Goal: Task Accomplishment & Management: Use online tool/utility

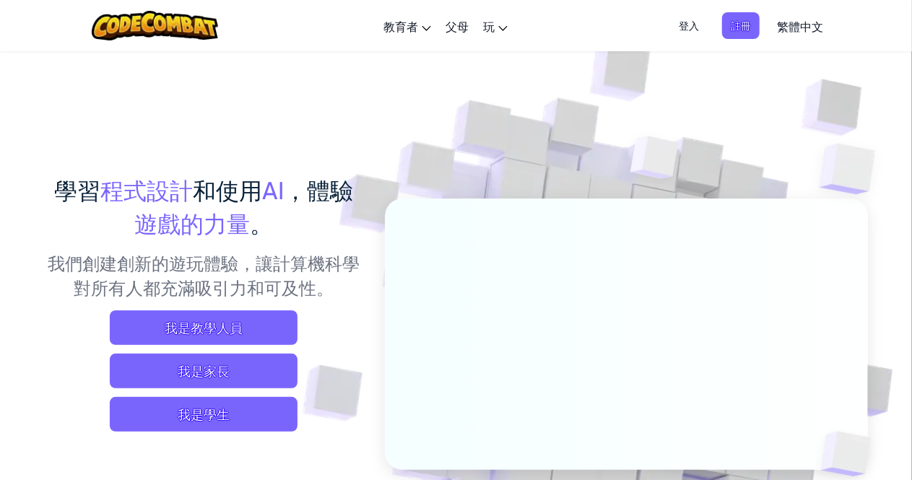
click at [691, 24] on span "登入" at bounding box center [689, 25] width 38 height 27
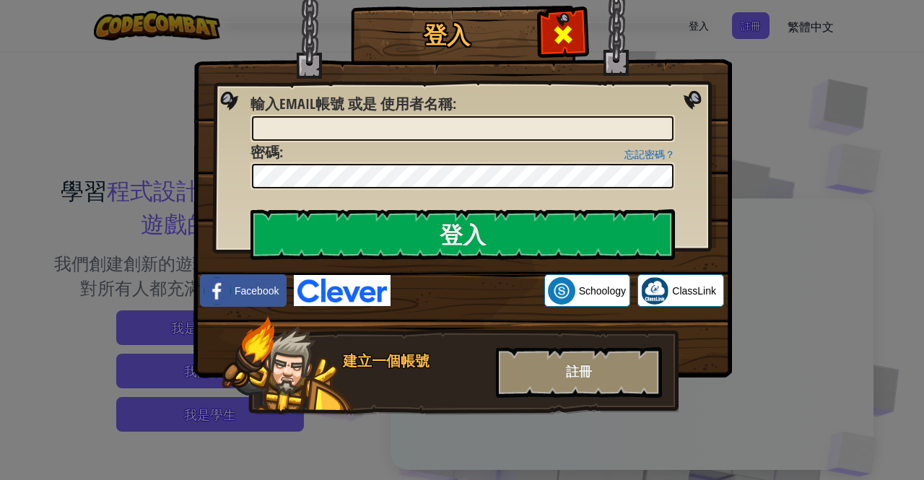
click at [570, 31] on span at bounding box center [562, 34] width 23 height 23
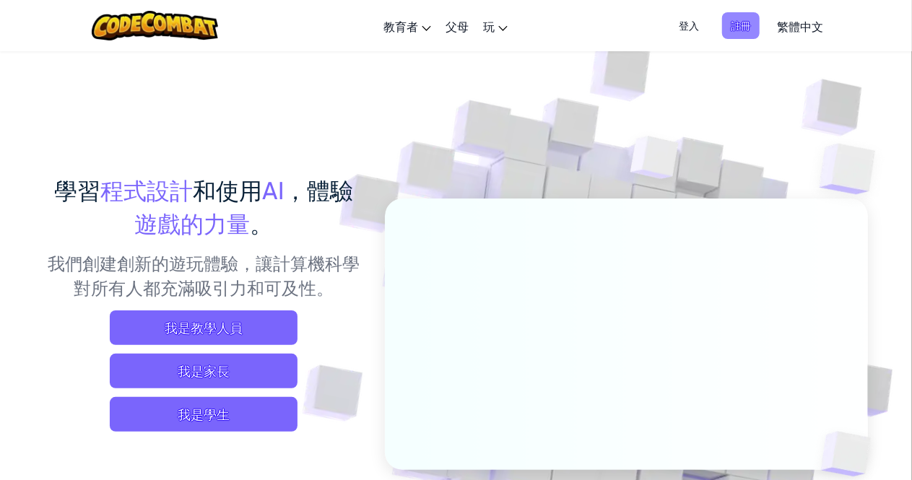
click at [735, 19] on span "註冊" at bounding box center [741, 25] width 38 height 27
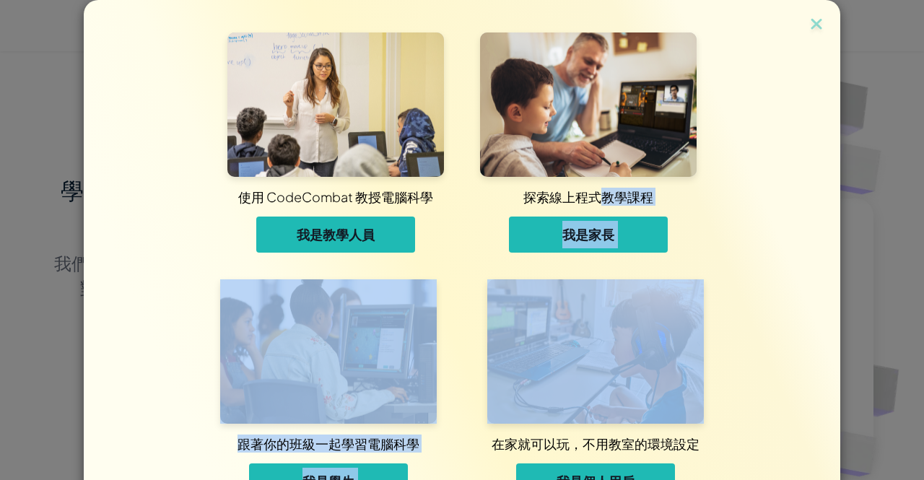
drag, startPoint x: 591, startPoint y: 191, endPoint x: 526, endPoint y: 380, distance: 199.3
click at [526, 380] on div "使用 CodeCombat 教授電腦科學 我是教學人員 探索線上程式教學課程 我是家長 跟著你的班級一起學習電腦科學 我是學生 在家就可以玩，不用教室的環境設…" at bounding box center [462, 257] width 684 height 514
click at [361, 471] on button "我是學生" at bounding box center [328, 481] width 159 height 36
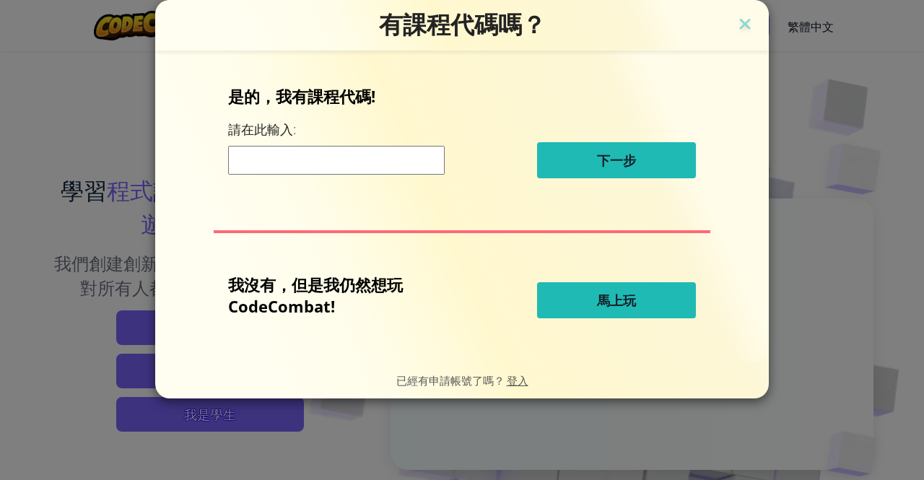
click at [344, 167] on input at bounding box center [336, 160] width 217 height 29
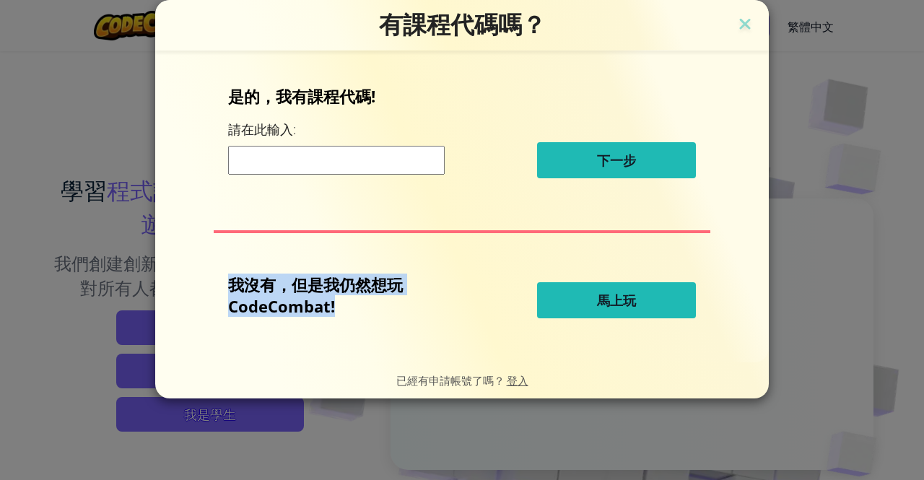
drag, startPoint x: 276, startPoint y: 221, endPoint x: 334, endPoint y: 326, distance: 119.5
click at [334, 326] on div "是的，我有課程代碼! 請在此輸入: 下一步 我沒有，但是我仍然想玩 CodeCombat! 馬上玩" at bounding box center [462, 206] width 585 height 283
click at [257, 250] on div "是的，我有課程代碼! 請在此輸入: 下一步 我沒有，但是我仍然想玩 CodeCombat! 馬上玩" at bounding box center [462, 206] width 585 height 283
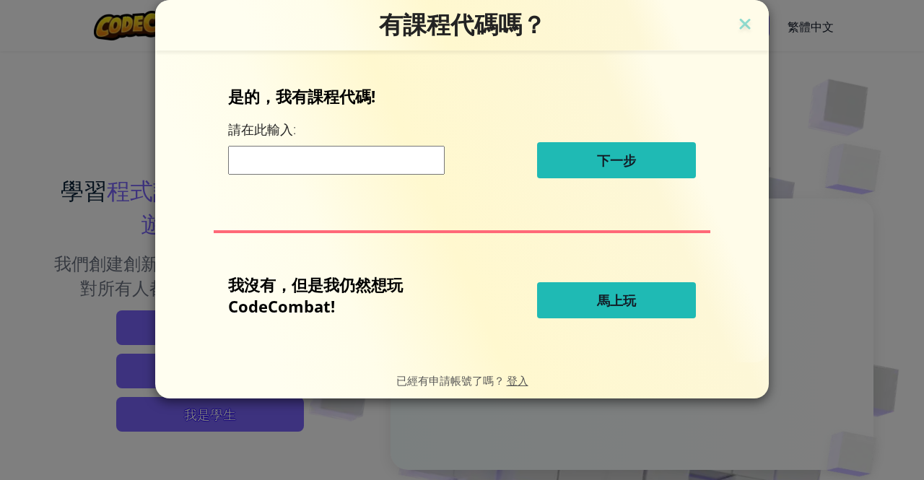
click at [257, 250] on div "是的，我有課程代碼! 請在此輸入: 下一步 我沒有，但是我仍然想玩 CodeCombat! 馬上玩" at bounding box center [462, 206] width 585 height 283
click at [284, 149] on input at bounding box center [336, 160] width 217 height 29
drag, startPoint x: 186, startPoint y: 237, endPoint x: 204, endPoint y: 263, distance: 31.8
click at [204, 263] on div "是的，我有課程代碼! 請在此輸入: 下一步 我沒有，但是我仍然想玩 CodeCombat! 馬上玩" at bounding box center [462, 206] width 585 height 283
click at [437, 161] on input at bounding box center [336, 160] width 217 height 29
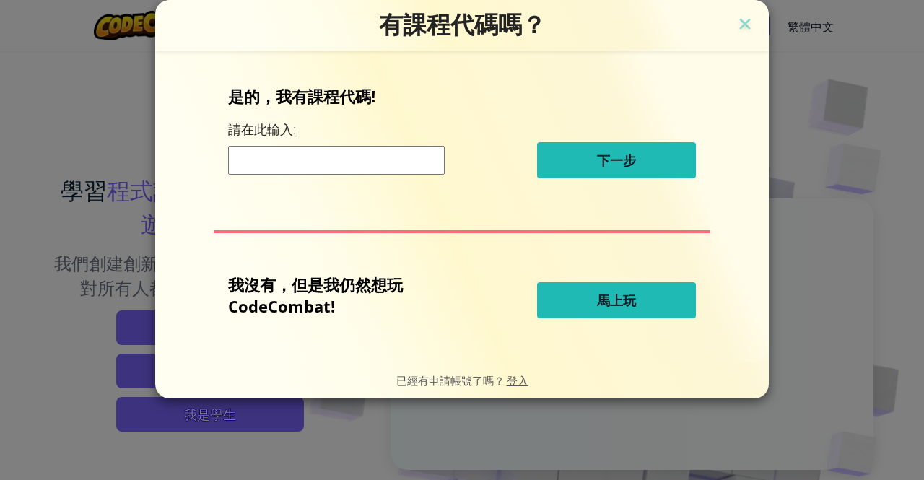
type input "d"
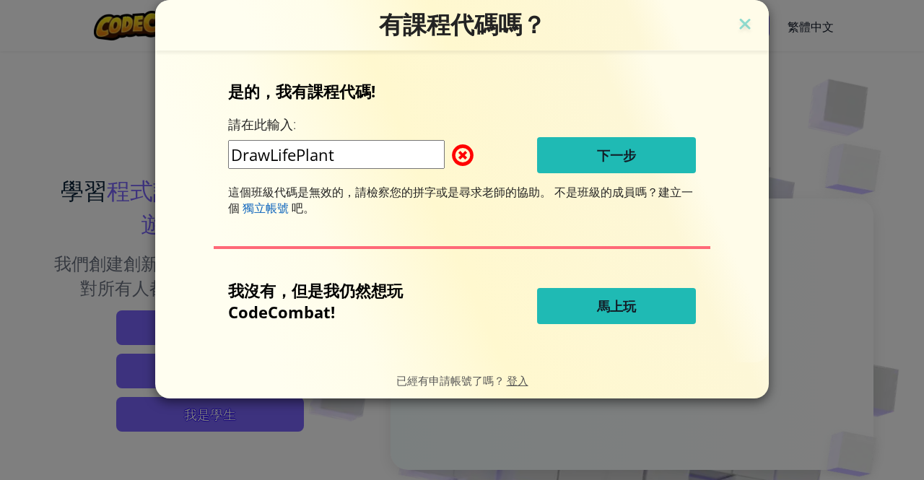
type input "DrawLifePlant"
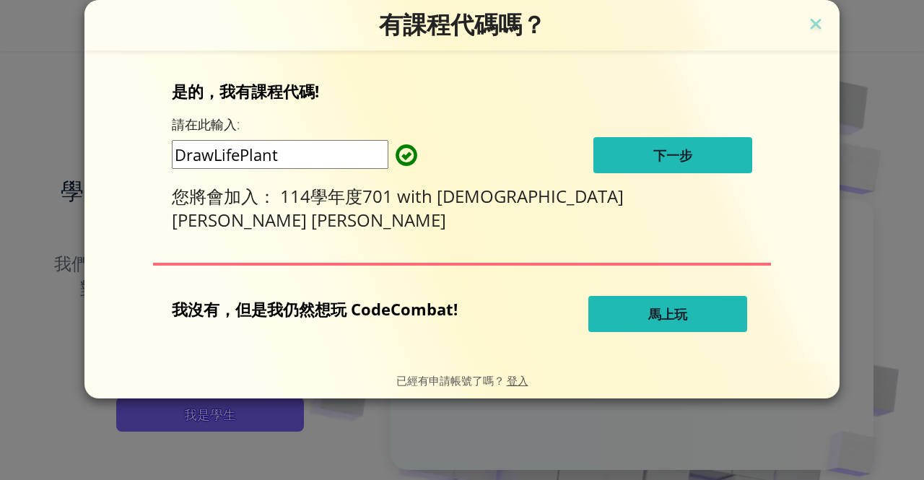
click at [653, 152] on span "下一步" at bounding box center [672, 155] width 39 height 17
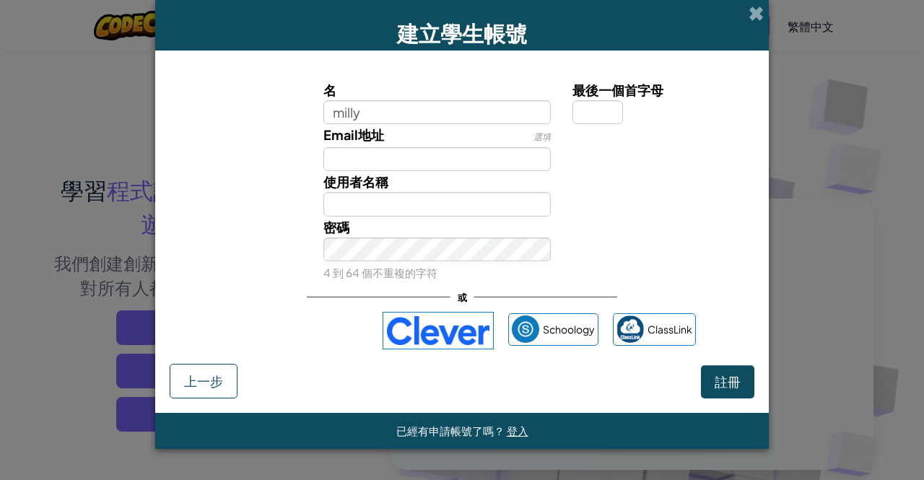
type input "milly"
type input "Milly"
click at [358, 160] on input "Email地址" at bounding box center [437, 159] width 228 height 24
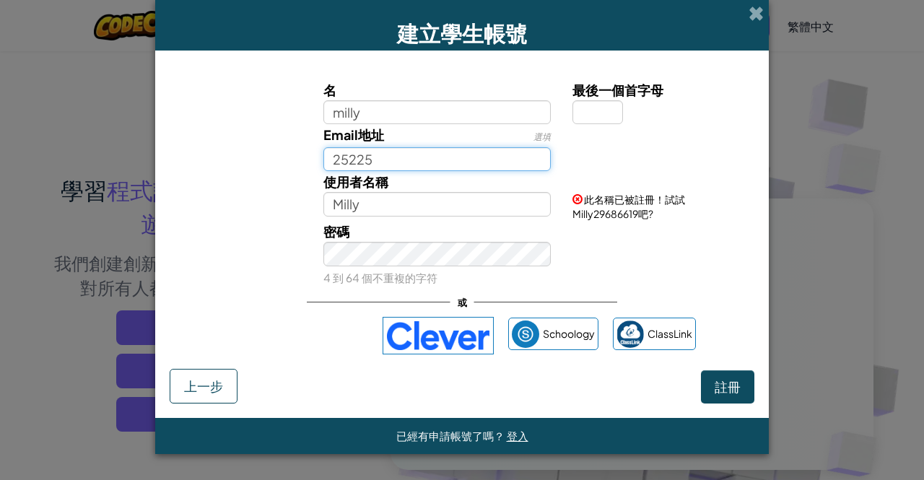
type input "25225"
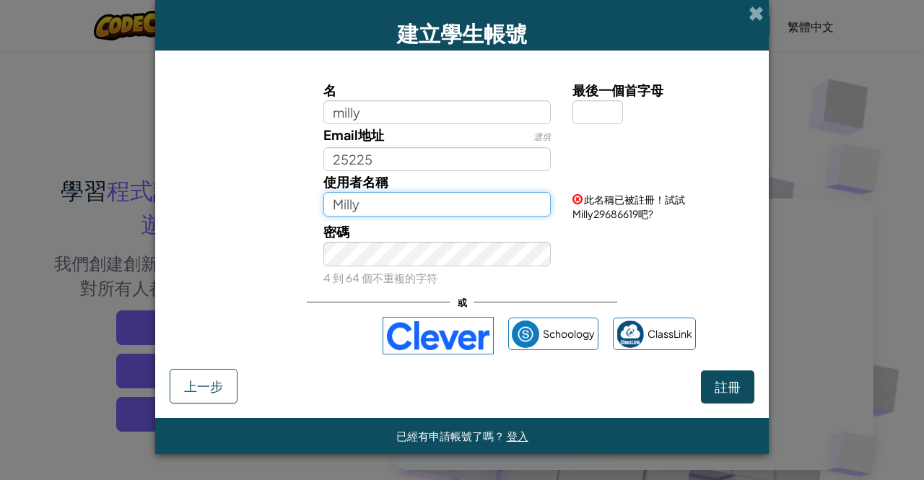
click at [369, 200] on input "Milly" at bounding box center [437, 204] width 228 height 24
type input "Milly25225"
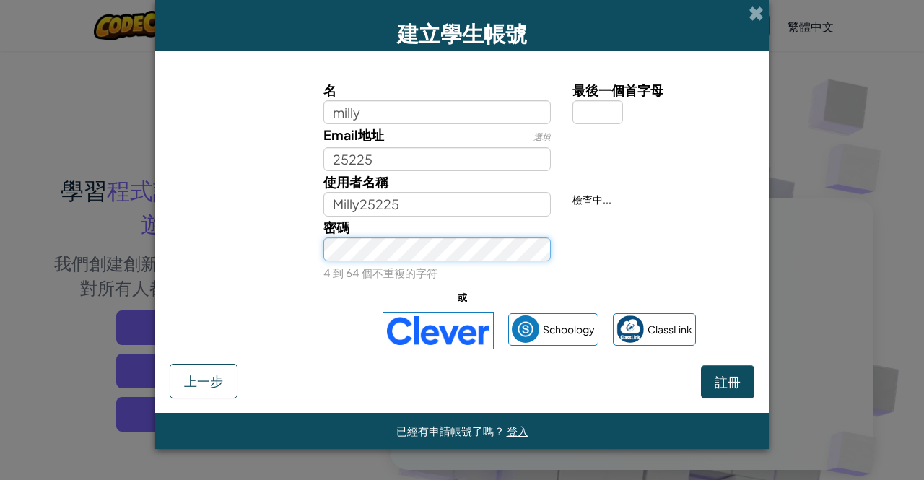
click at [364, 261] on div "密碼 4 到 64 個不重複的字符" at bounding box center [438, 250] width 250 height 66
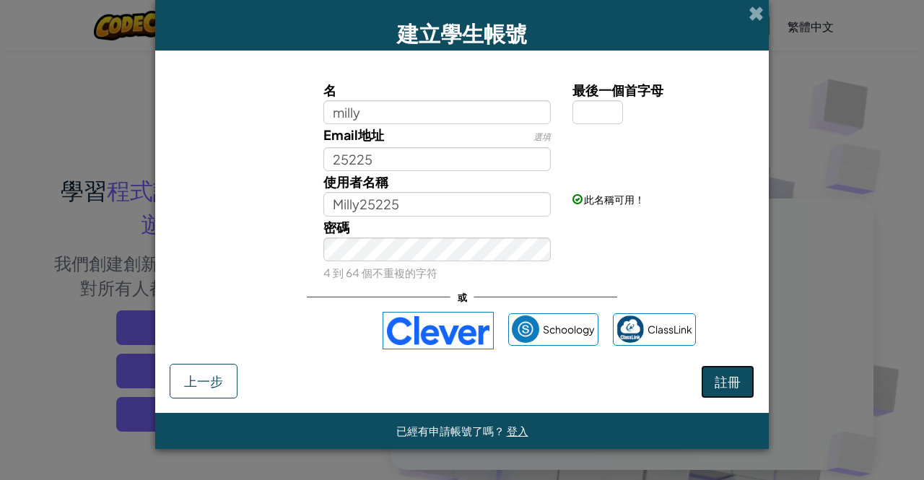
click at [707, 380] on button "註冊" at bounding box center [727, 381] width 53 height 33
click at [733, 382] on span "註冊" at bounding box center [728, 381] width 26 height 17
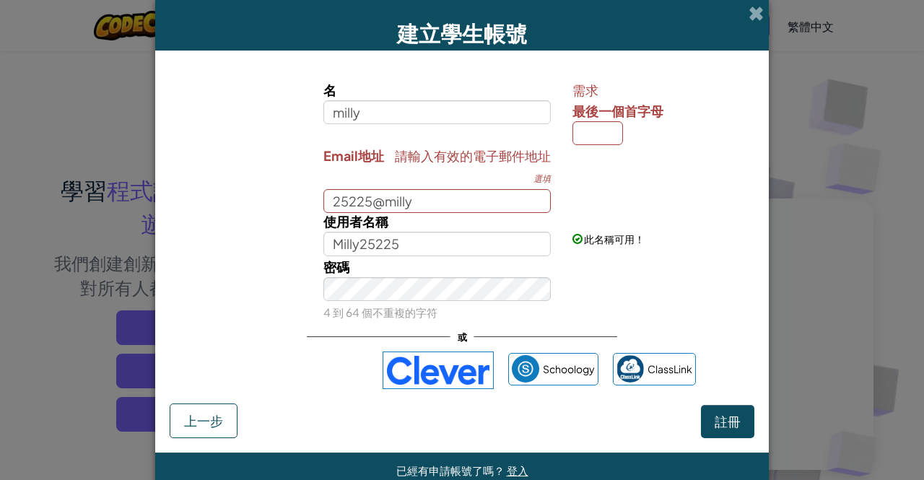
click at [733, 382] on div "名 milly 需求 最後一個首字母 請輸入有效的電子郵件地址 Email地址 選填 25225@milly 使用者名稱 Milly25225 此名稱可用！ …" at bounding box center [462, 234] width 585 height 339
click at [733, 380] on div "名 milly 需求 最後一個首字母 請輸入有效的電子郵件地址 Email地址 選填 25225@milly 使用者名稱 Milly25225 此名稱可用！ …" at bounding box center [462, 234] width 585 height 339
click at [732, 377] on div "名 milly 需求 最後一個首字母 請輸入有效的電子郵件地址 Email地址 選填 25225@milly 使用者名稱 Milly25225 此名稱可用！ …" at bounding box center [462, 234] width 585 height 339
click at [377, 71] on div "名 milly 需求 最後一個首字母 請輸入有效的電子郵件地址 Email地址 選填 25225@milly 使用者名稱 Milly25225 此名稱可用！ …" at bounding box center [462, 234] width 585 height 339
click at [425, 201] on input "25225@milly" at bounding box center [437, 201] width 228 height 24
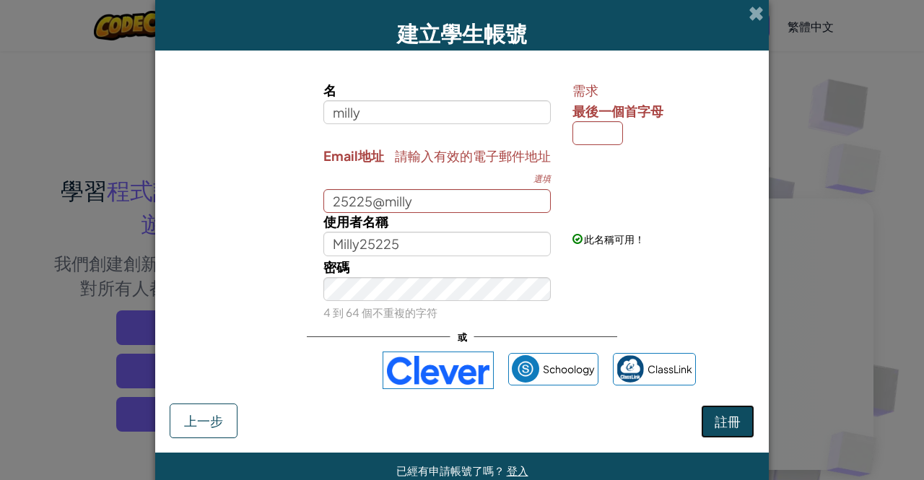
click at [728, 424] on span "註冊" at bounding box center [728, 421] width 26 height 17
click at [729, 424] on span "註冊" at bounding box center [728, 421] width 26 height 17
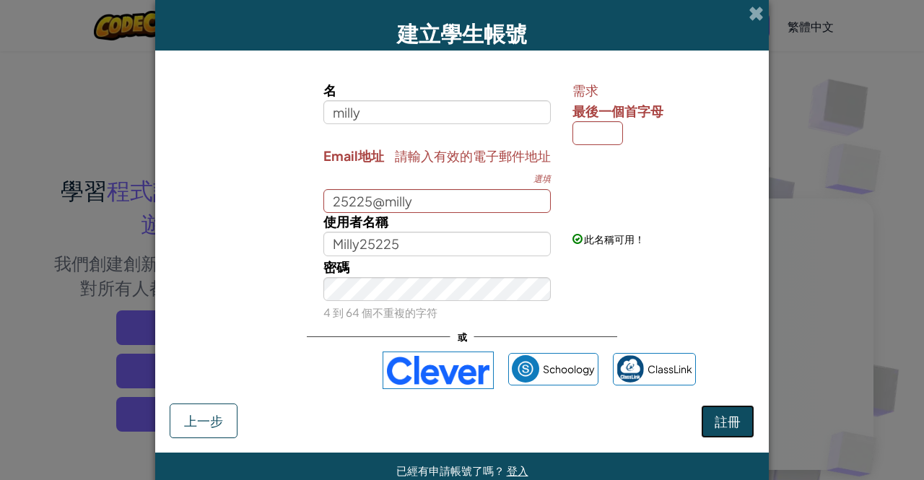
click at [729, 424] on span "註冊" at bounding box center [728, 421] width 26 height 17
drag, startPoint x: 729, startPoint y: 424, endPoint x: 435, endPoint y: 191, distance: 375.0
click at [435, 191] on form "名 milly 需求 最後一個首字母 請輸入有效的電子郵件地址 Email地址 選填 25225@milly 使用者名稱 Milly25225 此名稱可用！ …" at bounding box center [462, 252] width 614 height 402
click at [413, 204] on input "25225@milly" at bounding box center [437, 201] width 228 height 24
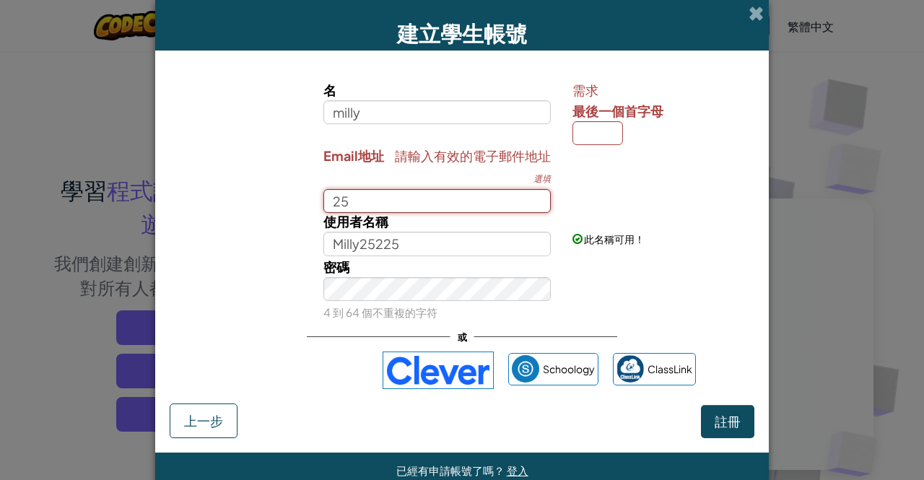
type input "2"
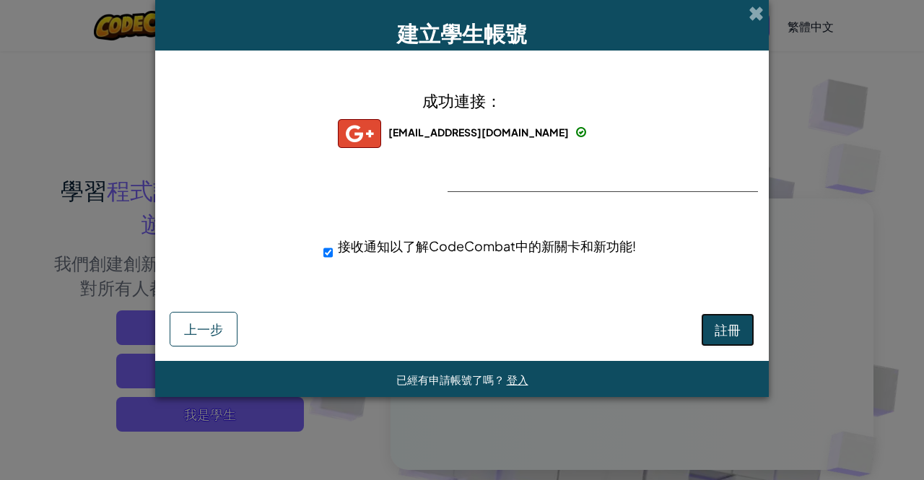
click at [726, 341] on button "註冊" at bounding box center [727, 329] width 53 height 33
click at [746, 334] on button "註冊" at bounding box center [727, 329] width 53 height 33
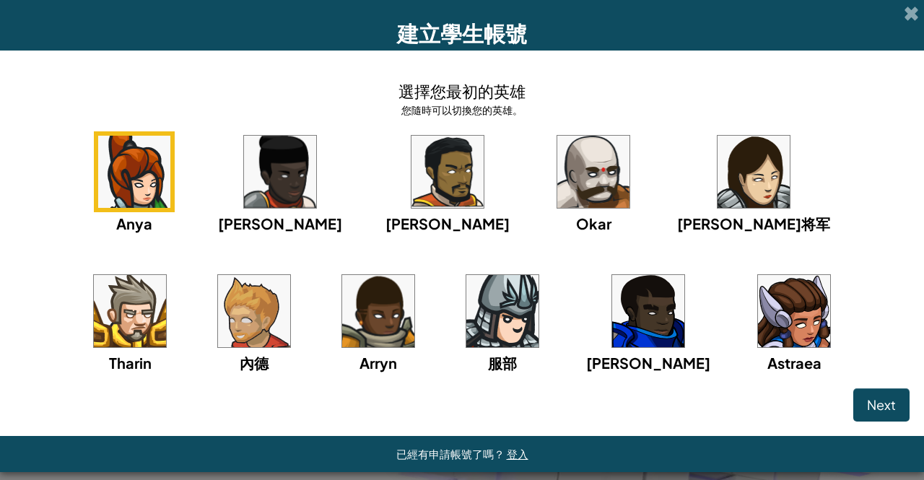
click at [166, 275] on img at bounding box center [130, 311] width 72 height 72
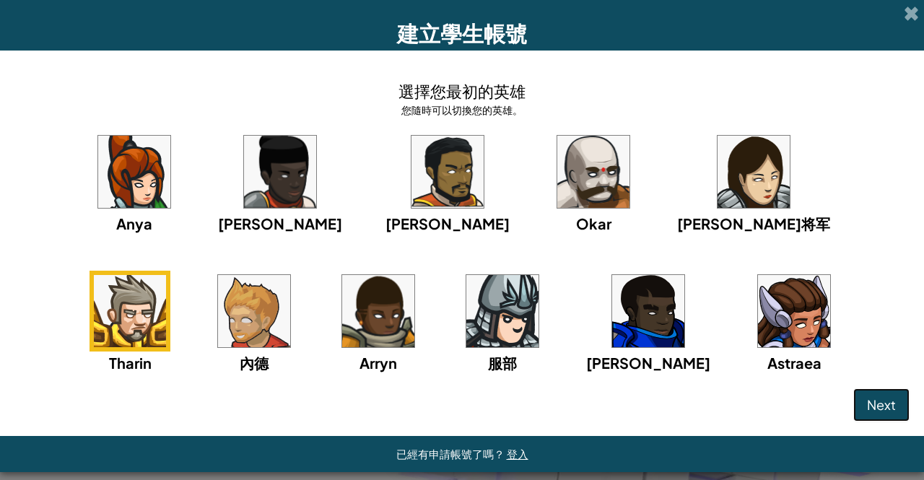
click at [862, 395] on button "Next" at bounding box center [881, 404] width 56 height 33
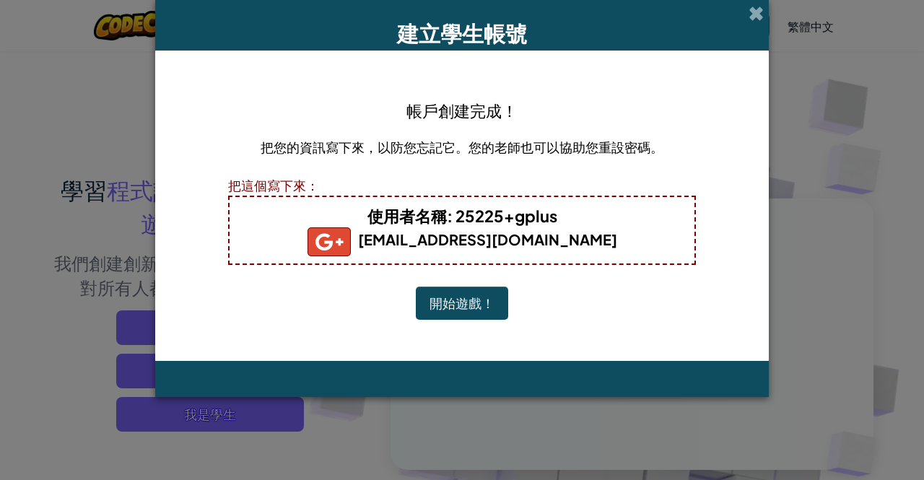
click at [457, 310] on button "開始遊戲！" at bounding box center [462, 303] width 92 height 33
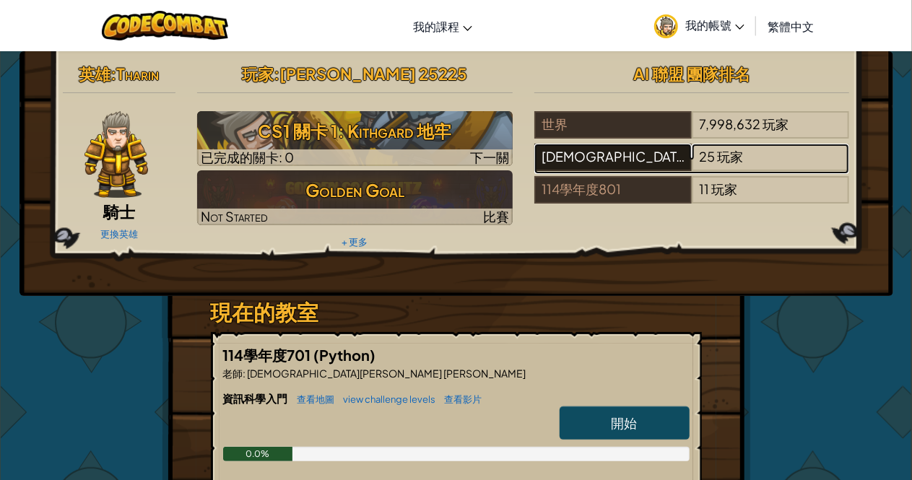
click at [624, 159] on div "[DEMOGRAPHIC_DATA][PERSON_NAME] [PERSON_NAME]" at bounding box center [612, 157] width 157 height 27
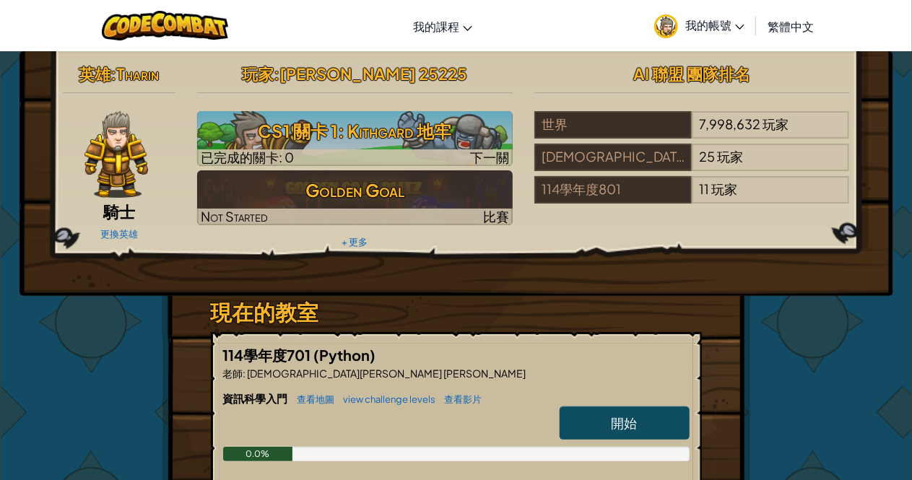
click at [658, 437] on link "開始" at bounding box center [624, 422] width 130 height 33
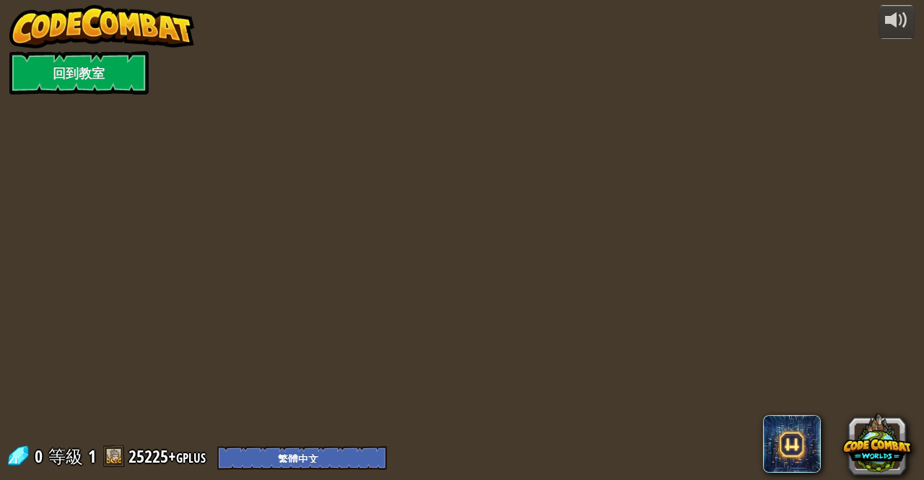
select select "zh-HANT"
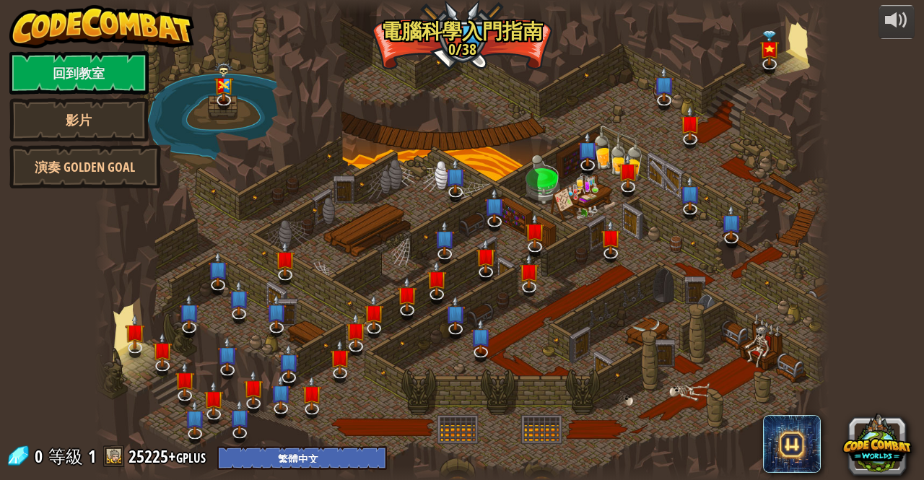
select select "zh-HANT"
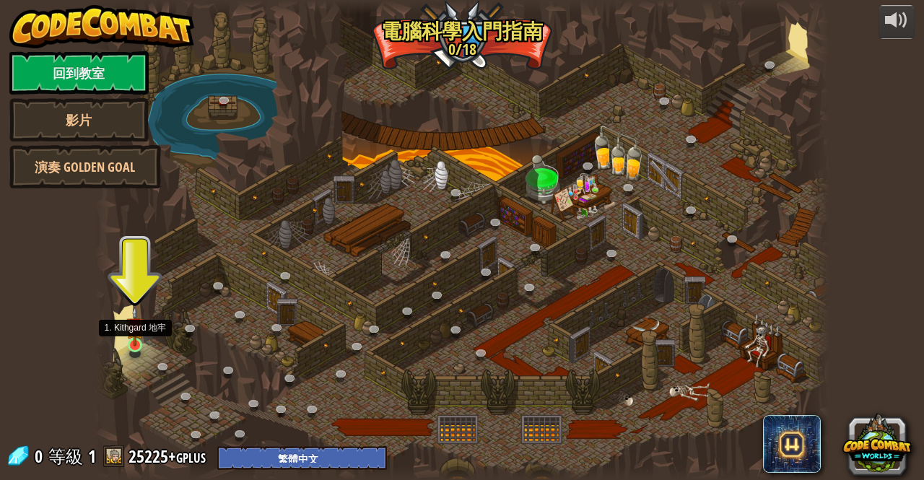
click at [133, 337] on img at bounding box center [134, 326] width 17 height 40
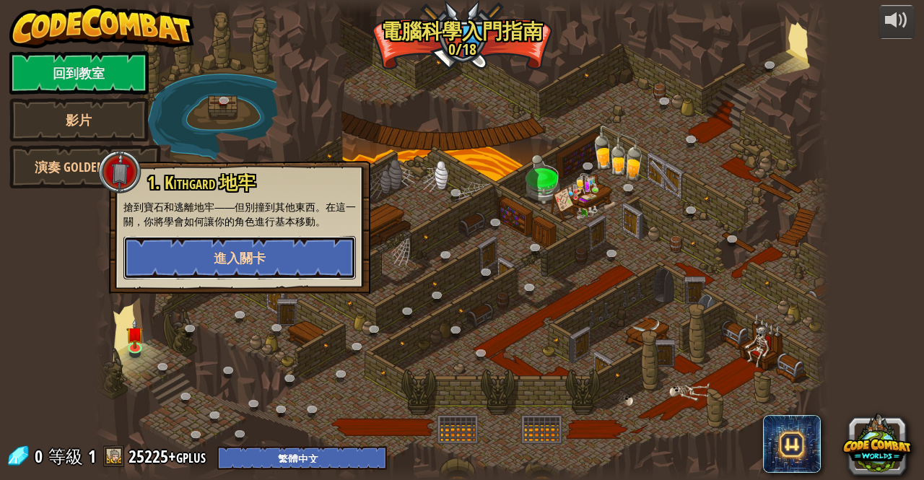
click at [190, 255] on button "進入關卡" at bounding box center [239, 257] width 232 height 43
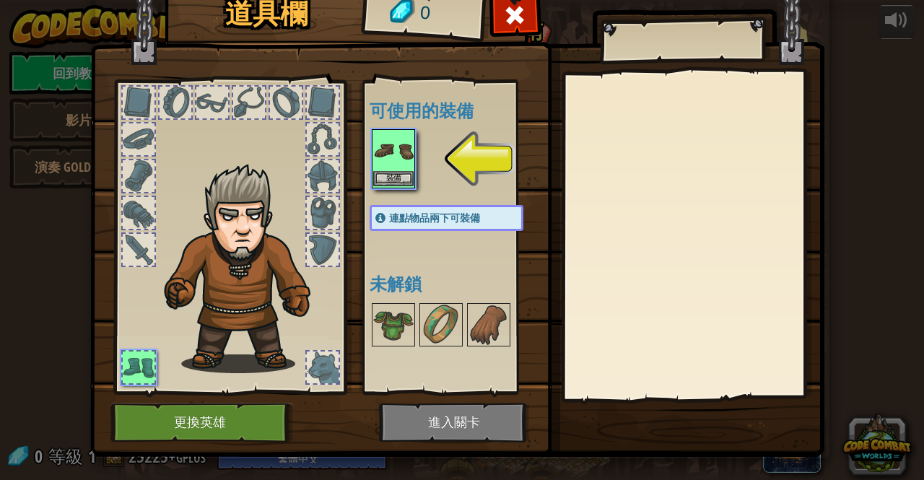
click at [377, 154] on img at bounding box center [393, 151] width 40 height 40
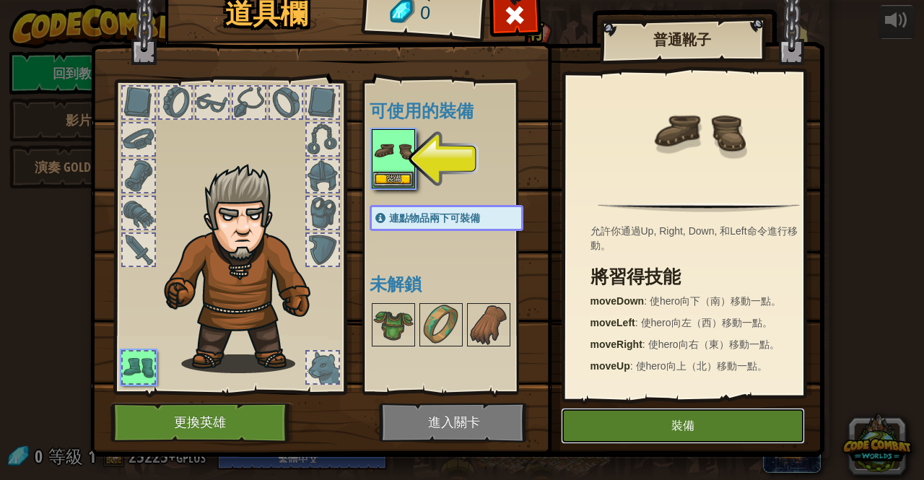
click at [651, 413] on button "裝備" at bounding box center [683, 426] width 244 height 36
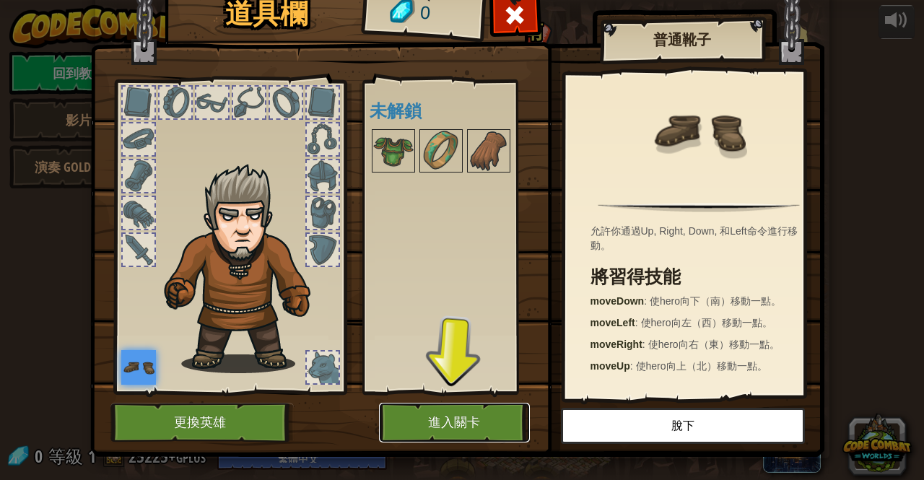
click at [493, 417] on button "進入關卡" at bounding box center [454, 423] width 151 height 40
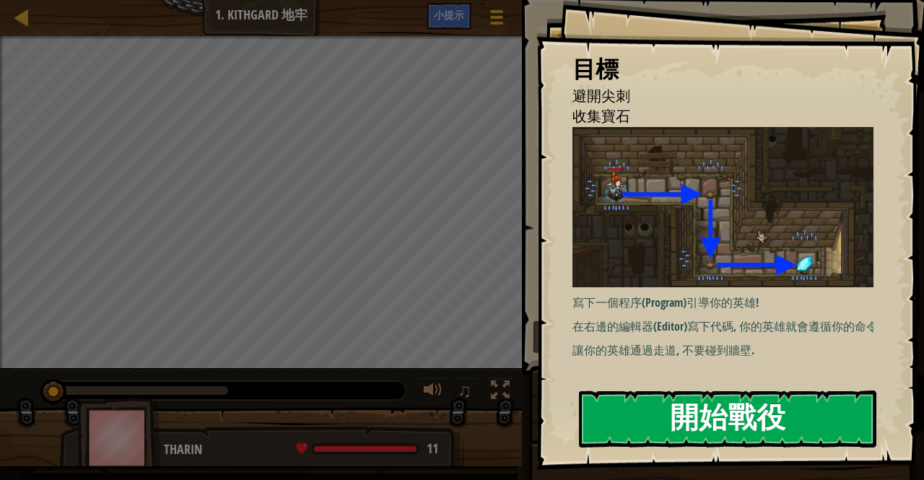
click at [646, 415] on button "開始戰役" at bounding box center [727, 418] width 297 height 57
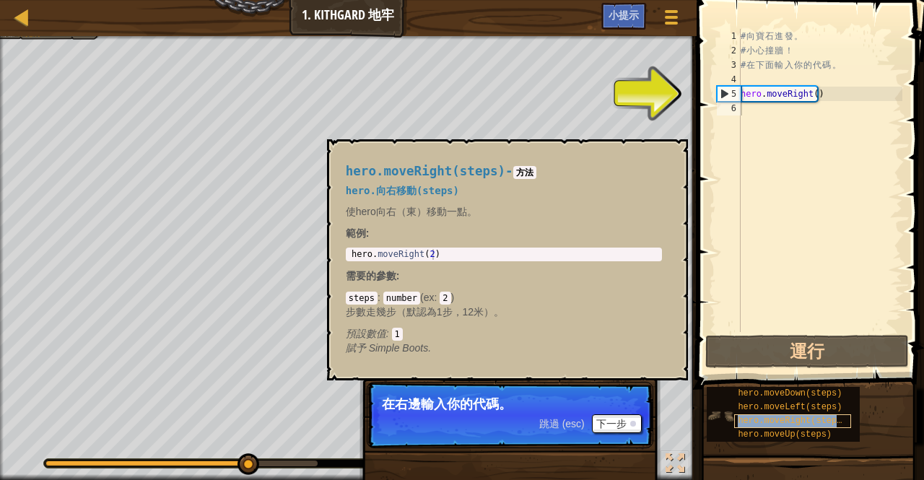
click at [748, 419] on span "hero.moveRight(steps)" at bounding box center [792, 421] width 109 height 10
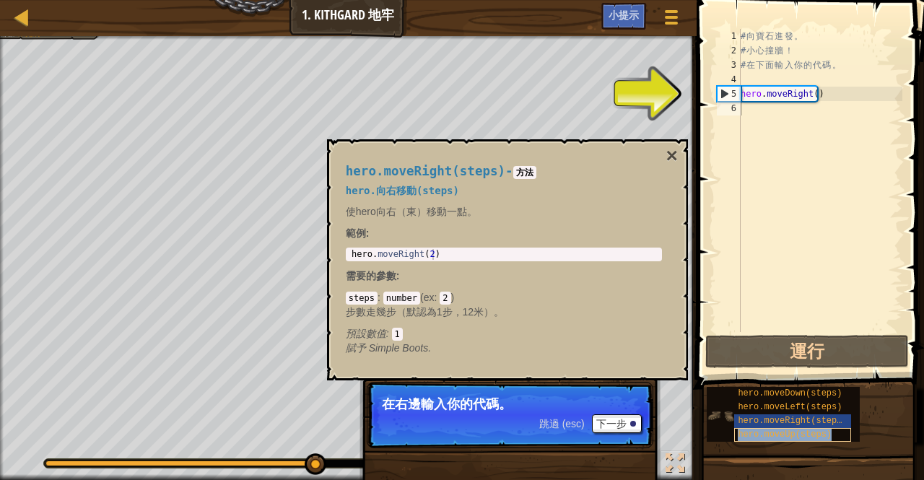
click at [748, 435] on span "hero.moveUp(steps)" at bounding box center [785, 434] width 94 height 10
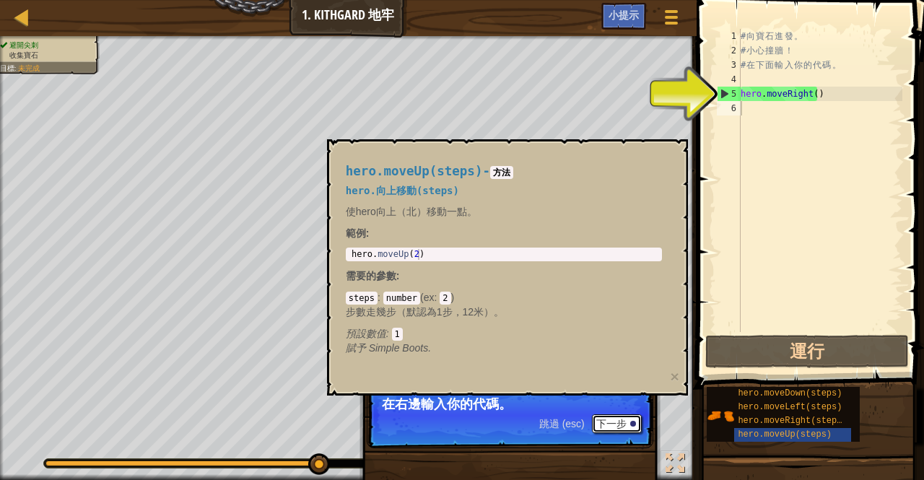
click at [620, 419] on button "下一步" at bounding box center [617, 423] width 50 height 19
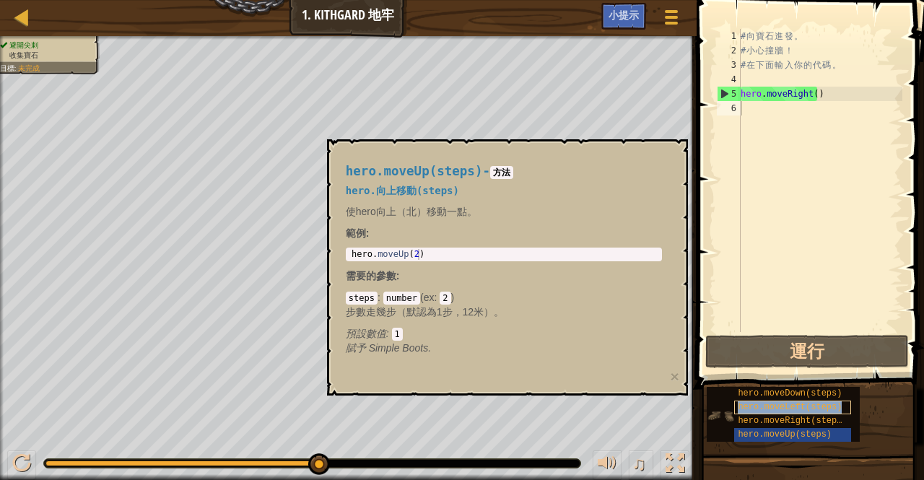
click at [748, 411] on span "hero.moveLeft(steps)" at bounding box center [790, 407] width 104 height 10
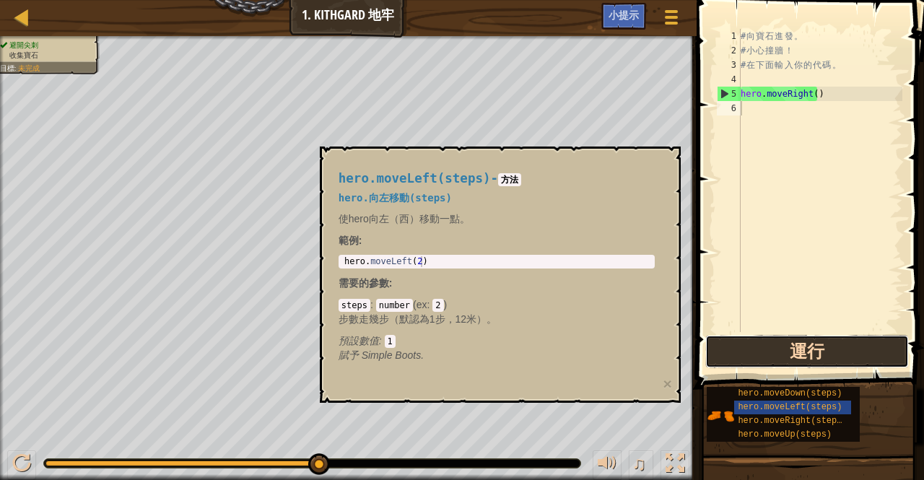
click at [838, 338] on button "運行" at bounding box center [807, 351] width 204 height 33
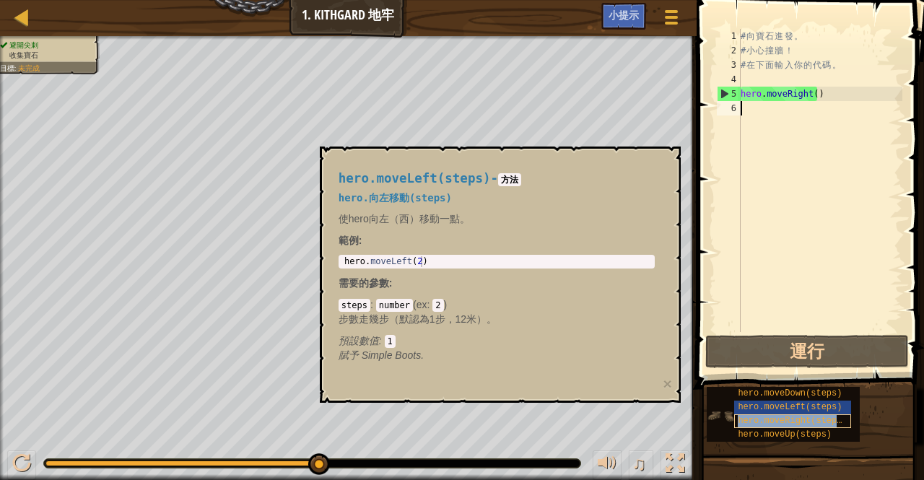
click at [788, 422] on span "hero.moveRight(steps)" at bounding box center [792, 421] width 109 height 10
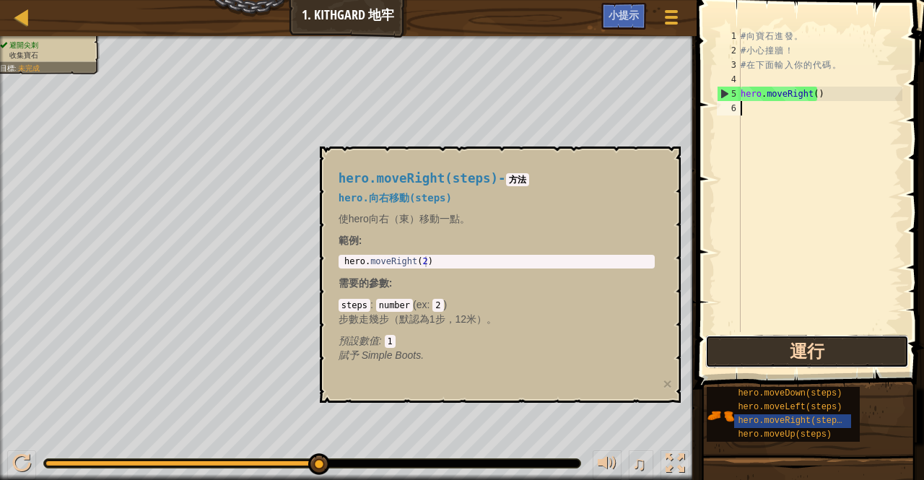
click at [814, 347] on button "運行" at bounding box center [807, 351] width 204 height 33
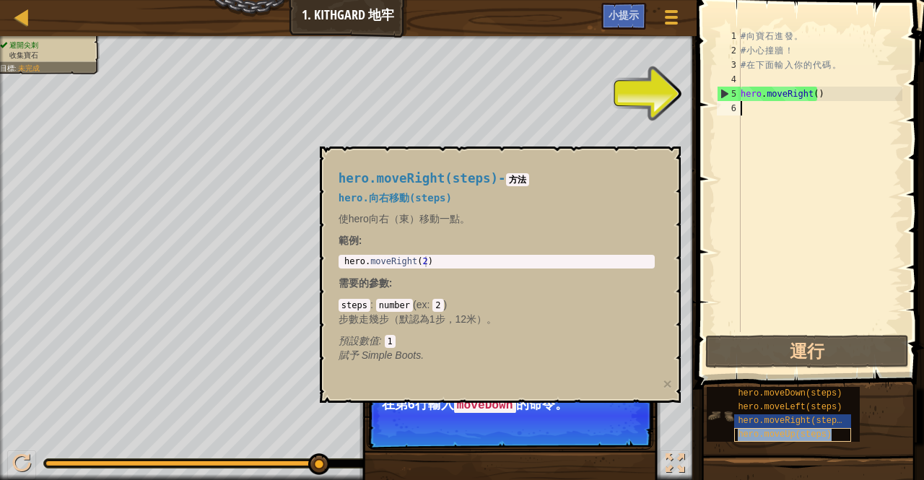
click at [799, 429] on span "hero.moveUp(steps)" at bounding box center [785, 434] width 94 height 10
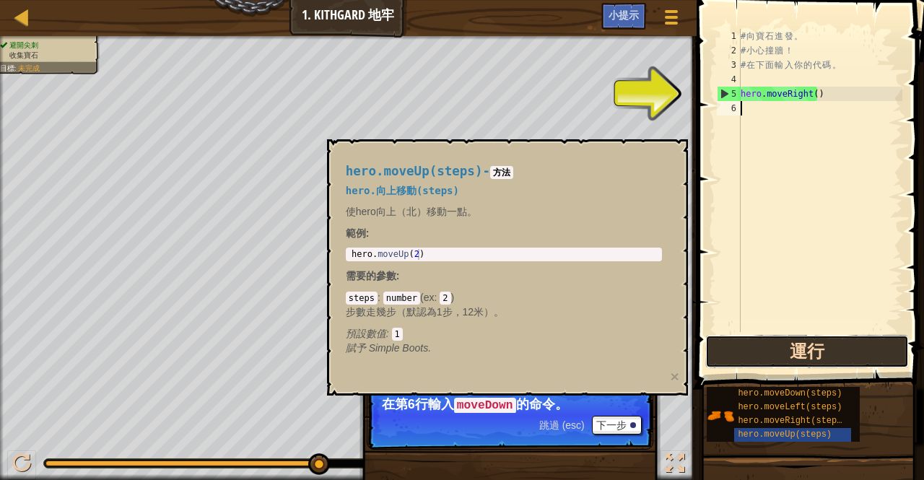
click at [804, 349] on button "運行" at bounding box center [807, 351] width 204 height 33
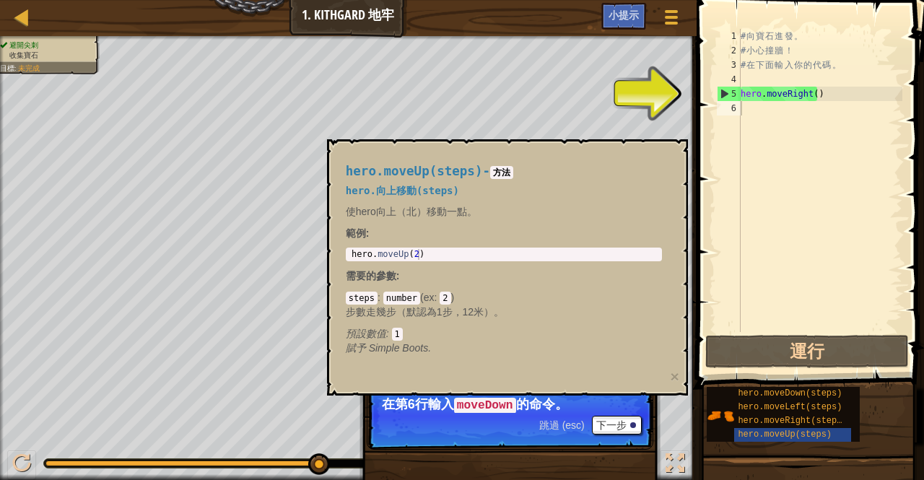
click at [492, 409] on code "moveDown" at bounding box center [485, 406] width 62 height 16
click at [607, 418] on button "下一步" at bounding box center [617, 425] width 50 height 19
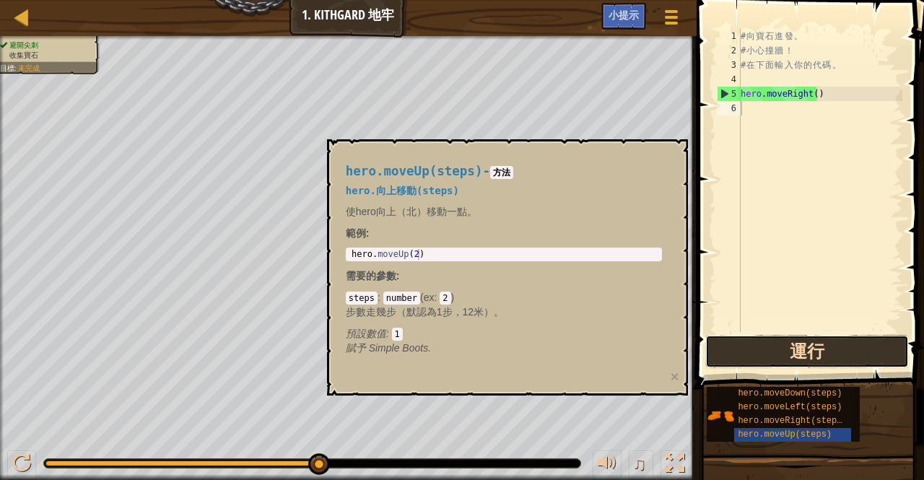
click at [733, 350] on button "運行" at bounding box center [807, 351] width 204 height 33
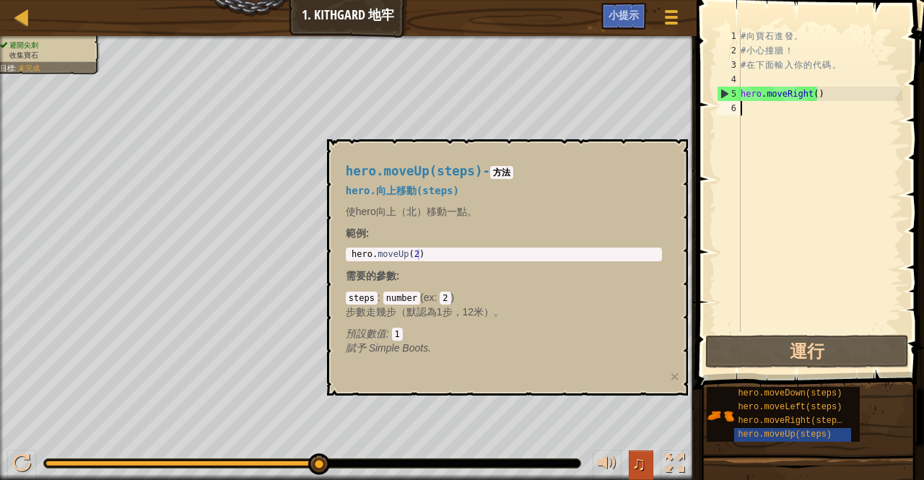
click at [647, 464] on button "♫" at bounding box center [641, 465] width 25 height 30
drag, startPoint x: 325, startPoint y: 455, endPoint x: 384, endPoint y: 454, distance: 59.2
click at [385, 454] on div "♫" at bounding box center [348, 459] width 697 height 43
drag, startPoint x: 328, startPoint y: 375, endPoint x: 651, endPoint y: 307, distance: 330.5
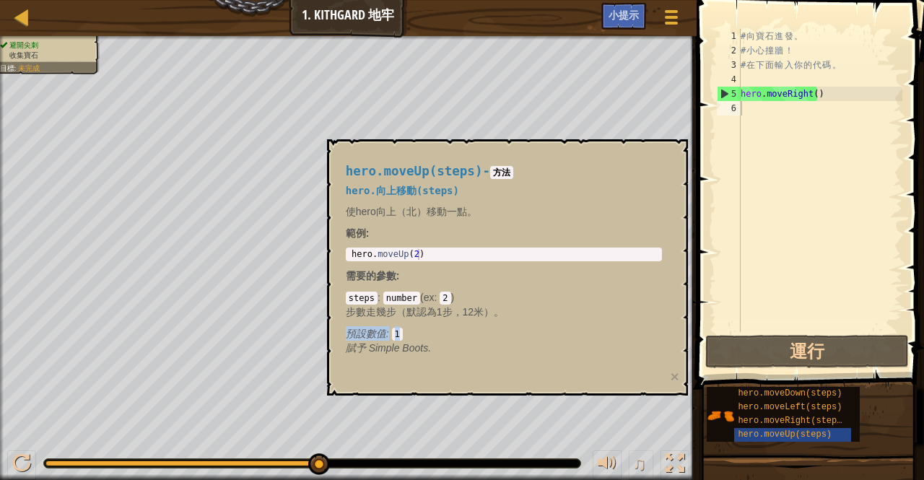
click at [651, 307] on div "hero.moveUp(steps) - 方法 hero.向上移動(steps) 使hero向上（北）移動一點。 範例 : 1 hero . moveUp (…" at bounding box center [507, 267] width 361 height 256
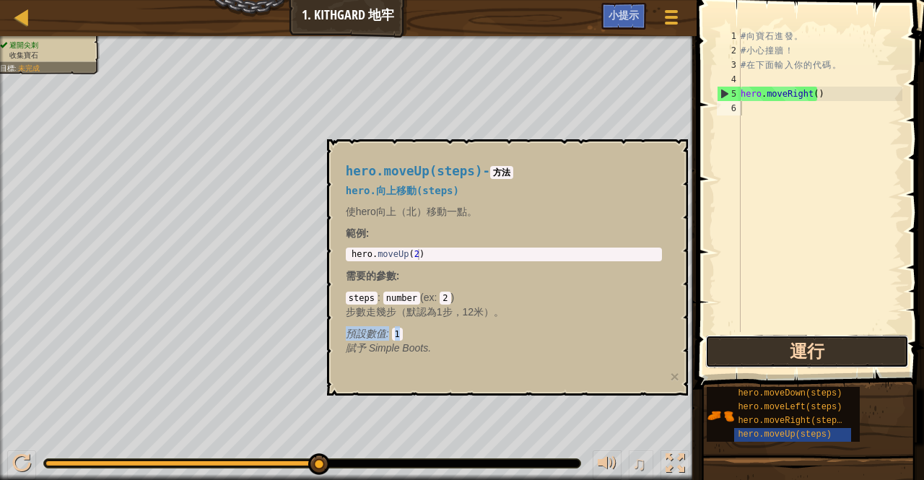
click at [817, 354] on button "運行" at bounding box center [807, 351] width 204 height 33
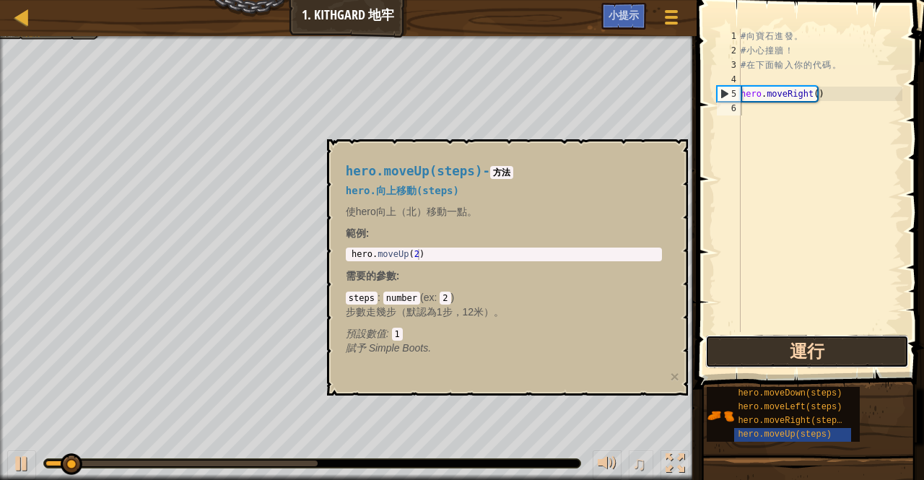
click at [817, 354] on button "運行" at bounding box center [807, 351] width 204 height 33
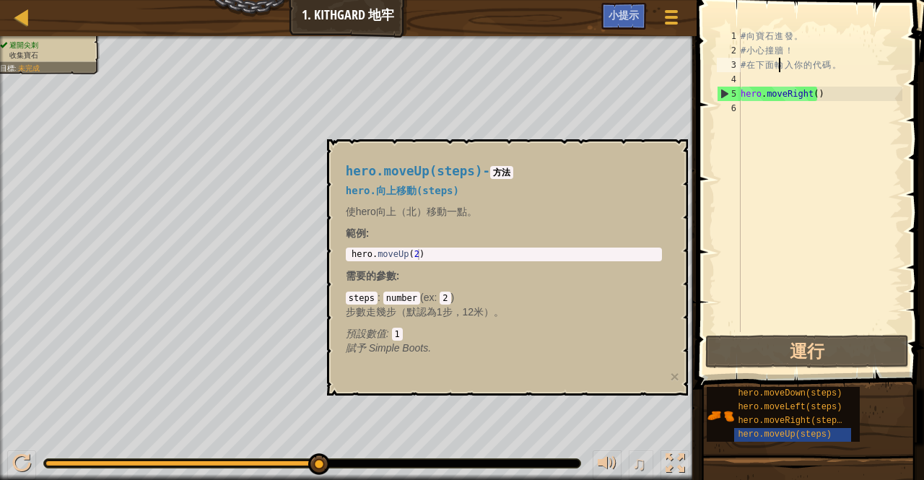
click at [778, 65] on div "# 向 寶 石 進 發 。 # 小 心 撞 牆 ！ # 在 下 面 輸 入 你 的 代 碼 。 hero . moveRight ( )" at bounding box center [820, 195] width 165 height 332
type textarea "# 在下面輸入你的代碼。"
click at [778, 73] on div "# 向 寶 石 進 發 。 # 小 心 撞 牆 ！ # 在 下 面 輸 入 你 的 代 碼 。 hero . moveRight ( )" at bounding box center [820, 195] width 165 height 332
click at [777, 53] on div "# 向 寶 石 進 發 。 # 小 心 撞 牆 ！ # 在 下 面 輸 入 你 的 代 碼 。 hero . moveRight ( )" at bounding box center [820, 195] width 165 height 332
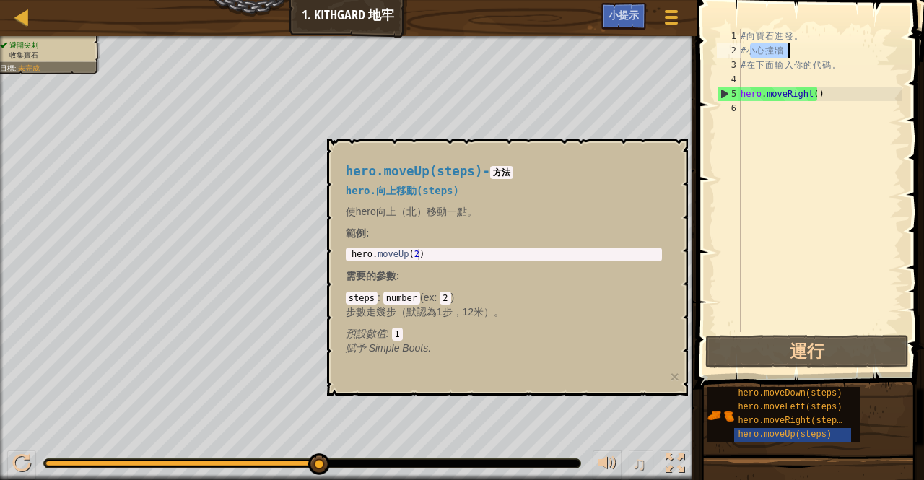
click at [777, 53] on div "# 向 寶 石 進 發 。 # 小 心 撞 牆 ！ # 在 下 面 輸 入 你 的 代 碼 。 hero . moveRight ( )" at bounding box center [820, 195] width 165 height 332
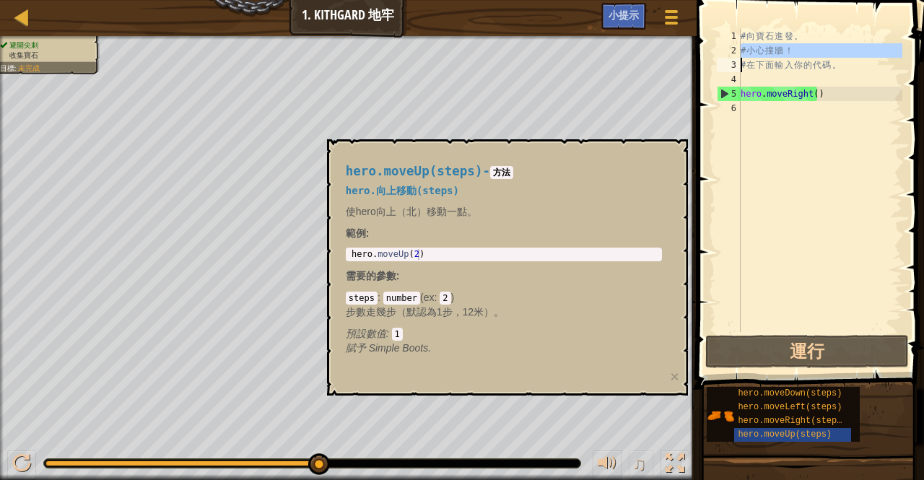
click at [777, 53] on div "# 向 寶 石 進 發 。 # 小 心 撞 牆 ！ # 在 下 面 輸 入 你 的 代 碼 。 hero . moveRight ( )" at bounding box center [820, 195] width 165 height 332
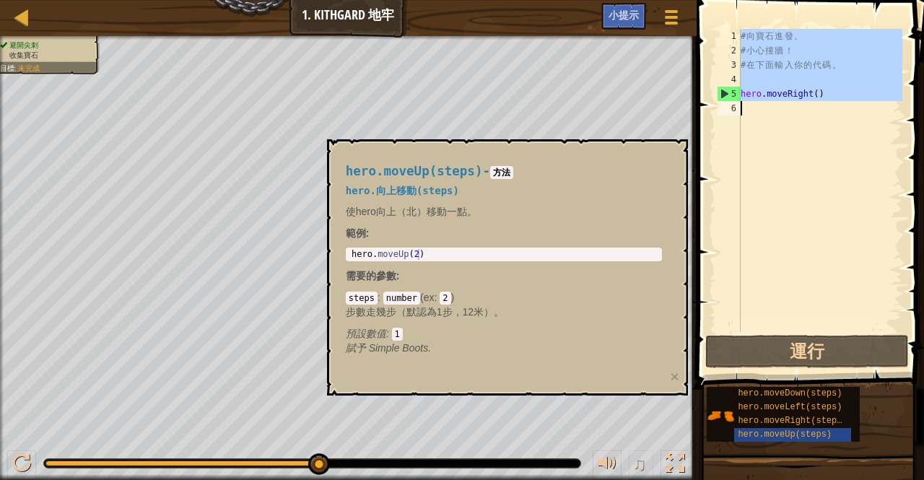
click at [777, 53] on div "# 向 寶 石 進 發 。 # 小 心 撞 牆 ！ # 在 下 面 輸 入 你 的 代 碼 。 hero . moveRight ( )" at bounding box center [820, 195] width 165 height 332
type textarea "# 小心撞牆！"
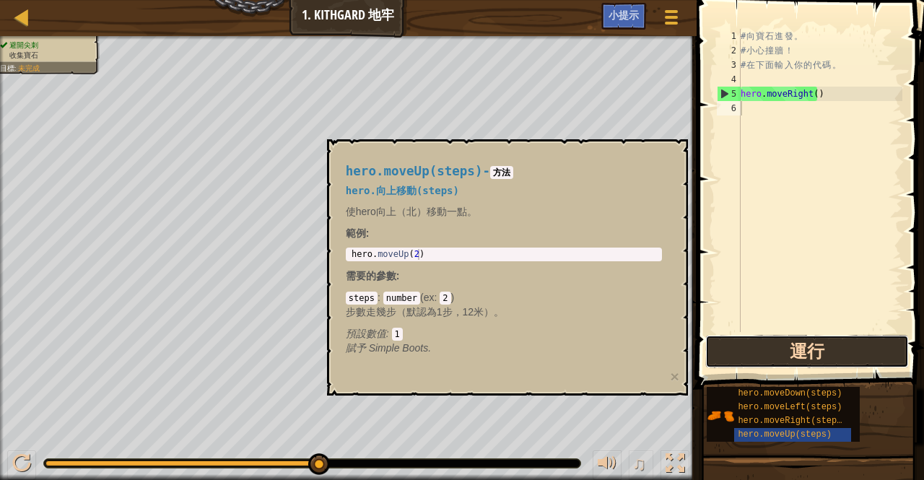
click at [725, 341] on button "運行" at bounding box center [807, 351] width 204 height 33
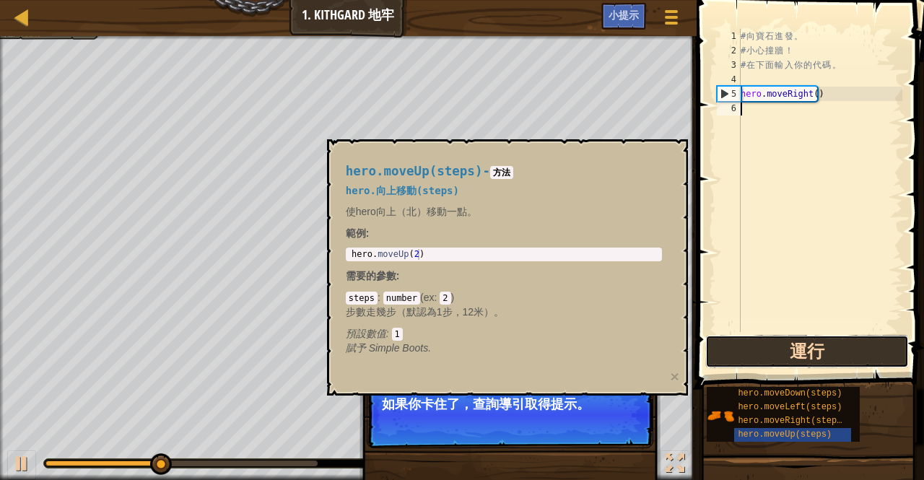
click at [733, 356] on button "運行" at bounding box center [807, 351] width 204 height 33
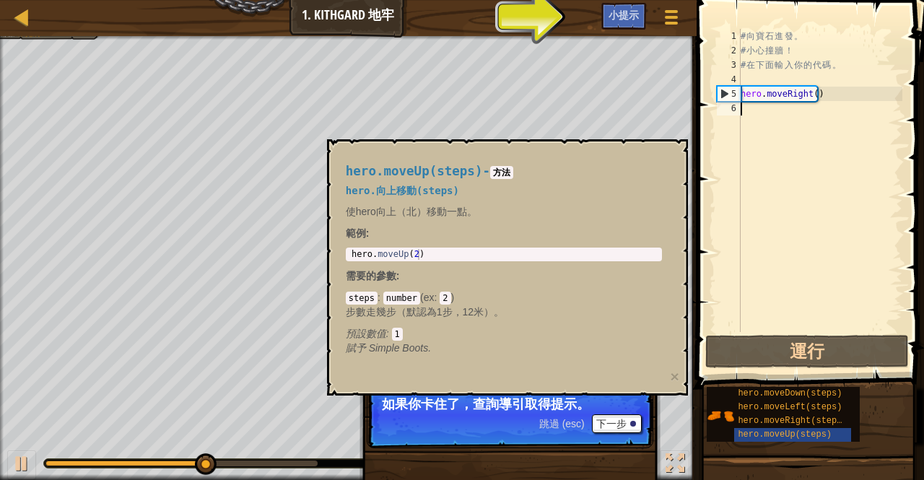
click at [517, 416] on p "跳過 (esc) 下一步 如果你卡住了，查詢導引取得提示。" at bounding box center [510, 415] width 287 height 66
click at [628, 9] on span "小提示" at bounding box center [623, 15] width 30 height 14
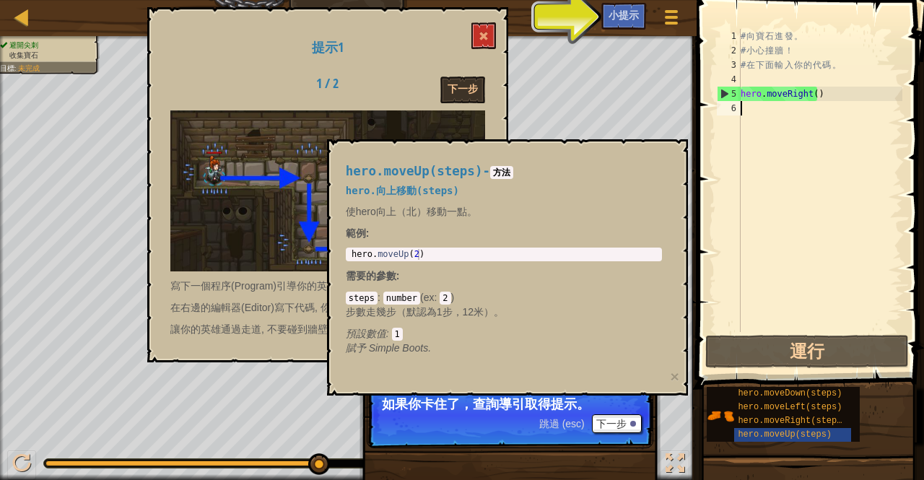
click at [245, 253] on img at bounding box center [327, 190] width 315 height 161
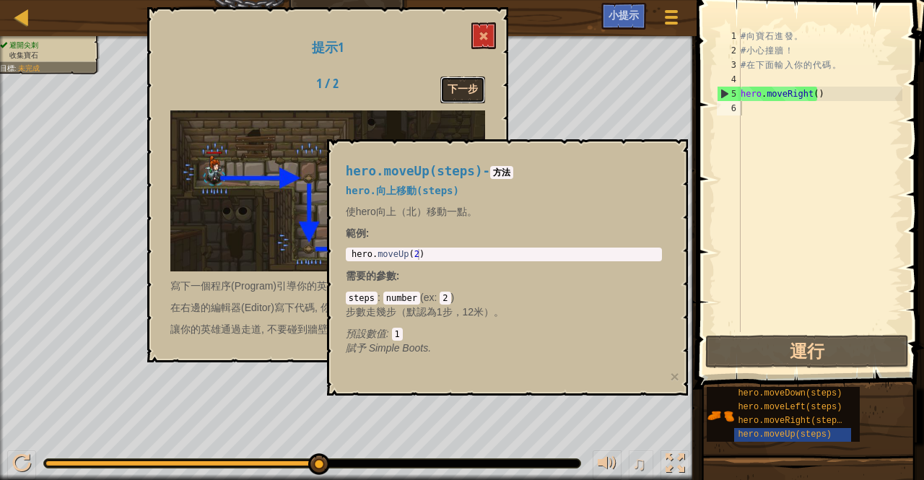
click at [459, 88] on button "下一步" at bounding box center [462, 90] width 45 height 27
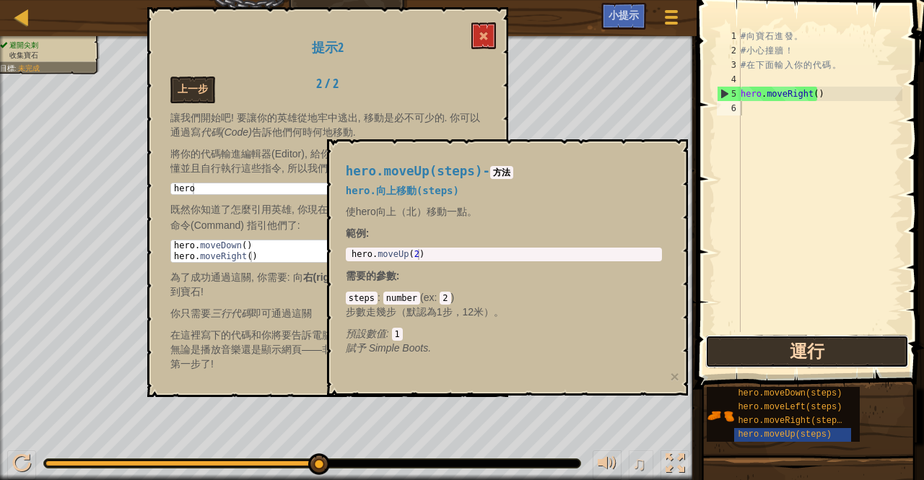
click at [751, 345] on button "運行" at bounding box center [807, 351] width 204 height 33
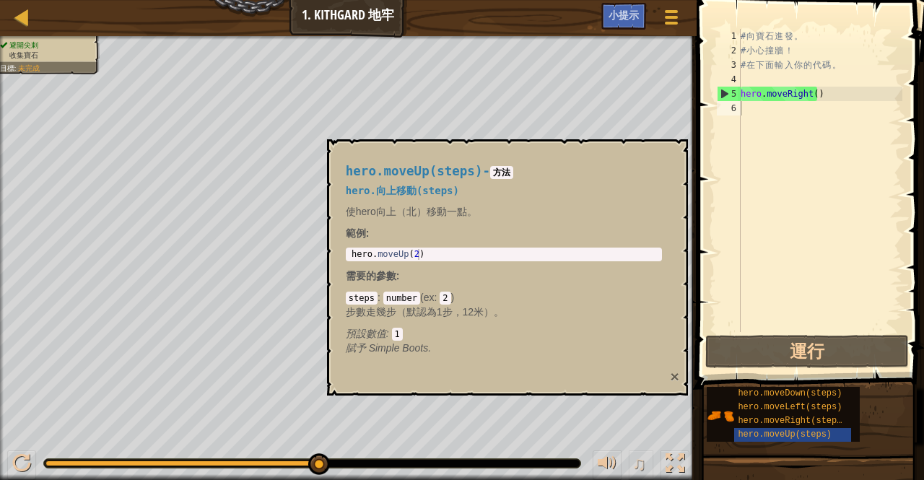
click at [677, 369] on button "×" at bounding box center [675, 376] width 9 height 15
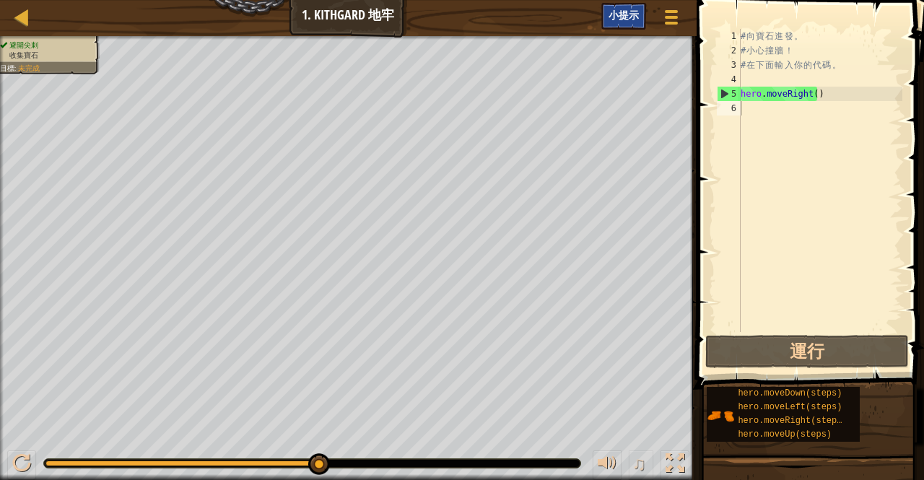
click at [611, 11] on span "小提示" at bounding box center [623, 15] width 30 height 14
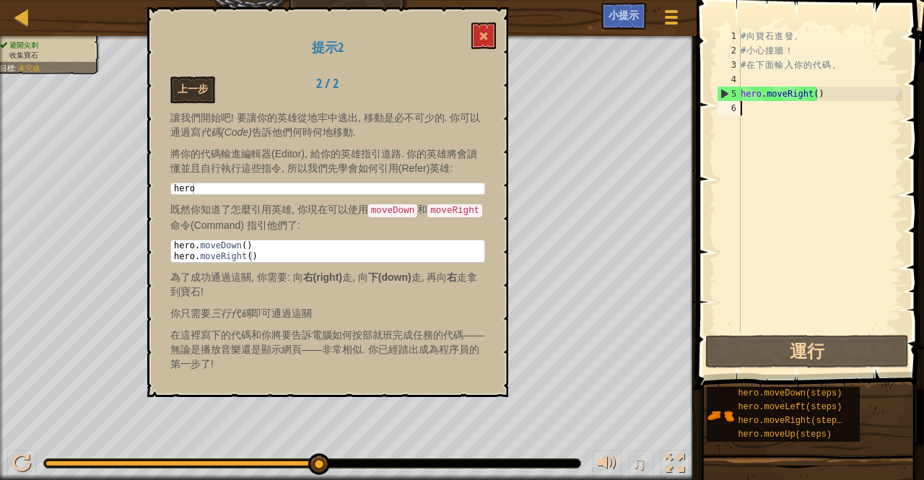
type textarea "hero.moveDown()"
click at [345, 243] on div "hero . moveDown ( ) hero . moveRight ( )" at bounding box center [328, 261] width 314 height 43
click at [352, 246] on div "hero . moveDown ( ) hero . moveRight ( )" at bounding box center [328, 261] width 314 height 43
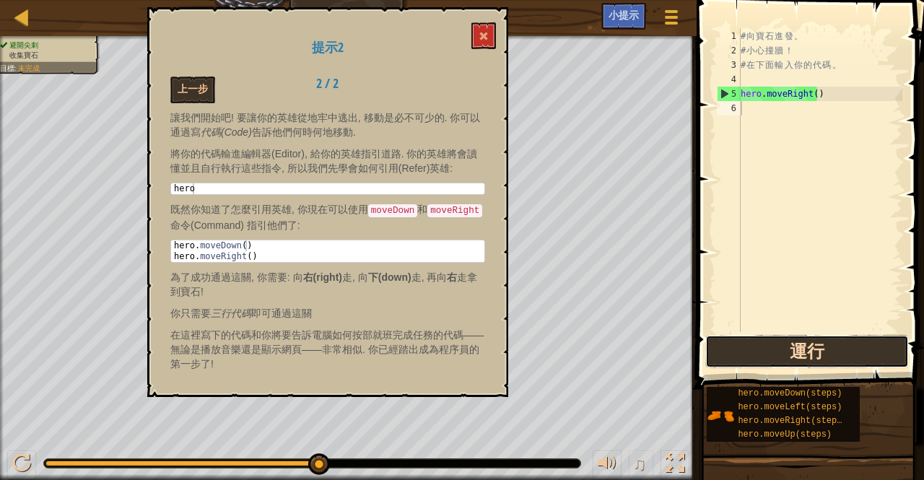
click at [797, 354] on button "運行" at bounding box center [807, 351] width 204 height 33
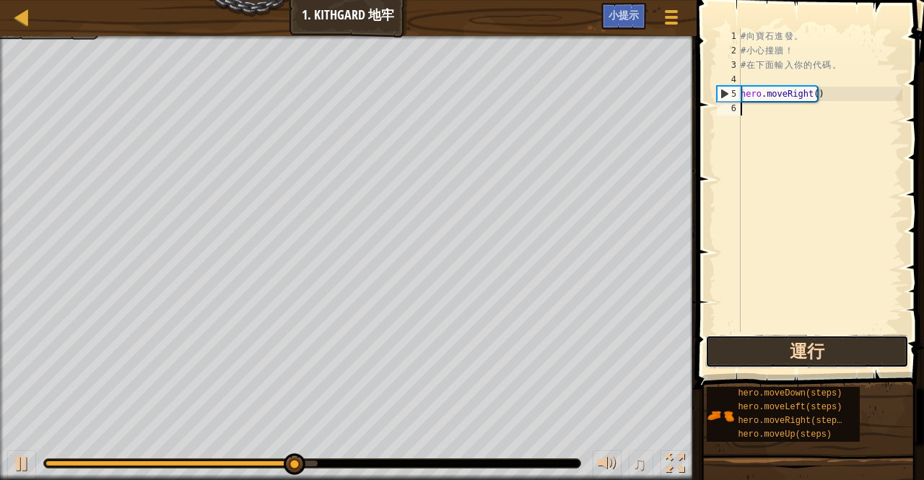
click at [796, 355] on button "運行" at bounding box center [807, 351] width 204 height 33
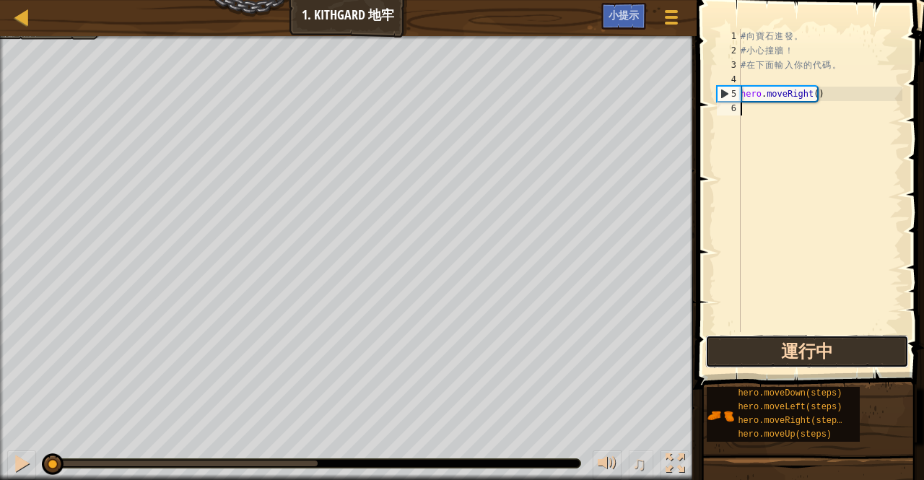
click at [796, 355] on button "運行中" at bounding box center [807, 351] width 204 height 33
click at [796, 355] on button "運行" at bounding box center [807, 351] width 204 height 33
click at [796, 355] on button "運行中" at bounding box center [807, 351] width 204 height 33
click at [796, 355] on button "運行" at bounding box center [807, 351] width 204 height 33
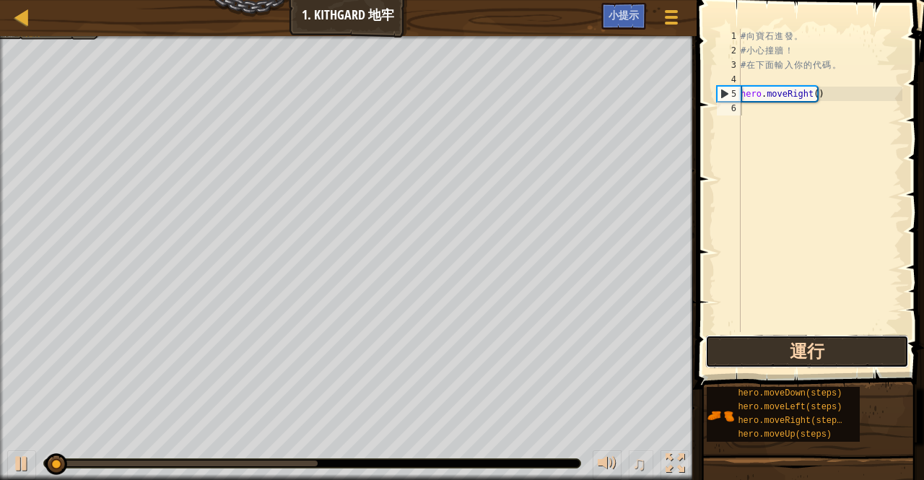
click at [796, 355] on button "運行" at bounding box center [807, 351] width 204 height 33
click at [796, 355] on button "運行中" at bounding box center [807, 351] width 204 height 33
click at [796, 355] on button "運行" at bounding box center [807, 351] width 204 height 33
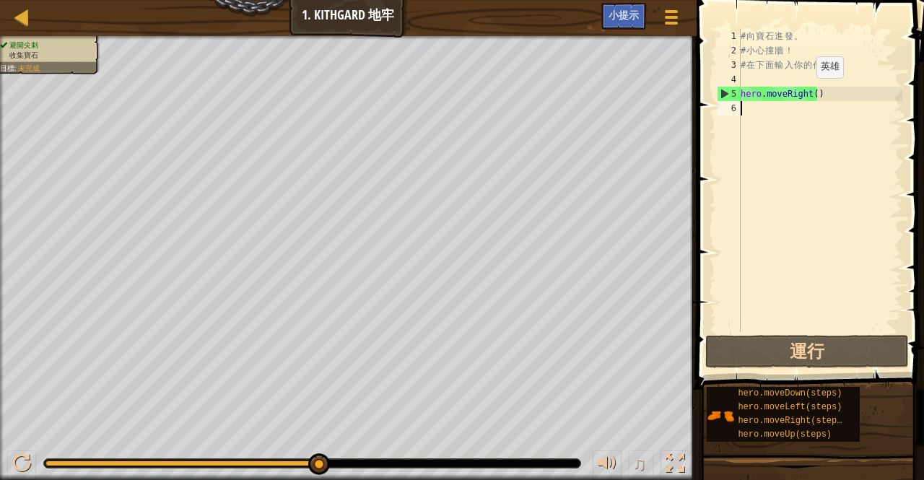
click at [803, 92] on div "# 向 寶 石 進 發 。 # 小 心 撞 牆 ！ # 在 下 面 輸 入 你 的 代 碼 。 hero . moveRight ( )" at bounding box center [820, 195] width 165 height 332
click at [805, 92] on div "# 向 寶 石 進 發 。 # 小 心 撞 牆 ！ # 在 下 面 輸 入 你 的 代 碼 。 hero . moveRight ( )" at bounding box center [820, 195] width 165 height 332
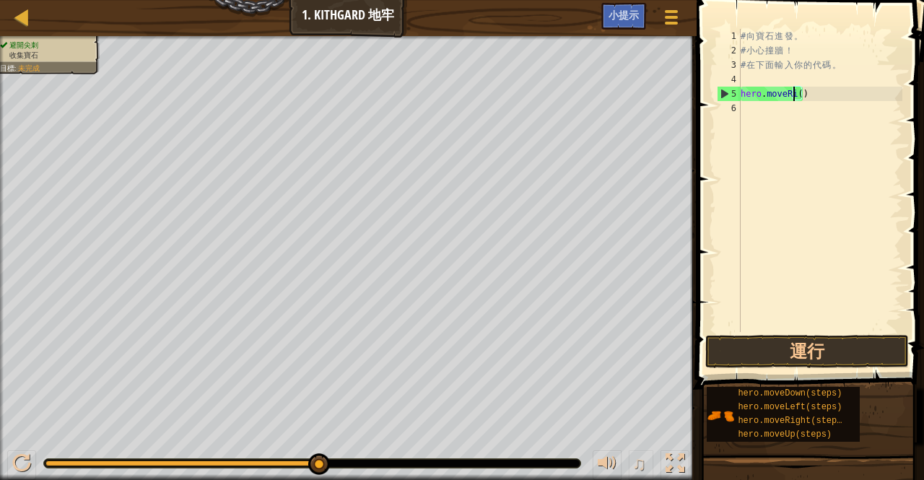
type textarea "hero.moveR()"
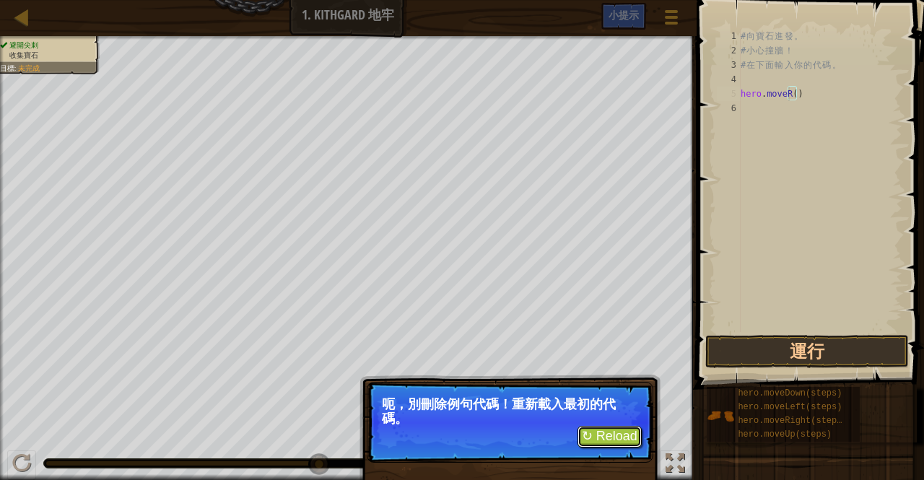
click at [632, 435] on button "↻ Reload" at bounding box center [609, 437] width 64 height 22
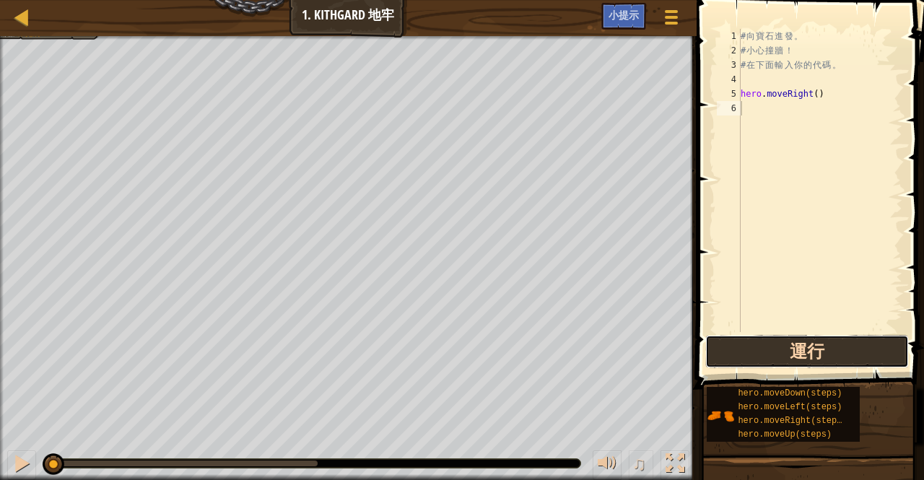
click at [756, 350] on button "運行" at bounding box center [807, 351] width 204 height 33
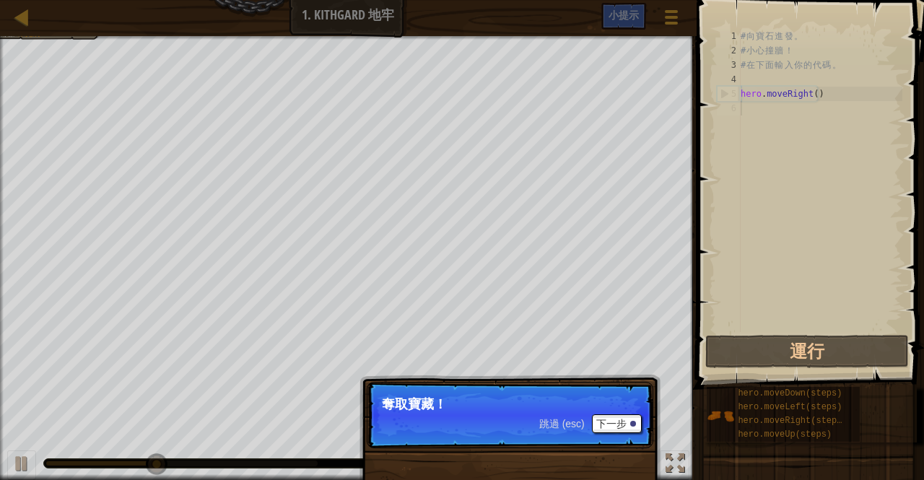
click at [518, 418] on p "跳過 (esc) 下一步 奪取寶藏！" at bounding box center [510, 415] width 287 height 66
click at [622, 416] on button "下一步" at bounding box center [617, 423] width 50 height 19
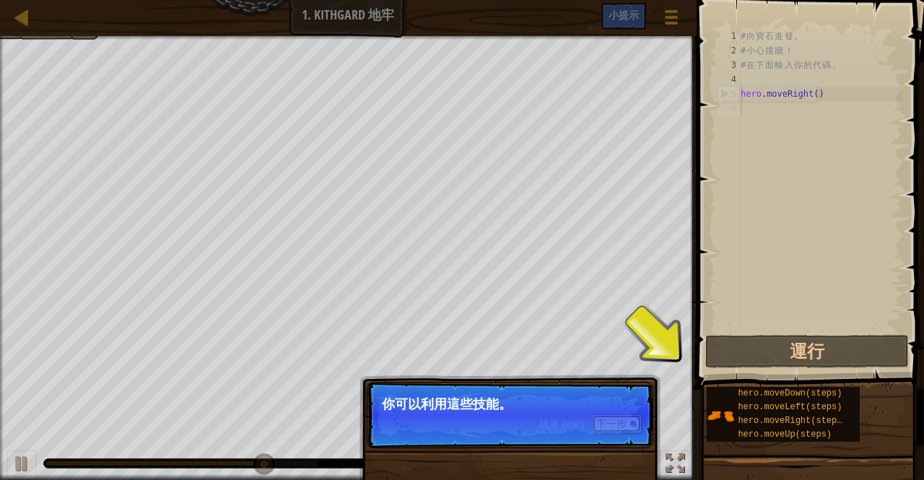
click at [622, 416] on button "下一步" at bounding box center [617, 423] width 50 height 19
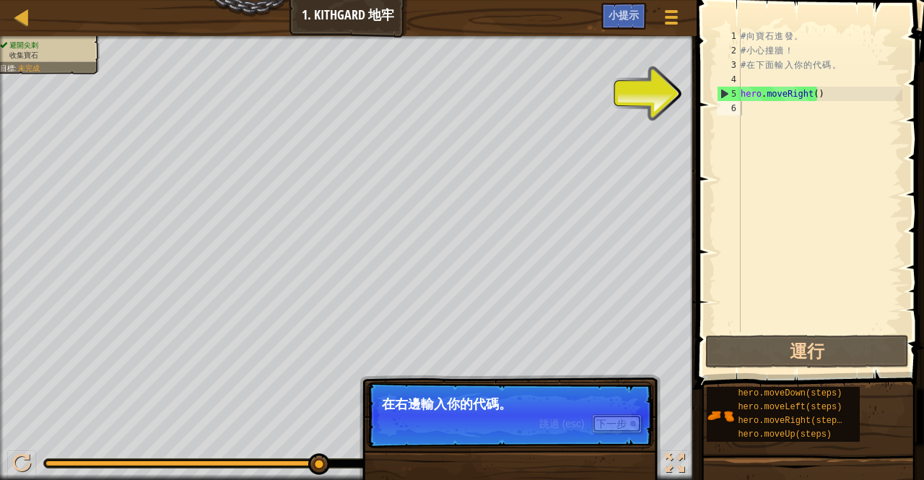
click at [628, 419] on button "下一步" at bounding box center [617, 423] width 50 height 19
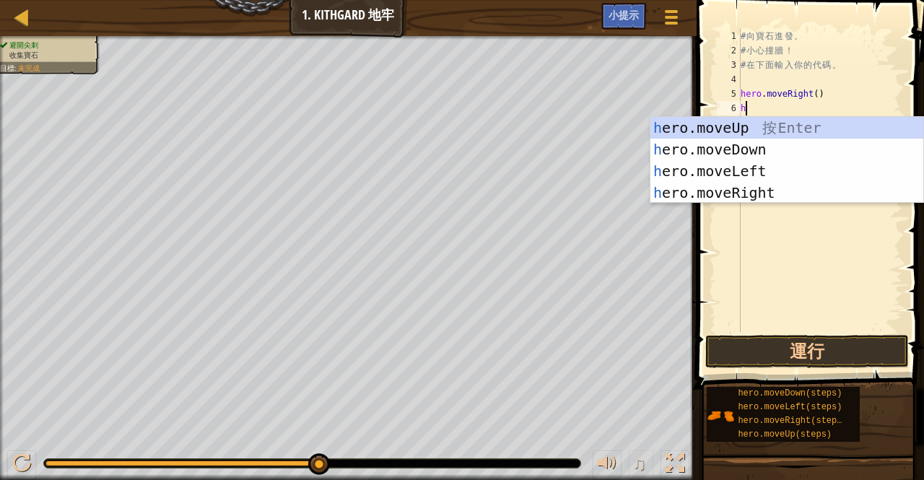
type textarea "he"
click at [689, 147] on div "he ro.moveUp 按 Enter he ro.moveDown 按 Enter he ro.moveLeft 按 Enter he ro.moveRi…" at bounding box center [787, 182] width 274 height 130
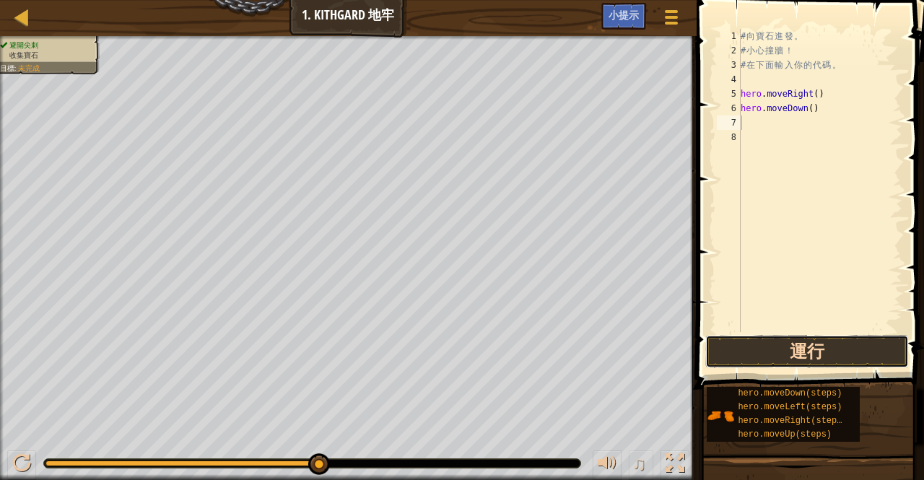
click at [782, 347] on button "運行" at bounding box center [807, 351] width 204 height 33
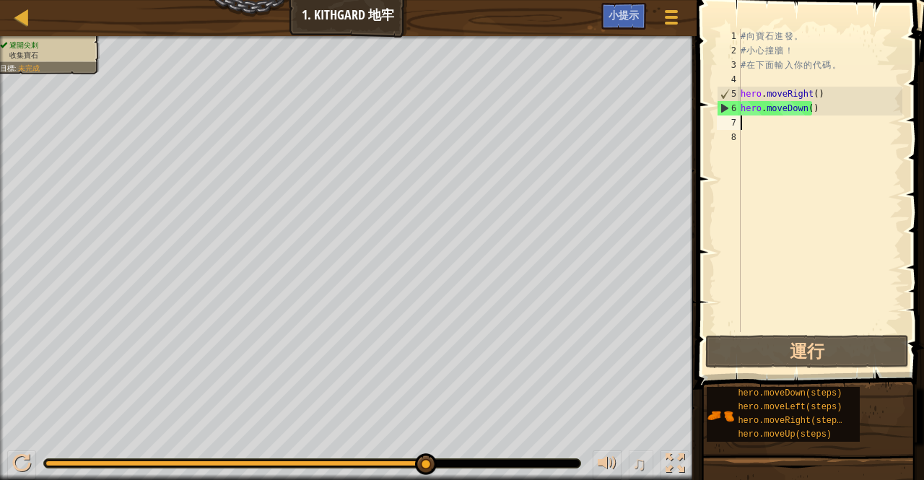
type textarea "h"
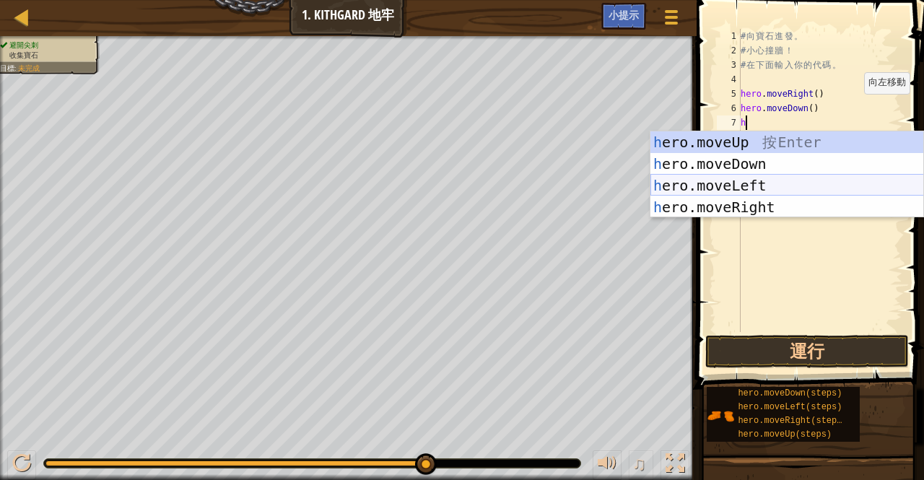
click at [747, 185] on div "h ero.moveUp 按 Enter h ero.moveDown 按 Enter h ero.moveLeft 按 Enter h ero.moveRi…" at bounding box center [787, 196] width 274 height 130
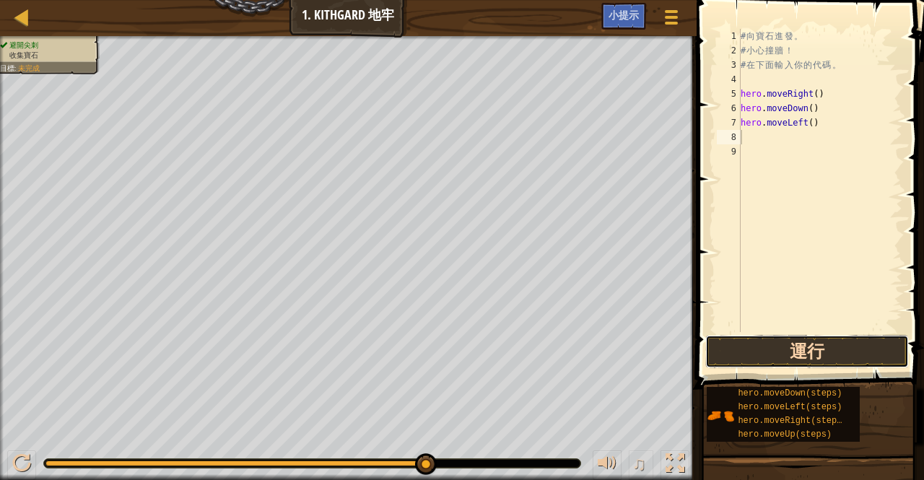
click at [818, 354] on button "運行" at bounding box center [807, 351] width 204 height 33
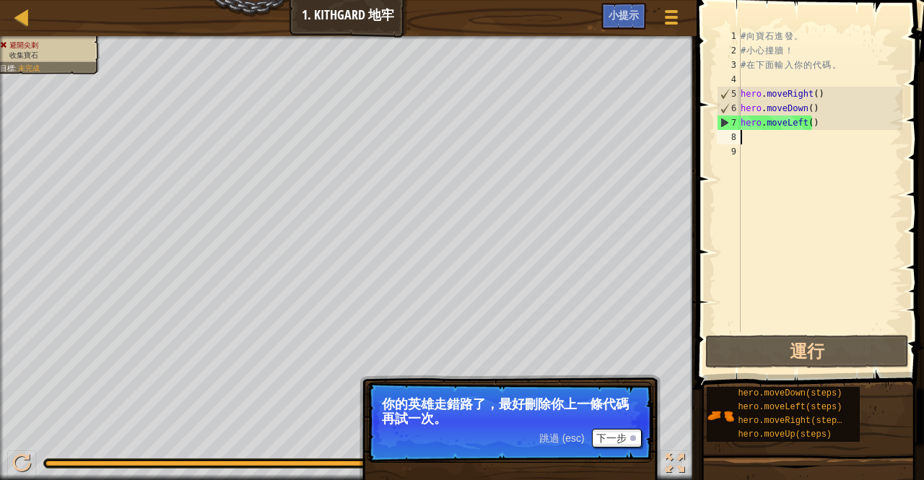
click at [810, 127] on div "# 向 寶 石 進 發 。 # 小 心 撞 牆 ！ # 在 下 面 輸 入 你 的 代 碼 。 hero . moveRight ( ) hero . mov…" at bounding box center [820, 195] width 165 height 332
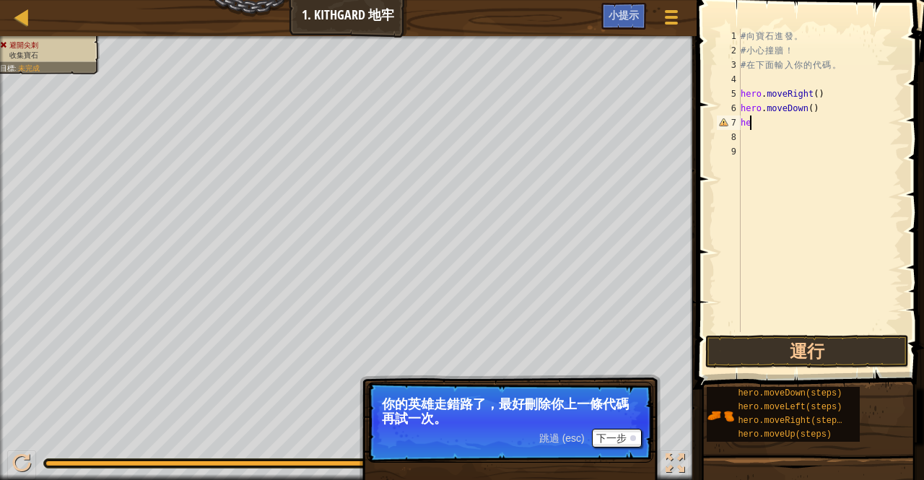
type textarea "h"
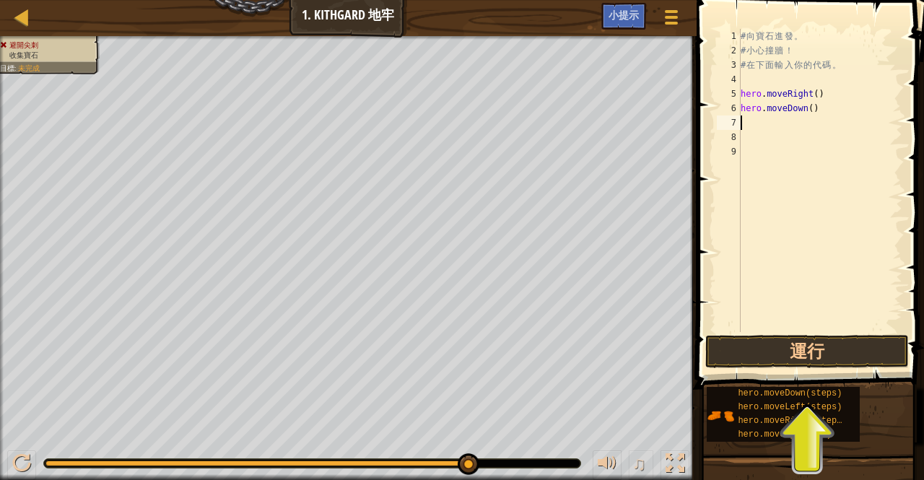
type textarea "h"
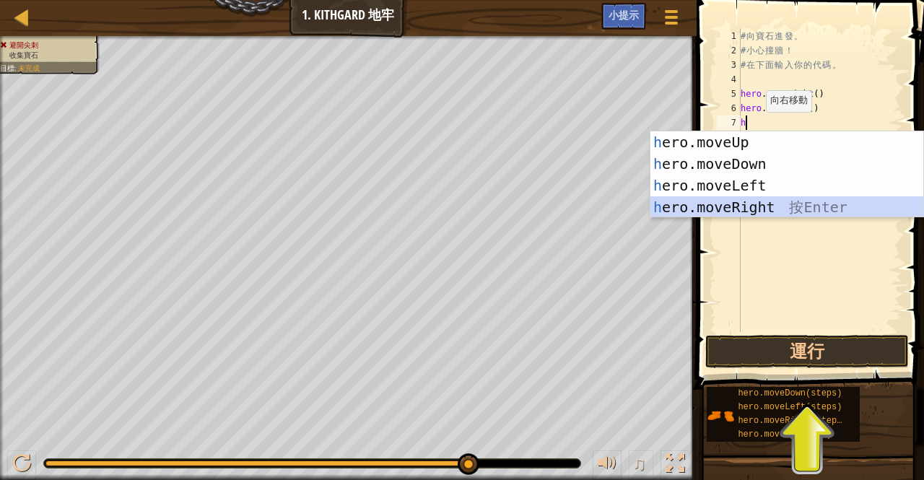
click at [765, 201] on div "h ero.moveUp 按 Enter h ero.moveDown 按 Enter h ero.moveLeft 按 Enter h ero.moveRi…" at bounding box center [787, 196] width 274 height 130
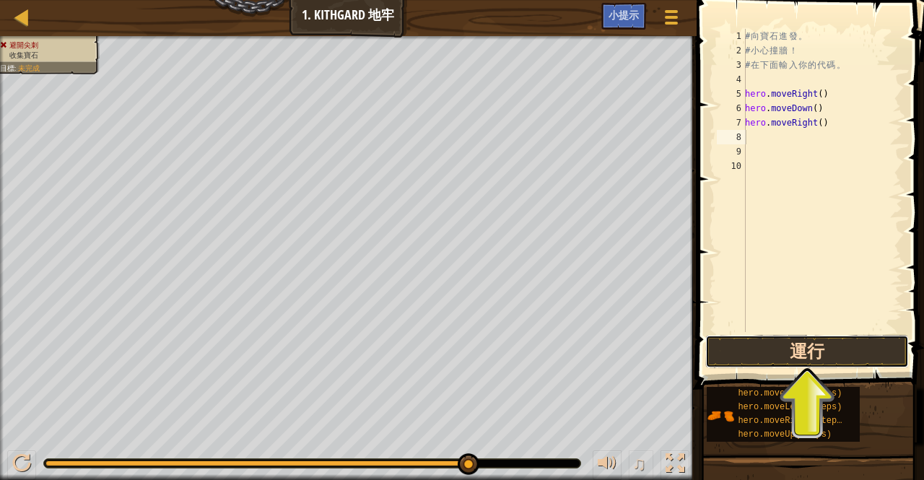
click at [796, 342] on button "運行" at bounding box center [807, 351] width 204 height 33
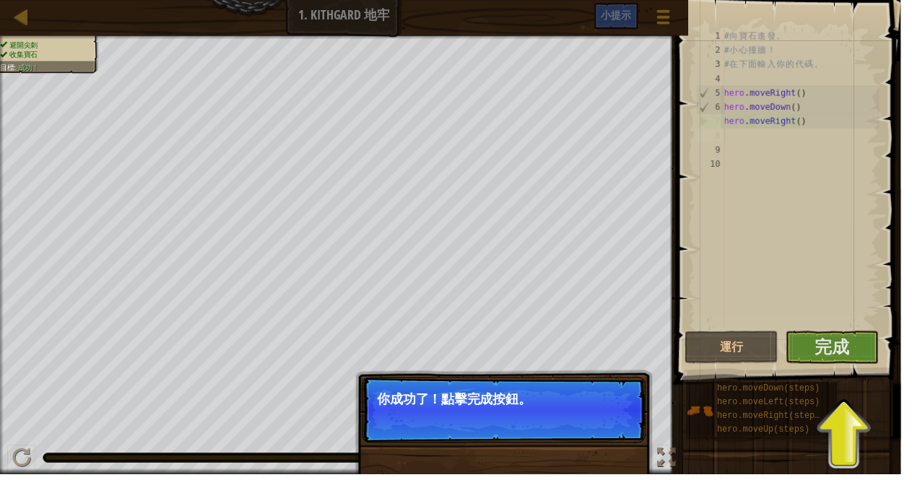
drag, startPoint x: 860, startPoint y: 345, endPoint x: 894, endPoint y: 311, distance: 47.5
click at [894, 311] on div "1 2 3 4 5 6 7 8 9 10 # 向 寶 石 進 發 。 # 小 心 撞 牆 ！ # 在 下 面 輸 入 你 的 代 碼 。 hero . mov…" at bounding box center [796, 223] width 232 height 432
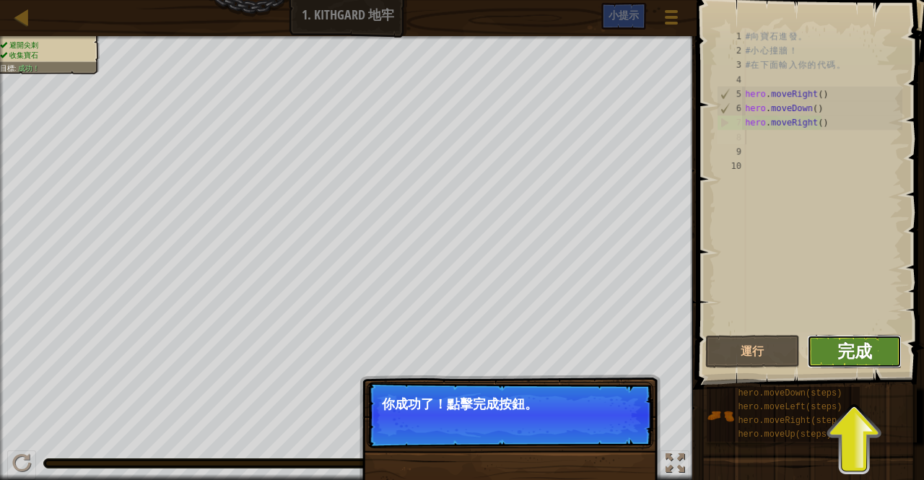
click at [851, 358] on span "完成" at bounding box center [854, 350] width 35 height 23
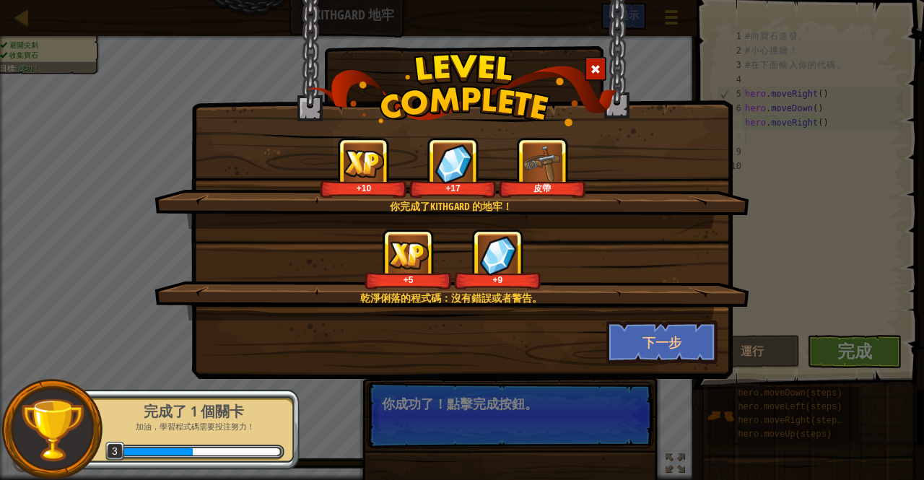
drag, startPoint x: 631, startPoint y: 332, endPoint x: 598, endPoint y: 355, distance: 40.4
click at [598, 355] on div "下一步" at bounding box center [662, 341] width 134 height 43
click at [610, 350] on button "下一步" at bounding box center [662, 341] width 112 height 43
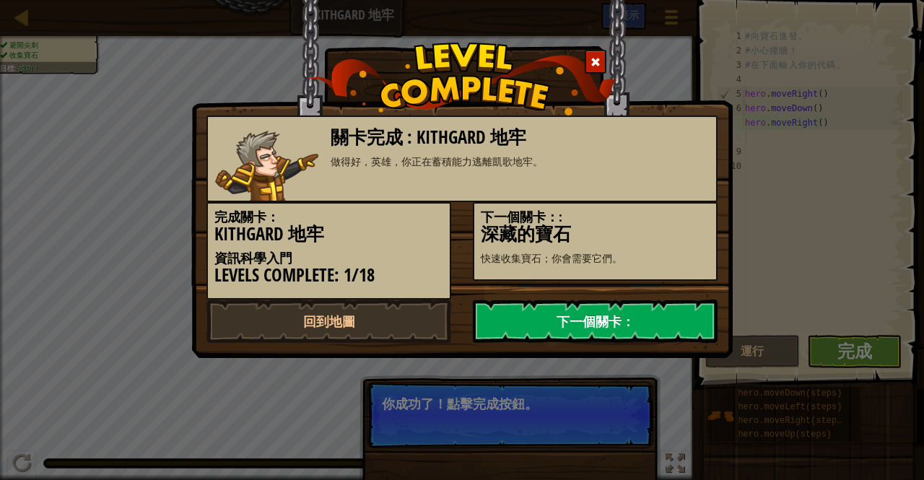
click at [530, 319] on link "下一個關卡：" at bounding box center [595, 321] width 245 height 43
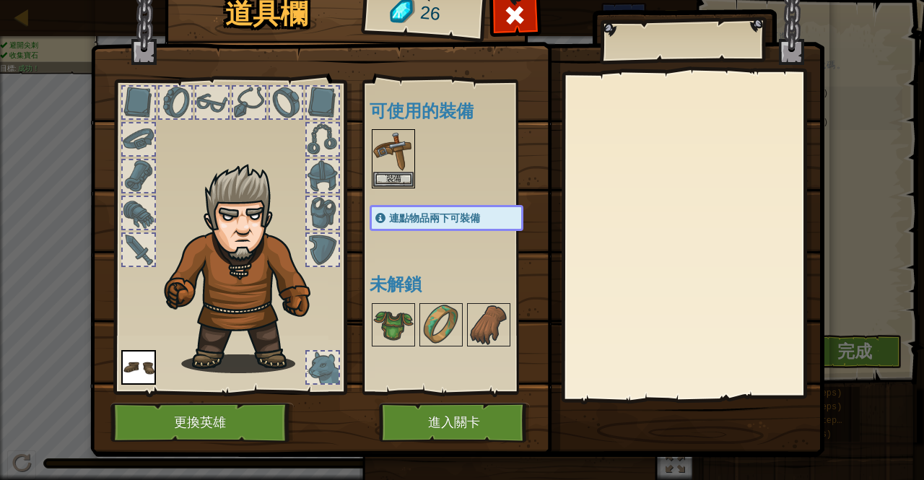
click at [320, 170] on div at bounding box center [323, 176] width 32 height 32
click at [322, 205] on div at bounding box center [323, 213] width 32 height 32
click at [227, 191] on img at bounding box center [245, 268] width 177 height 210
click at [313, 366] on div at bounding box center [323, 368] width 32 height 32
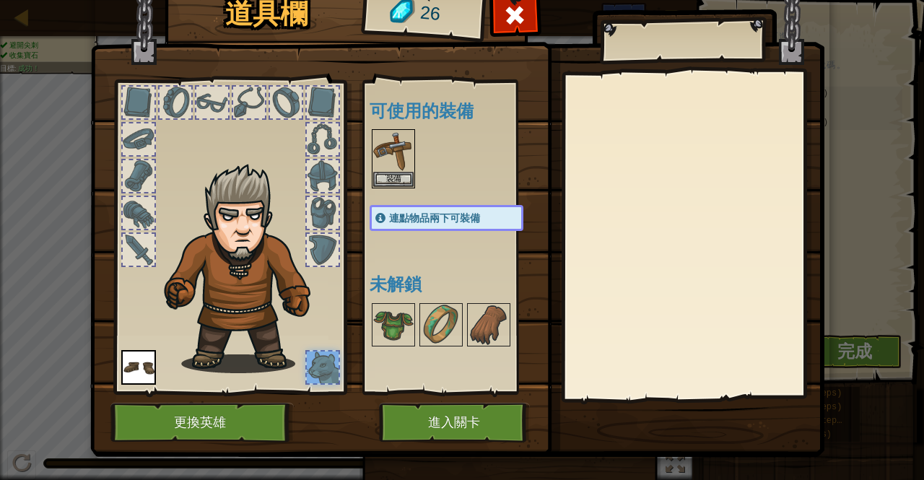
click at [313, 366] on div at bounding box center [323, 368] width 32 height 32
click at [424, 421] on button "進入關卡" at bounding box center [454, 423] width 151 height 40
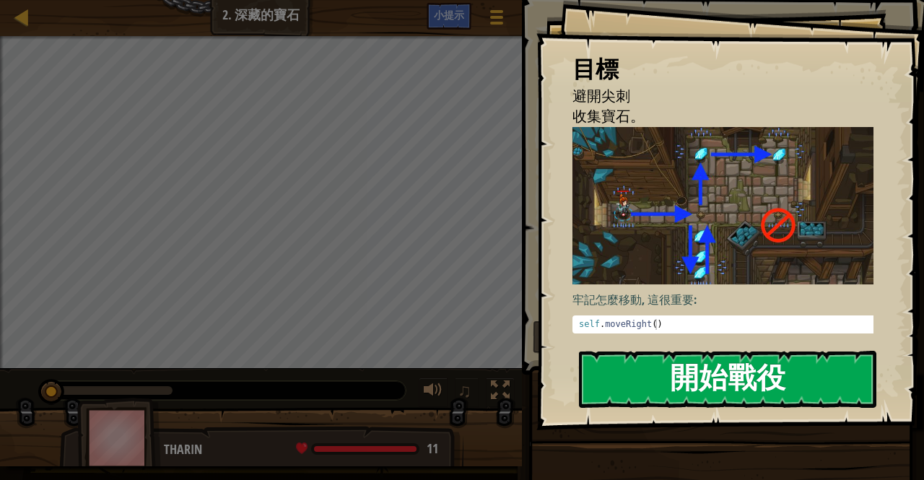
click at [710, 364] on button "開始戰役" at bounding box center [727, 379] width 297 height 57
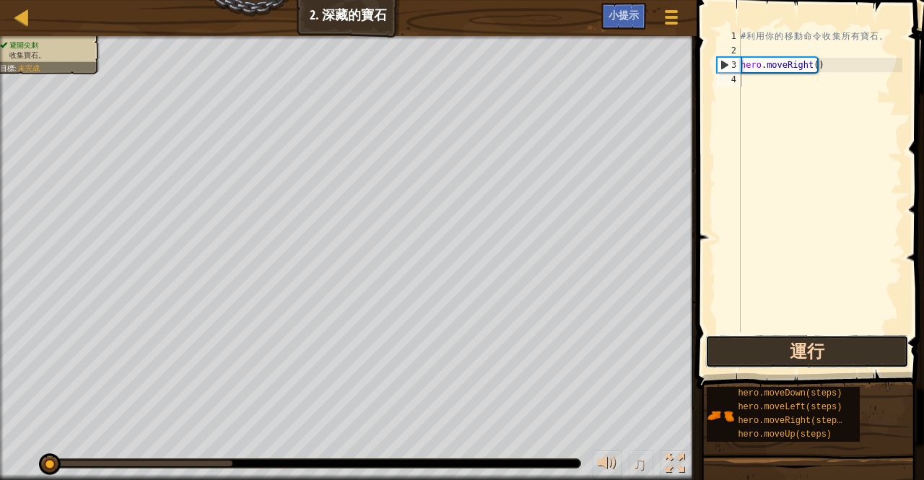
click at [807, 356] on button "運行" at bounding box center [807, 351] width 204 height 33
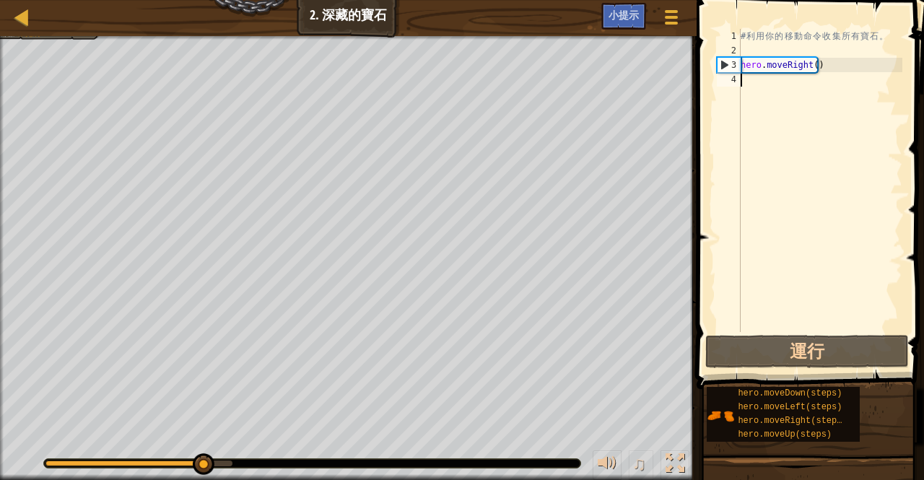
type textarea "h"
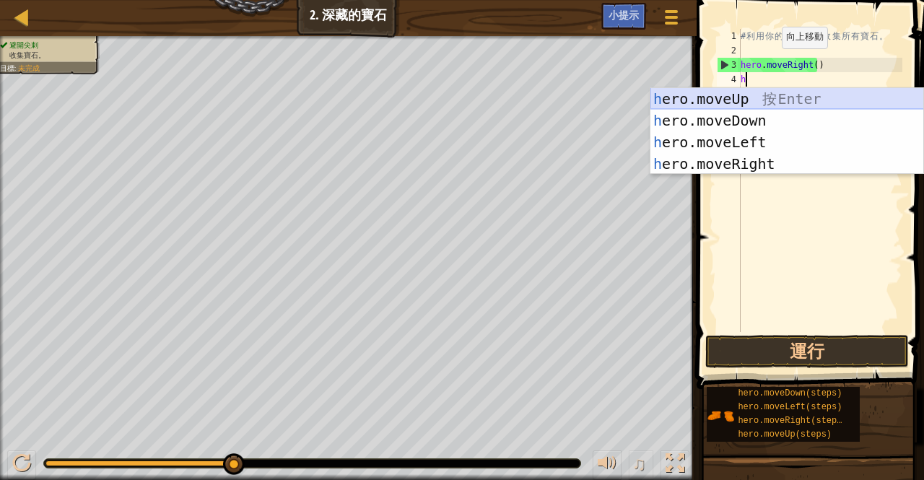
click at [743, 100] on div "h ero.moveUp 按 Enter h ero.moveDown 按 Enter h ero.moveLeft 按 Enter h ero.moveRi…" at bounding box center [787, 153] width 274 height 130
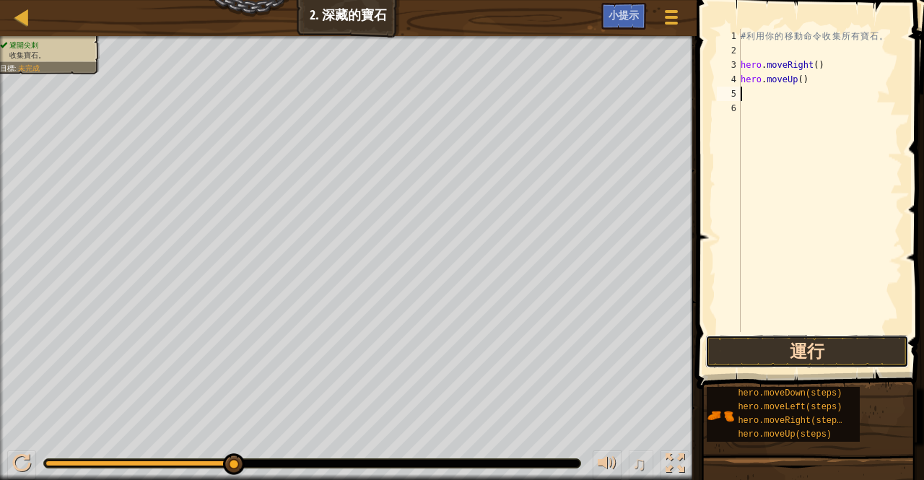
click at [805, 343] on button "運行" at bounding box center [807, 351] width 204 height 33
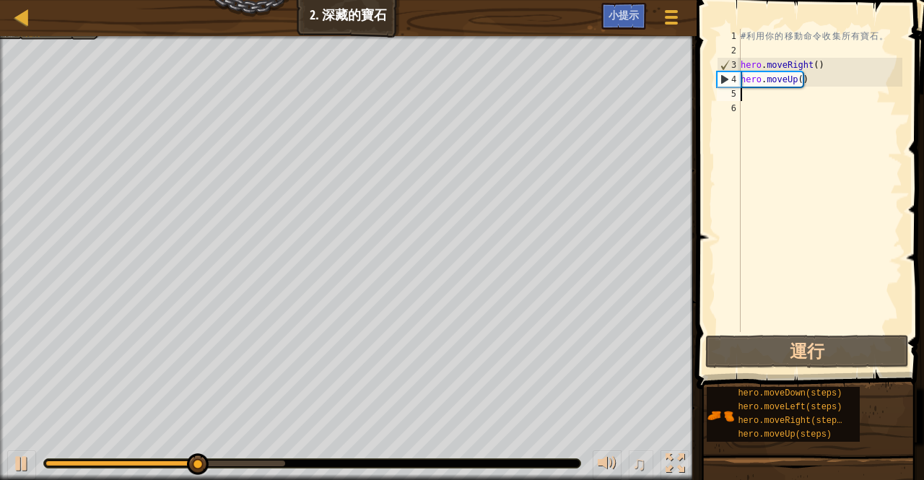
type textarea "h"
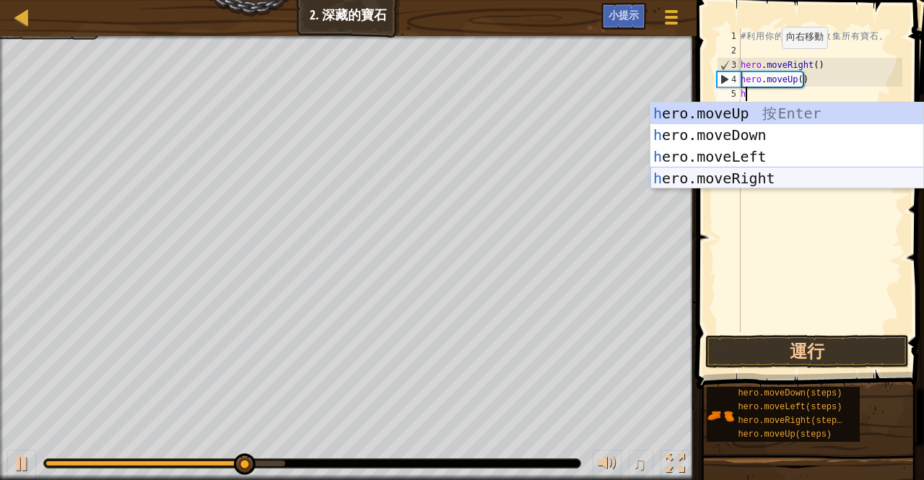
click at [733, 178] on div "h ero.moveUp 按 Enter h ero.moveDown 按 Enter h ero.moveLeft 按 Enter h ero.moveRi…" at bounding box center [787, 167] width 274 height 130
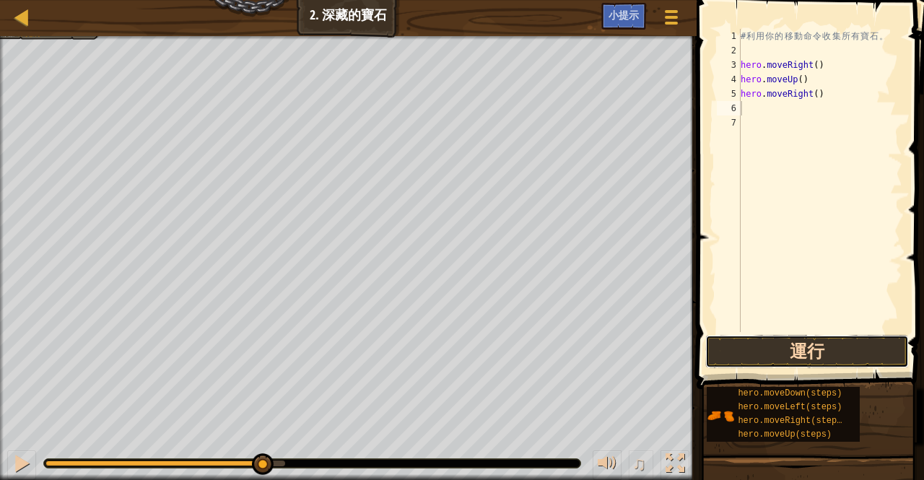
click at [791, 344] on button "運行" at bounding box center [807, 351] width 204 height 33
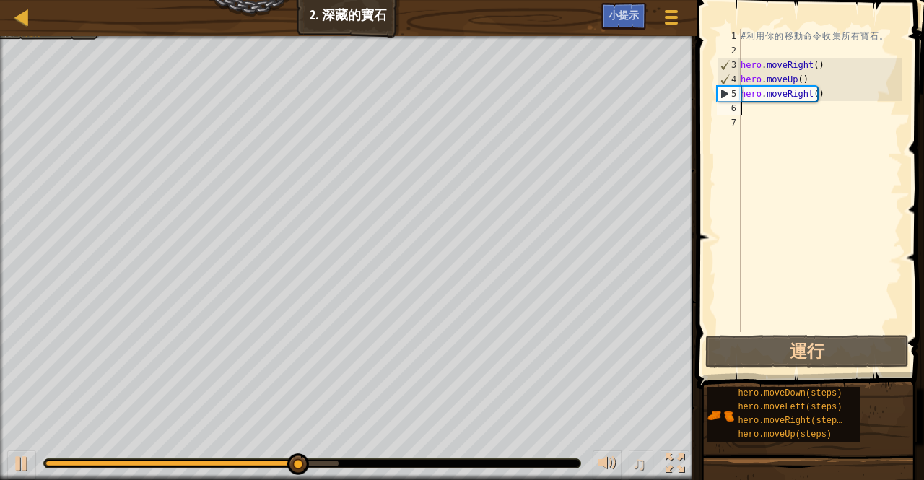
type textarea "h"
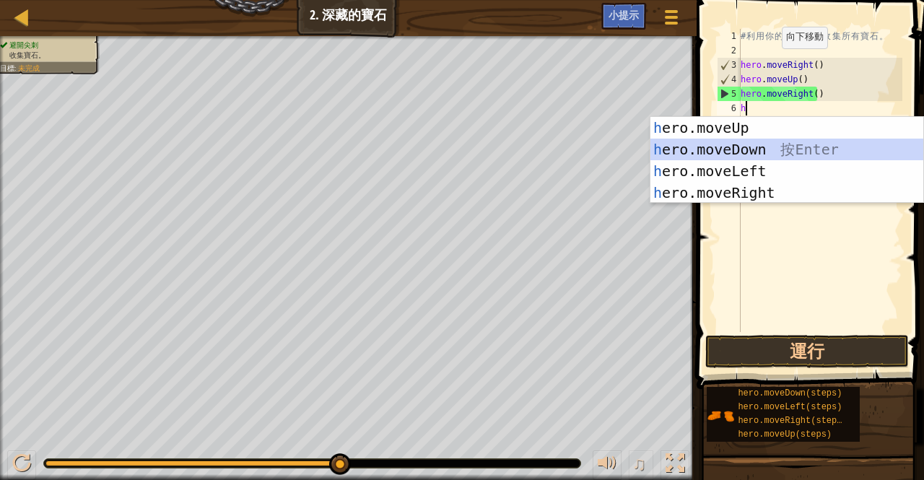
click at [743, 144] on div "h ero.moveUp 按 Enter h ero.moveDown 按 Enter h ero.moveLeft 按 Enter h ero.moveRi…" at bounding box center [787, 182] width 274 height 130
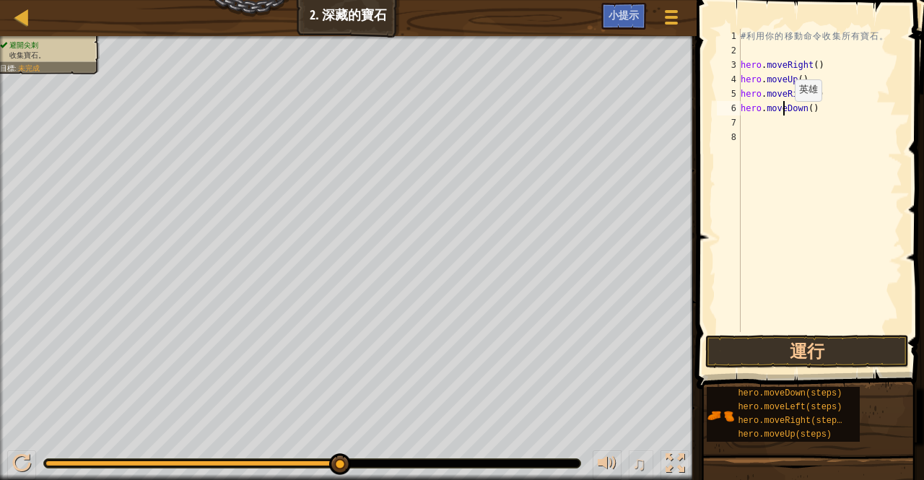
click at [782, 115] on div "# 利 用 你 的 移 動 命 令 收 集 所 有 寶 石 。 hero . moveRight ( ) hero . moveUp ( ) hero . m…" at bounding box center [820, 195] width 165 height 332
type textarea "hero.moveDown()"
click at [754, 120] on div "# 利 用 你 的 移 動 命 令 收 集 所 有 寶 石 。 hero . moveRight ( ) hero . moveUp ( ) hero . m…" at bounding box center [820, 195] width 165 height 332
type textarea "h"
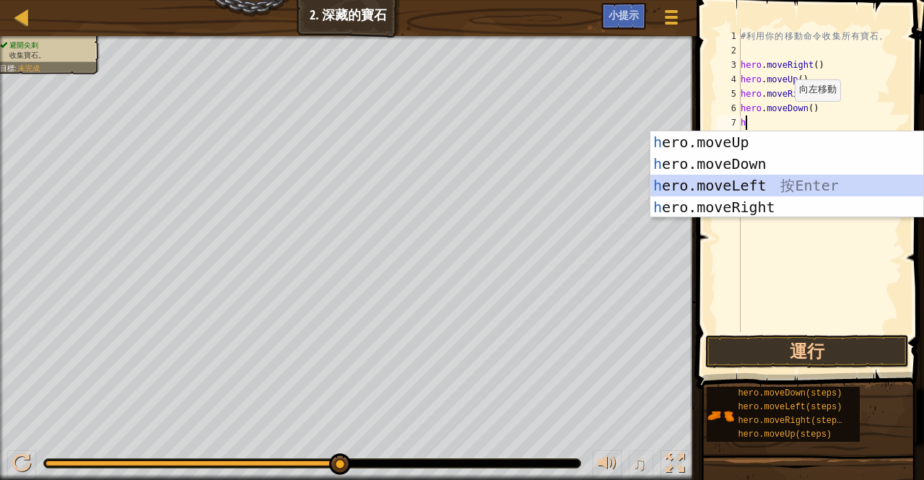
click at [774, 183] on div "h ero.moveUp 按 Enter h ero.moveDown 按 Enter h ero.moveLeft 按 Enter h ero.moveRi…" at bounding box center [787, 196] width 274 height 130
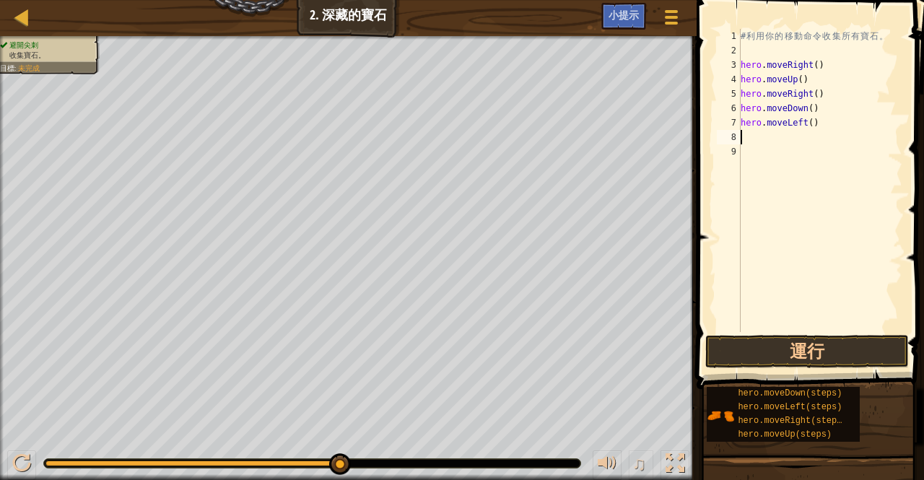
type textarea "h"
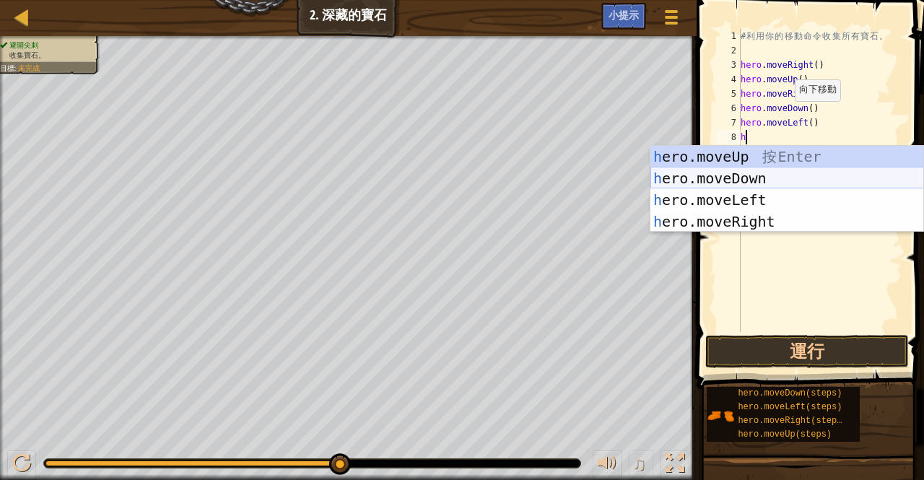
click at [761, 175] on div "h ero.moveUp 按 Enter h ero.moveDown 按 Enter h ero.moveLeft 按 Enter h ero.moveRi…" at bounding box center [787, 211] width 274 height 130
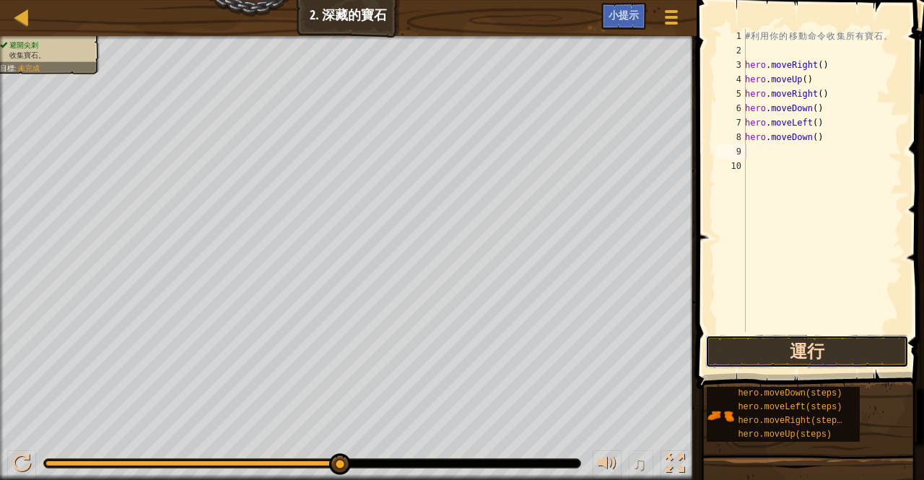
click at [769, 340] on button "運行" at bounding box center [807, 351] width 204 height 33
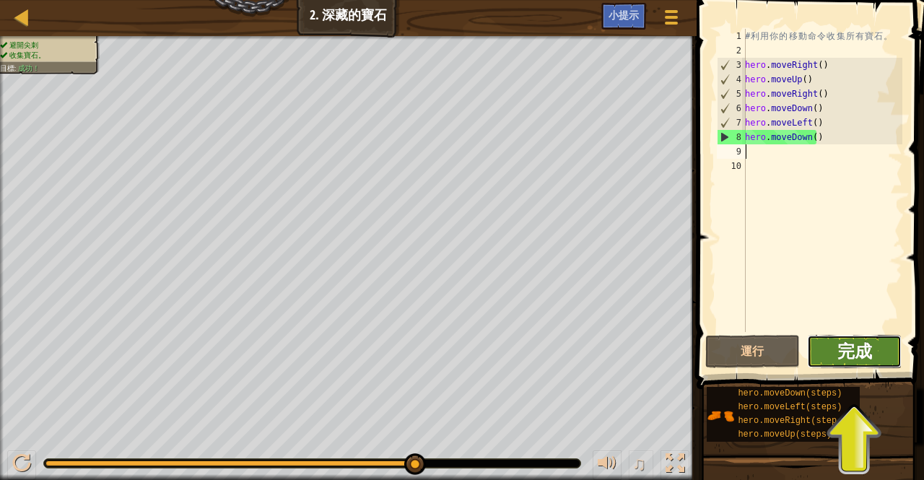
click at [837, 354] on span "完成" at bounding box center [854, 350] width 35 height 23
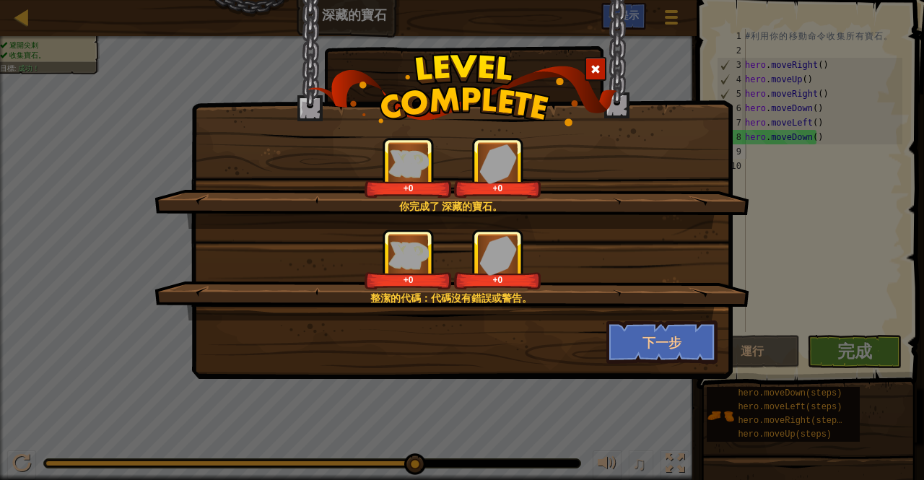
click at [666, 285] on div "+0 +0" at bounding box center [453, 259] width 560 height 61
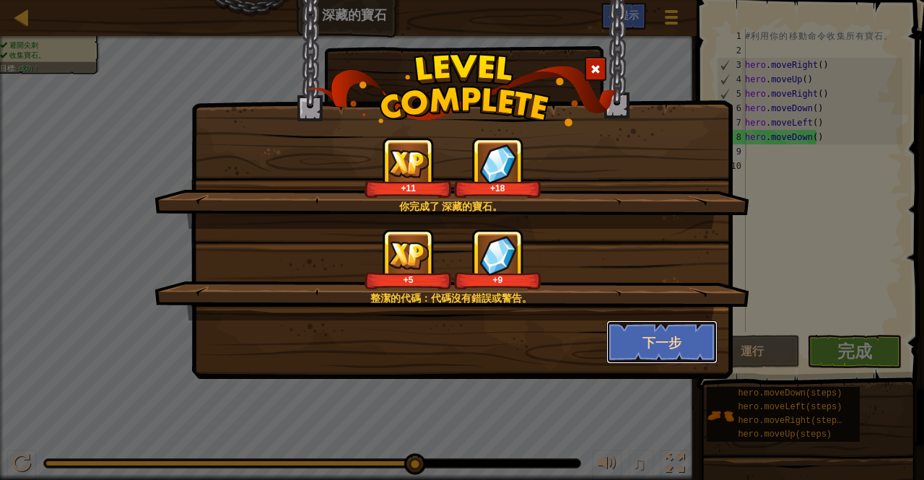
click at [640, 335] on button "下一步" at bounding box center [662, 341] width 112 height 43
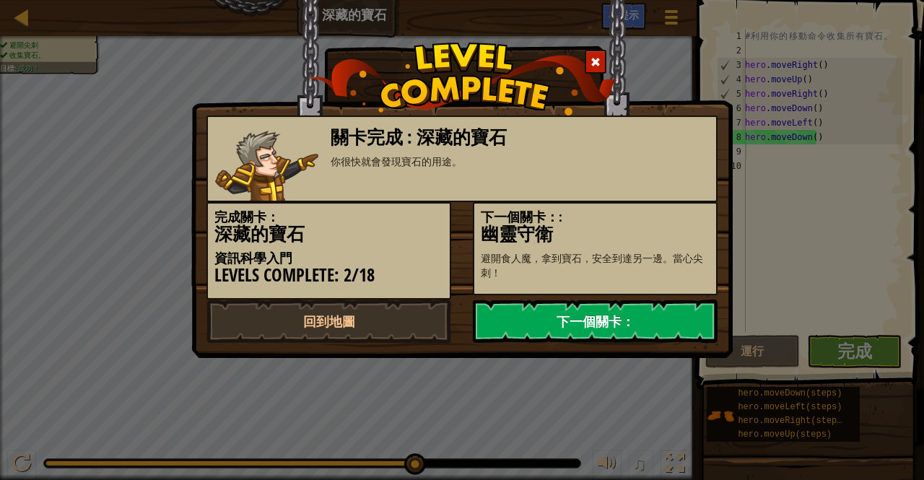
click at [576, 315] on link "下一個關卡：" at bounding box center [595, 321] width 245 height 43
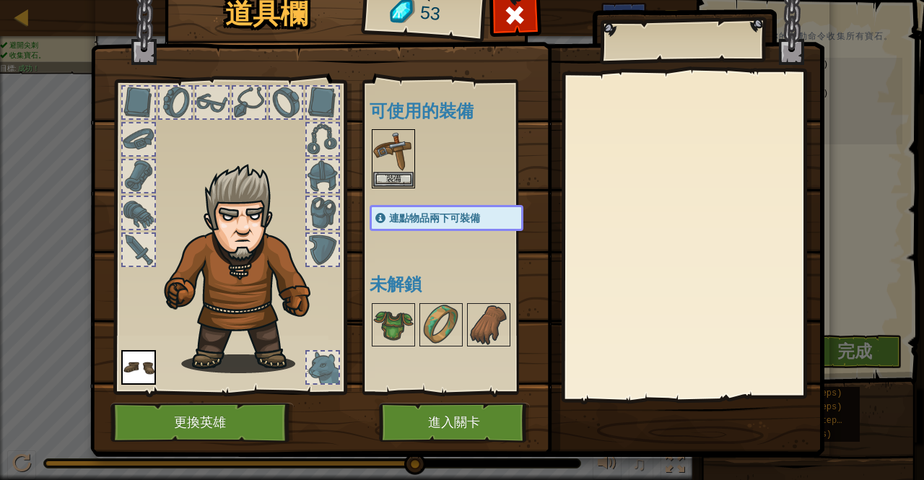
click at [406, 214] on span "連點物品兩下可裝備" at bounding box center [434, 218] width 91 height 12
click at [384, 173] on button "裝備" at bounding box center [393, 178] width 40 height 15
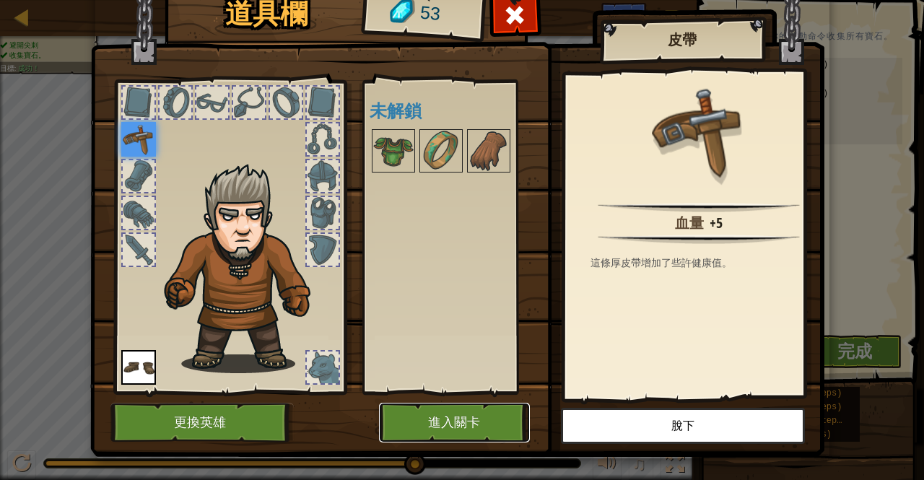
click at [401, 427] on button "進入關卡" at bounding box center [454, 423] width 151 height 40
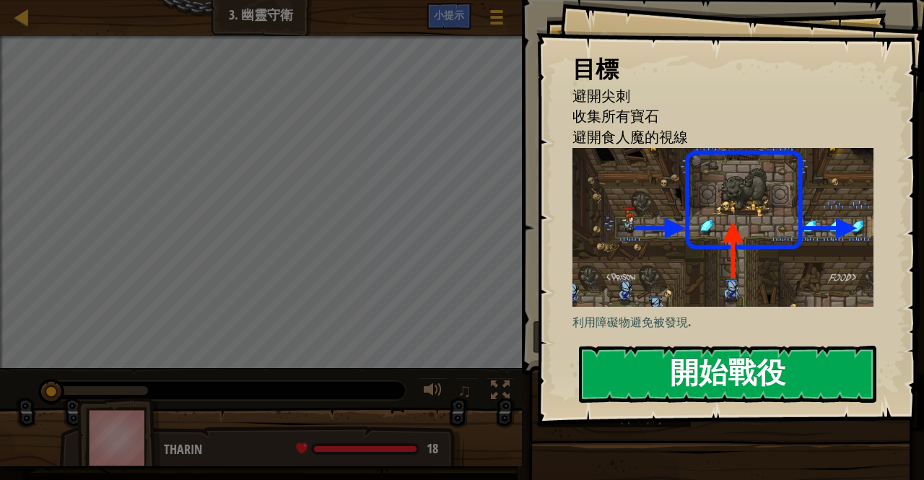
click at [692, 374] on button "開始戰役" at bounding box center [727, 374] width 297 height 57
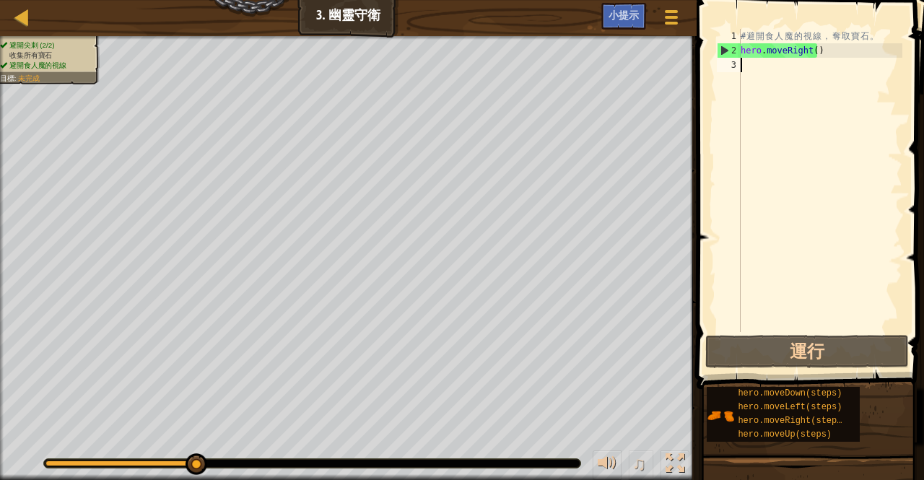
type textarea "h"
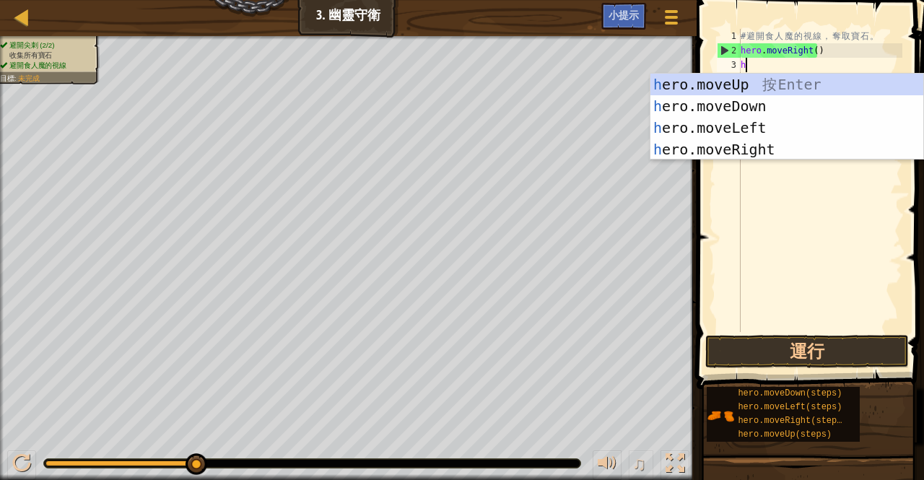
scroll to position [6, 0]
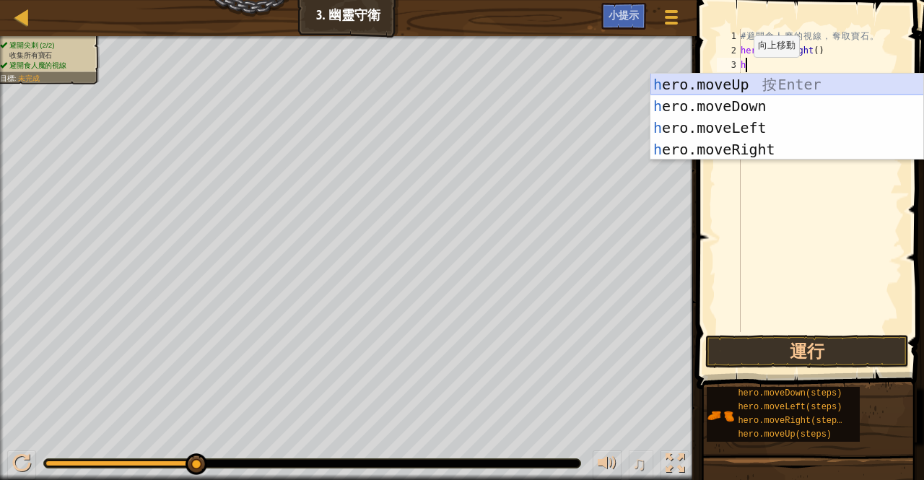
click at [738, 75] on div "h ero.moveUp 按 Enter h ero.moveDown 按 Enter h ero.moveLeft 按 Enter h ero.moveRi…" at bounding box center [787, 139] width 274 height 130
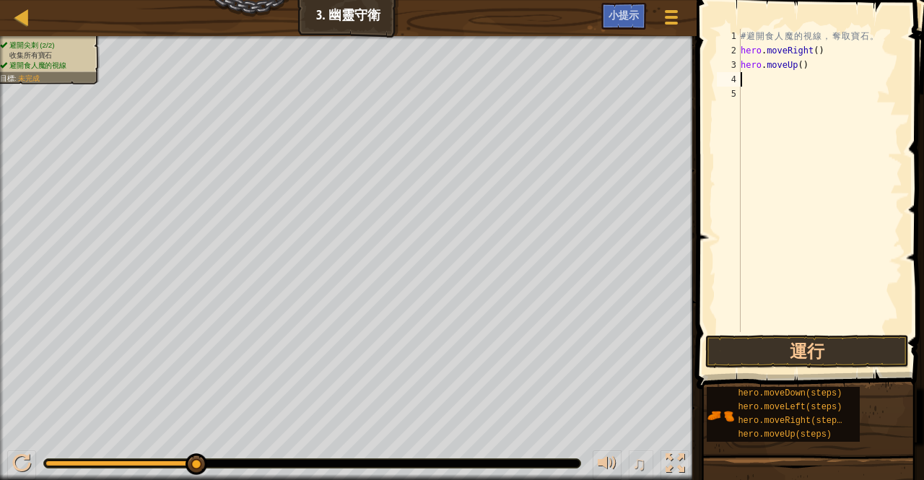
type textarea "h"
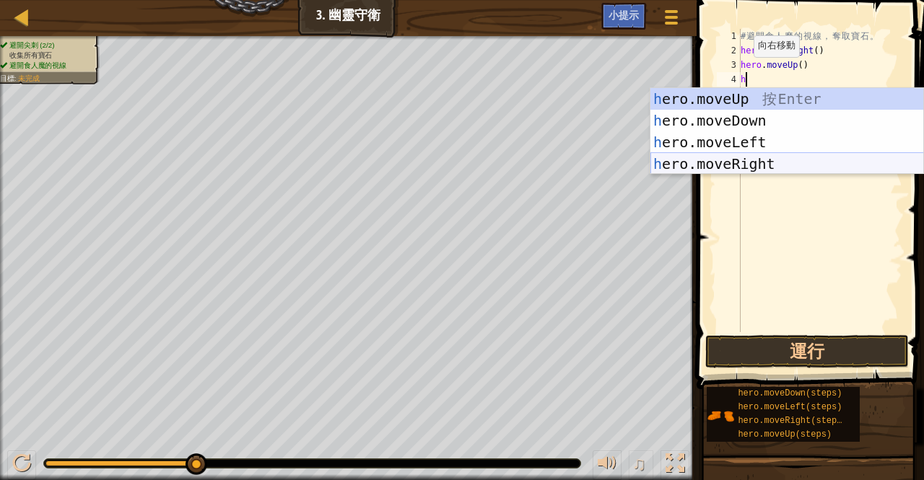
click at [740, 160] on div "h ero.moveUp 按 Enter h ero.moveDown 按 Enter h ero.moveLeft 按 Enter h ero.moveRi…" at bounding box center [787, 153] width 274 height 130
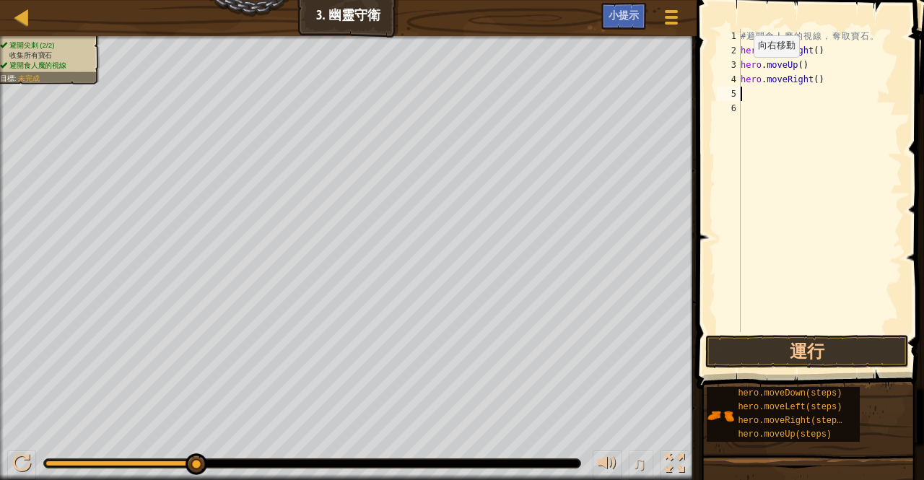
type textarea "h"
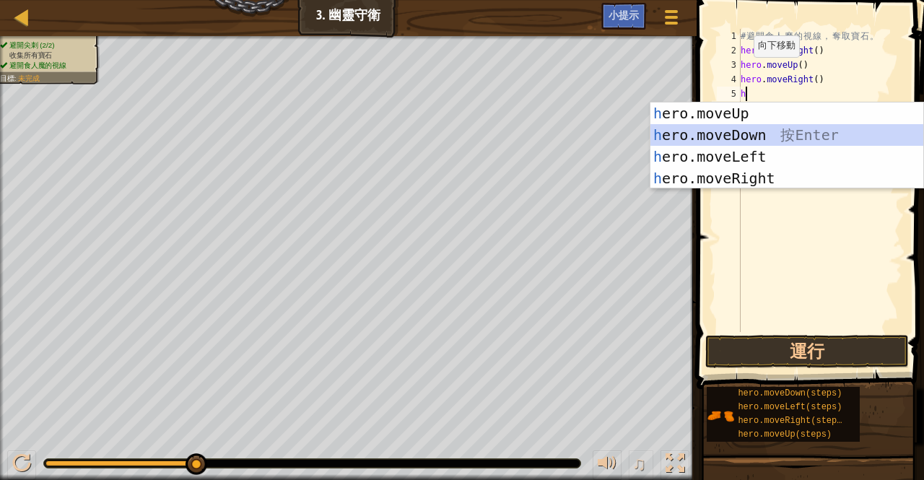
click at [739, 131] on div "h ero.moveUp 按 Enter h ero.moveDown 按 Enter h ero.moveLeft 按 Enter h ero.moveRi…" at bounding box center [787, 167] width 274 height 130
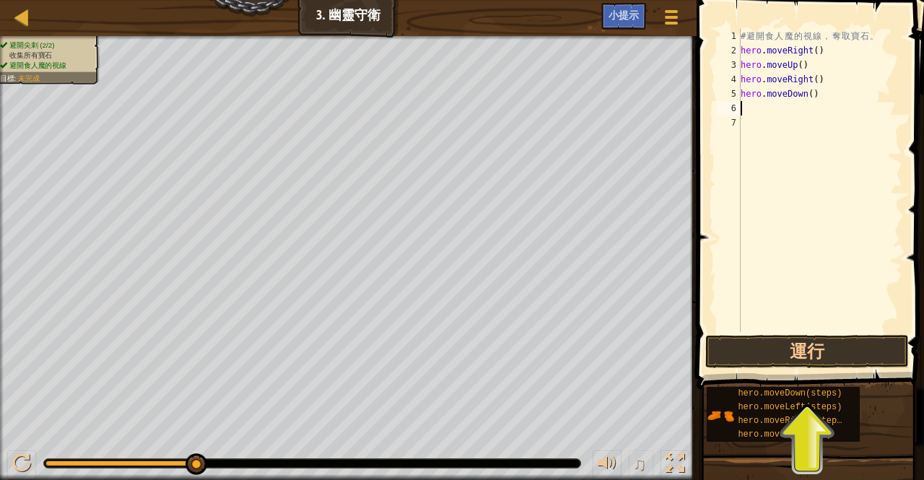
type textarea "h"
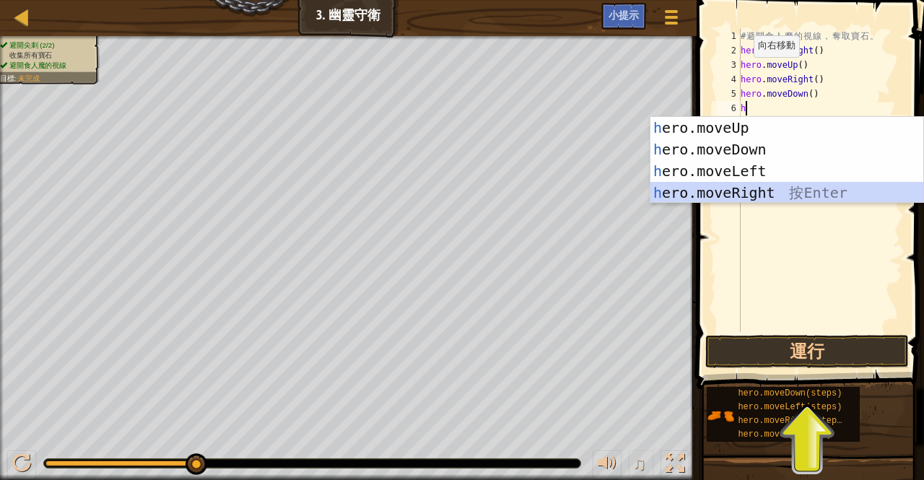
click at [754, 187] on div "h ero.moveUp 按 Enter h ero.moveDown 按 Enter h ero.moveLeft 按 Enter h ero.moveRi…" at bounding box center [787, 182] width 274 height 130
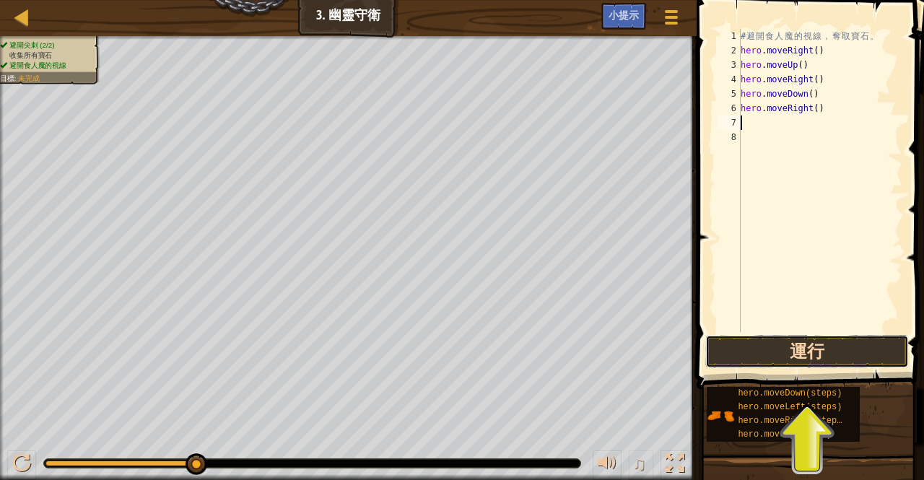
click at [776, 347] on button "運行" at bounding box center [807, 351] width 204 height 33
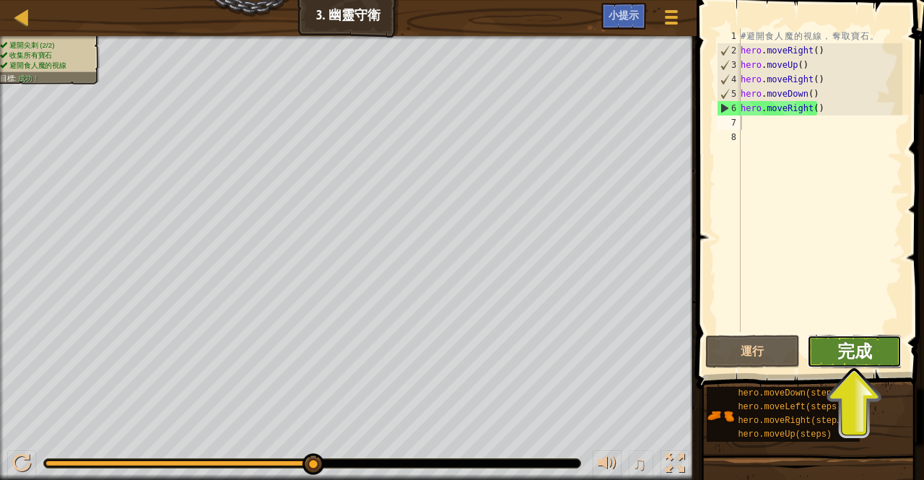
click at [839, 346] on span "完成" at bounding box center [854, 350] width 35 height 23
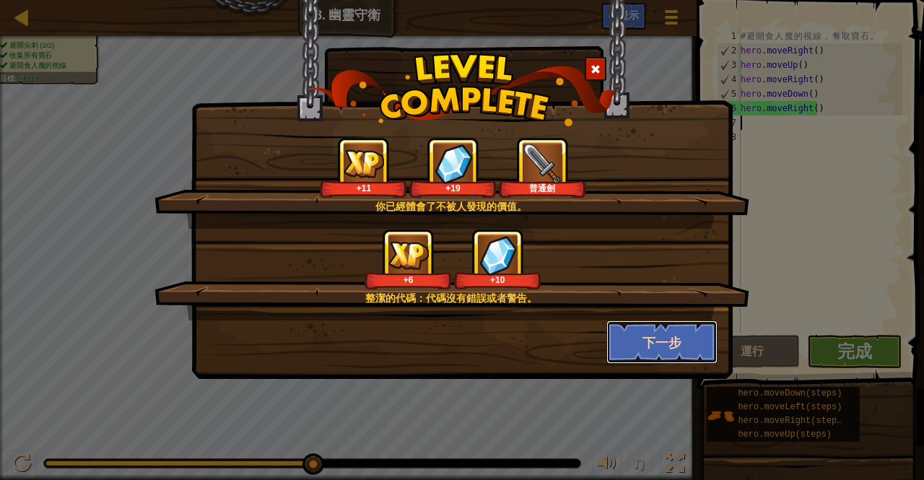
click at [658, 327] on button "下一步" at bounding box center [662, 341] width 112 height 43
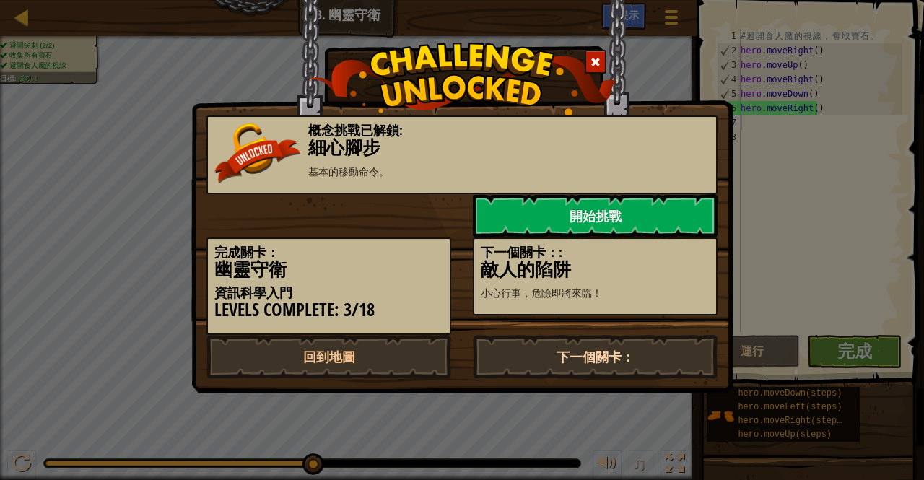
click at [551, 336] on link "下一個關卡：" at bounding box center [595, 356] width 245 height 43
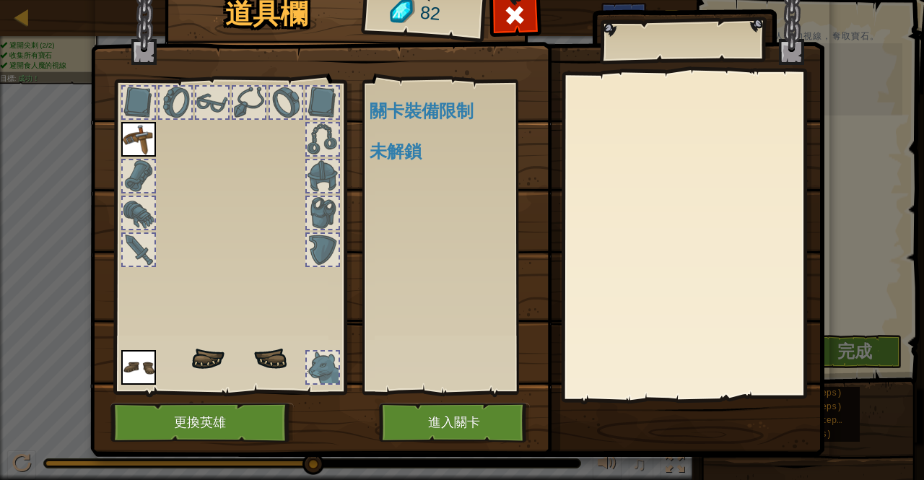
click at [556, 1] on body "地圖 資訊科學入門 3. 幽靈守衛 遊戲選單 完成 小提示 1 ההההההההההההההההההההההההההההההההההההההההההההההה…" at bounding box center [462, 0] width 924 height 1
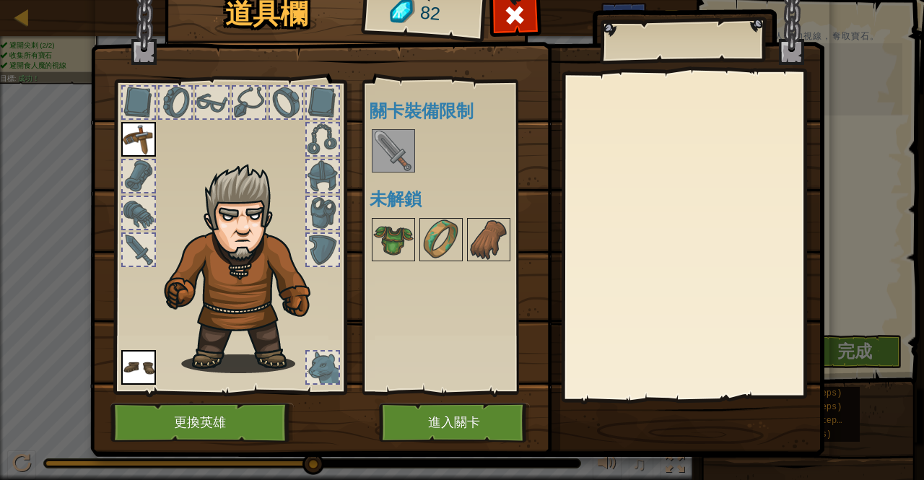
click at [383, 160] on img at bounding box center [393, 151] width 40 height 40
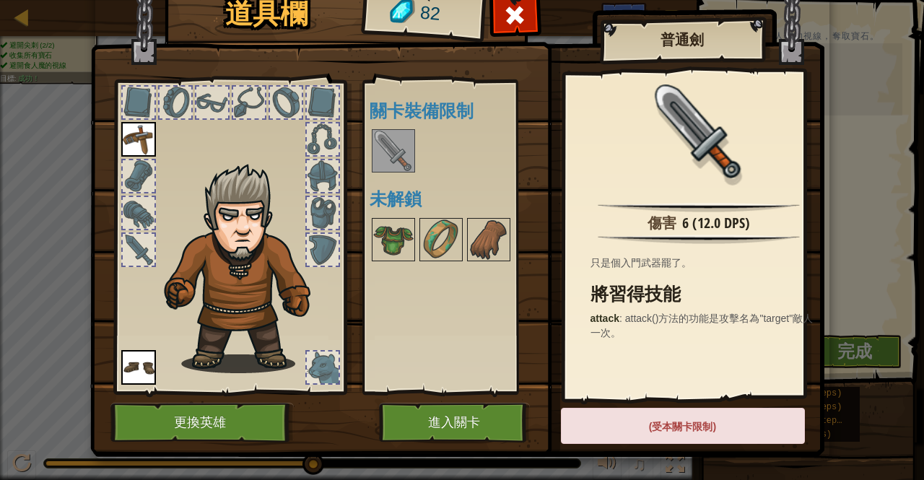
click at [384, 159] on img at bounding box center [393, 151] width 40 height 40
click at [423, 411] on button "進入關卡" at bounding box center [454, 423] width 151 height 40
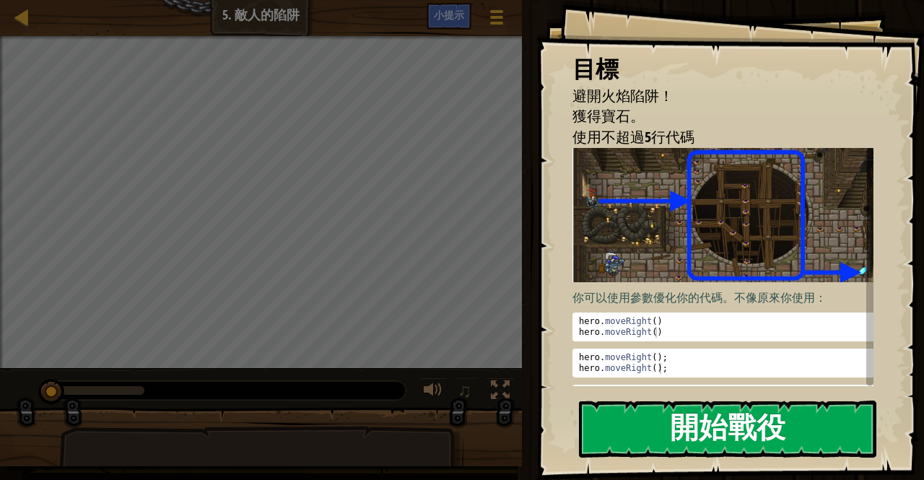
click at [683, 428] on button "開始戰役" at bounding box center [727, 429] width 297 height 57
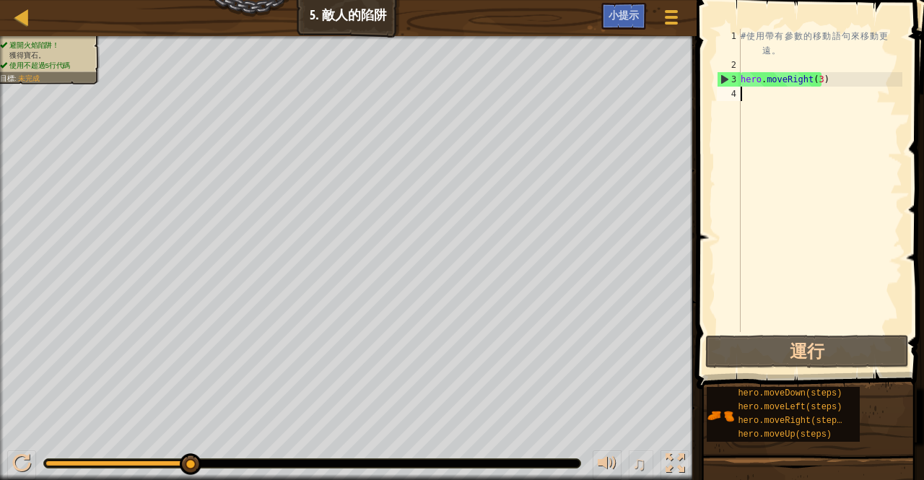
type textarea "h"
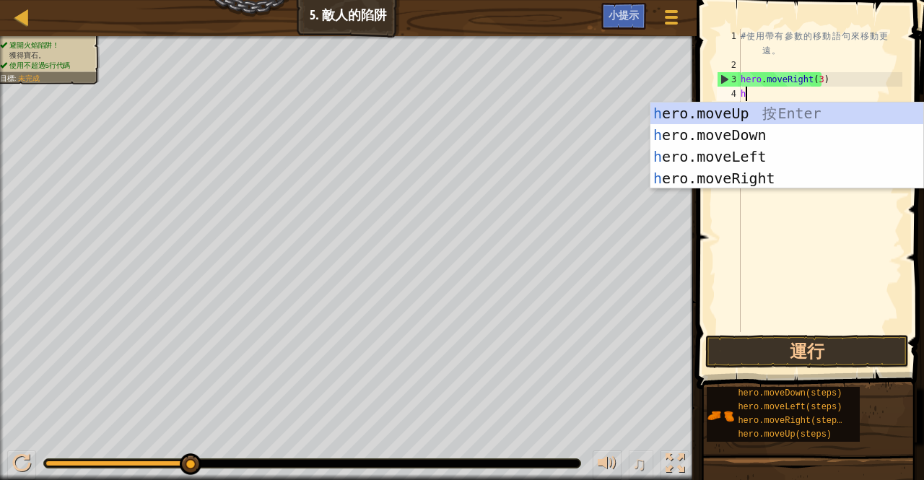
scroll to position [6, 0]
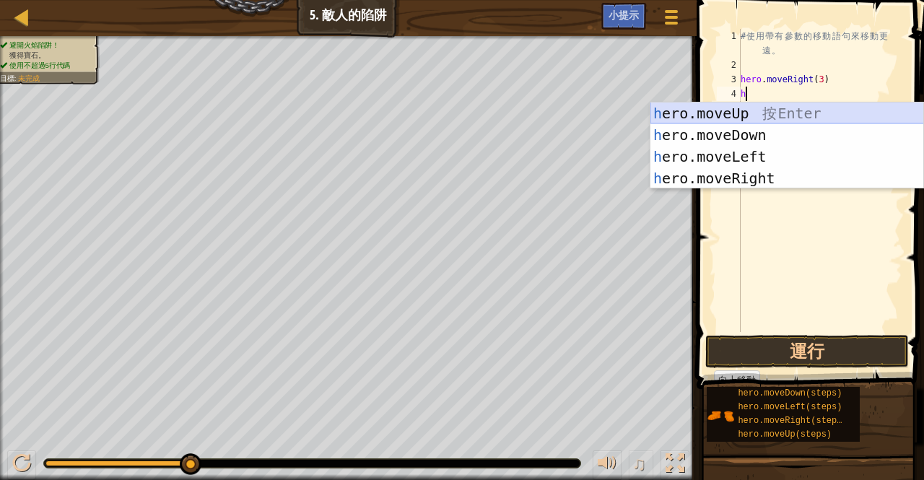
click at [706, 113] on div "h ero.moveUp 按 Enter h ero.moveDown 按 Enter h ero.moveLeft 按 Enter h ero.moveRi…" at bounding box center [787, 167] width 274 height 130
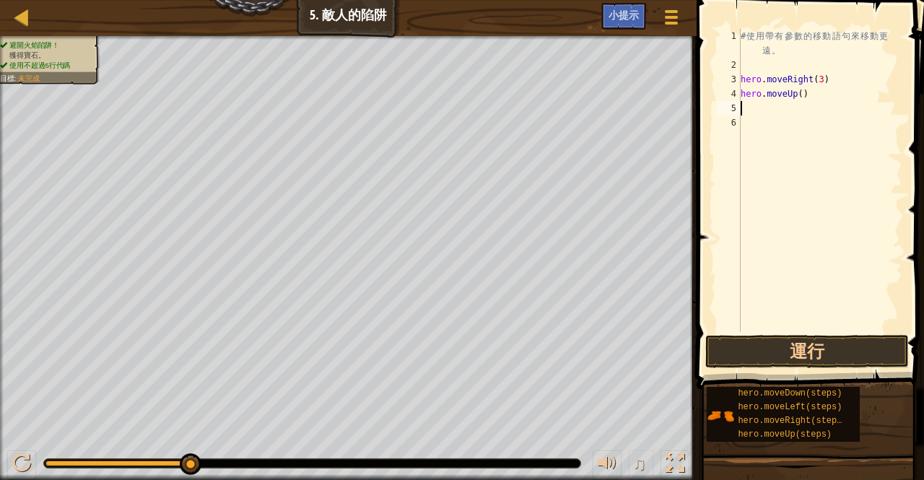
type textarea "h"
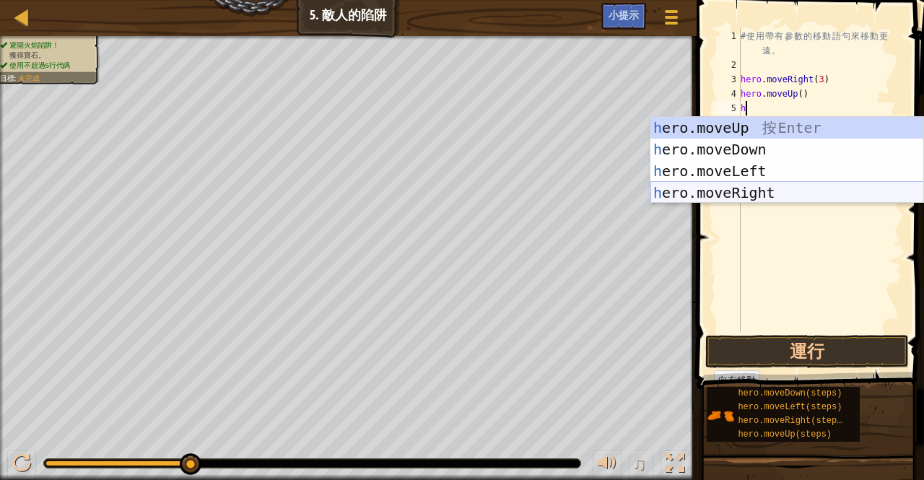
click at [769, 188] on div "h ero.moveUp 按 Enter h ero.moveDown 按 Enter h ero.moveLeft 按 Enter h ero.moveRi…" at bounding box center [787, 182] width 274 height 130
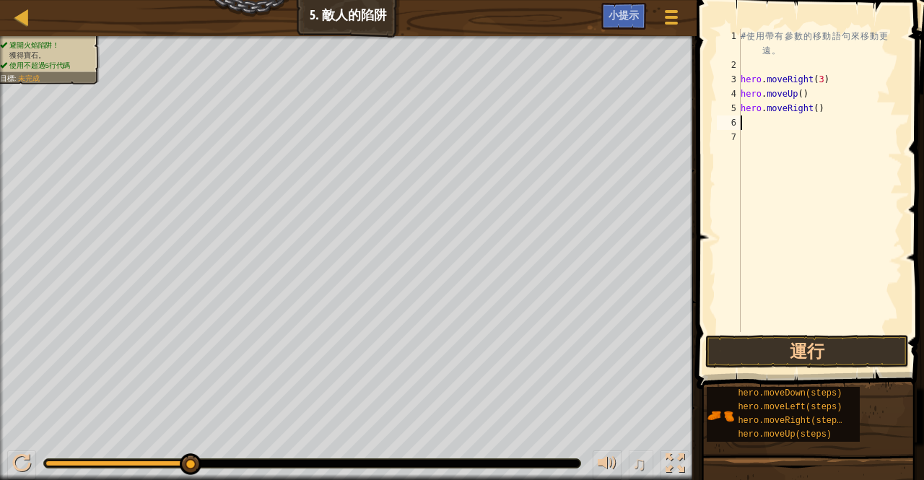
type textarea "h"
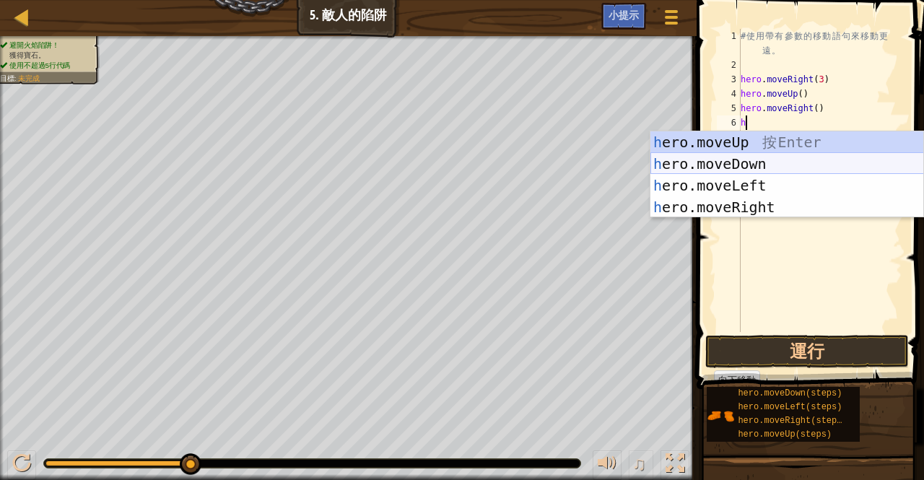
click at [711, 165] on div "h ero.moveUp 按 Enter h ero.moveDown 按 Enter h ero.moveLeft 按 Enter h ero.moveRi…" at bounding box center [787, 196] width 274 height 130
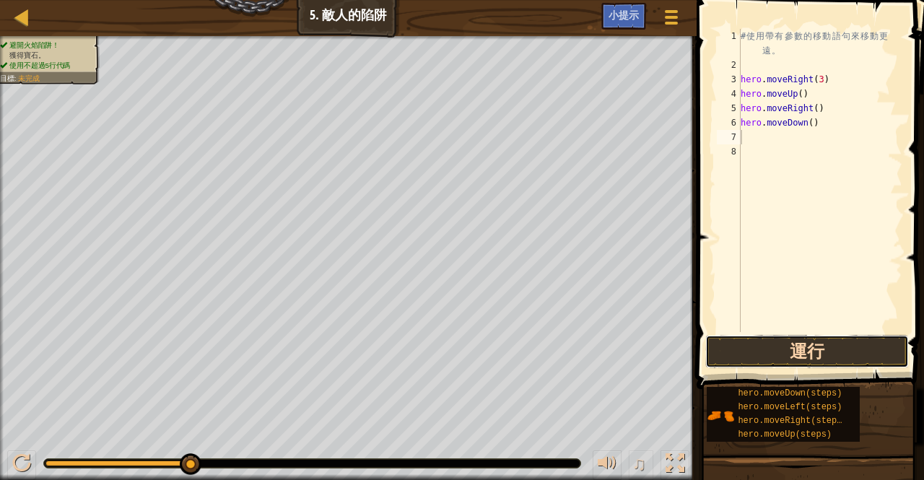
click at [766, 344] on button "運行" at bounding box center [807, 351] width 204 height 33
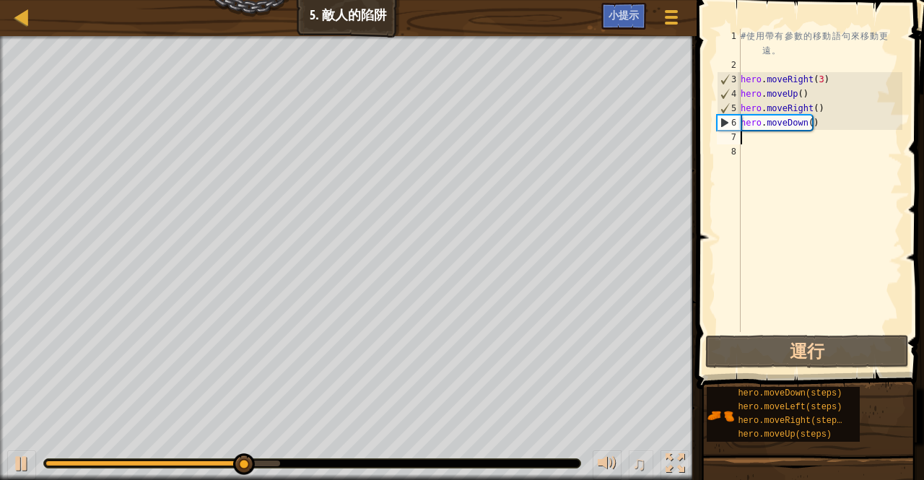
type textarea "h"
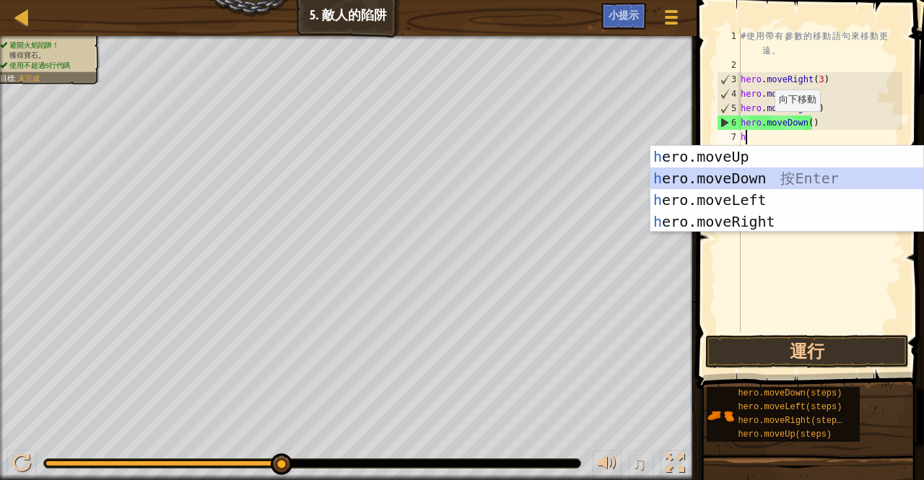
click at [741, 171] on div "h ero.moveUp 按 Enter h ero.moveDown 按 Enter h ero.moveLeft 按 Enter h ero.moveRi…" at bounding box center [787, 211] width 274 height 130
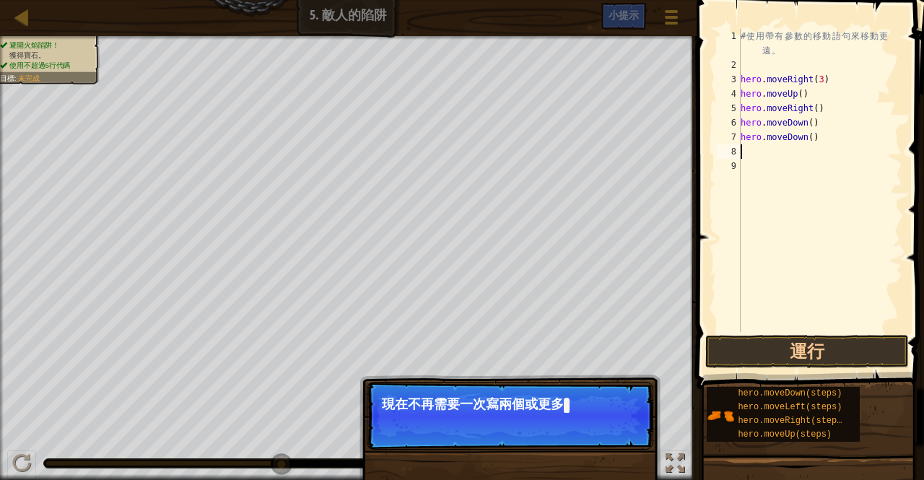
type textarea "h"
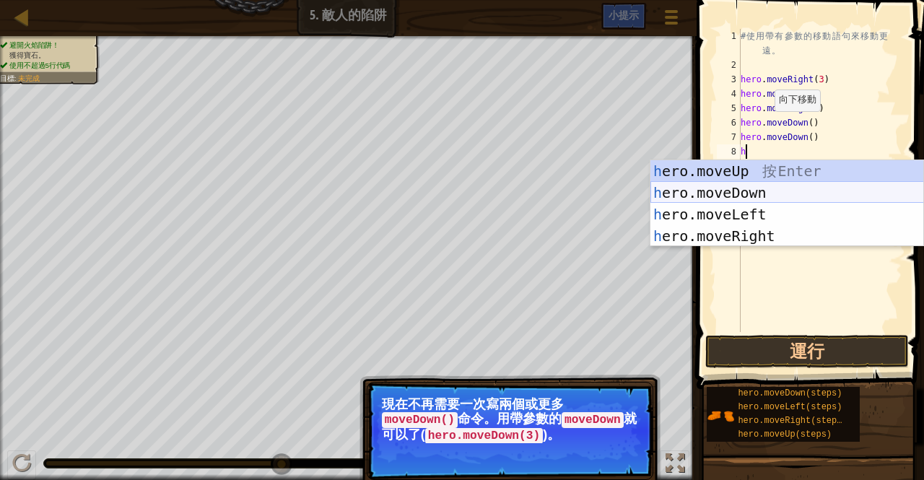
click at [758, 190] on div "h ero.moveUp 按 Enter h ero.moveDown 按 Enter h ero.moveLeft 按 Enter h ero.moveRi…" at bounding box center [787, 225] width 274 height 130
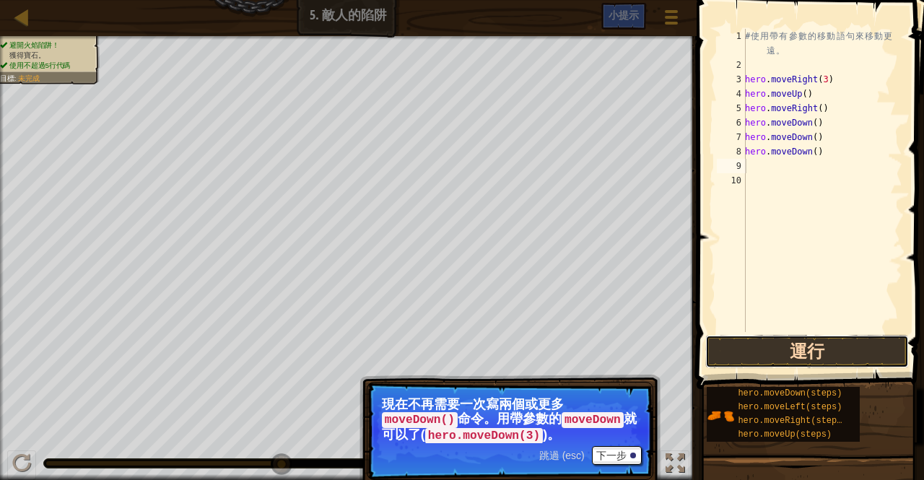
click at [746, 346] on button "運行" at bounding box center [807, 351] width 204 height 33
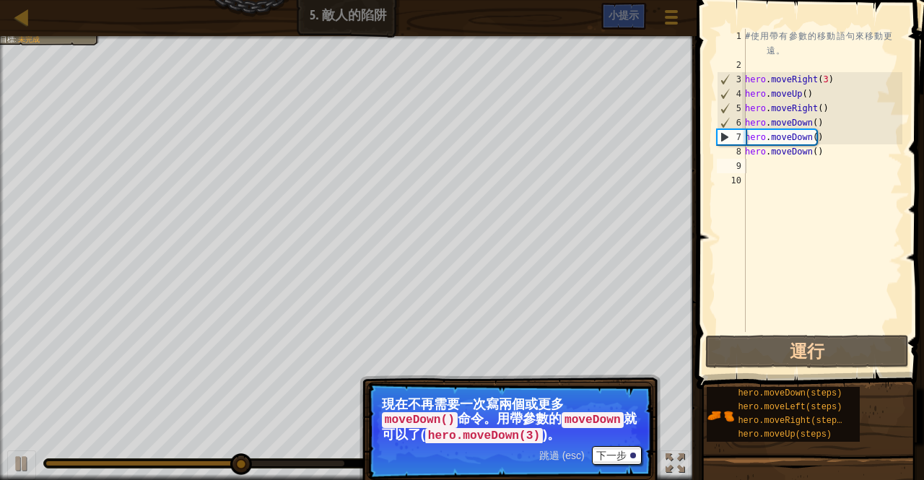
click at [566, 446] on div "跳過 (esc) 下一步" at bounding box center [590, 455] width 102 height 19
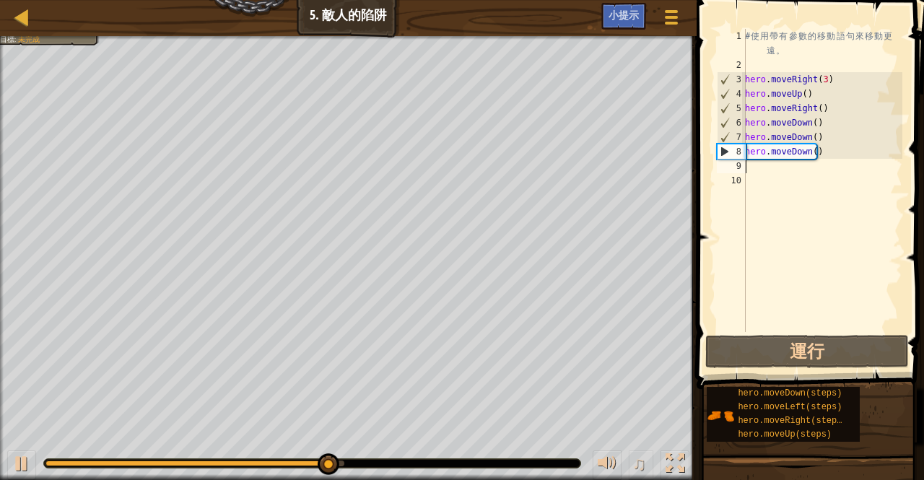
type textarea "h"
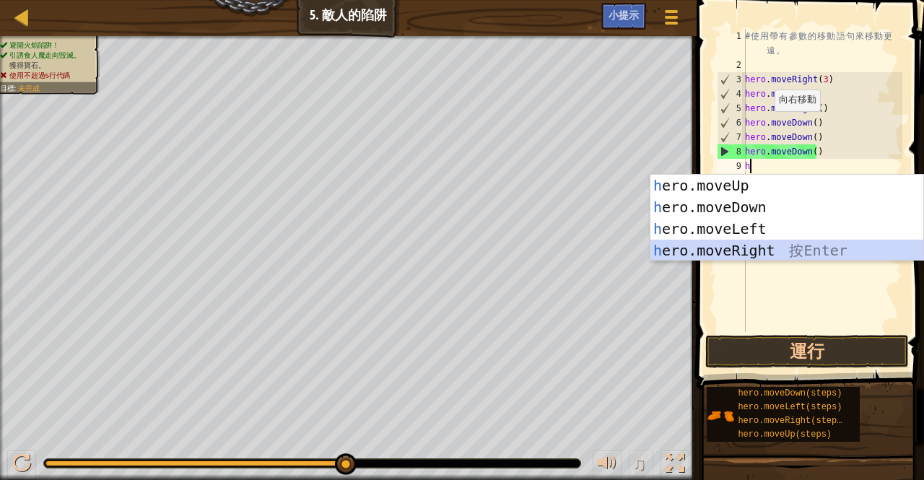
click at [734, 246] on div "h ero.moveUp 按 Enter h ero.moveDown 按 Enter h ero.moveLeft 按 Enter h ero.moveRi…" at bounding box center [787, 240] width 274 height 130
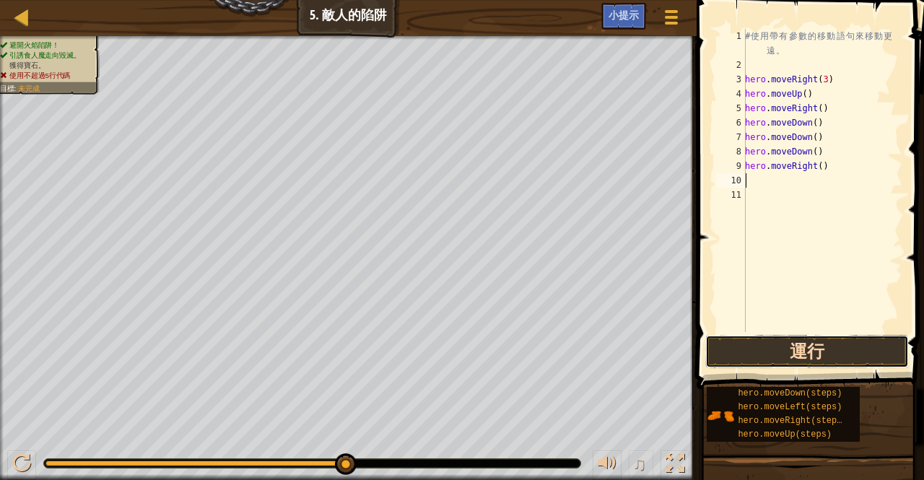
click at [779, 343] on button "運行" at bounding box center [807, 351] width 204 height 33
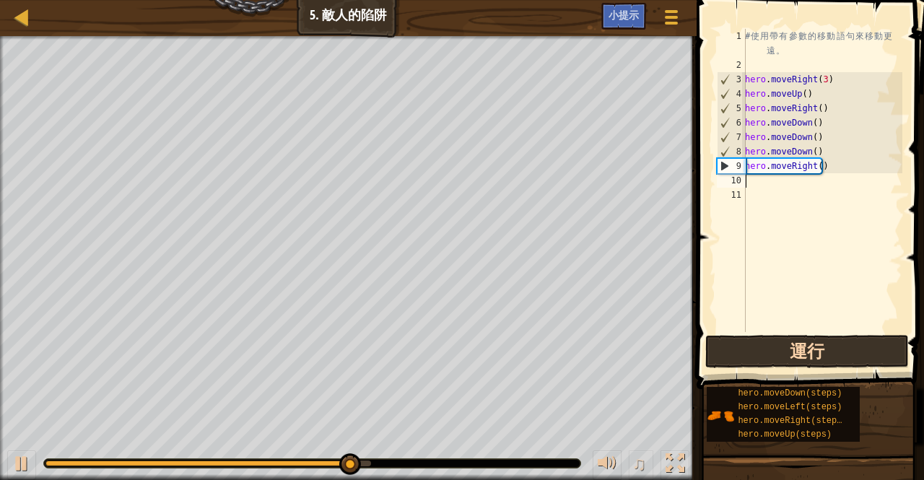
type textarea "h"
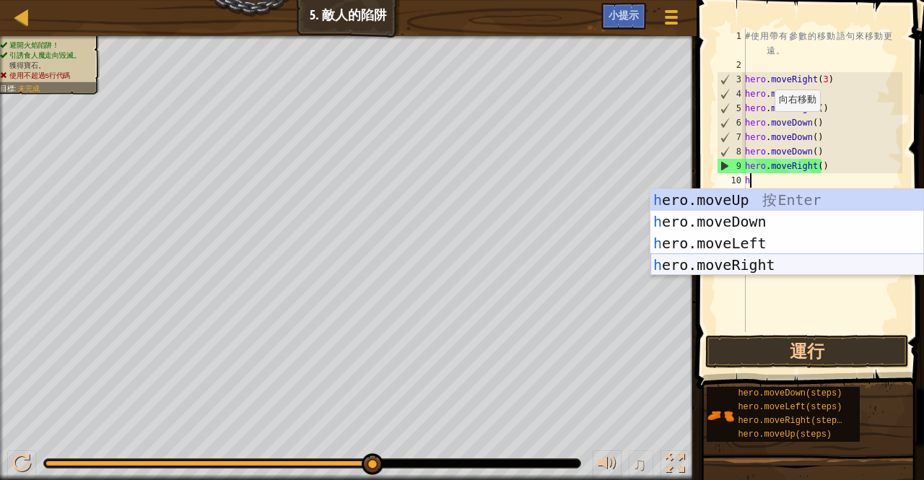
click at [790, 261] on div "h ero.moveUp 按 Enter h ero.moveDown 按 Enter h ero.moveLeft 按 Enter h ero.moveRi…" at bounding box center [787, 254] width 274 height 130
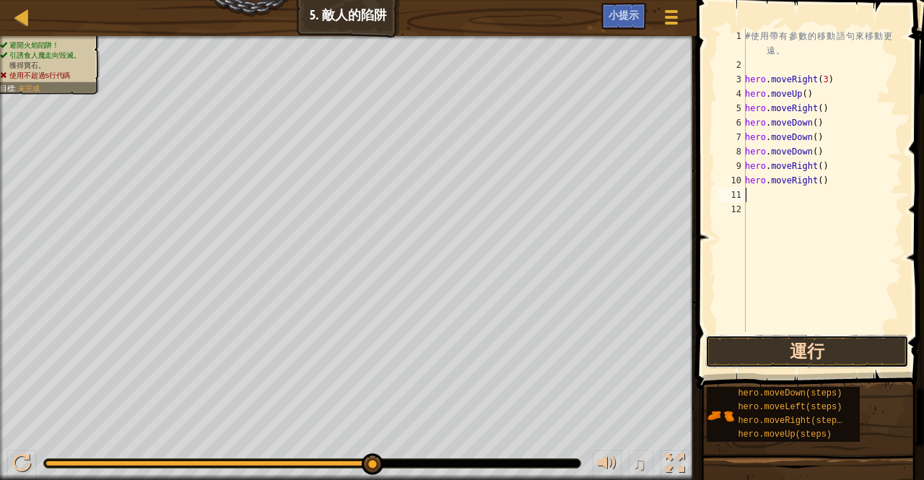
click at [773, 351] on button "運行" at bounding box center [807, 351] width 204 height 33
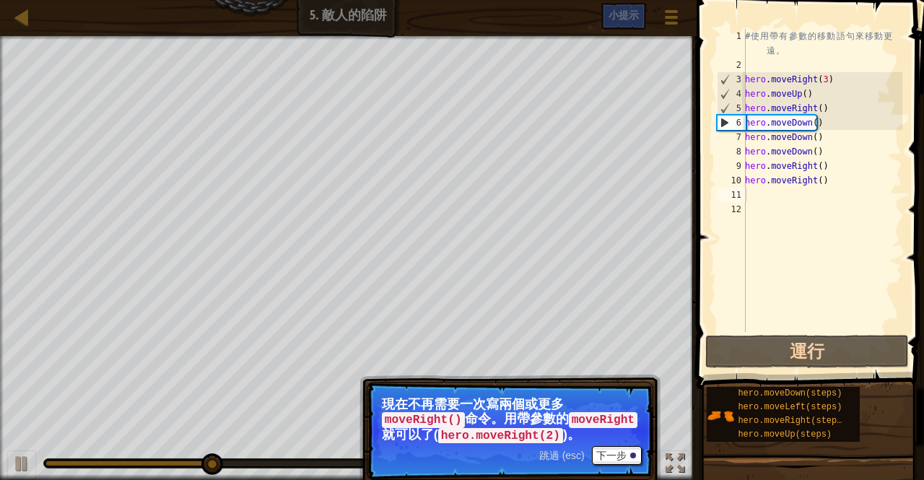
click at [556, 446] on div "跳過 (esc) 下一步" at bounding box center [590, 455] width 102 height 19
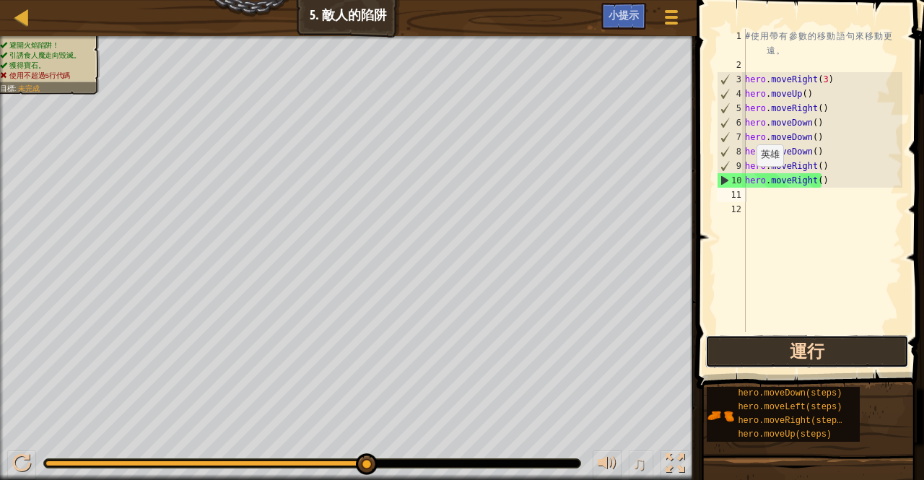
click at [733, 335] on button "運行" at bounding box center [807, 351] width 204 height 33
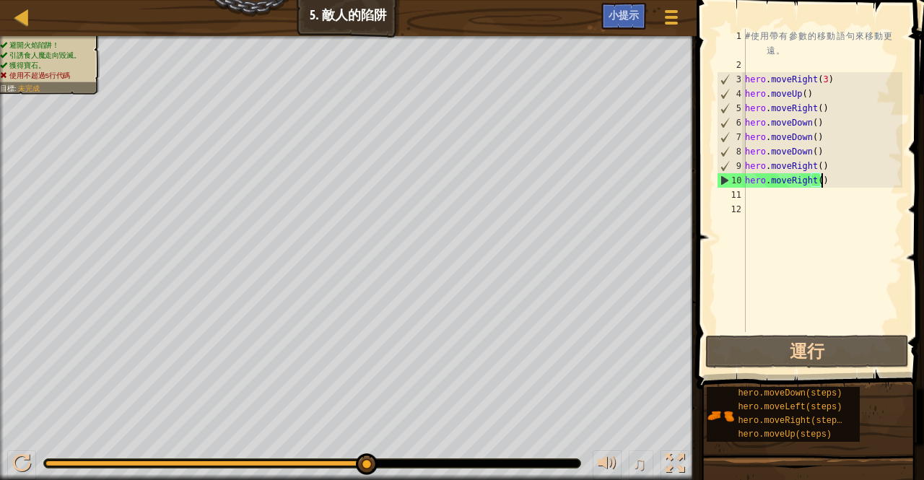
click at [823, 180] on div "# 使 用 帶 有 參 數 的 移 動 語 句 來 移 動 更 遠 。 hero . moveRight ( 3 ) hero . moveUp ( ) he…" at bounding box center [822, 202] width 160 height 346
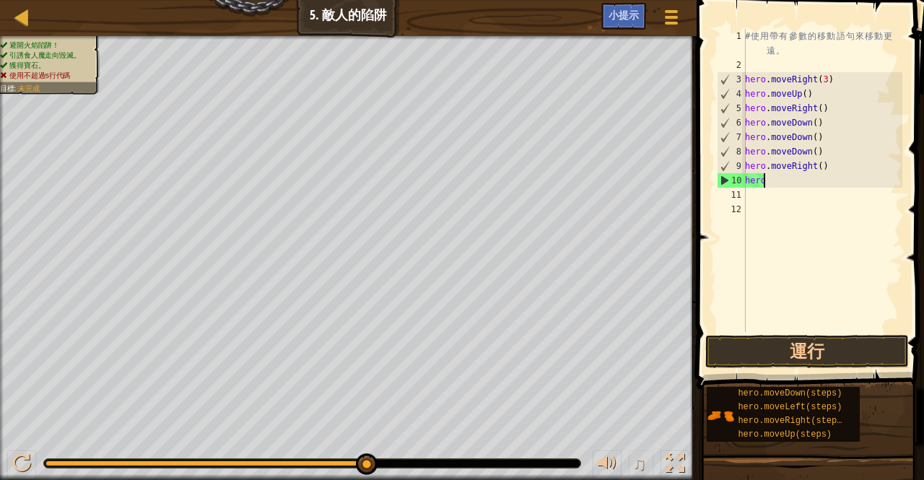
type textarea "h"
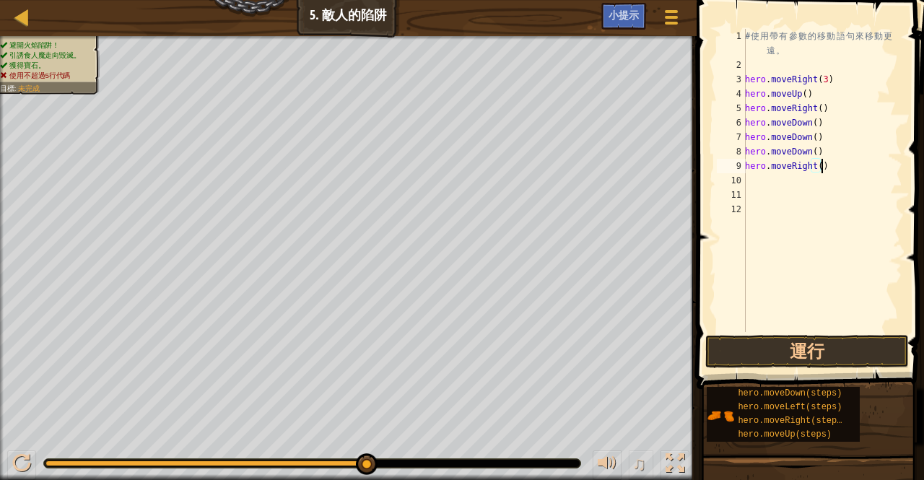
click at [829, 163] on div "# 使 用 帶 有 參 數 的 移 動 語 句 來 移 動 更 遠 。 hero . moveRight ( 3 ) hero . moveUp ( ) he…" at bounding box center [822, 202] width 160 height 346
type textarea "h"
click at [833, 126] on div "# 使 用 帶 有 參 數 的 移 動 語 句 來 移 動 更 遠 。 hero . moveRight ( 3 ) hero . moveUp ( ) he…" at bounding box center [822, 202] width 160 height 346
type textarea "h"
click at [823, 136] on div "# 使 用 帶 有 參 數 的 移 動 語 句 來 移 動 更 遠 。 hero . moveRight ( 3 ) hero . moveUp ( ) he…" at bounding box center [822, 202] width 160 height 346
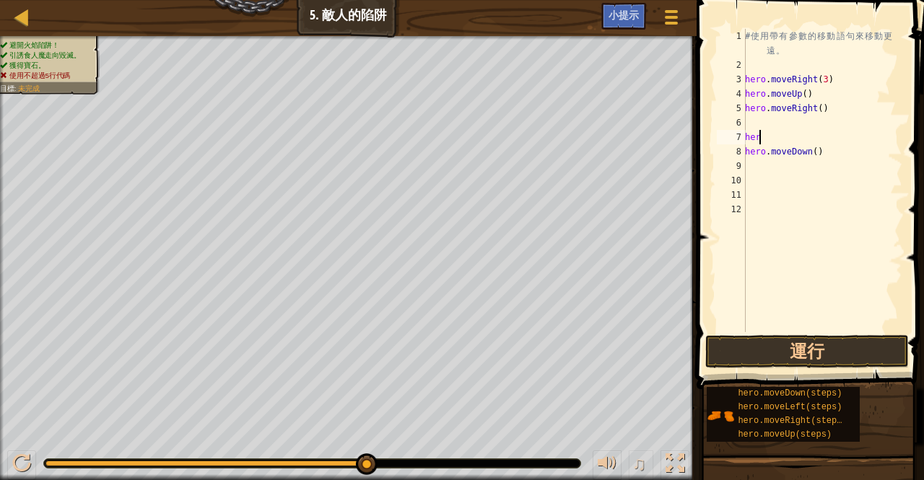
type textarea "h"
click at [817, 149] on div "# 使 用 帶 有 參 數 的 移 動 語 句 來 移 動 更 遠 。 hero . moveRight ( 3 ) hero . moveUp ( ) he…" at bounding box center [822, 202] width 160 height 346
type textarea "h"
click at [771, 114] on div "# 使 用 帶 有 參 數 的 移 動 語 句 來 移 動 更 遠 。 hero . moveRight ( 3 ) hero . moveUp ( ) he…" at bounding box center [822, 202] width 160 height 346
type textarea "hero.moveRight()"
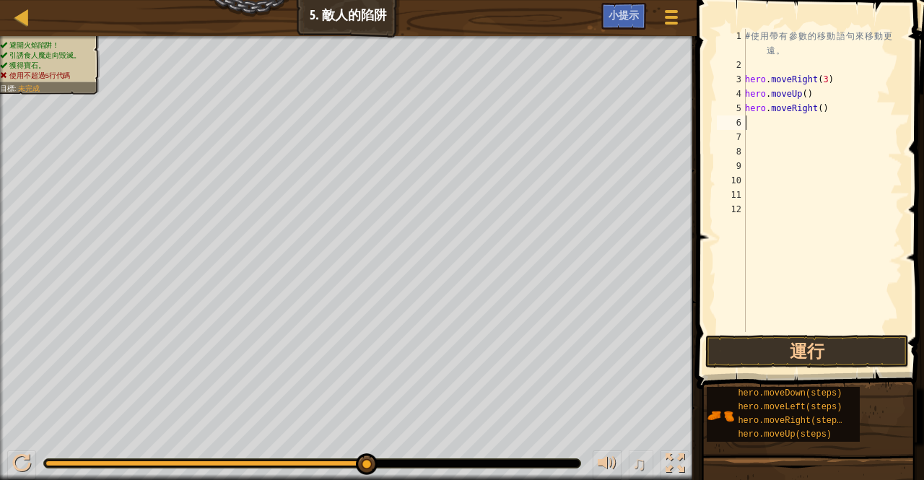
click at [753, 121] on div "# 使 用 帶 有 參 數 的 移 動 語 句 來 移 動 更 遠 。 hero . moveRight ( 3 ) hero . moveUp ( ) he…" at bounding box center [822, 202] width 160 height 346
type textarea "h"
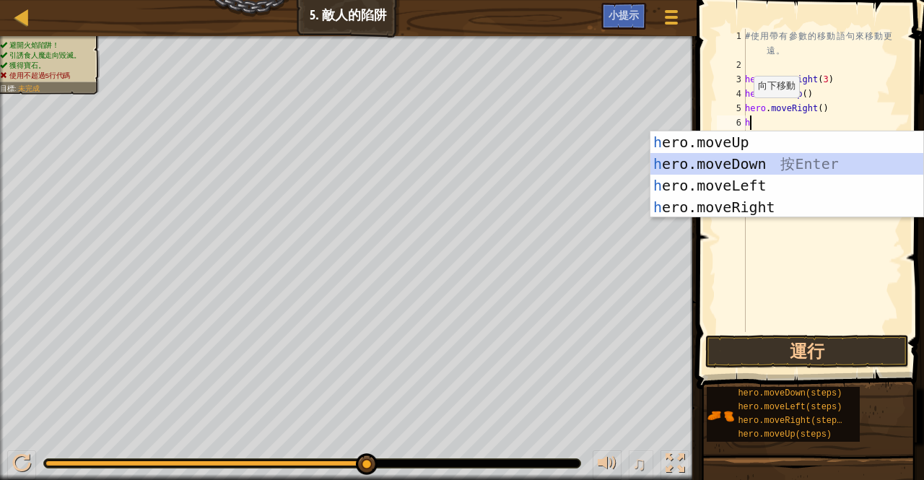
click at [733, 156] on div "h ero.moveUp 按 Enter h ero.moveDown 按 Enter h ero.moveLeft 按 Enter h ero.moveRi…" at bounding box center [787, 196] width 274 height 130
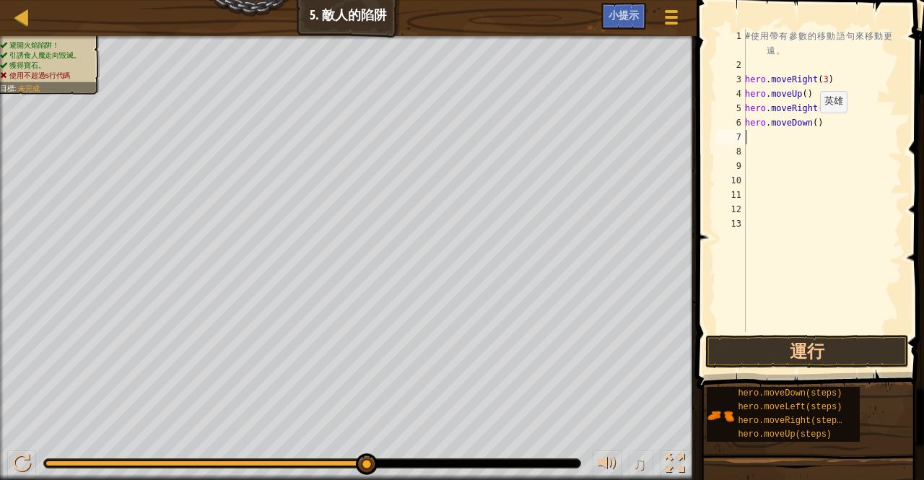
click at [811, 126] on div "# 使 用 帶 有 參 數 的 移 動 語 句 來 移 動 更 遠 。 hero . moveRight ( 3 ) hero . moveUp ( ) he…" at bounding box center [822, 202] width 160 height 346
type textarea "hero.moveDown(3)"
click at [755, 138] on div "# 使 用 帶 有 參 數 的 移 動 語 句 來 移 動 更 遠 。 hero . moveRight ( 3 ) hero . moveUp ( ) he…" at bounding box center [822, 202] width 160 height 346
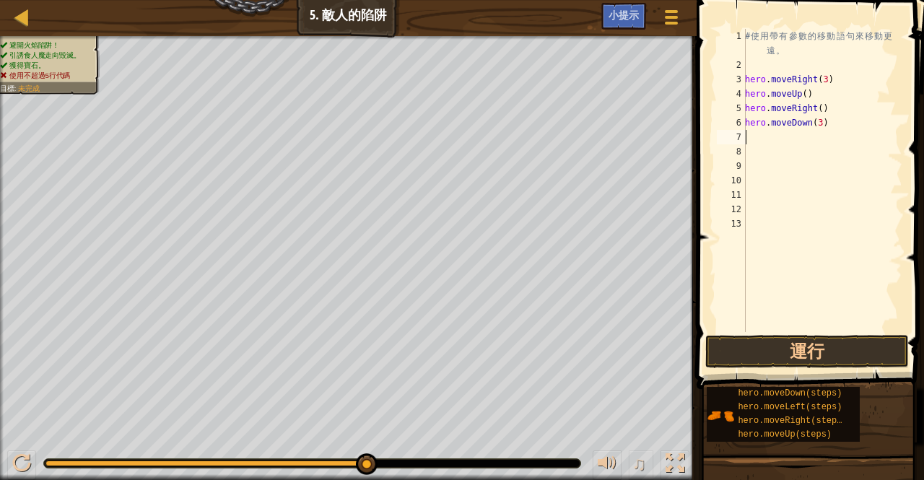
type textarea "h"
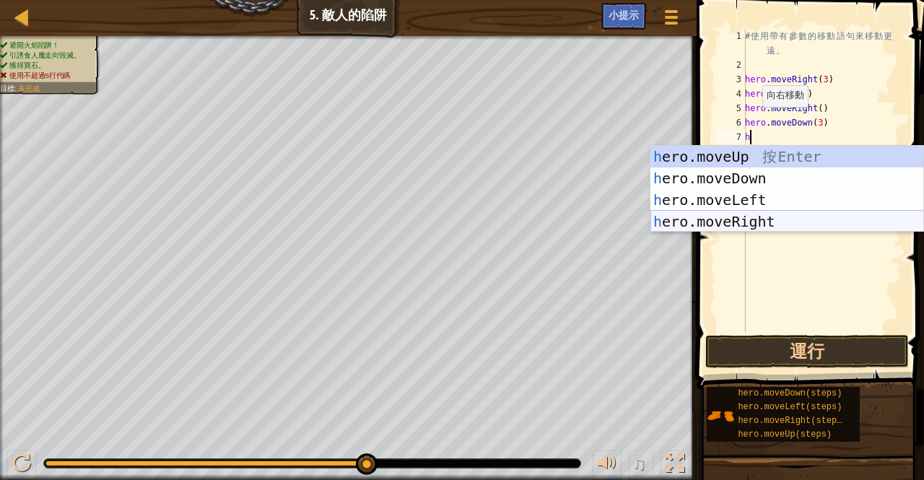
click at [764, 213] on div "h ero.moveUp 按 Enter h ero.moveDown 按 Enter h ero.moveLeft 按 Enter h ero.moveRi…" at bounding box center [787, 211] width 274 height 130
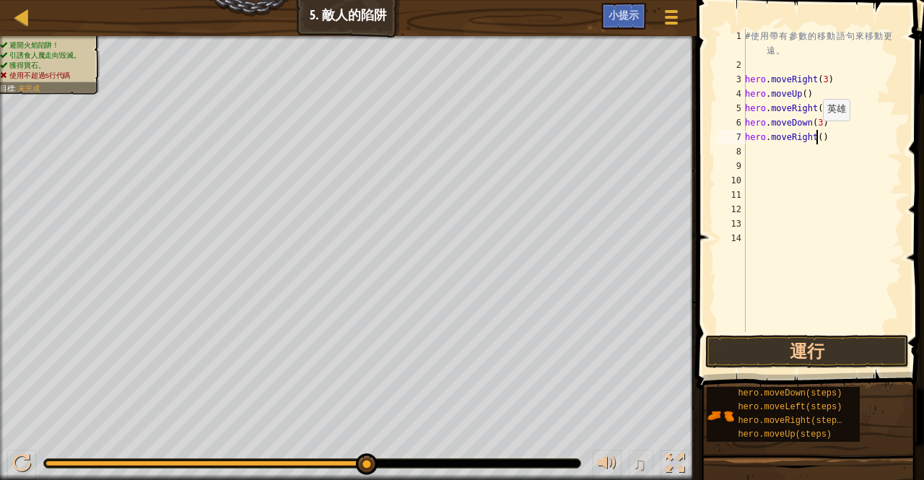
click at [814, 135] on div "# 使 用 帶 有 參 數 的 移 動 語 句 來 移 動 更 遠 。 hero . moveRight ( 3 ) hero . moveUp ( ) he…" at bounding box center [822, 202] width 160 height 346
type textarea "hero.moveRight(2)"
click at [802, 352] on button "運行" at bounding box center [807, 351] width 204 height 33
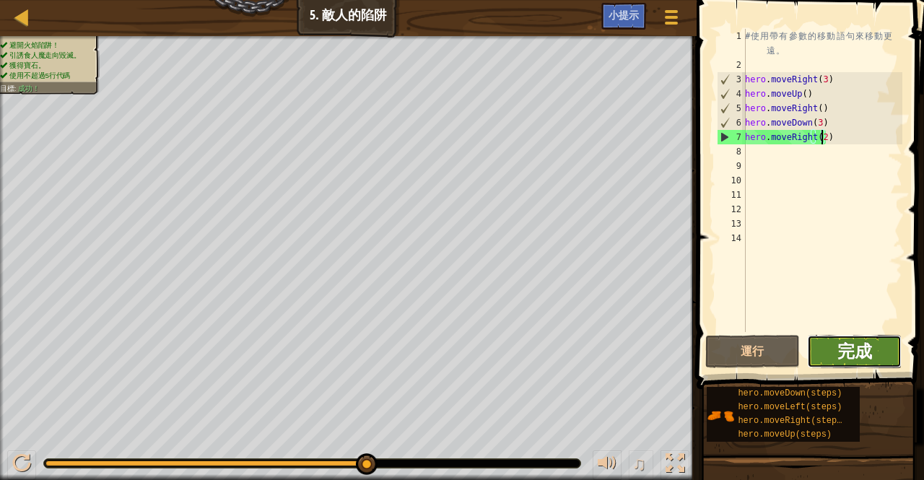
click at [852, 345] on span "完成" at bounding box center [854, 350] width 35 height 23
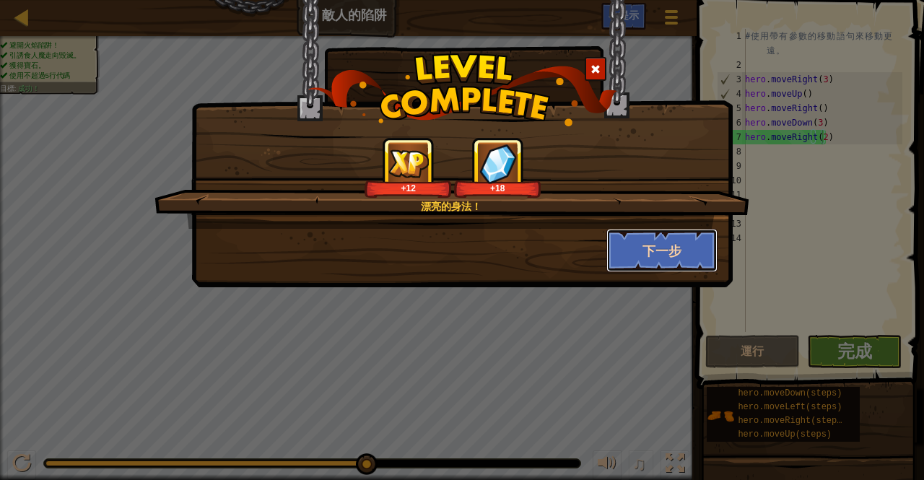
click at [646, 239] on button "下一步" at bounding box center [662, 250] width 112 height 43
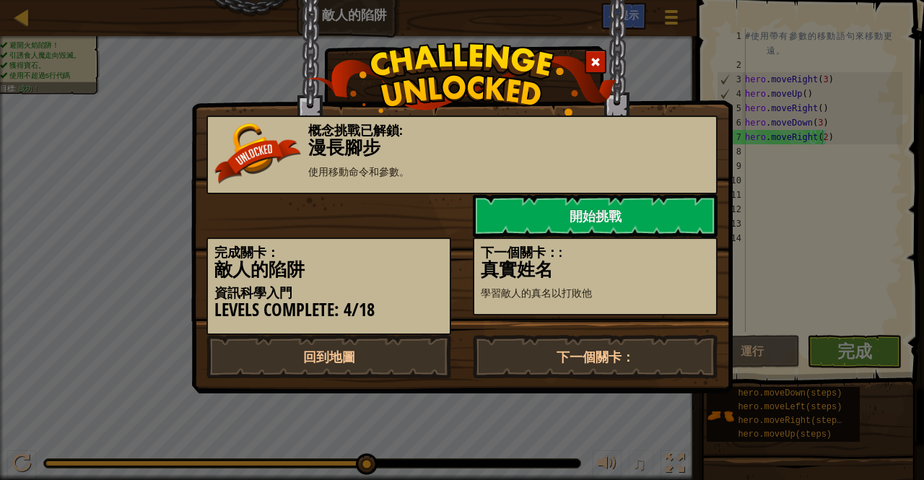
click at [524, 287] on p "學習敵人的真名以打敗他" at bounding box center [595, 293] width 229 height 14
click at [556, 269] on h3 "真實姓名" at bounding box center [595, 269] width 229 height 19
click at [519, 341] on link "下一個關卡：" at bounding box center [595, 356] width 245 height 43
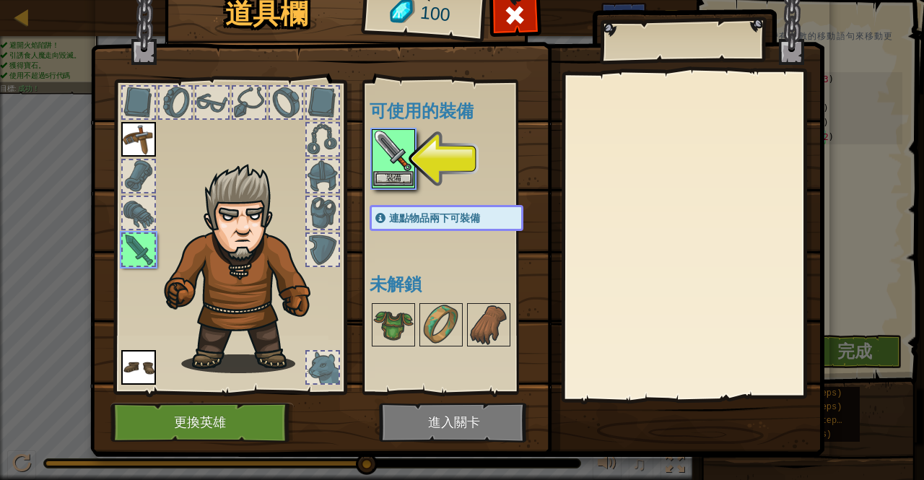
click at [386, 165] on img at bounding box center [393, 151] width 40 height 40
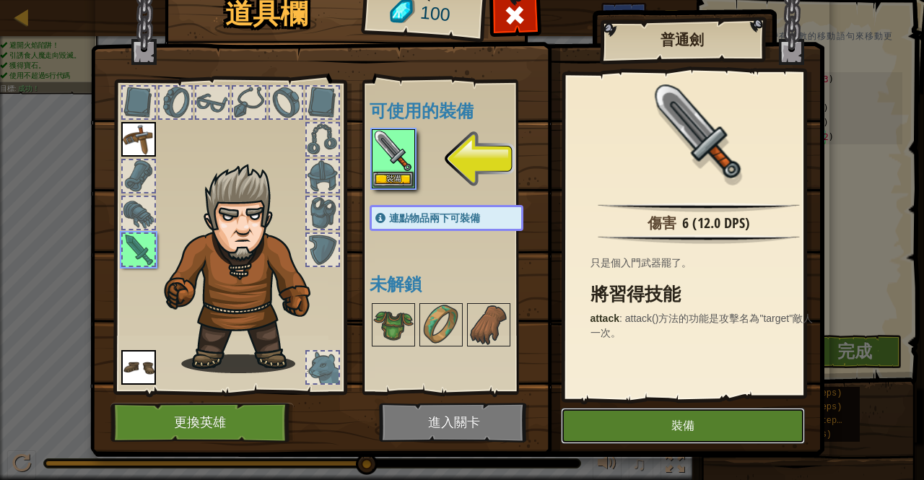
click at [582, 421] on button "裝備" at bounding box center [683, 426] width 244 height 36
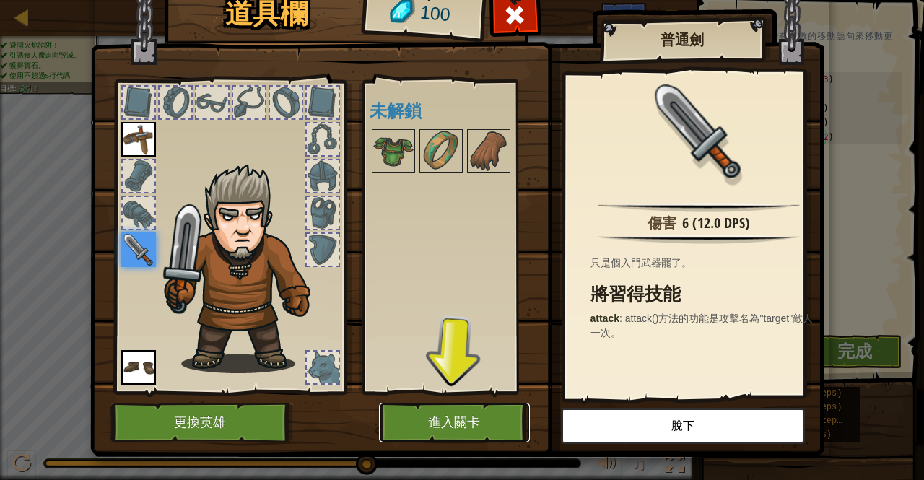
click at [478, 411] on button "進入關卡" at bounding box center [454, 423] width 151 height 40
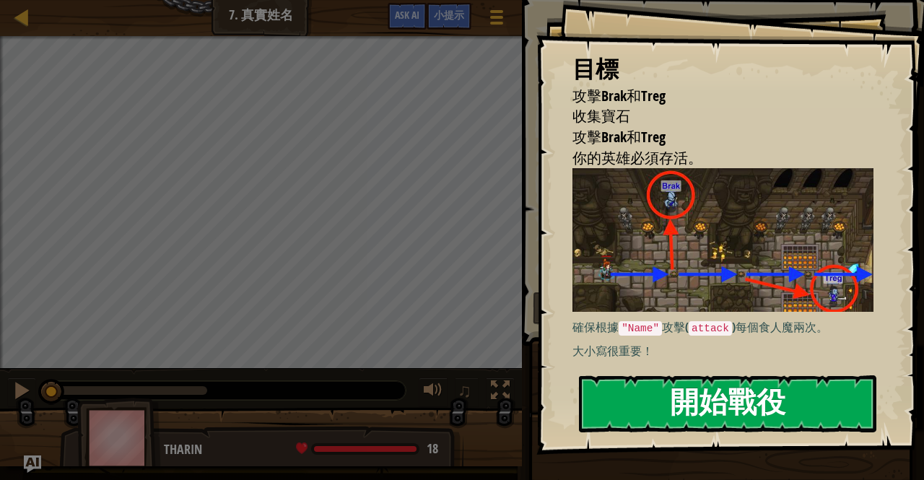
click at [660, 398] on button "開始戰役" at bounding box center [727, 403] width 297 height 57
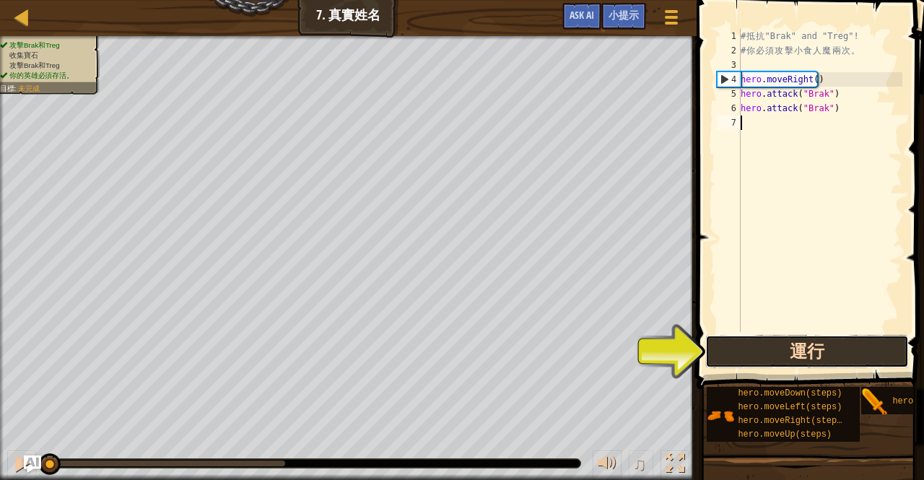
click at [788, 340] on button "運行" at bounding box center [807, 351] width 204 height 33
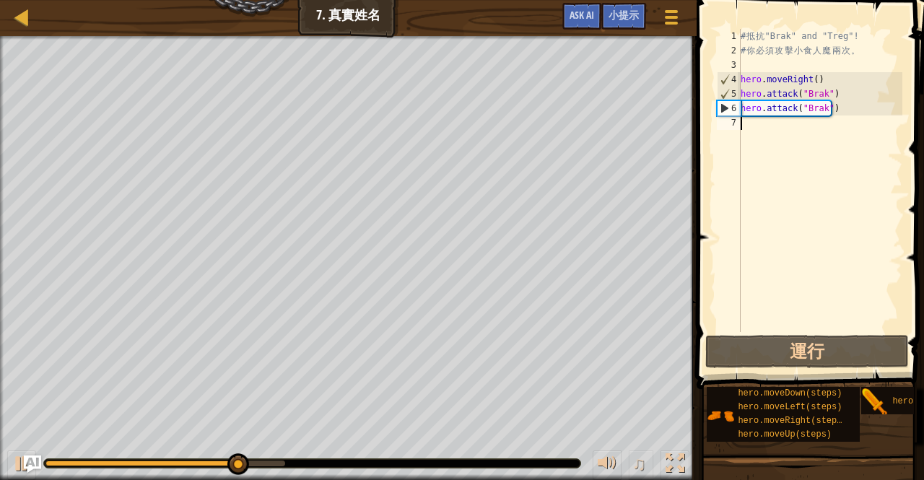
type textarea "h"
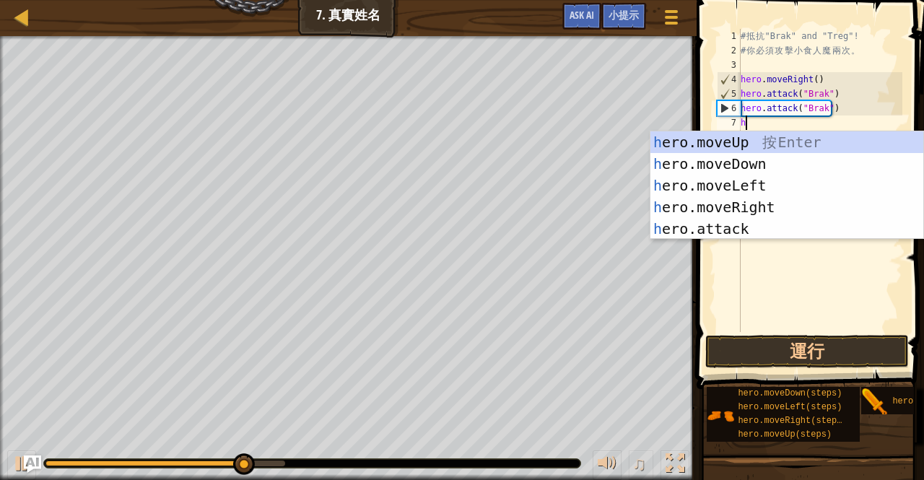
scroll to position [6, 0]
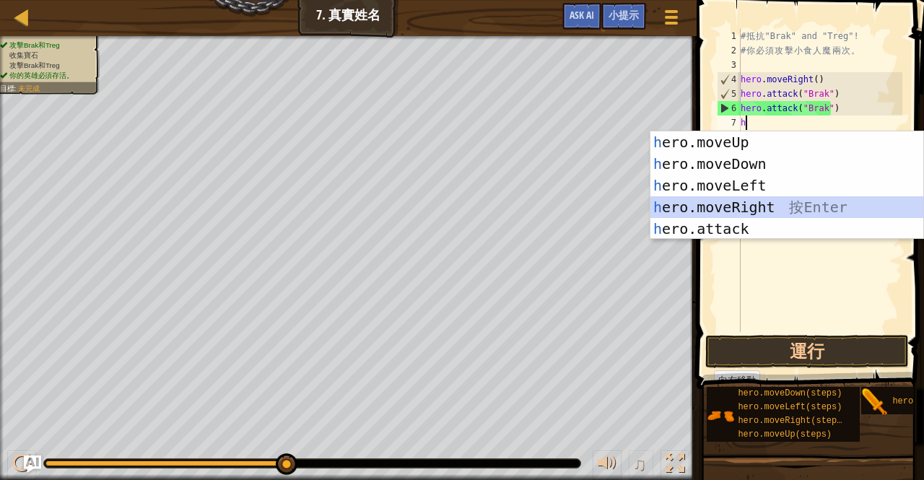
click at [764, 204] on div "h ero.moveUp 按 Enter h ero.moveDown 按 Enter h ero.moveLeft 按 Enter h ero.moveRi…" at bounding box center [787, 207] width 274 height 152
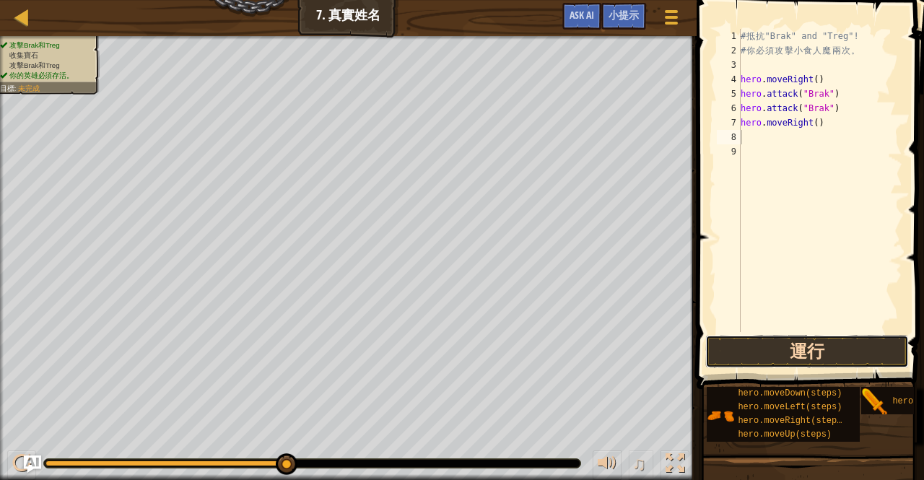
click at [720, 339] on button "運行" at bounding box center [807, 351] width 204 height 33
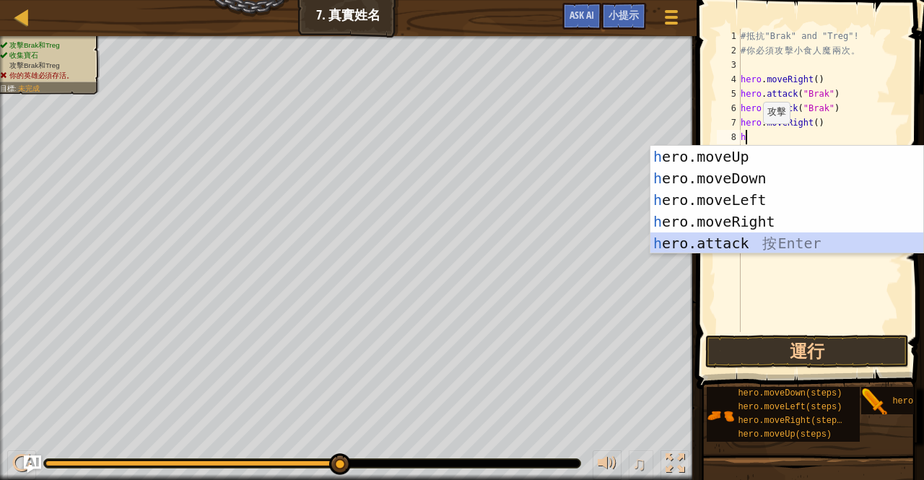
click at [720, 239] on div "h ero.moveUp 按 Enter h ero.moveDown 按 Enter h ero.moveLeft 按 Enter h ero.moveRi…" at bounding box center [787, 222] width 274 height 152
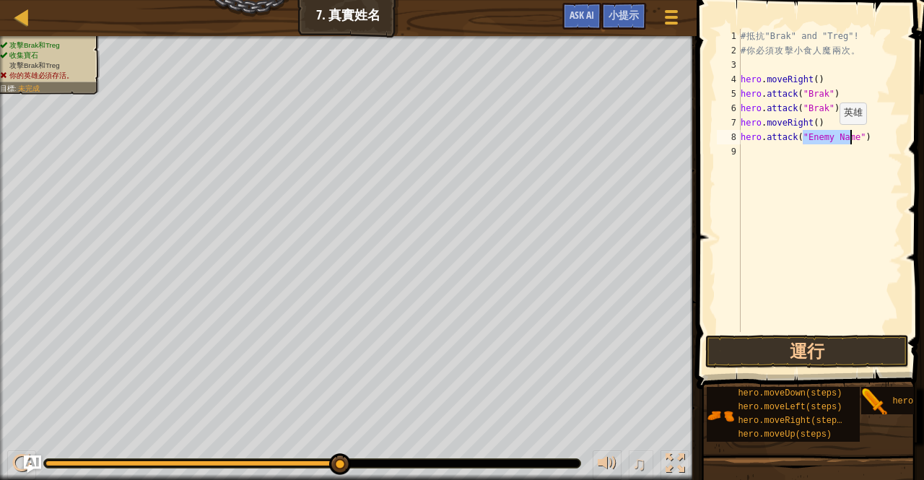
click at [827, 138] on div "# 抵 抗 "Brak" and "Treg"! # 你 必 須 攻 擊 小 食 人 魔 兩 次 。 hero . moveRight ( ) hero . …" at bounding box center [820, 180] width 165 height 303
type textarea "hero.attack("Treg Name")"
click at [790, 348] on button "運行" at bounding box center [807, 351] width 204 height 33
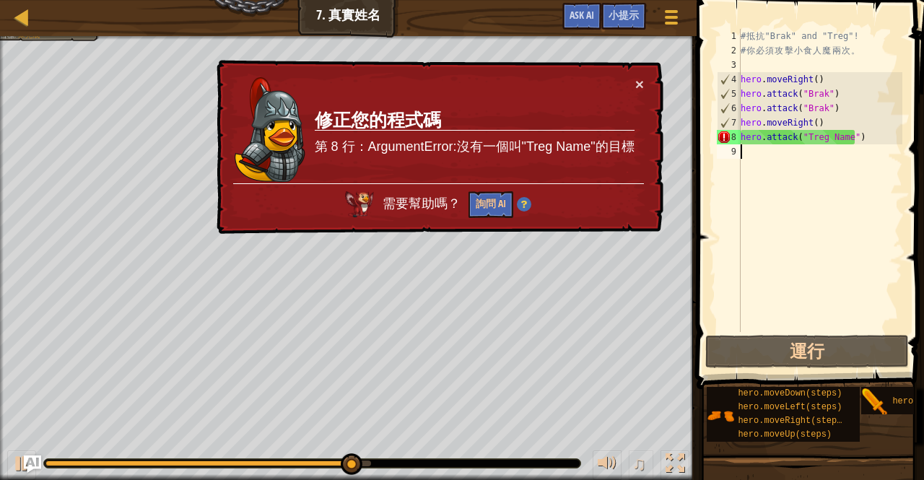
click at [748, 151] on div "# 抵 抗 "Brak" and "Treg"! # 你 必 須 攻 擊 小 食 人 魔 兩 次 。 hero . moveRight ( ) hero . …" at bounding box center [820, 195] width 165 height 332
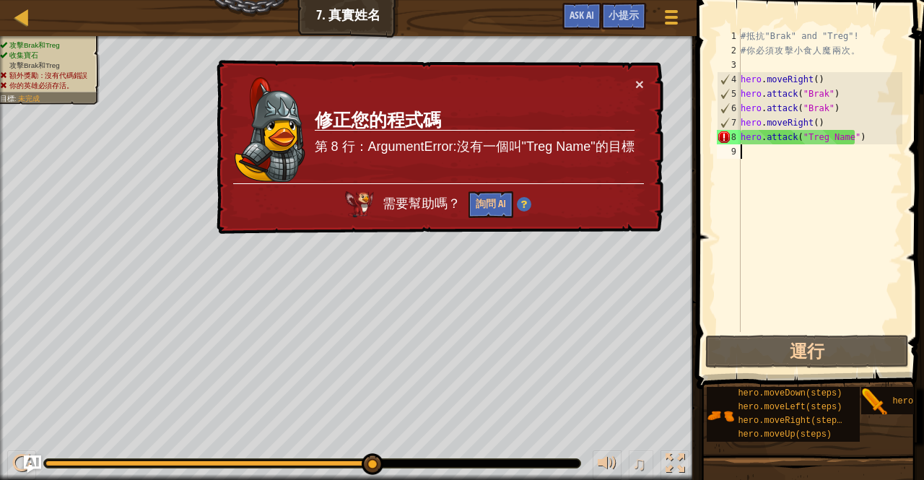
click at [846, 209] on div "# 抵 抗 "Brak" and "Treg"! # 你 必 須 攻 擊 小 食 人 魔 兩 次 。 hero . moveRight ( ) hero . …" at bounding box center [820, 195] width 165 height 332
type textarea "h"
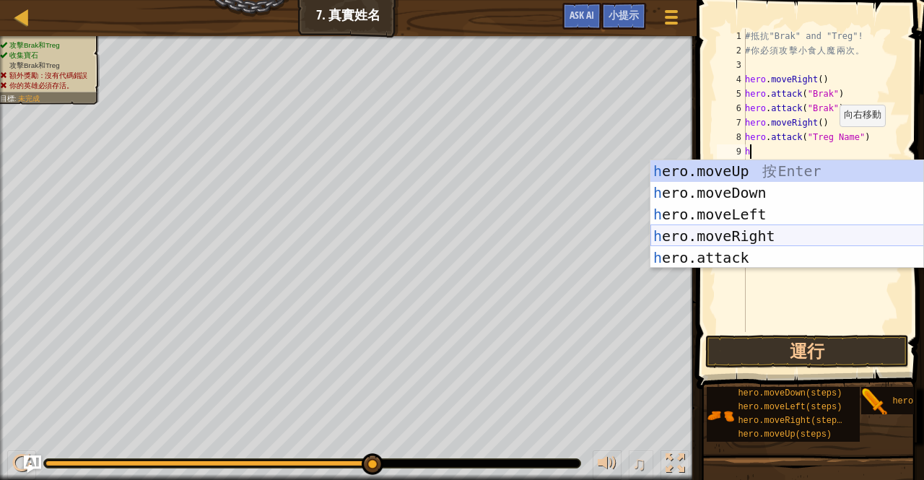
click at [748, 233] on div "h ero.moveUp 按 Enter h ero.moveDown 按 Enter h ero.moveLeft 按 Enter h ero.moveRi…" at bounding box center [787, 236] width 274 height 152
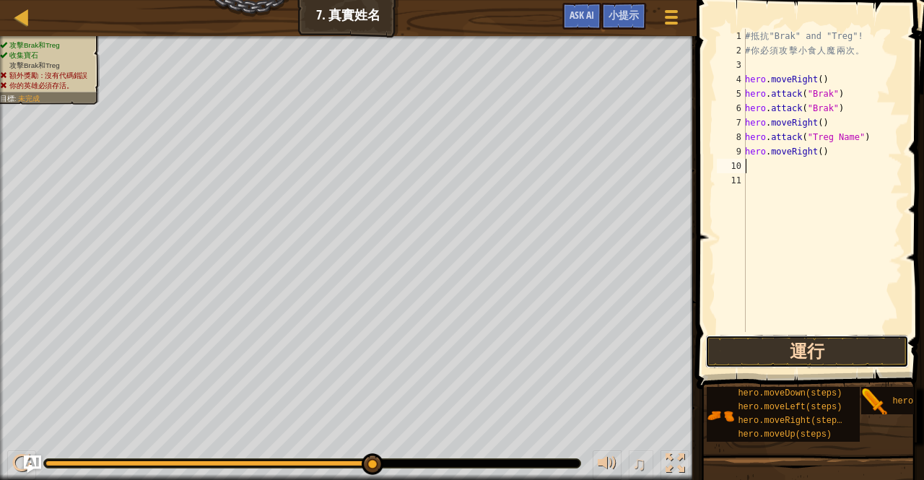
click at [769, 345] on button "運行" at bounding box center [807, 351] width 204 height 33
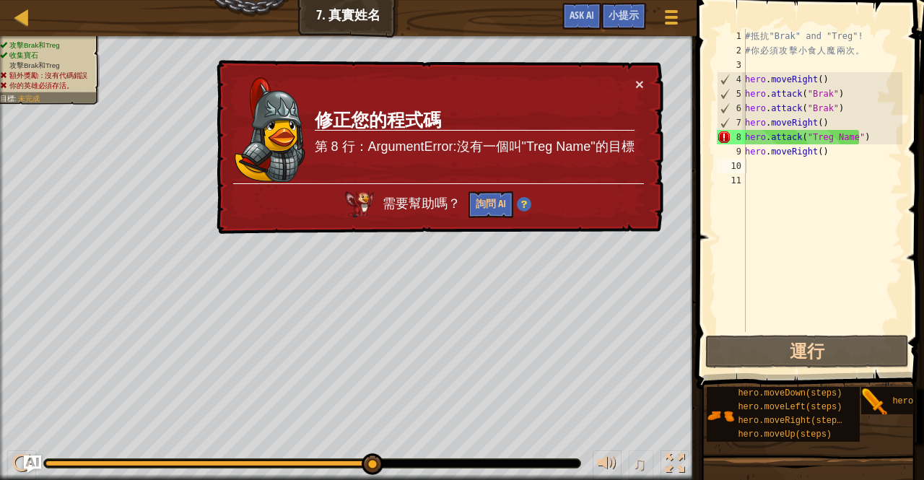
click at [598, 161] on td "修正您的程式碼 第 8 行：ArgumentError:沒有一個叫"Treg Name"的目標" at bounding box center [474, 130] width 321 height 107
click at [484, 196] on button "詢問 AI" at bounding box center [490, 204] width 45 height 27
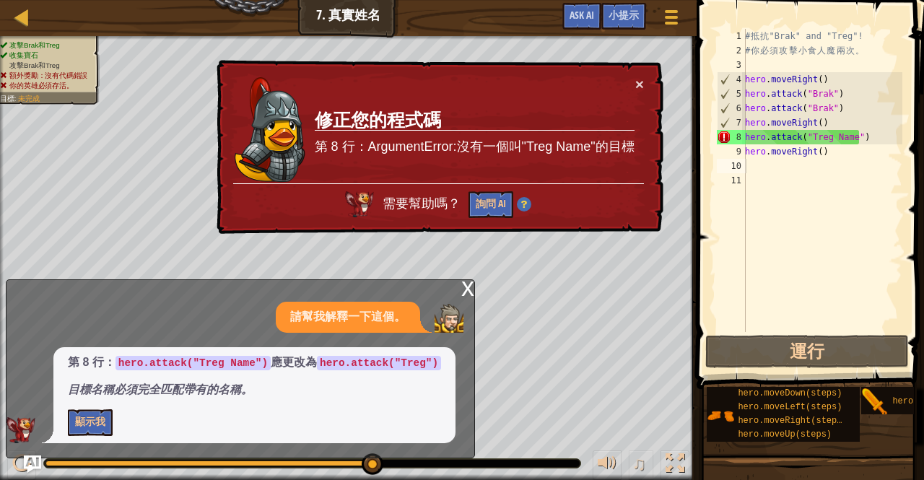
drag, startPoint x: 338, startPoint y: 362, endPoint x: 367, endPoint y: 372, distance: 30.4
drag, startPoint x: 367, startPoint y: 372, endPoint x: 296, endPoint y: 409, distance: 80.1
click at [296, 409] on div "第 8 行： hero.attack("Treg Name") 應更改為 hero.attack("Treg") 目標名稱必須完全匹配帶有的名稱。 顯示我" at bounding box center [254, 395] width 402 height 96
click at [849, 139] on div "# 抵 抗 "Brak" and "Treg"! # 你 必 須 攻 擊 小 食 人 魔 兩 次 。 hero . moveRight ( ) hero . …" at bounding box center [822, 195] width 160 height 332
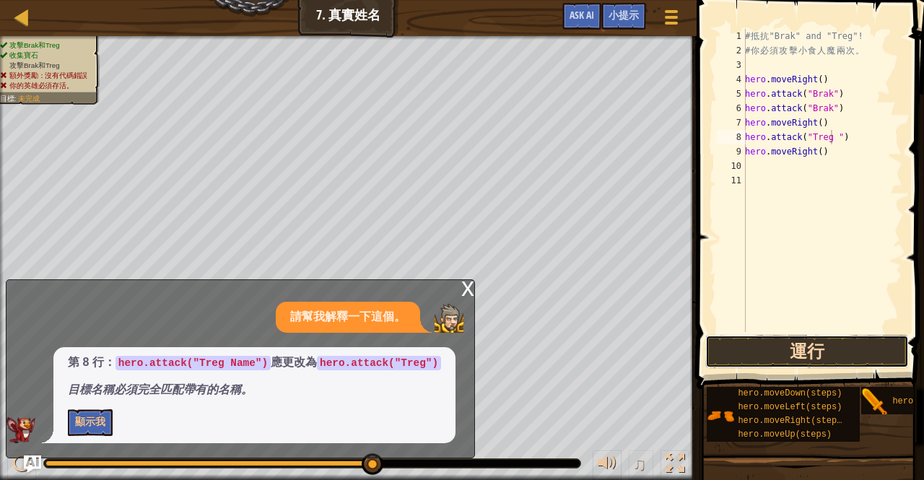
click at [812, 349] on button "運行" at bounding box center [807, 351] width 204 height 33
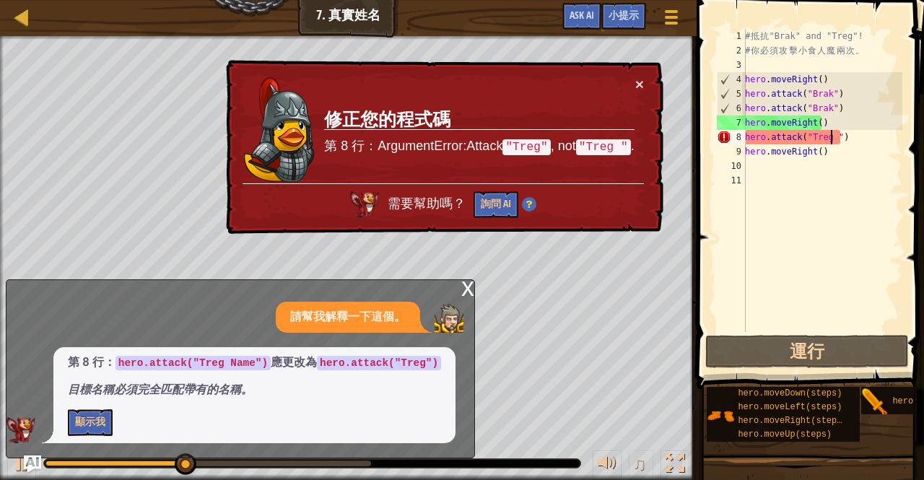
click at [466, 290] on div "x" at bounding box center [467, 287] width 13 height 14
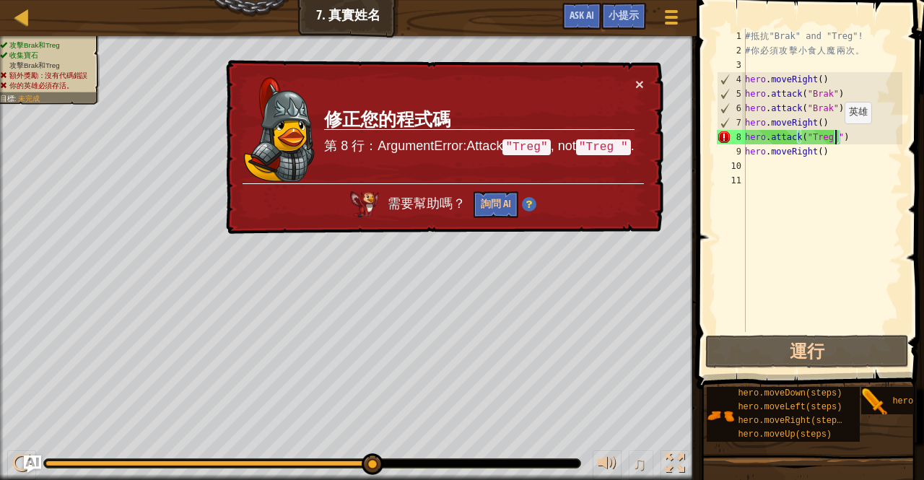
click at [837, 138] on div "# 抵 抗 "Brak" and "Treg"! # 你 必 須 攻 擊 小 食 人 魔 兩 次 。 hero . moveRight ( ) hero . …" at bounding box center [822, 195] width 160 height 332
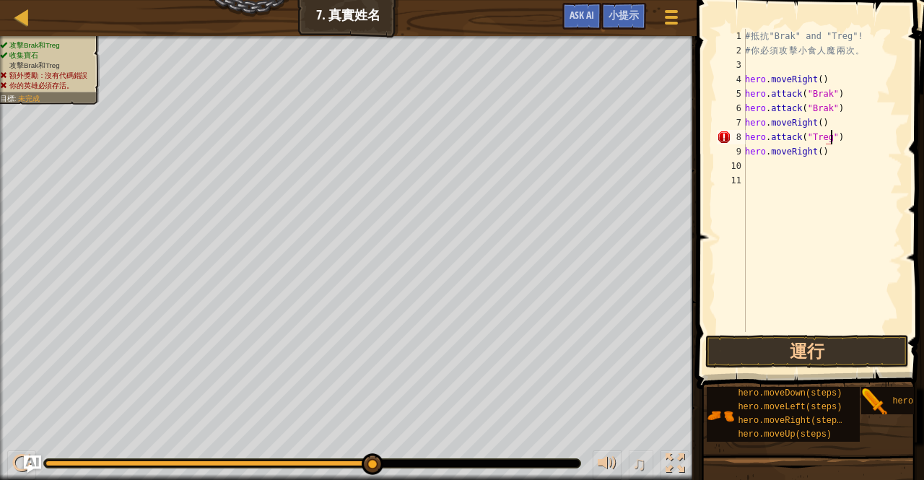
scroll to position [6, 6]
type textarea "hero.attack("Treg")"
click at [808, 347] on button "運行" at bounding box center [807, 351] width 204 height 33
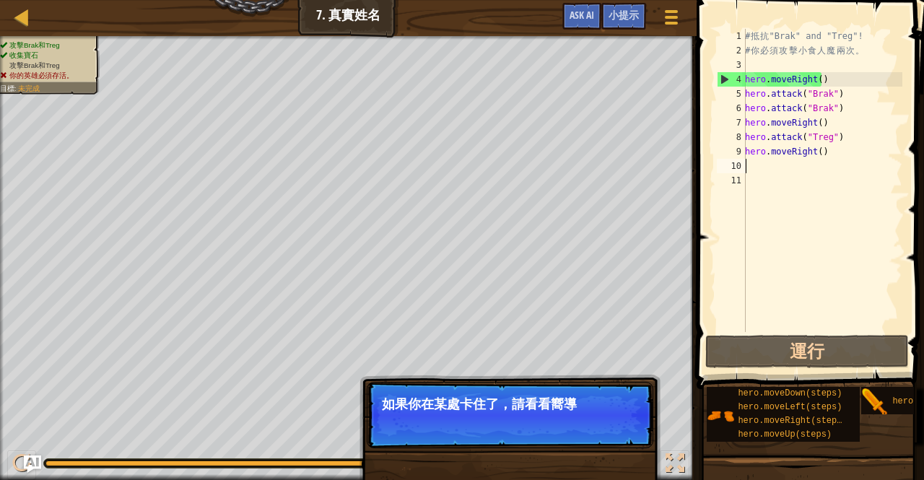
click at [759, 169] on div "# 抵 抗 "Brak" and "Treg"! # 你 必 須 攻 擊 小 食 人 魔 兩 次 。 hero . moveRight ( ) hero . …" at bounding box center [822, 195] width 160 height 332
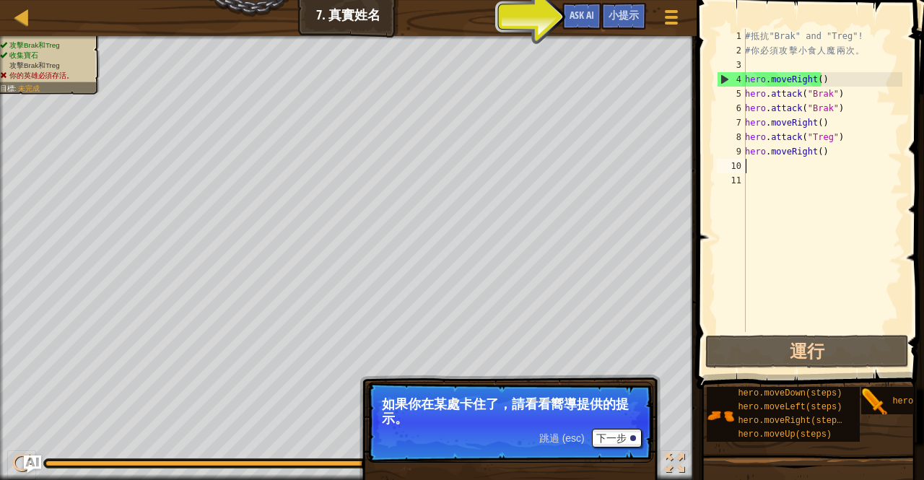
type textarea "h"
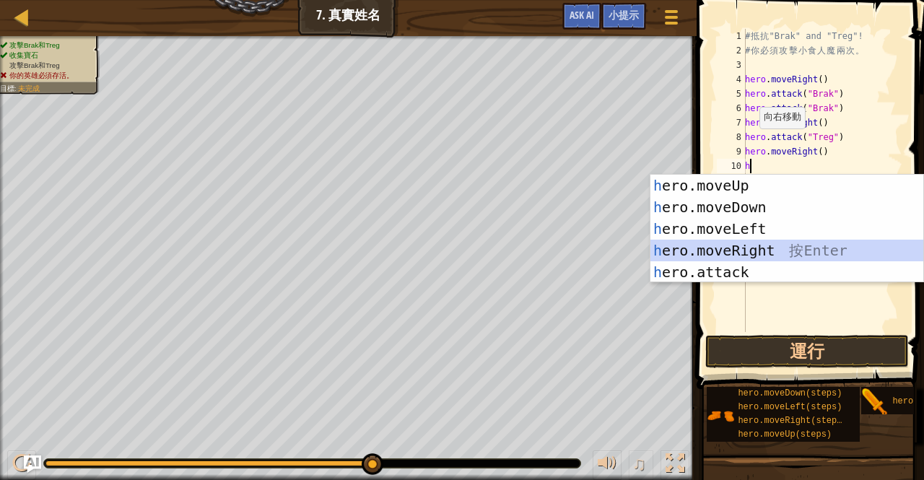
click at [755, 243] on div "h ero.moveUp 按 Enter h ero.moveDown 按 Enter h ero.moveLeft 按 Enter h ero.moveRi…" at bounding box center [787, 251] width 274 height 152
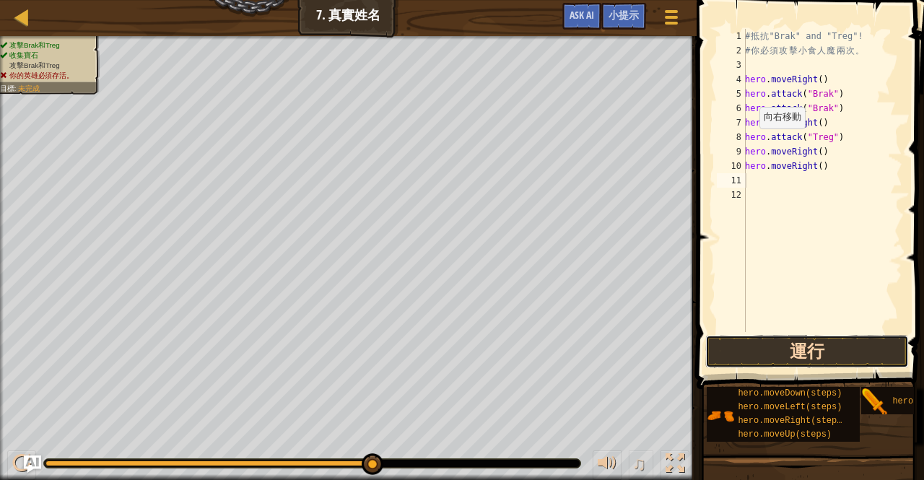
click at [726, 348] on button "運行" at bounding box center [807, 351] width 204 height 33
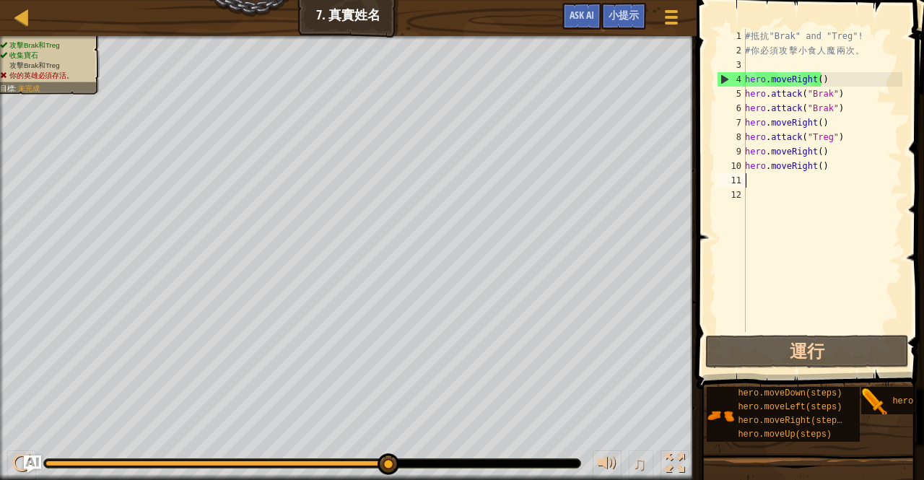
type textarea "h"
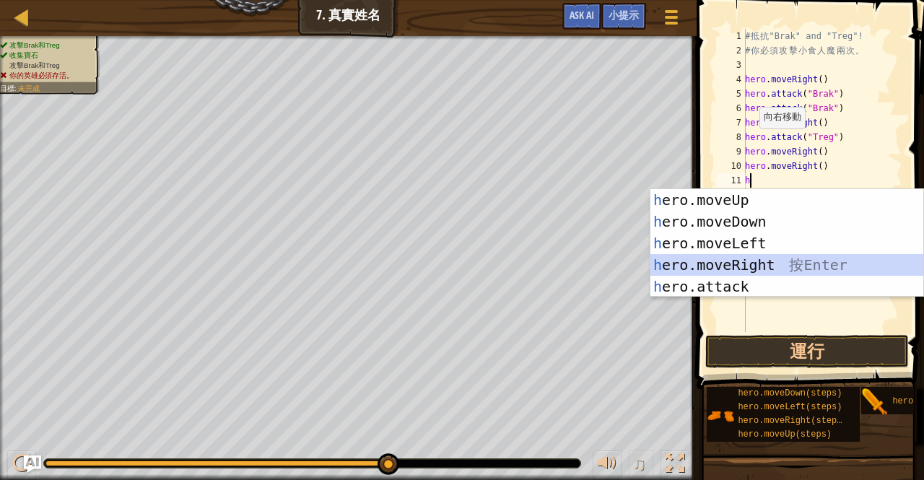
click at [745, 263] on div "h ero.moveUp 按 Enter h ero.moveDown 按 Enter h ero.moveLeft 按 Enter h ero.moveRi…" at bounding box center [787, 265] width 274 height 152
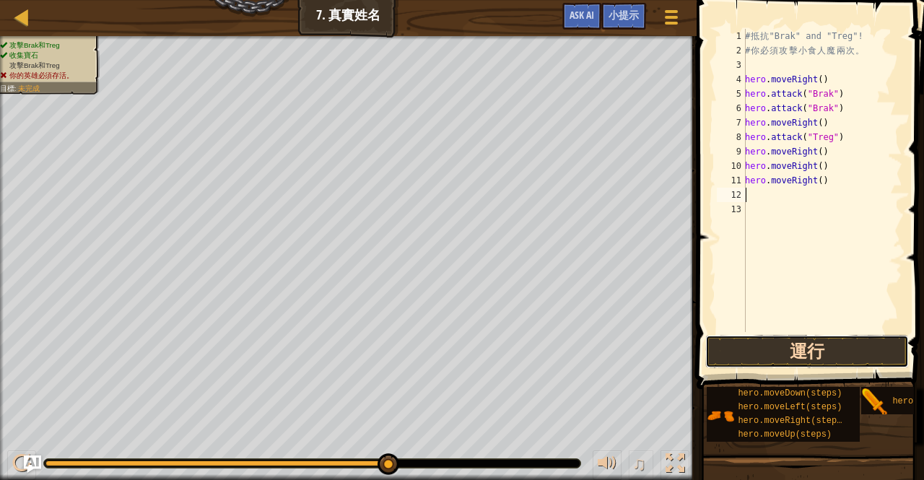
click at [764, 336] on button "運行" at bounding box center [807, 351] width 204 height 33
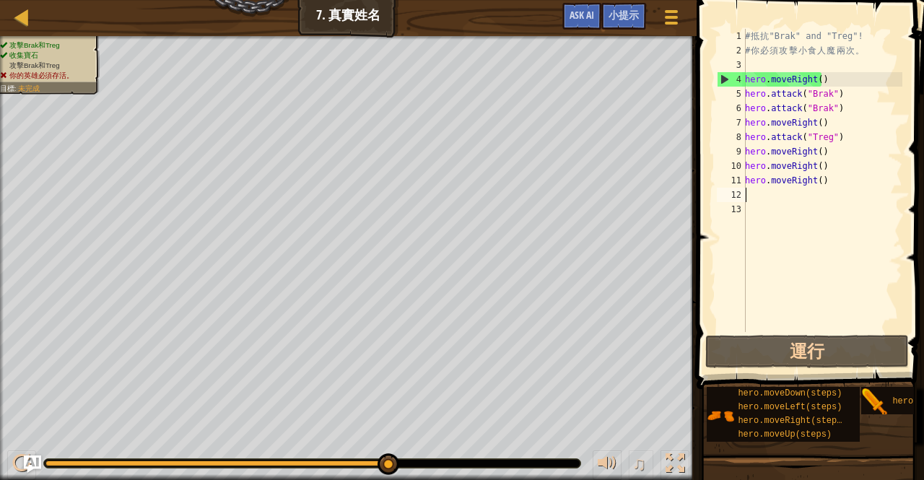
click at [829, 152] on div "# 抵 抗 "Brak" and "Treg"! # 你 必 須 攻 擊 小 食 人 魔 兩 次 。 hero . moveRight ( ) hero . …" at bounding box center [822, 195] width 160 height 332
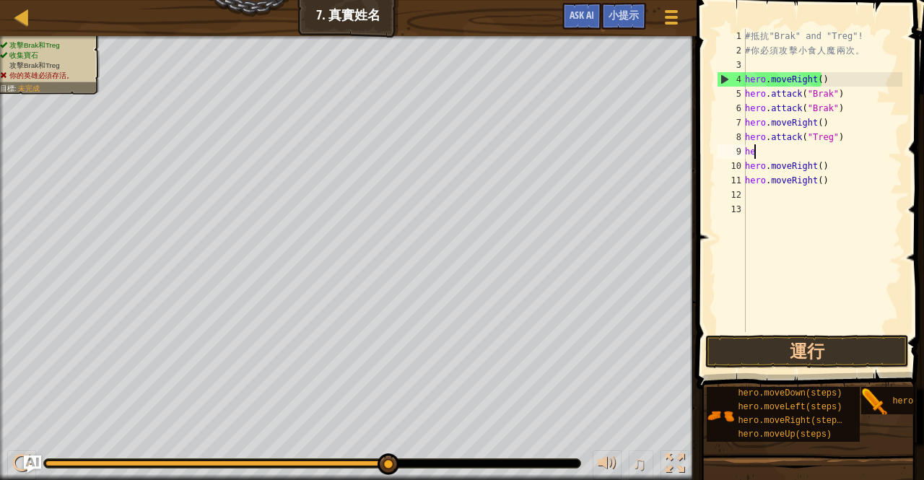
type textarea "h"
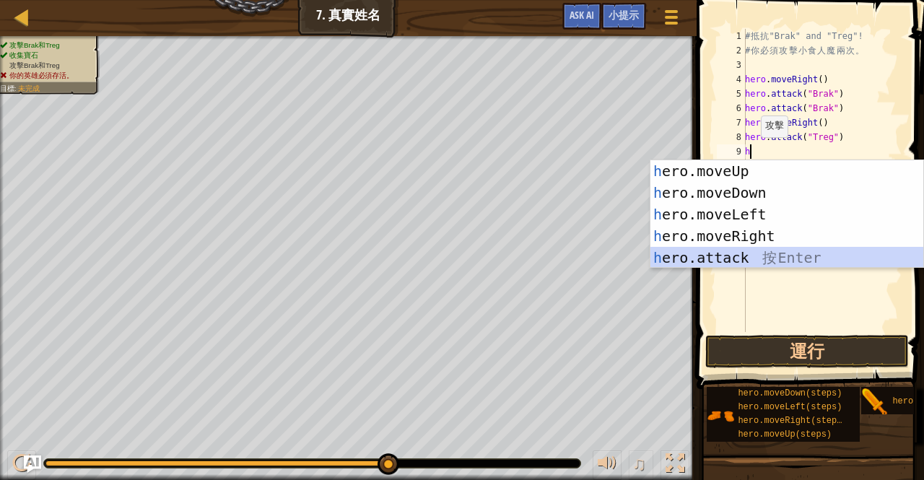
click at [730, 253] on div "h ero.moveUp 按 Enter h ero.moveDown 按 Enter h ero.moveLeft 按 Enter h ero.moveRi…" at bounding box center [787, 236] width 274 height 152
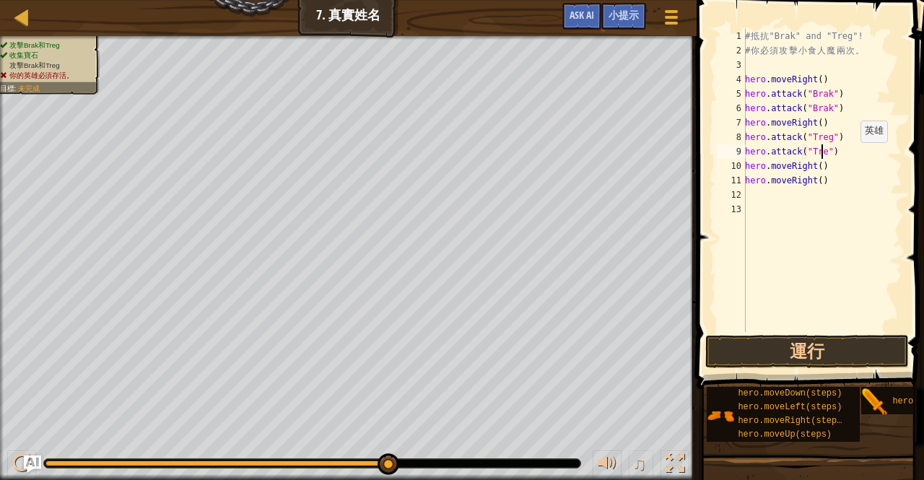
scroll to position [6, 6]
type textarea "hero.attack("Treg")"
click at [780, 349] on button "運行" at bounding box center [807, 351] width 204 height 33
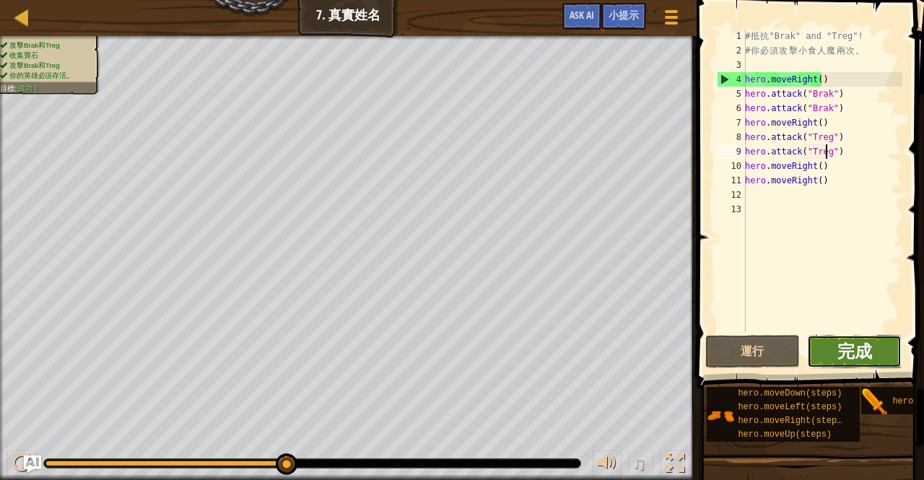
click at [839, 356] on span "完成" at bounding box center [854, 350] width 35 height 23
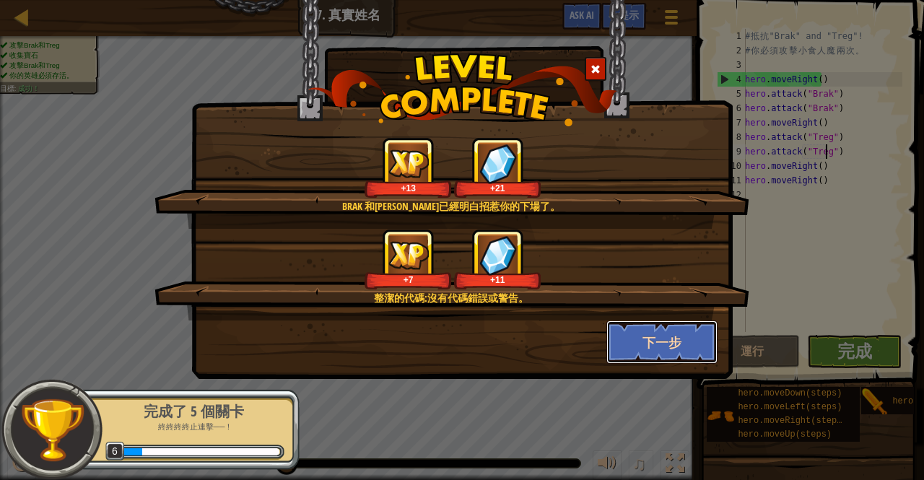
click at [638, 341] on button "下一步" at bounding box center [662, 341] width 112 height 43
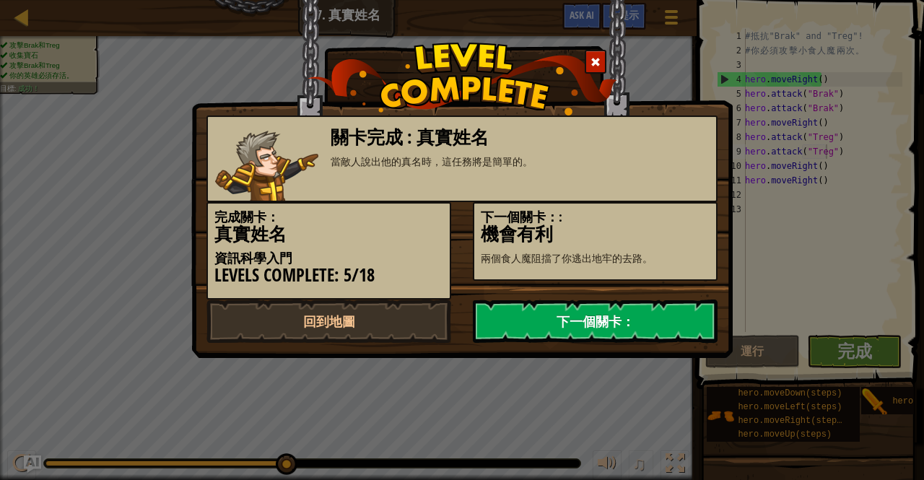
click at [522, 310] on link "下一個關卡：" at bounding box center [595, 321] width 245 height 43
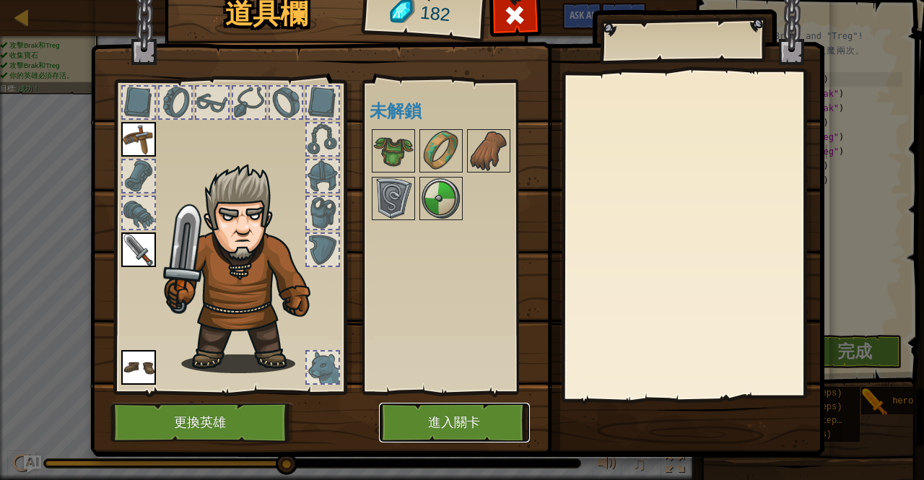
click at [396, 409] on button "進入關卡" at bounding box center [454, 423] width 151 height 40
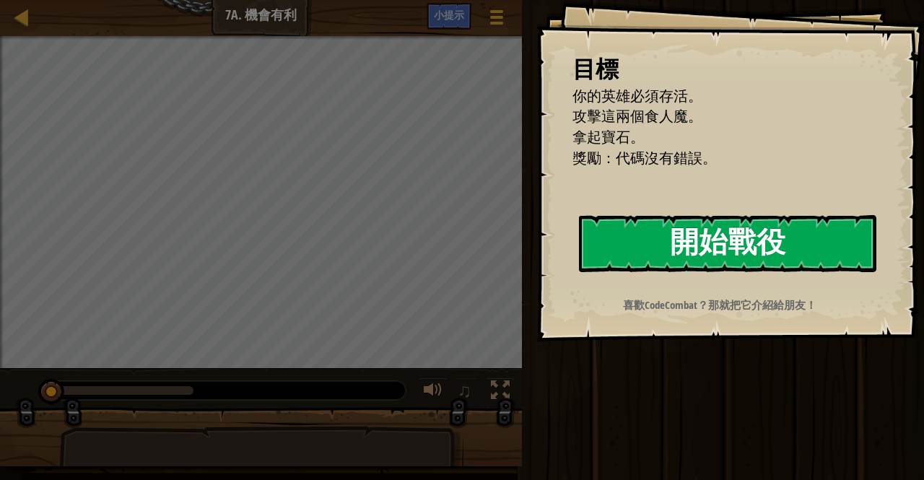
click at [652, 221] on button "開始戰役" at bounding box center [727, 243] width 297 height 57
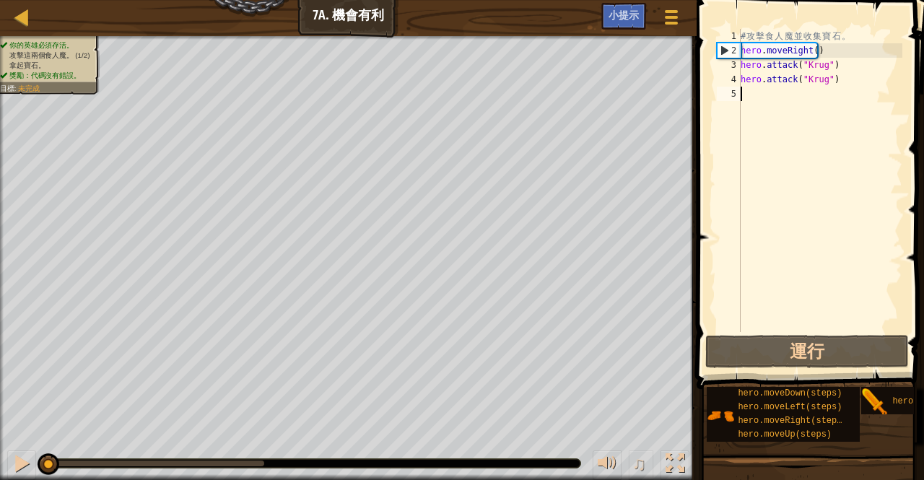
type textarea "h"
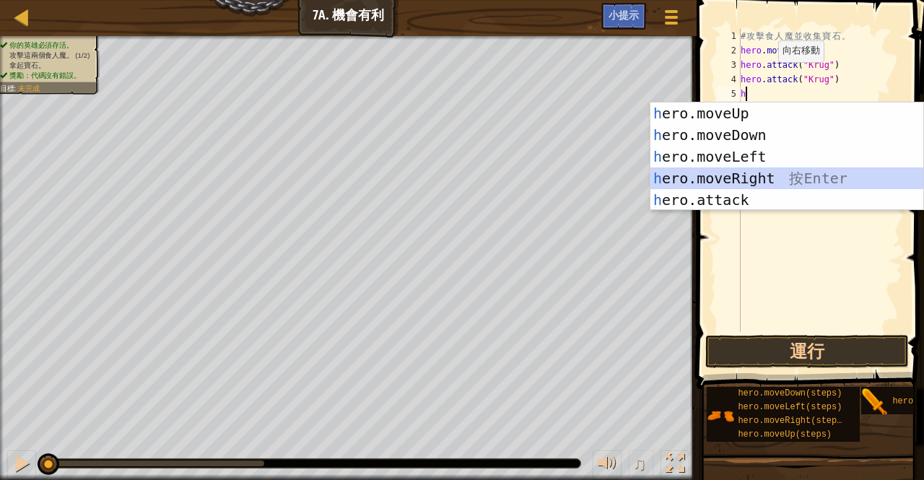
click at [714, 176] on div "h ero.moveUp 按 Enter h ero.moveDown 按 Enter h ero.moveLeft 按 Enter h ero.moveRi…" at bounding box center [787, 178] width 274 height 152
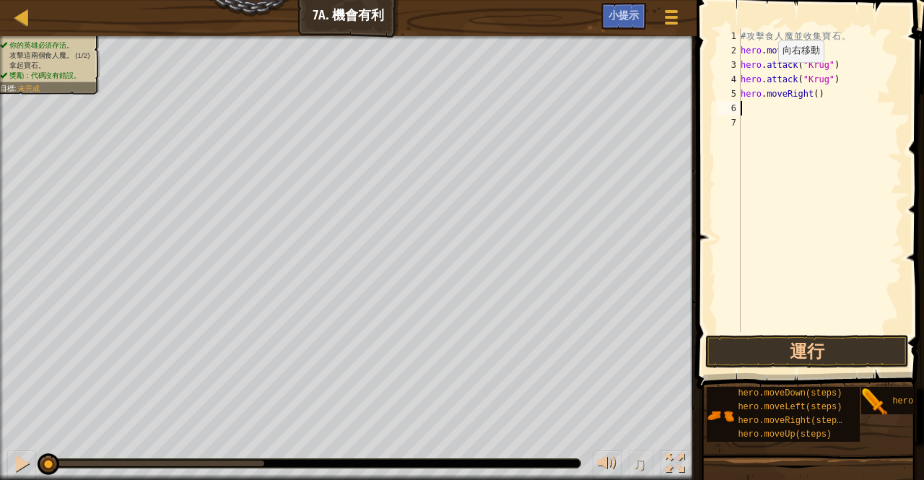
type textarea "h"
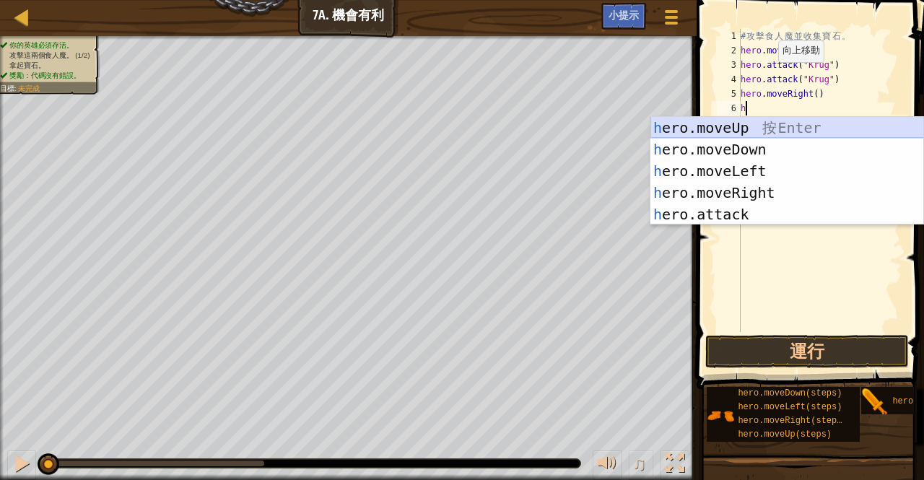
click at [746, 126] on div "h ero.moveUp 按 Enter h ero.moveDown 按 Enter h ero.moveLeft 按 Enter h ero.moveRi…" at bounding box center [787, 193] width 274 height 152
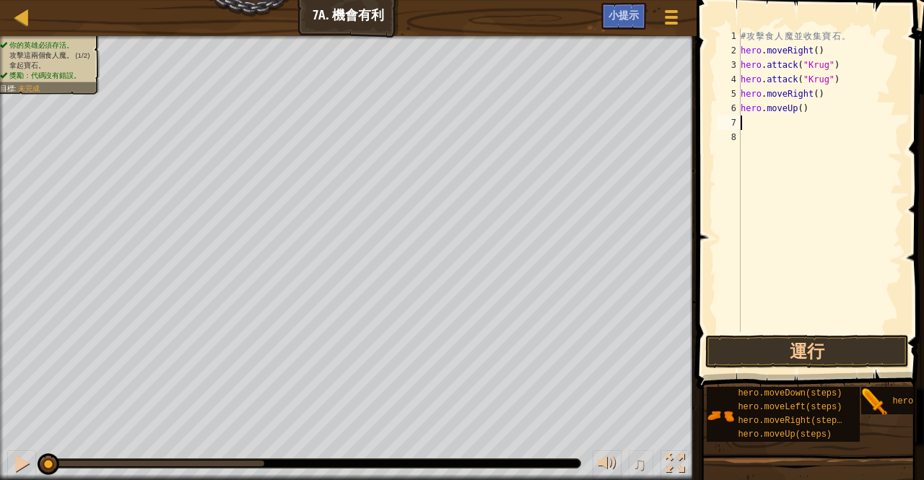
type textarea "h"
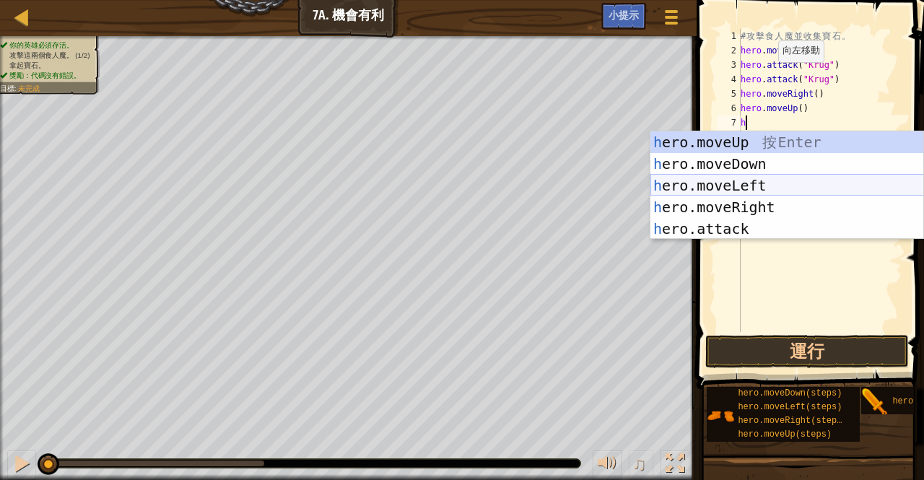
click at [755, 180] on div "h ero.moveUp 按 Enter h ero.moveDown 按 Enter h ero.moveLeft 按 Enter h ero.moveRi…" at bounding box center [787, 207] width 274 height 152
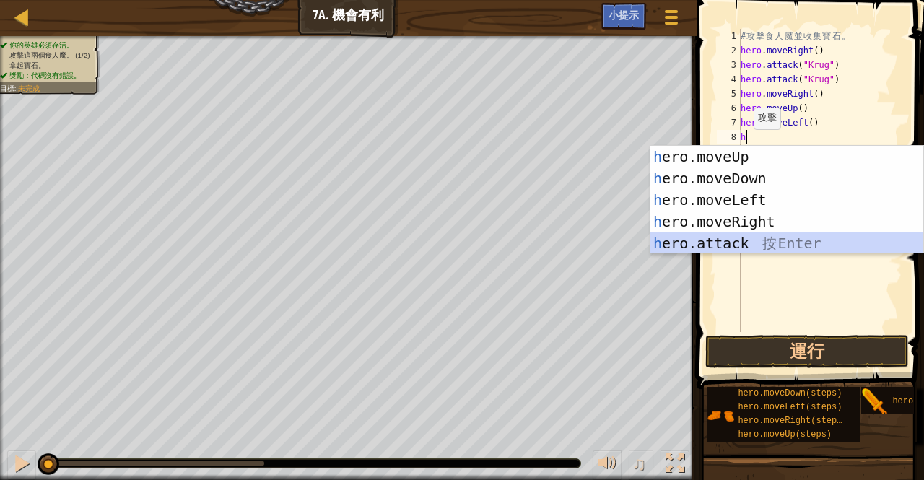
click at [720, 240] on div "h ero.moveUp 按 Enter h ero.moveDown 按 Enter h ero.moveLeft 按 Enter h ero.moveRi…" at bounding box center [787, 222] width 274 height 152
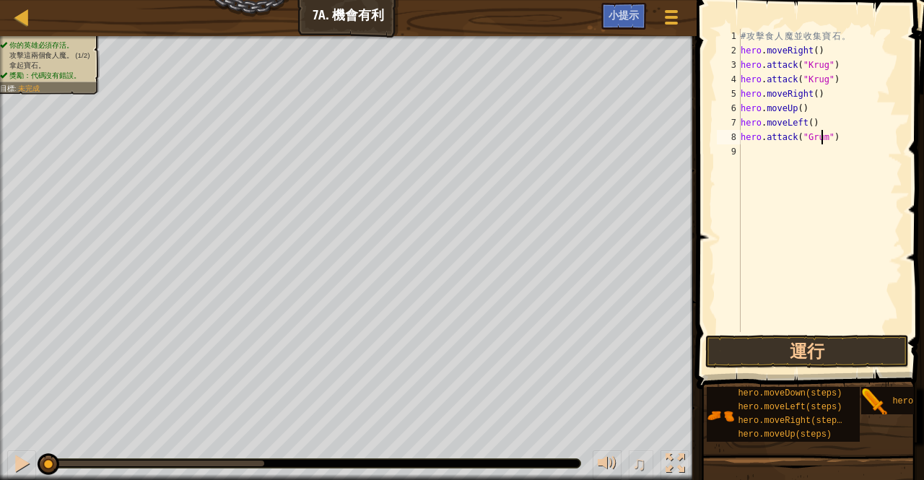
scroll to position [6, 6]
type textarea "hero.attack("Grump")"
click at [743, 149] on div "# 攻 擊 食 人 魔 並 收 集 寶 石 。 hero . moveRight ( ) hero . attack ( "[PERSON_NAME]" ) …" at bounding box center [820, 195] width 165 height 332
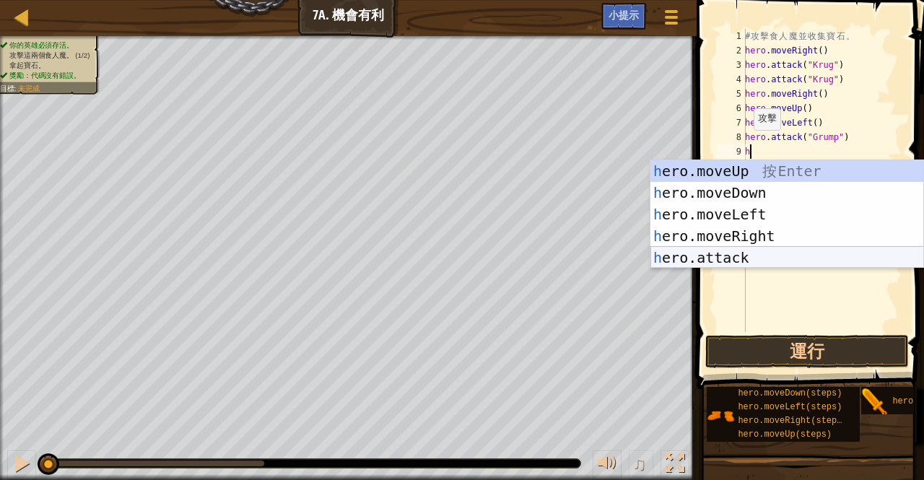
click at [752, 258] on div "h ero.moveUp 按 Enter h ero.moveDown 按 Enter h ero.moveLeft 按 Enter h ero.moveRi…" at bounding box center [787, 236] width 274 height 152
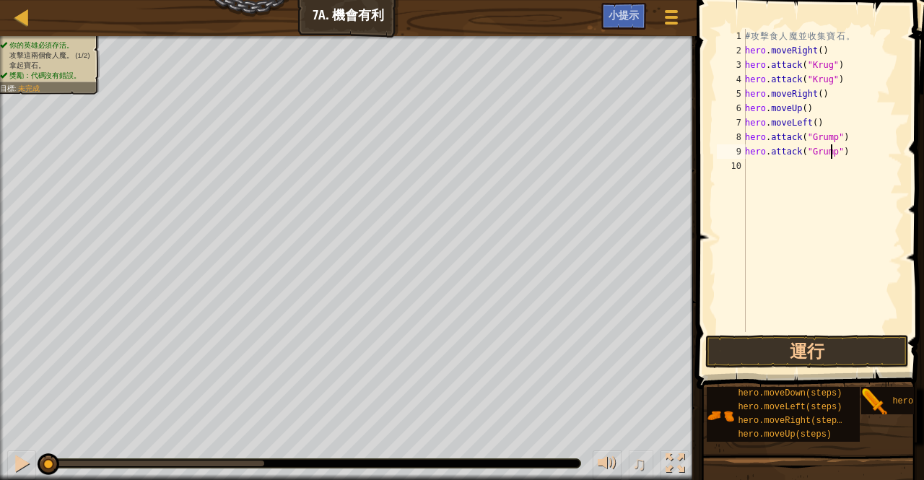
scroll to position [6, 7]
type textarea "hero.attack("Grump")"
click at [755, 171] on div "# 攻 擊 食 人 魔 並 收 集 寶 石 。 hero . moveRight ( ) hero . attack ( "[PERSON_NAME]" ) …" at bounding box center [822, 195] width 160 height 332
type textarea "H"
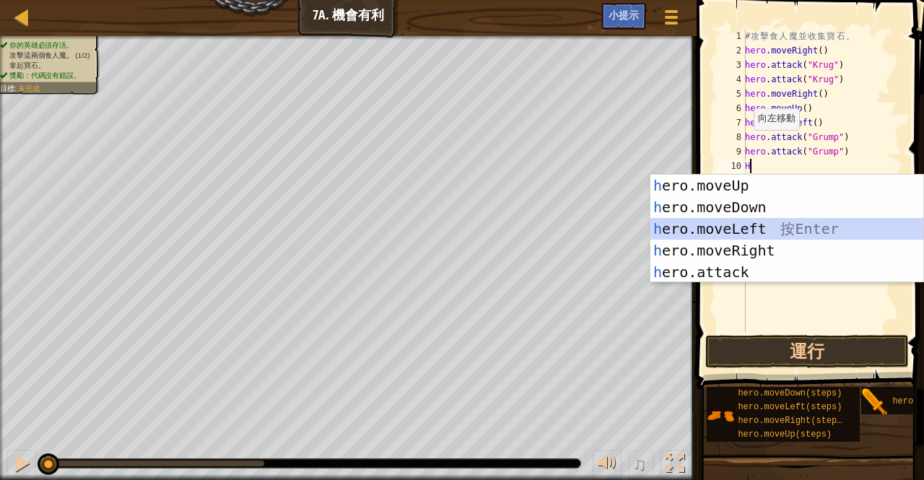
click at [773, 230] on div "h ero.moveUp 按 Enter h ero.moveDown 按 Enter h ero.moveLeft 按 Enter h ero.moveRi…" at bounding box center [787, 251] width 274 height 152
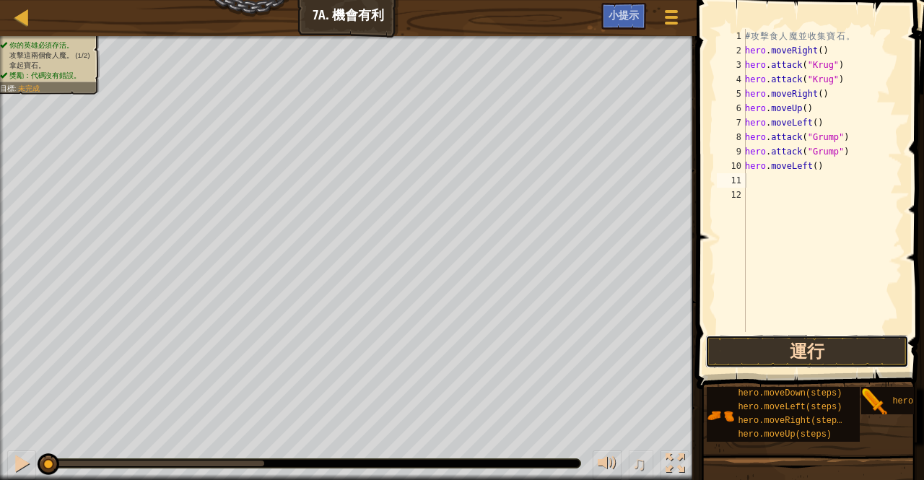
click at [771, 341] on button "運行" at bounding box center [807, 351] width 204 height 33
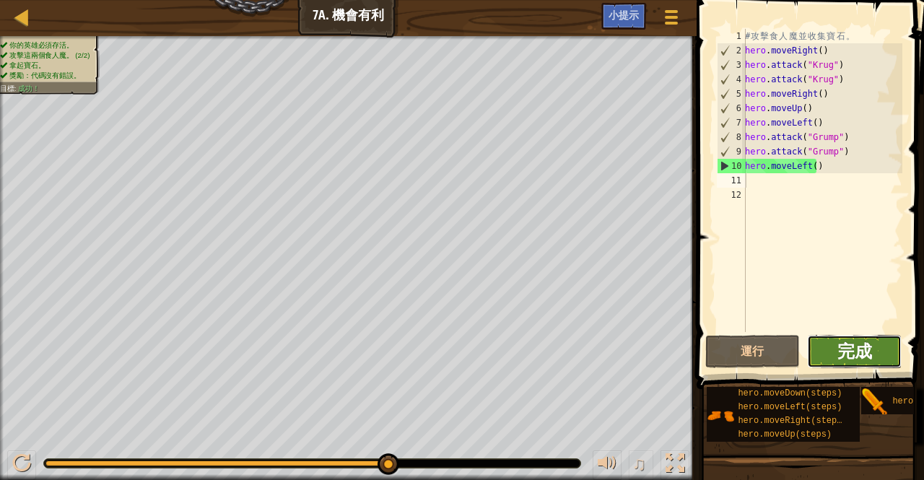
click at [840, 350] on span "完成" at bounding box center [854, 350] width 35 height 23
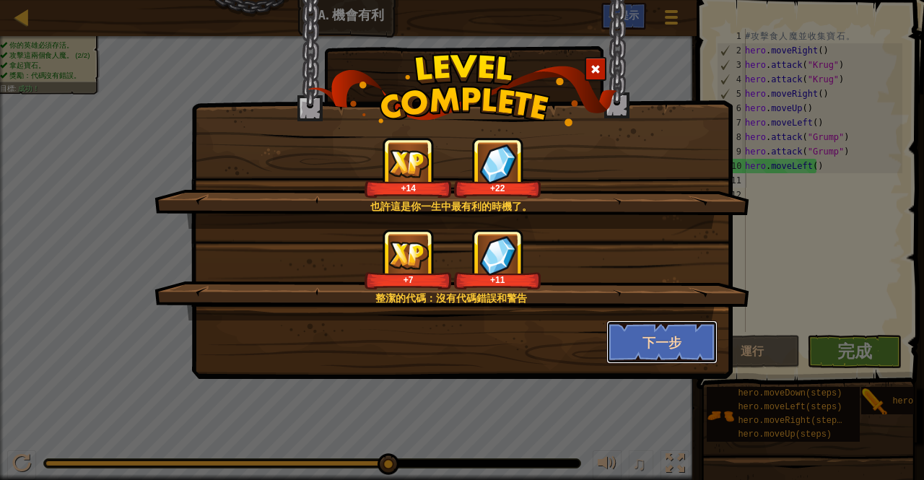
click at [672, 337] on button "下一步" at bounding box center [662, 341] width 112 height 43
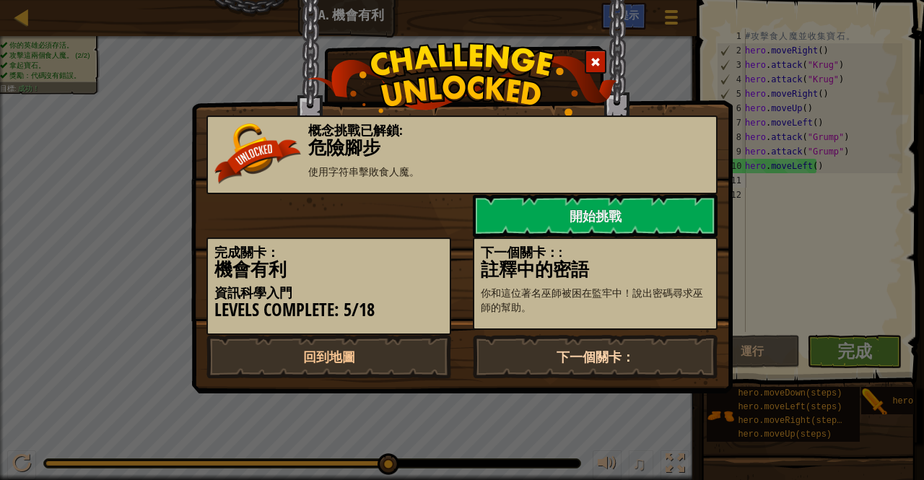
click at [579, 350] on link "下一個關卡：" at bounding box center [595, 356] width 245 height 43
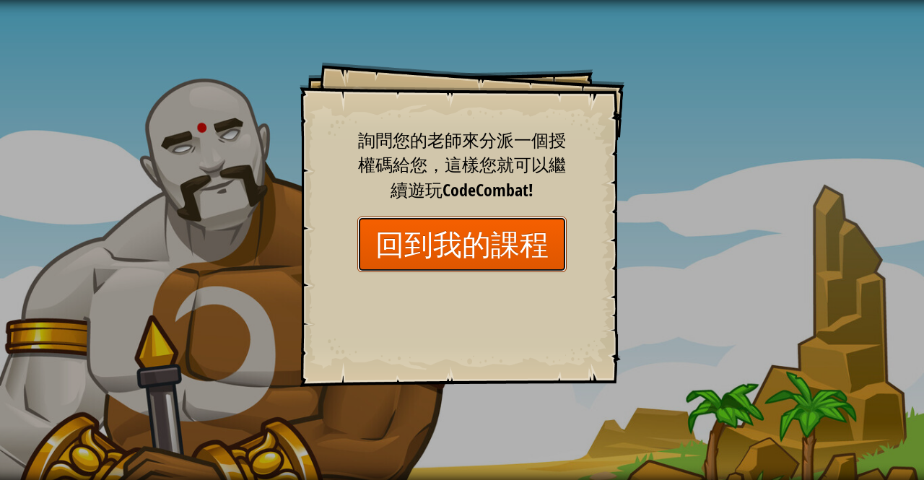
click at [484, 252] on link "回到我的課程" at bounding box center [461, 245] width 209 height 56
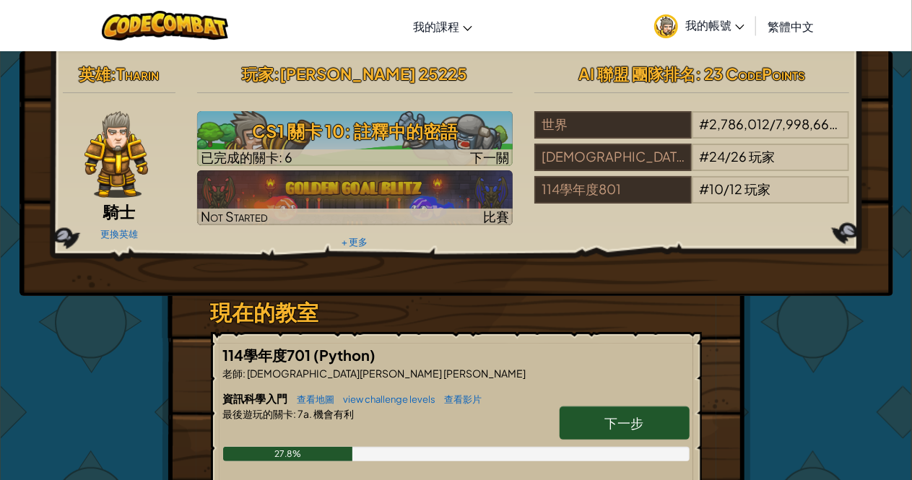
click at [569, 424] on link "下一步" at bounding box center [624, 422] width 130 height 33
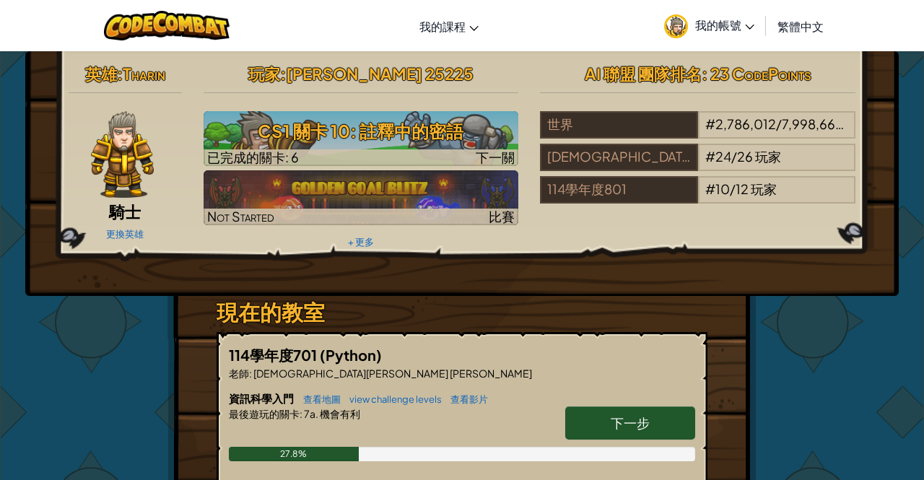
select select "zh-HANT"
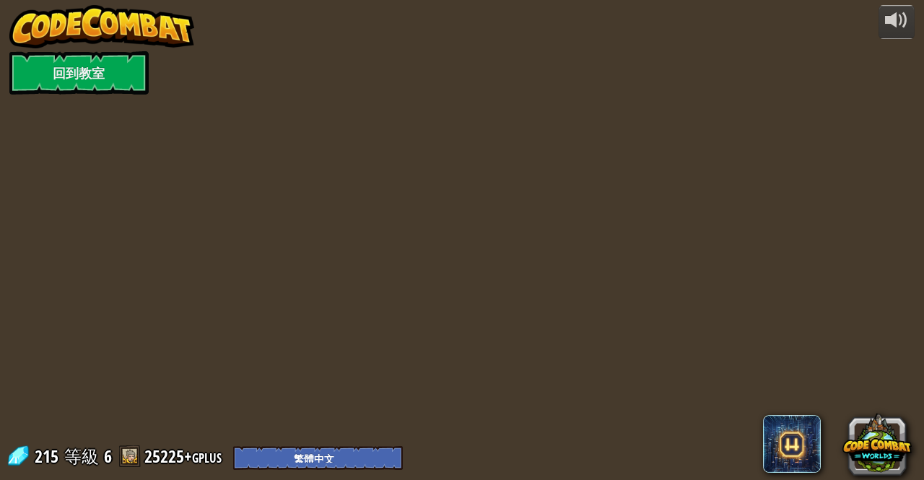
select select "zh-HANT"
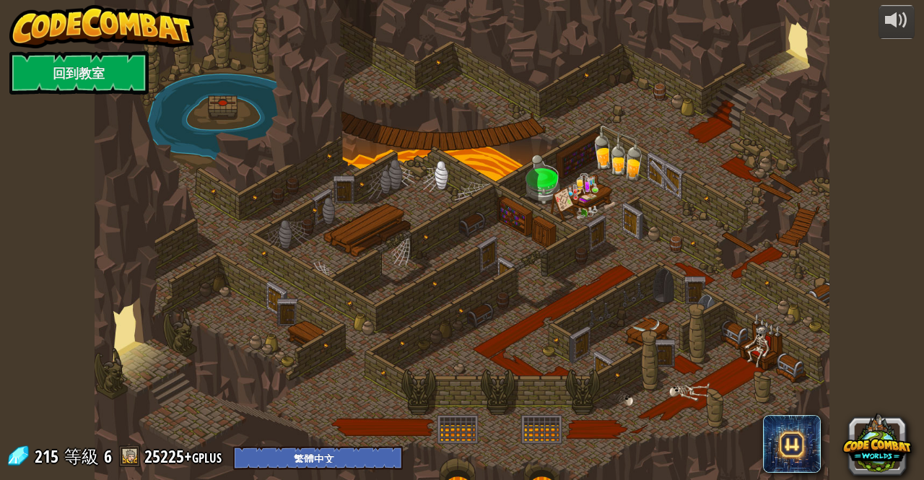
select select "zh-HANT"
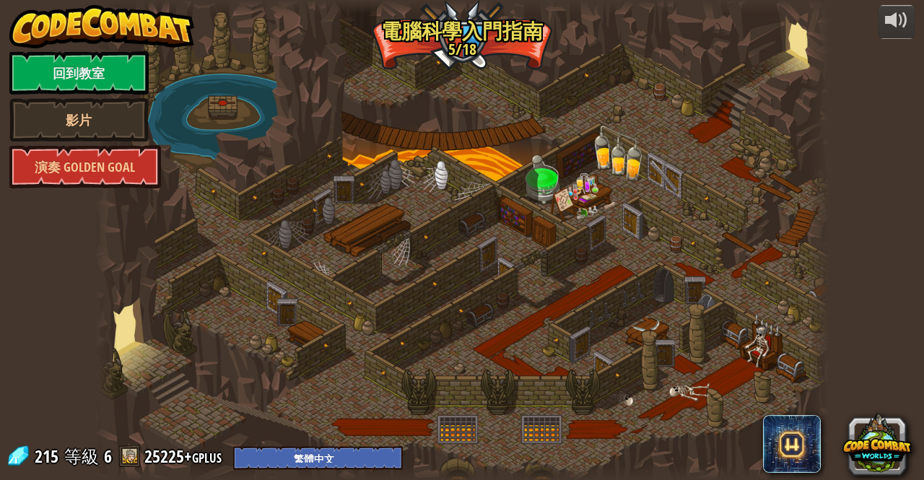
select select "zh-HANT"
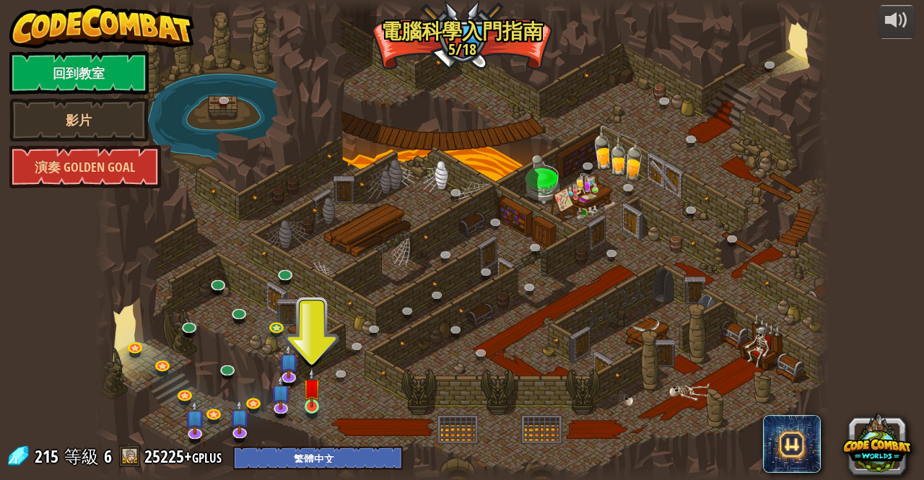
click at [313, 408] on img at bounding box center [311, 387] width 17 height 40
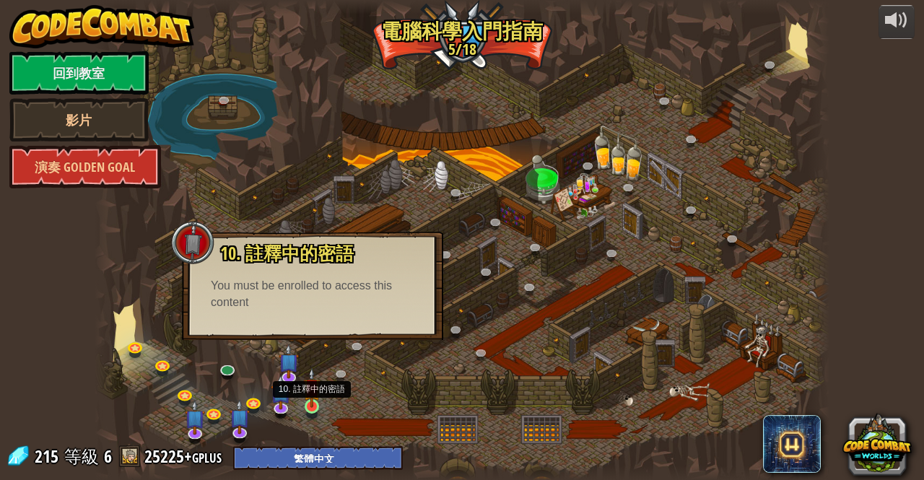
click at [315, 384] on img at bounding box center [311, 387] width 17 height 40
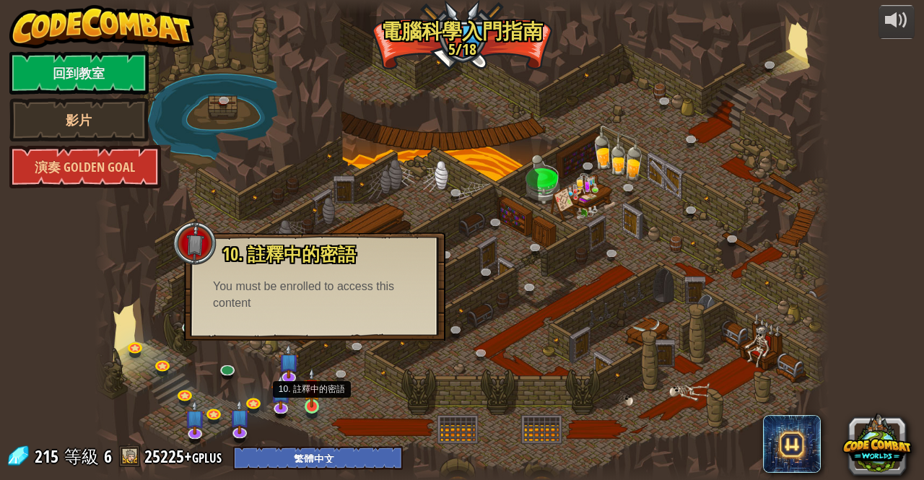
click at [310, 392] on img at bounding box center [311, 387] width 17 height 40
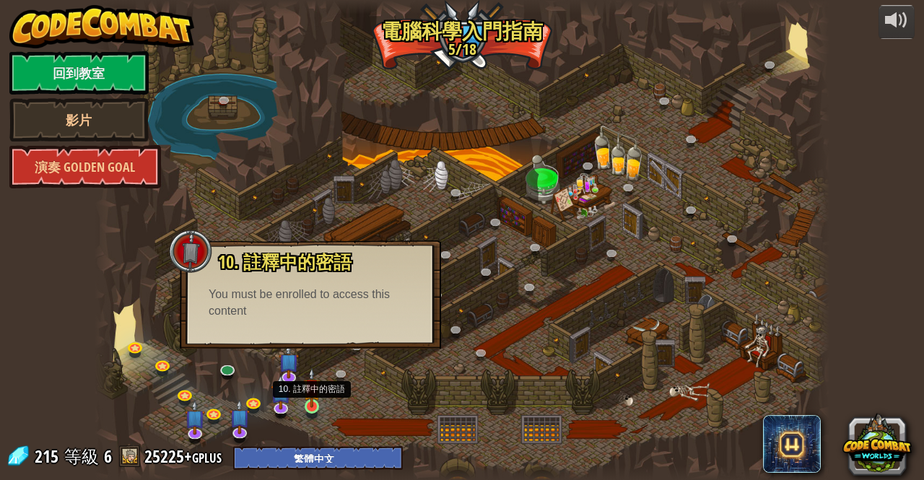
click at [310, 392] on img at bounding box center [311, 387] width 17 height 40
click at [287, 375] on img at bounding box center [281, 384] width 20 height 46
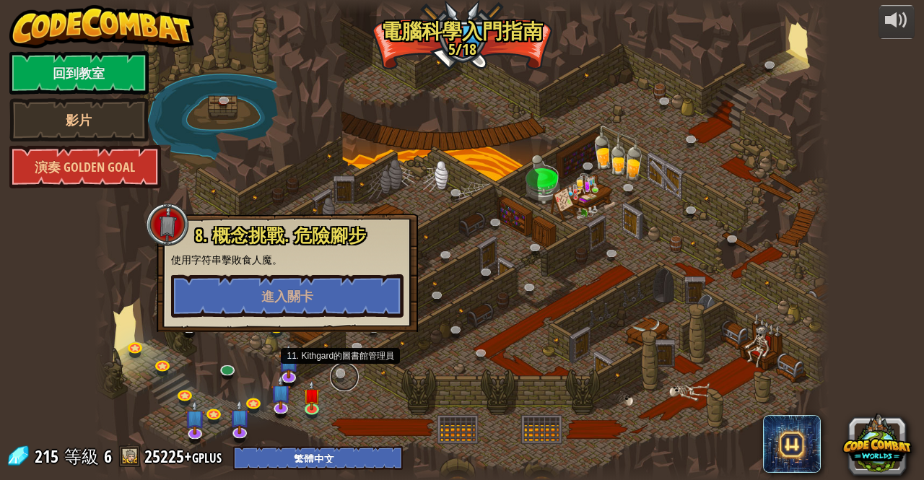
click at [339, 367] on link at bounding box center [344, 376] width 29 height 29
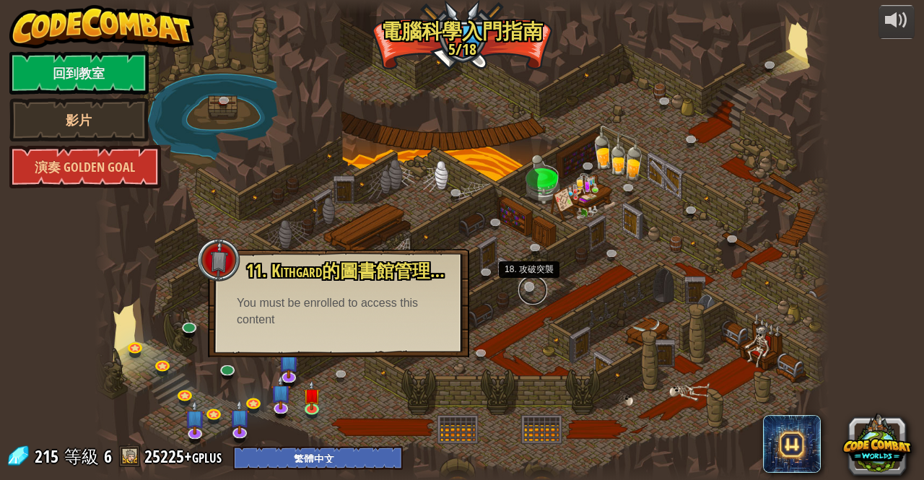
click at [524, 284] on link at bounding box center [532, 290] width 29 height 29
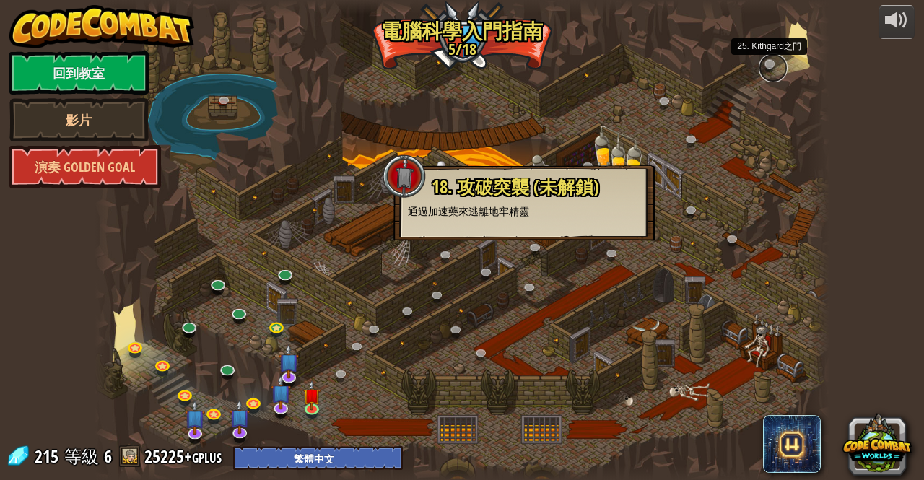
click at [767, 66] on link at bounding box center [773, 67] width 29 height 29
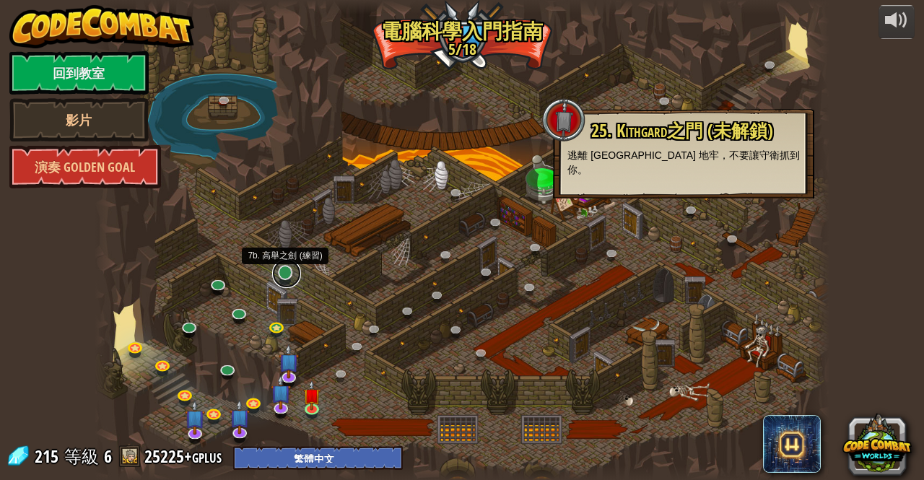
click at [281, 271] on link at bounding box center [286, 273] width 29 height 29
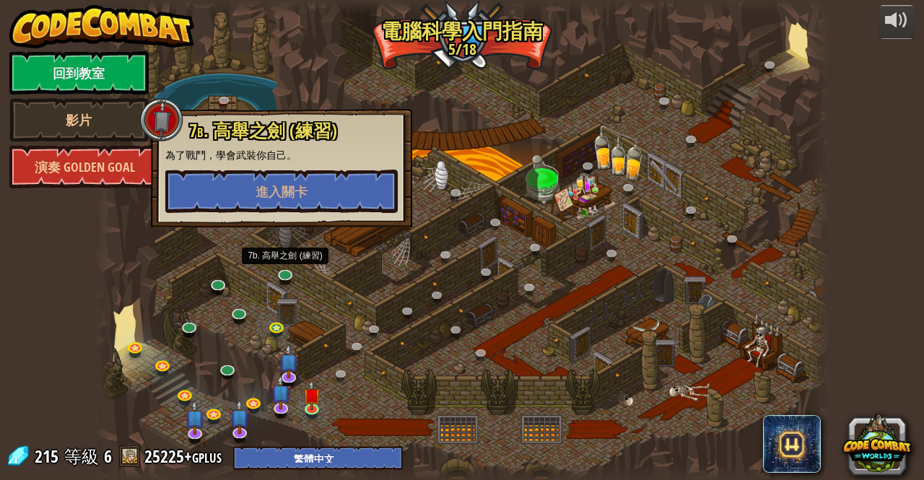
click at [368, 274] on div at bounding box center [462, 240] width 734 height 480
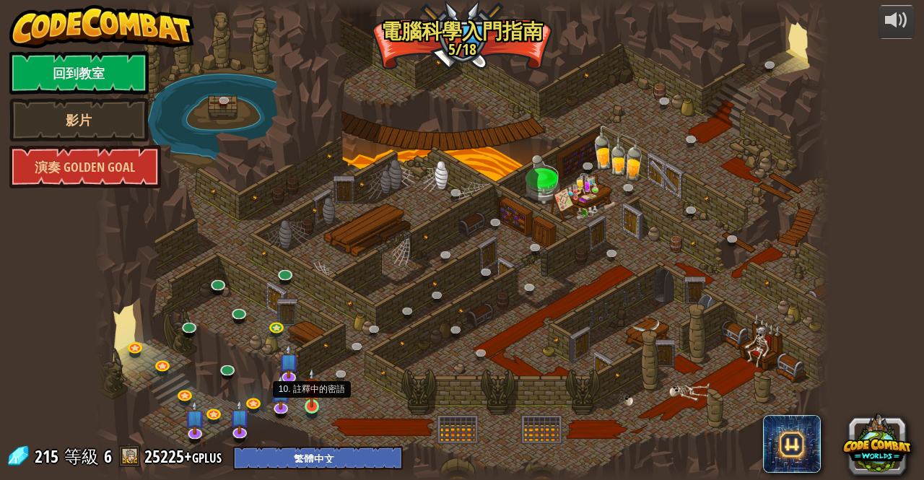
click at [314, 392] on img at bounding box center [311, 387] width 17 height 40
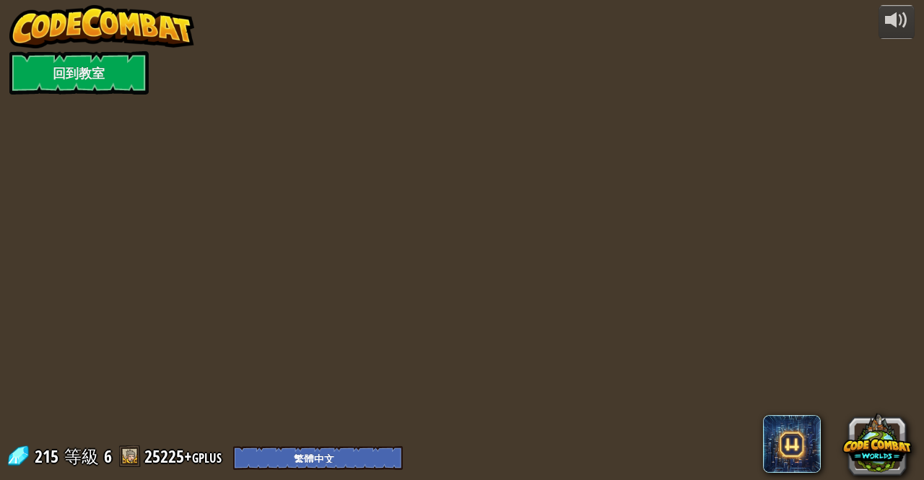
select select "zh-HANT"
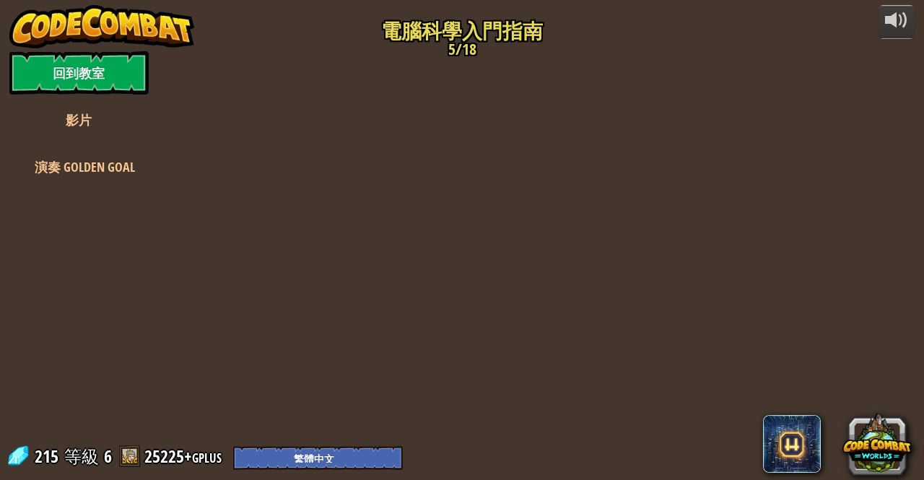
select select "zh-HANT"
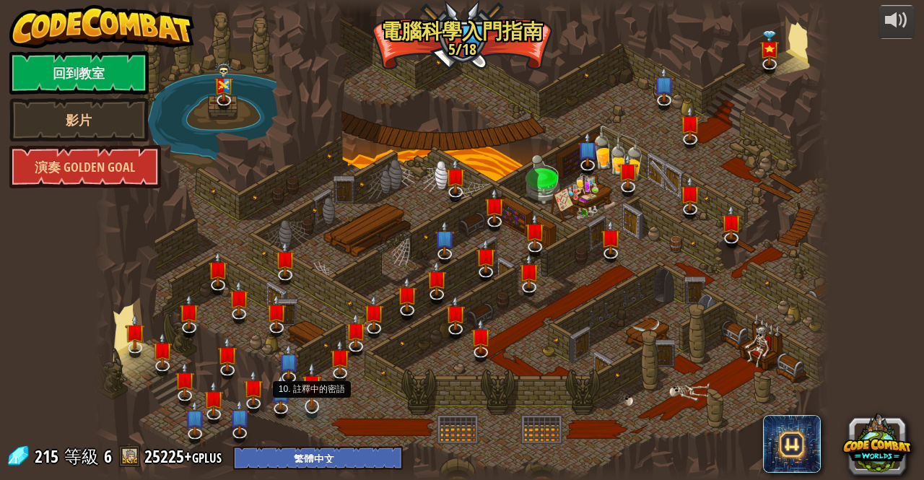
select select "zh-HANT"
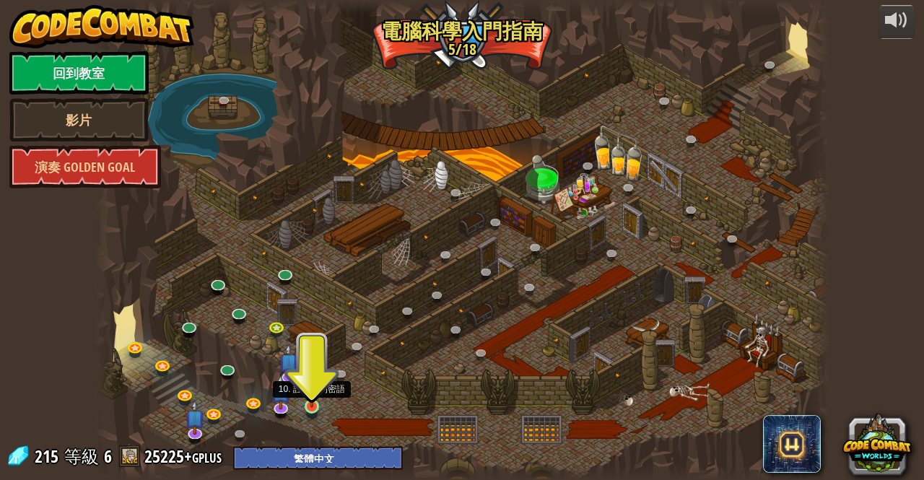
click at [306, 388] on img at bounding box center [311, 387] width 17 height 40
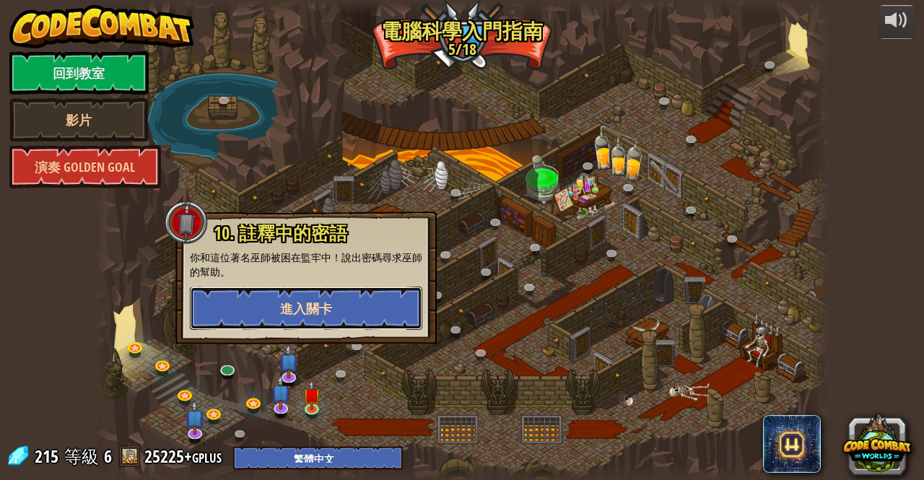
click at [342, 320] on button "進入關卡" at bounding box center [306, 308] width 232 height 43
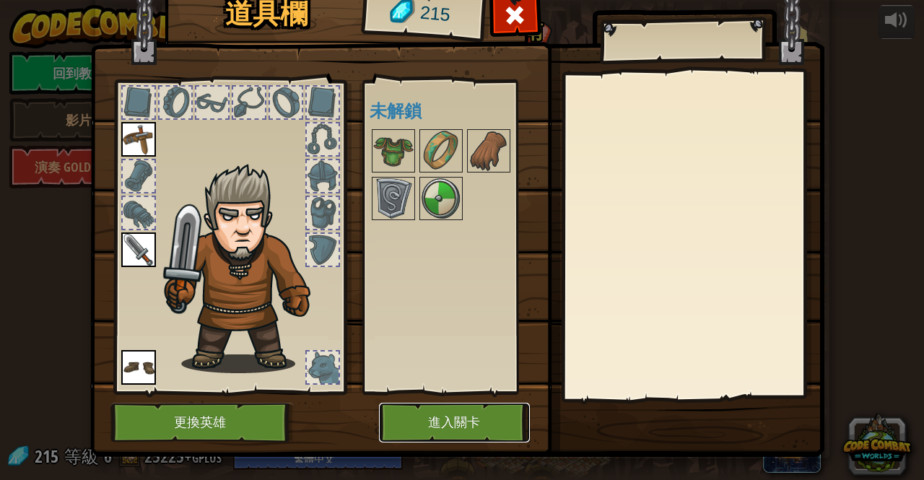
click at [406, 423] on button "進入關卡" at bounding box center [454, 423] width 151 height 40
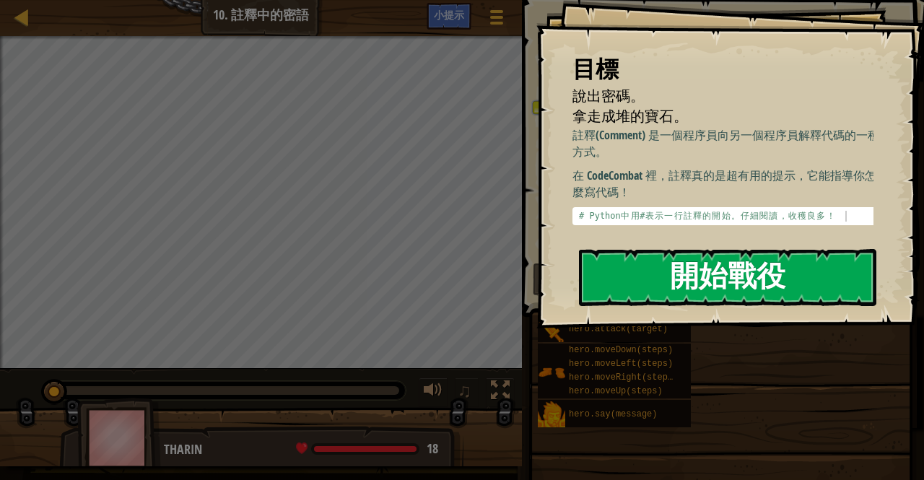
click at [601, 275] on button "開始戰役" at bounding box center [727, 277] width 297 height 57
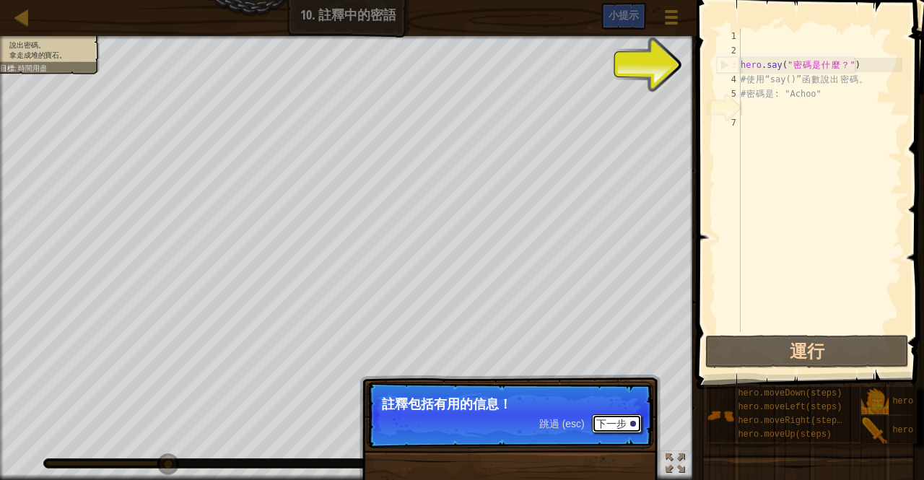
click at [608, 419] on button "下一步" at bounding box center [617, 423] width 50 height 19
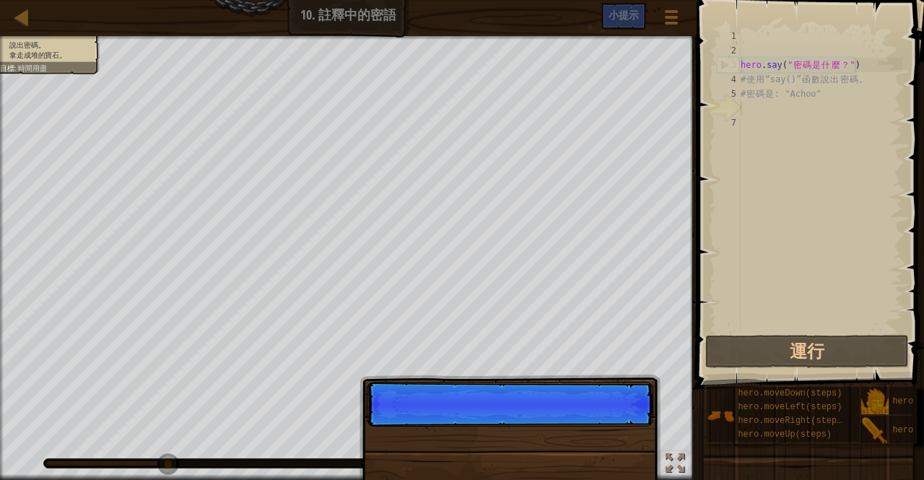
scroll to position [6, 0]
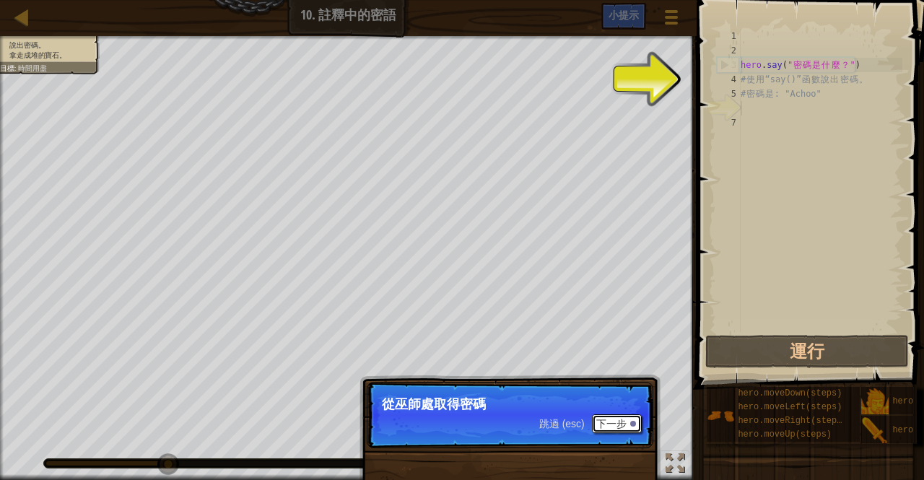
click at [611, 422] on button "下一步" at bounding box center [617, 423] width 50 height 19
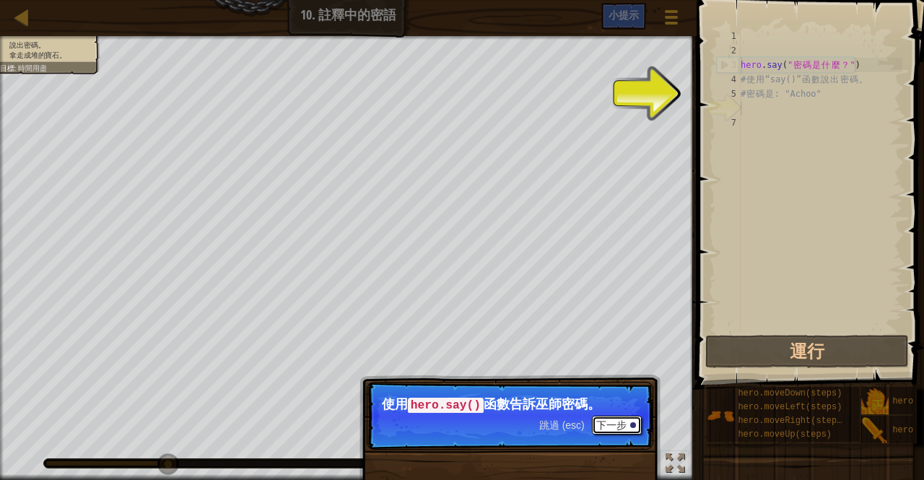
click at [623, 425] on button "下一步" at bounding box center [617, 425] width 50 height 19
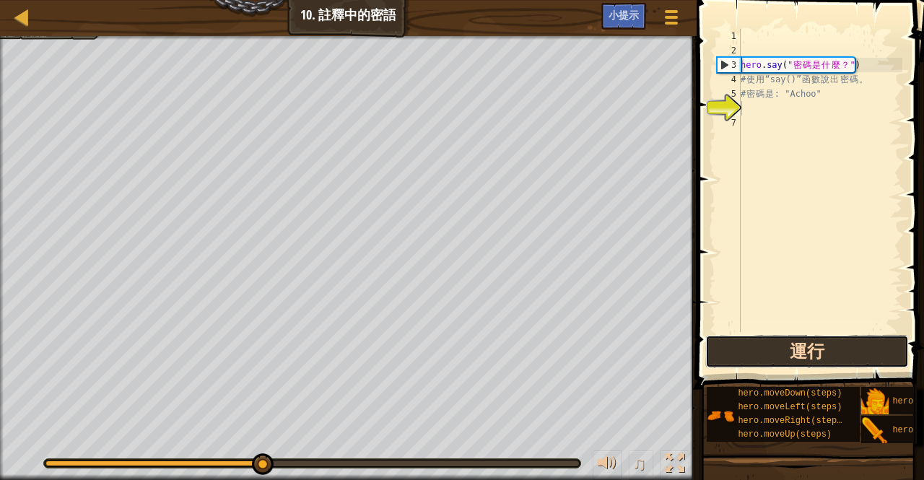
click at [736, 353] on button "運行" at bounding box center [807, 351] width 204 height 33
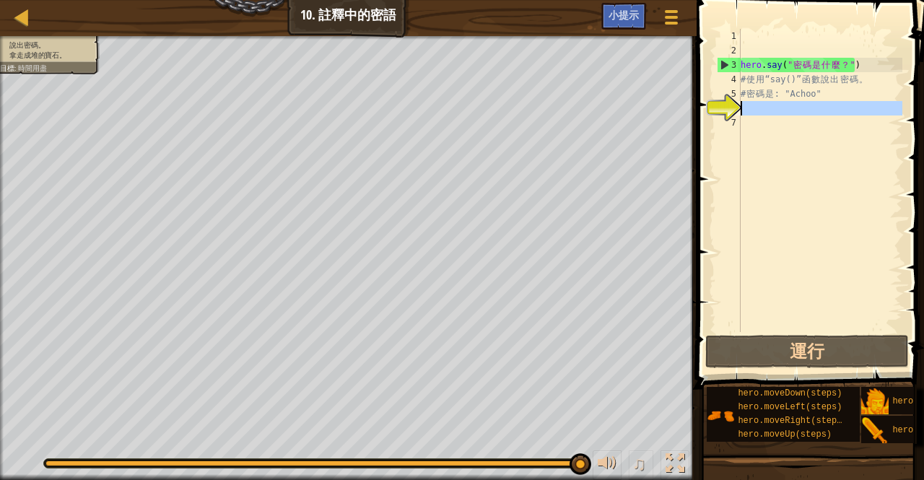
drag, startPoint x: 830, startPoint y: 121, endPoint x: 859, endPoint y: 103, distance: 33.7
click at [859, 103] on div "hero . say ( " 密 碼 是 什 麼 ？ " ) # 使 用 “say()” 函 數 說 出 密 碼 。 # 密 碼 是 : "Achoo"" at bounding box center [820, 195] width 165 height 332
click at [852, 107] on div "hero . say ( " 密 碼 是 什 麼 ？ " ) # 使 用 “say()” 函 數 說 出 密 碼 。 # 密 碼 是 : "Achoo"" at bounding box center [820, 180] width 165 height 303
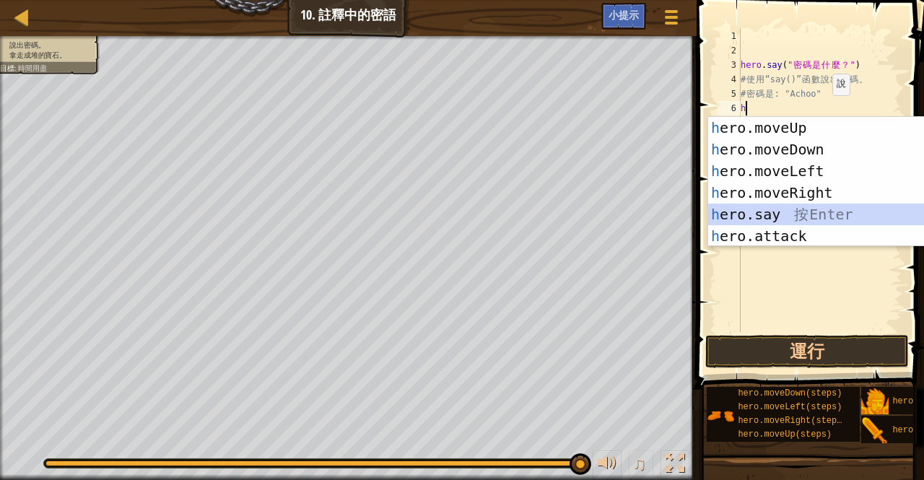
click at [748, 211] on div "h ero.moveUp 按 Enter h ero.moveDown 按 Enter h ero.moveLeft 按 Enter h ero.moveRi…" at bounding box center [845, 203] width 274 height 173
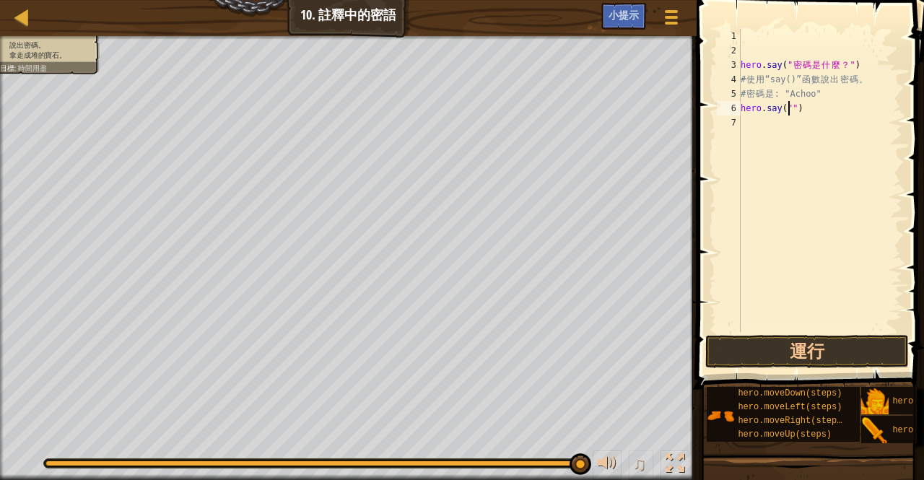
scroll to position [0, 0]
type textarea "ㄘ"
click at [793, 349] on button "運行" at bounding box center [807, 351] width 204 height 33
type textarea "hero.say("Achoo")"
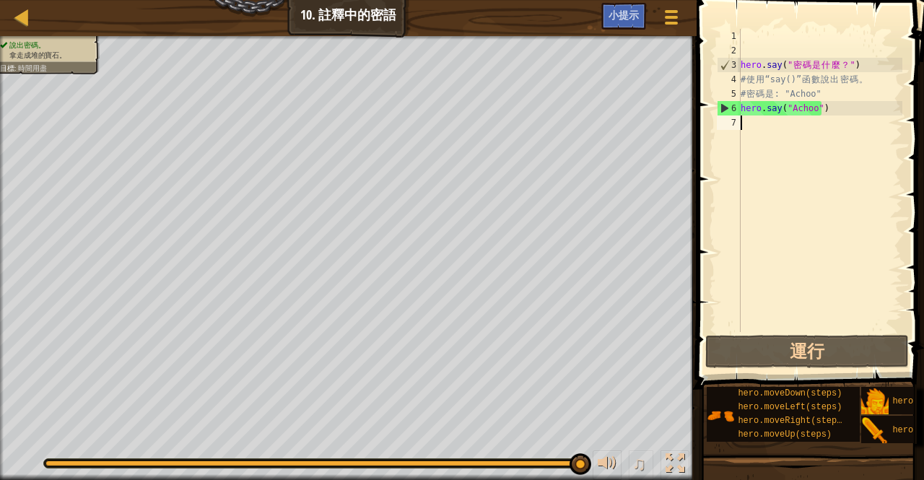
click at [759, 239] on div "hero . say ( " 密 碼 是 什 麼 ？ " ) # 使 用 “say()” 函 數 說 出 密 碼 。 # 密 碼 是 : "Achoo" he…" at bounding box center [820, 195] width 165 height 332
type textarea "h"
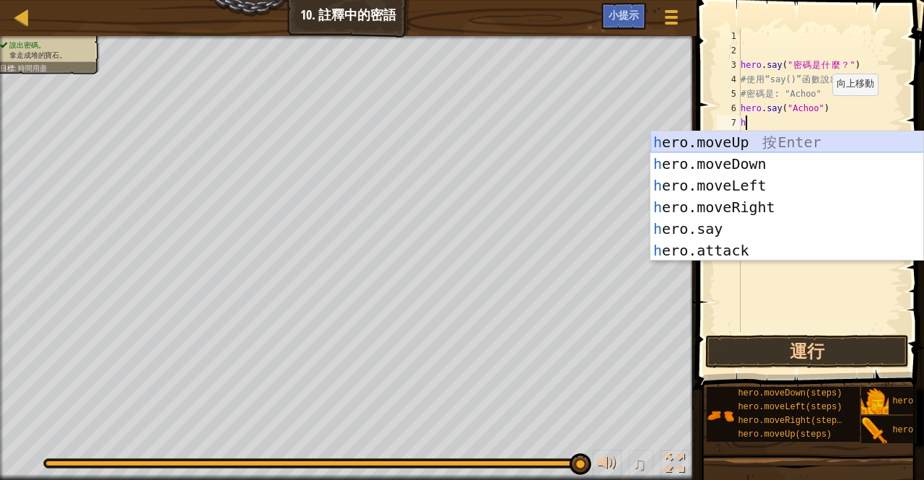
click at [748, 141] on div "h ero.moveUp 按 Enter h ero.moveDown 按 Enter h ero.moveLeft 按 Enter h ero.moveRi…" at bounding box center [787, 217] width 274 height 173
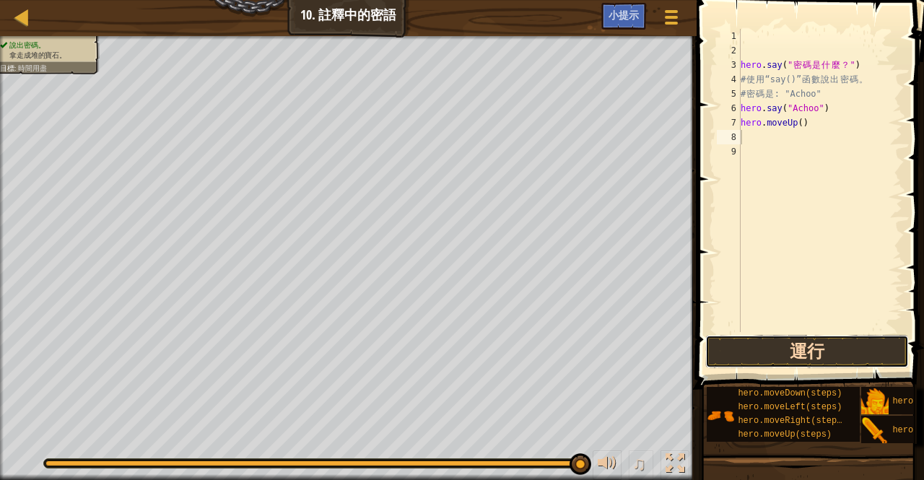
click at [782, 357] on button "運行" at bounding box center [807, 351] width 204 height 33
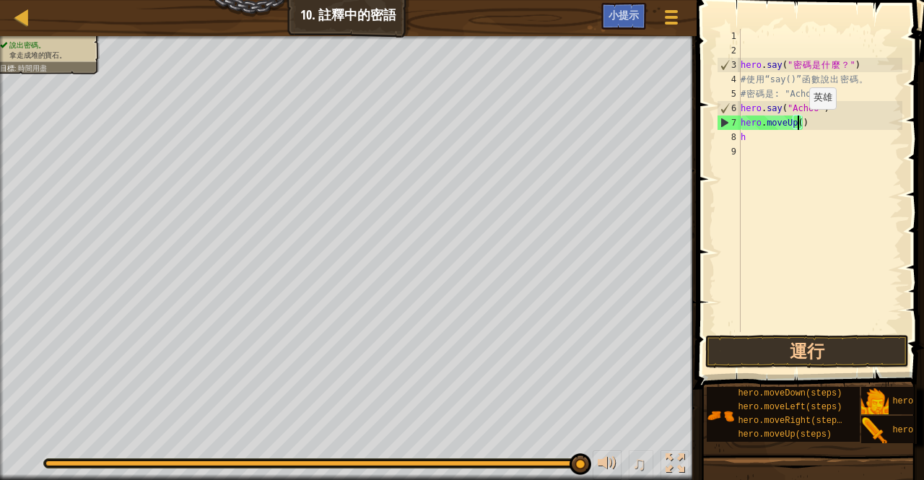
click at [796, 123] on div "hero . say ( " 密 碼 是 什 麼 ？ " ) # 使 用 “say()” 函 數 說 出 密 碼 。 # 密 碼 是 : "Achoo" he…" at bounding box center [820, 195] width 165 height 332
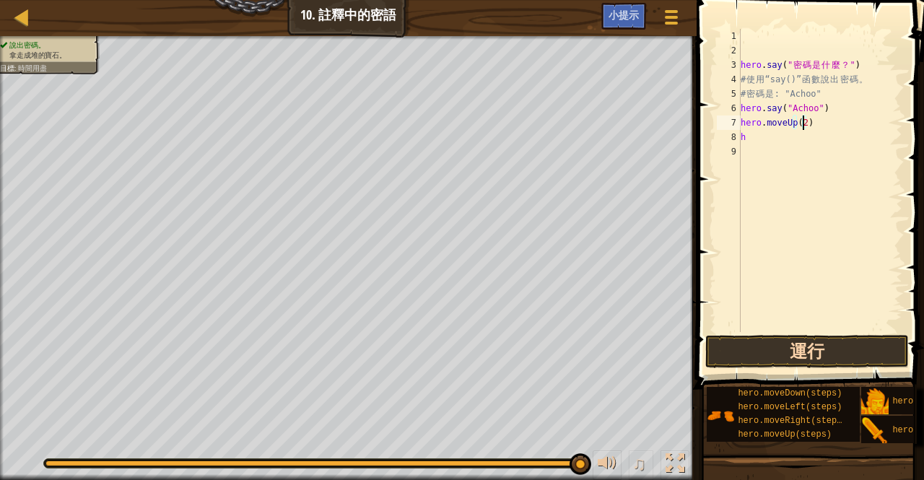
type textarea "hero.moveUp(2)"
click at [800, 336] on button "運行" at bounding box center [807, 351] width 204 height 33
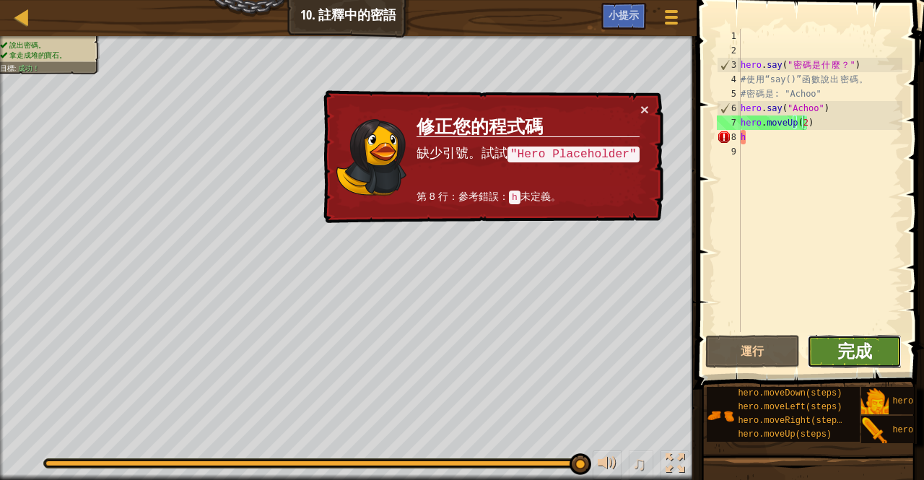
click at [843, 359] on span "完成" at bounding box center [854, 350] width 35 height 23
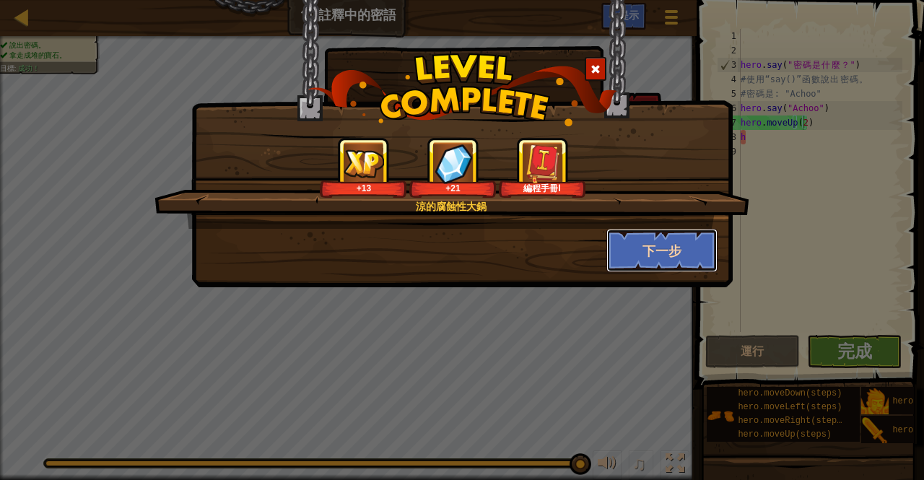
click at [645, 258] on button "下一步" at bounding box center [662, 250] width 112 height 43
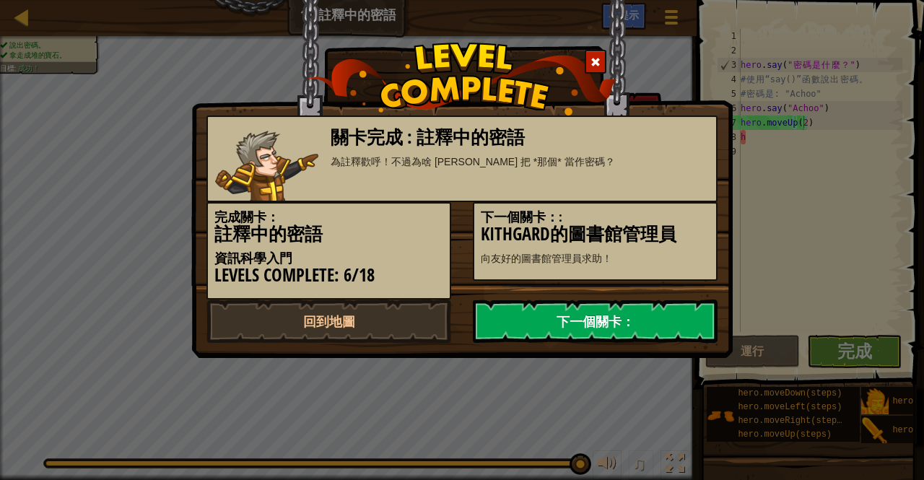
click at [580, 317] on link "下一個關卡：" at bounding box center [595, 321] width 245 height 43
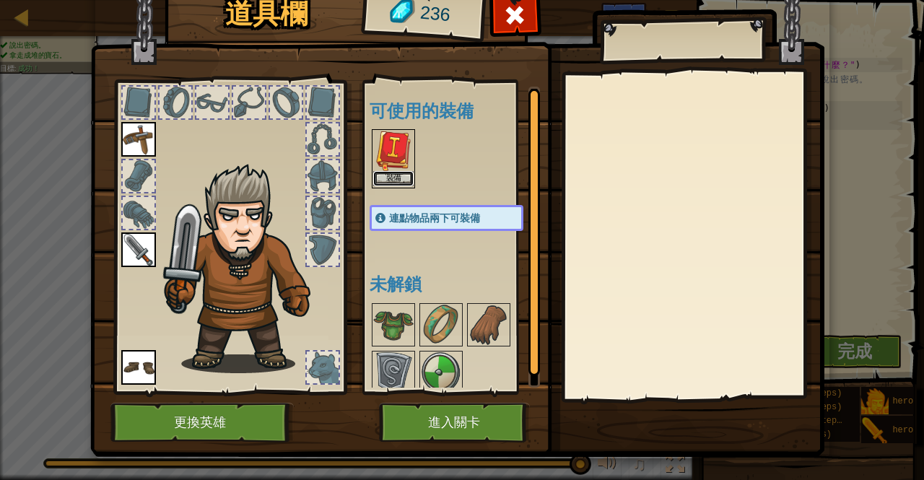
click at [388, 173] on button "裝備" at bounding box center [393, 178] width 40 height 15
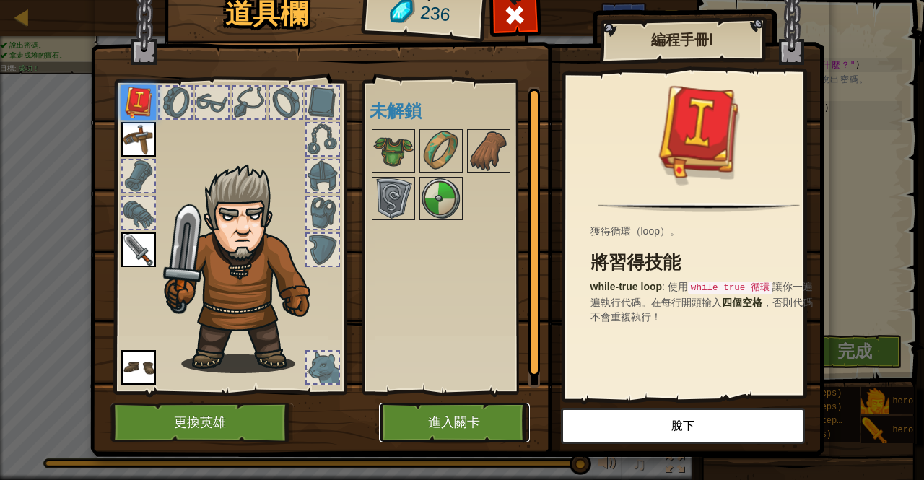
click at [430, 437] on button "進入關卡" at bounding box center [454, 423] width 151 height 40
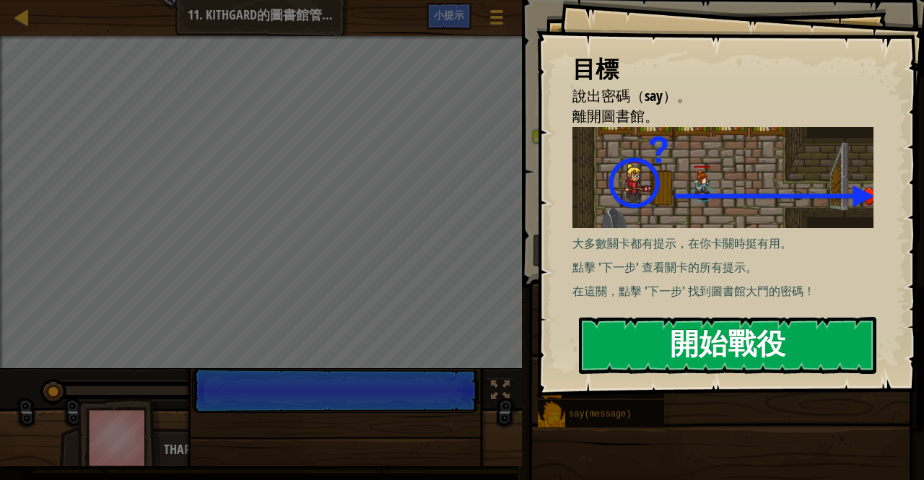
click at [622, 339] on button "開始戰役" at bounding box center [727, 345] width 297 height 57
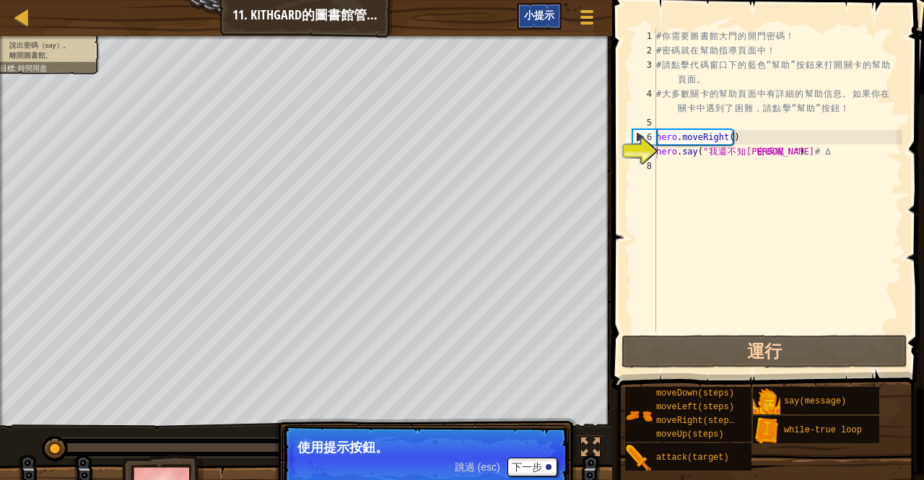
click at [531, 15] on span "小提示" at bounding box center [539, 15] width 30 height 14
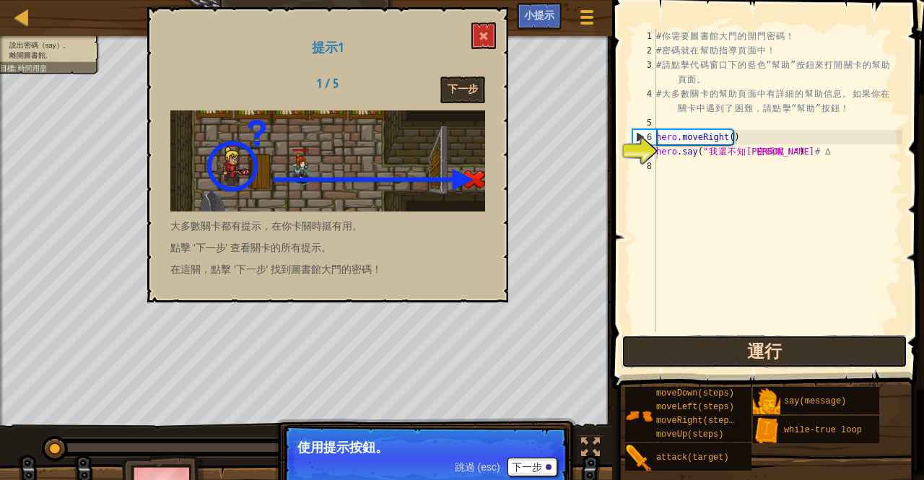
click at [642, 349] on button "運行" at bounding box center [764, 351] width 286 height 33
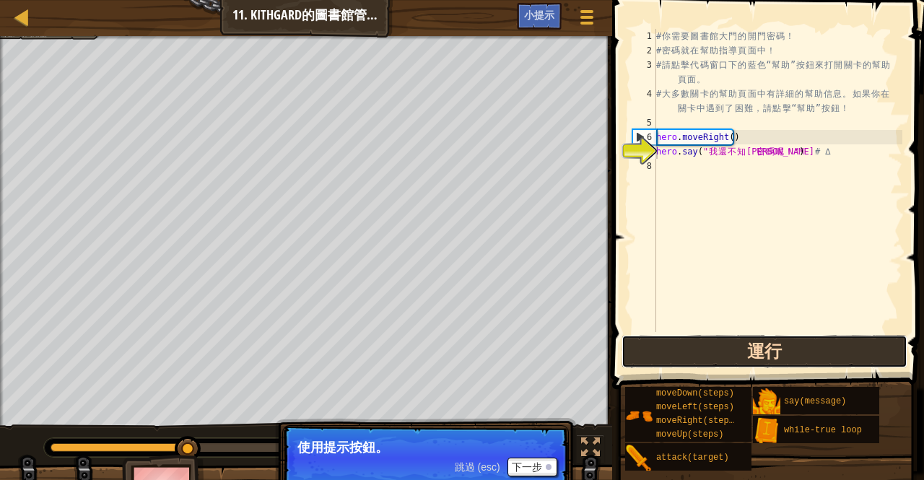
click at [642, 349] on button "運行" at bounding box center [764, 351] width 286 height 33
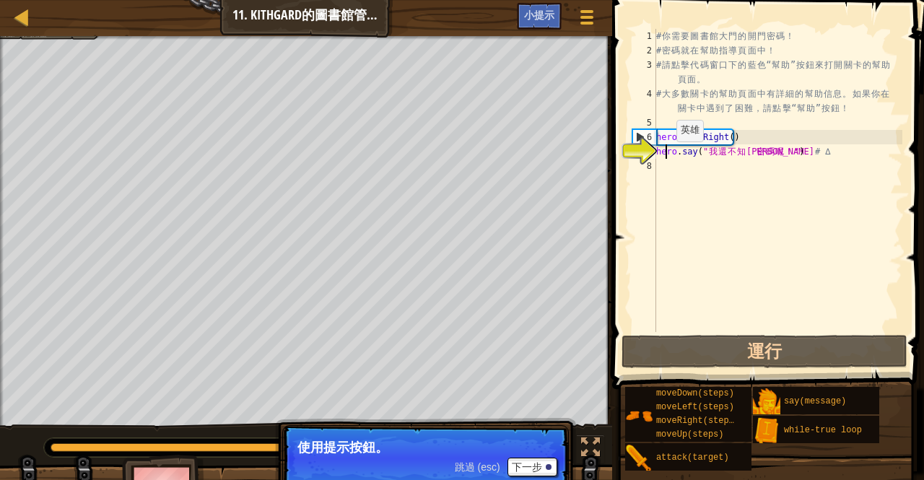
click at [664, 156] on div "# 你 需 要 圖 書 館 大 門 的 開 門 密 碼 ！ # 密 碼 就 在 幫 助 指 導 頁 面 中 ！ # 請 點 擊 代 碼 窗 口 下 的 藍 色…" at bounding box center [777, 195] width 249 height 332
click at [694, 201] on div "# 你 需 要 圖 書 館 大 門 的 開 門 密 碼 ！ # 密 碼 就 在 幫 助 指 導 頁 面 中 ！ # 請 點 擊 代 碼 窗 口 下 的 藍 色…" at bounding box center [777, 195] width 249 height 332
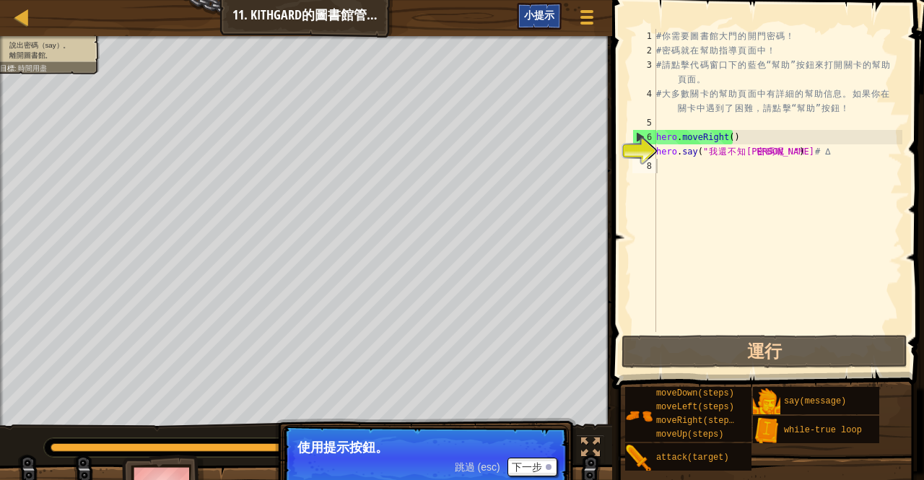
click at [543, 4] on div "小提示" at bounding box center [539, 16] width 45 height 27
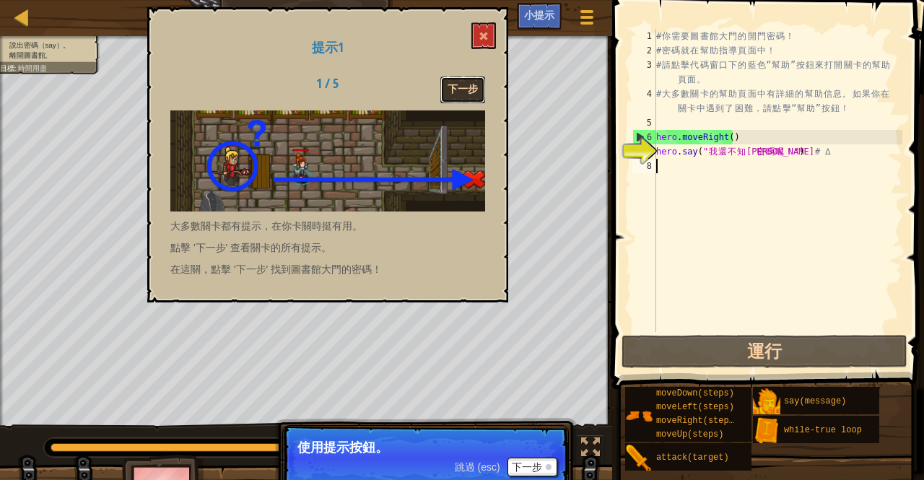
click at [459, 92] on button "下一步" at bounding box center [462, 90] width 45 height 27
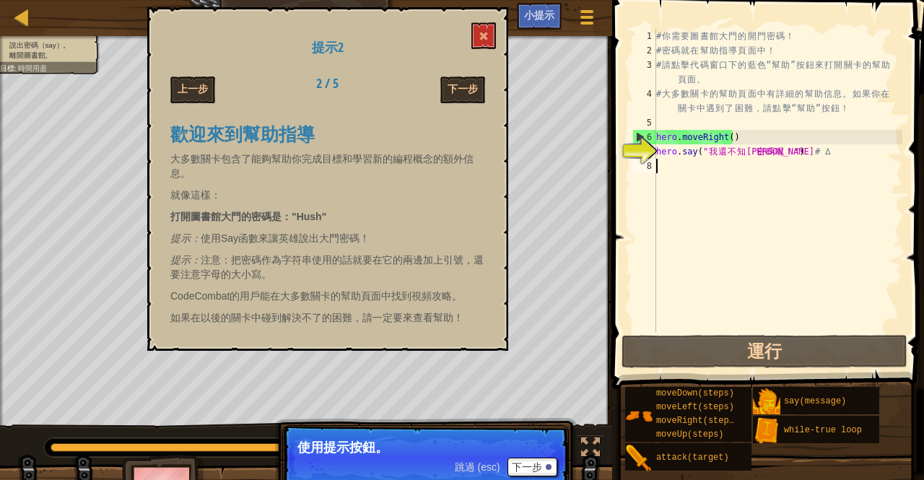
click at [668, 168] on div "# 你 需 要 圖 書 館 大 門 的 開 門 密 碼 ！ # 密 碼 就 在 幫 助 指 導 頁 面 中 ！ # 請 點 擊 代 碼 窗 口 下 的 藍 色…" at bounding box center [777, 195] width 249 height 332
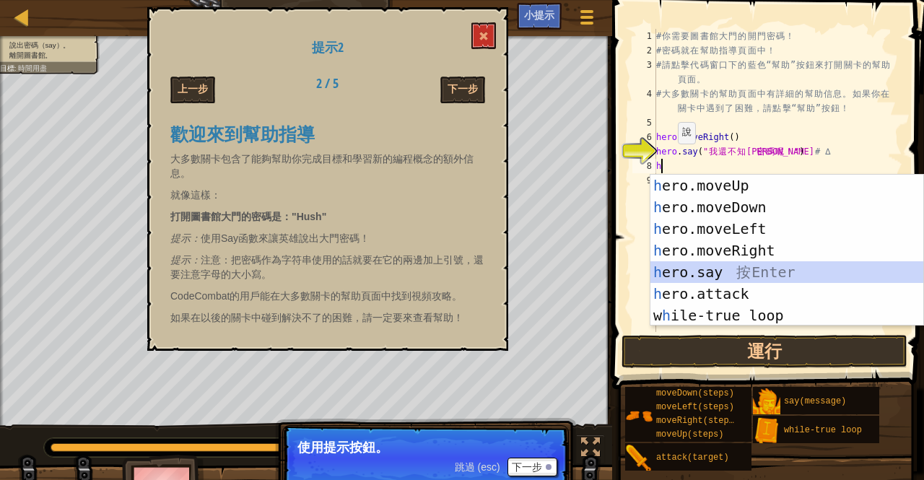
click at [691, 276] on div "h ero.moveUp 按 Enter h ero.moveDown 按 Enter h ero.moveLeft 按 Enter h ero.moveRi…" at bounding box center [787, 272] width 274 height 195
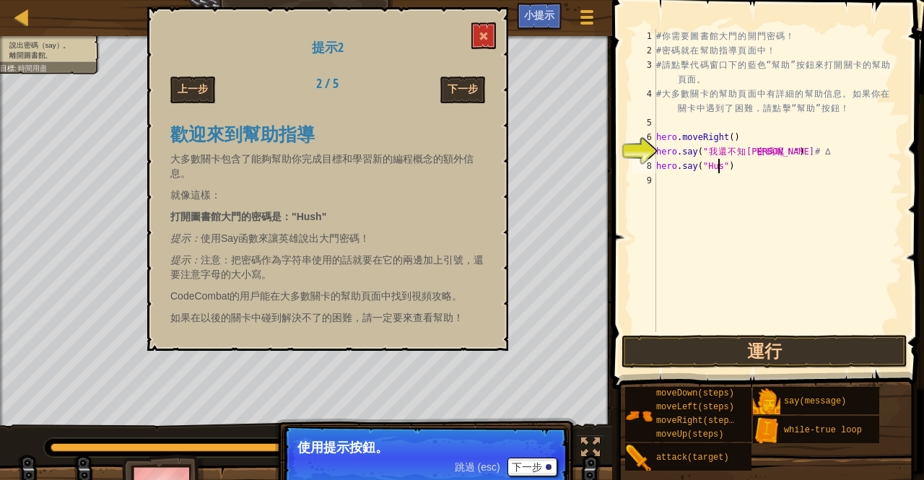
scroll to position [6, 5]
type textarea "hero.say("Hush")"
click at [723, 356] on button "運行" at bounding box center [764, 351] width 286 height 33
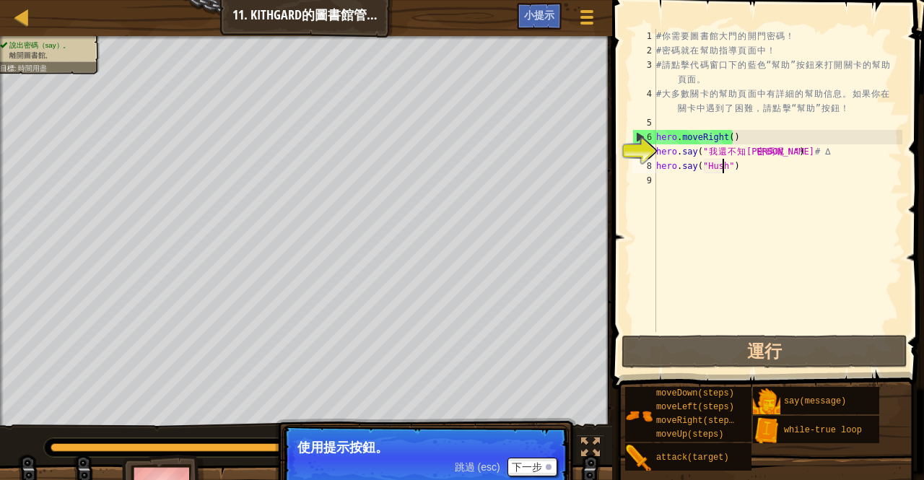
click at [658, 185] on div "# 你 需 要 圖 書 館 大 門 的 開 門 密 碼 ！ # 密 碼 就 在 幫 助 指 導 頁 面 中 ！ # 請 點 擊 代 碼 窗 口 下 的 藍 色…" at bounding box center [777, 195] width 249 height 332
type textarea "h"
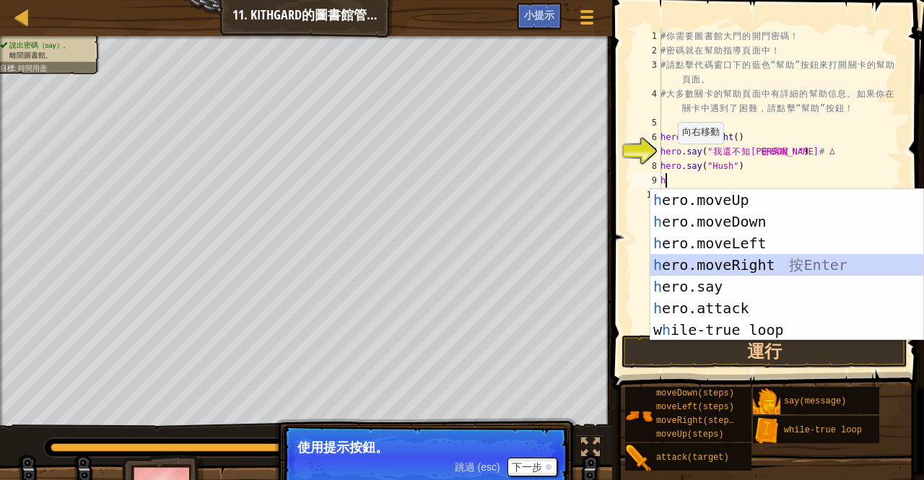
click at [720, 263] on div "h ero.moveUp 按 Enter h ero.moveDown 按 Enter h ero.moveLeft 按 Enter h ero.moveRi…" at bounding box center [787, 286] width 274 height 195
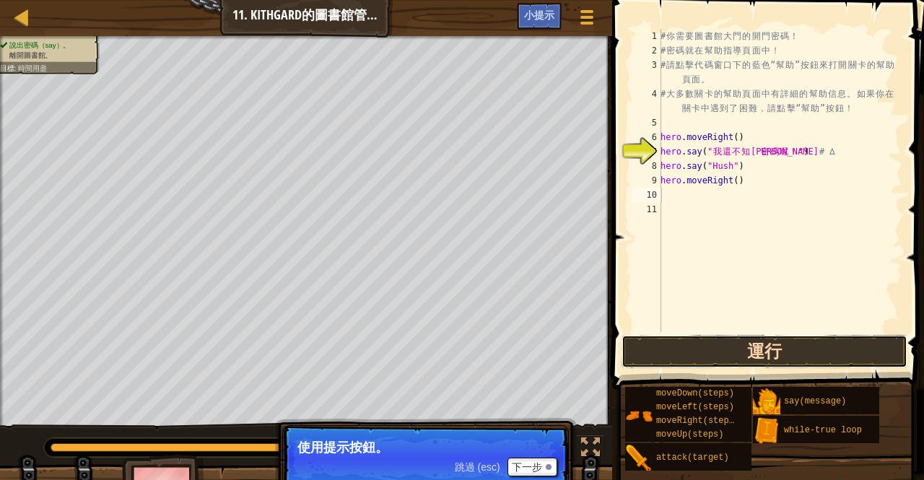
click at [726, 349] on button "運行" at bounding box center [764, 351] width 286 height 33
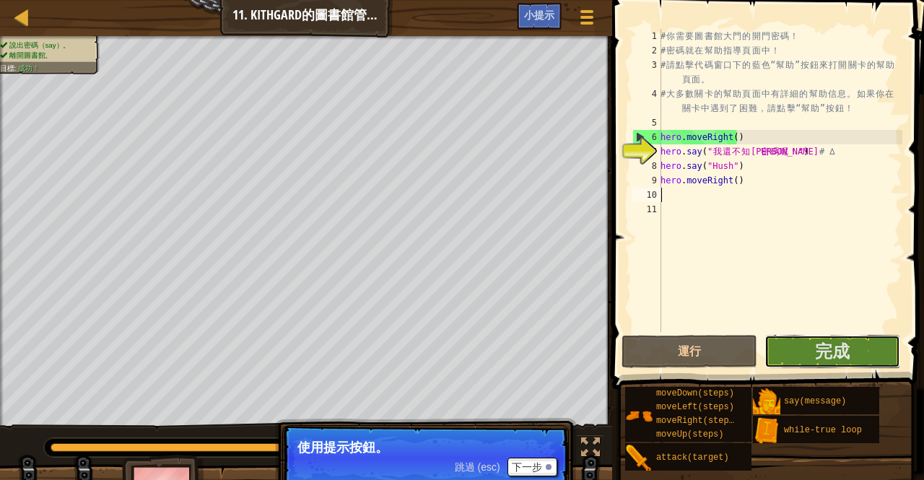
click at [808, 380] on div "小提示 影片 1 2 3 4 5 6 7 8 9 10 11 # 你 需 要 圖 書 館 大 門 的 開 門 密 碼 ！ # 密 碼 就 在 幫 助 指 導 …" at bounding box center [766, 236] width 316 height 473
click at [808, 345] on button "完成" at bounding box center [832, 351] width 136 height 33
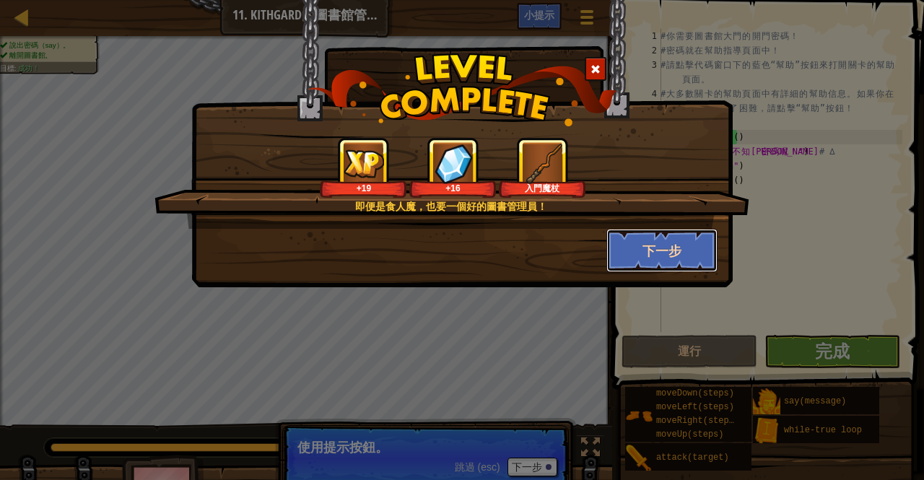
click at [644, 233] on button "下一步" at bounding box center [662, 250] width 112 height 43
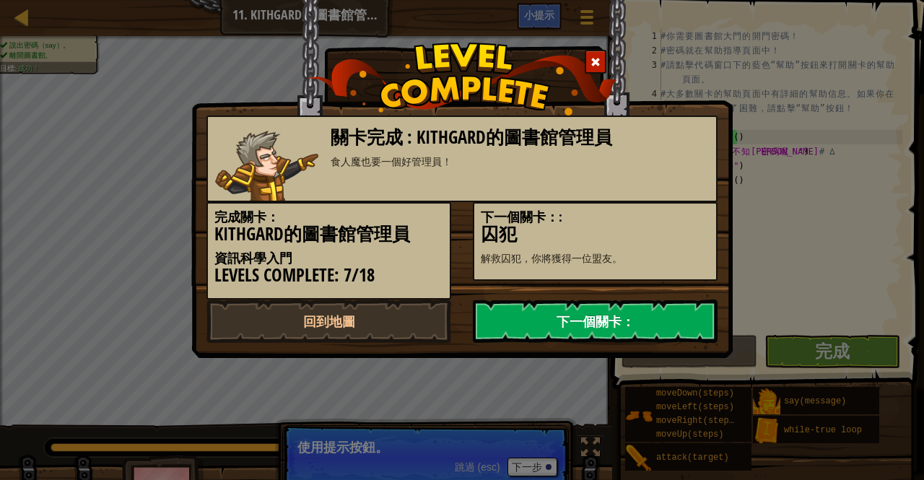
click at [594, 307] on link "下一個關卡：" at bounding box center [595, 321] width 245 height 43
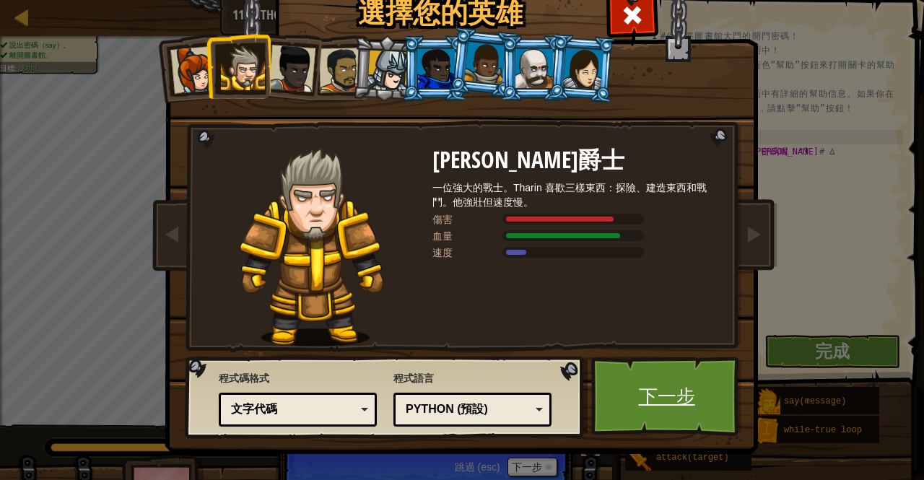
click at [685, 385] on link "下一步" at bounding box center [666, 396] width 151 height 79
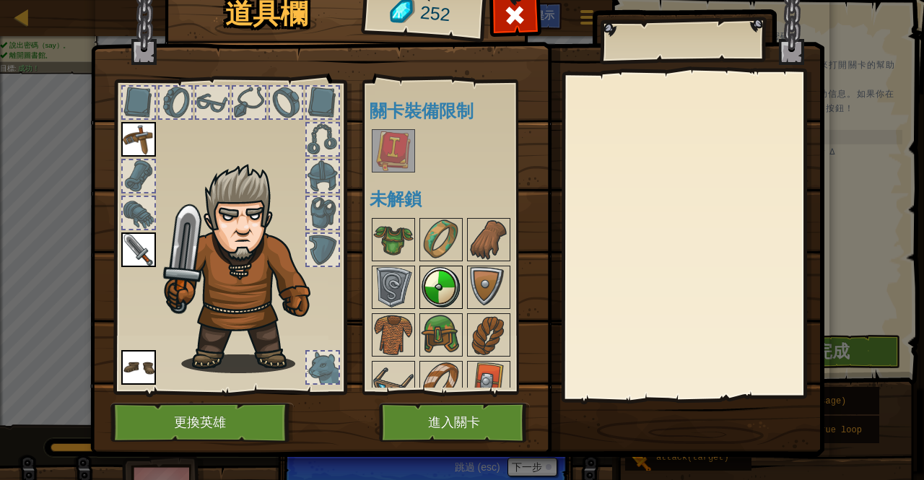
click at [421, 283] on img at bounding box center [441, 287] width 40 height 40
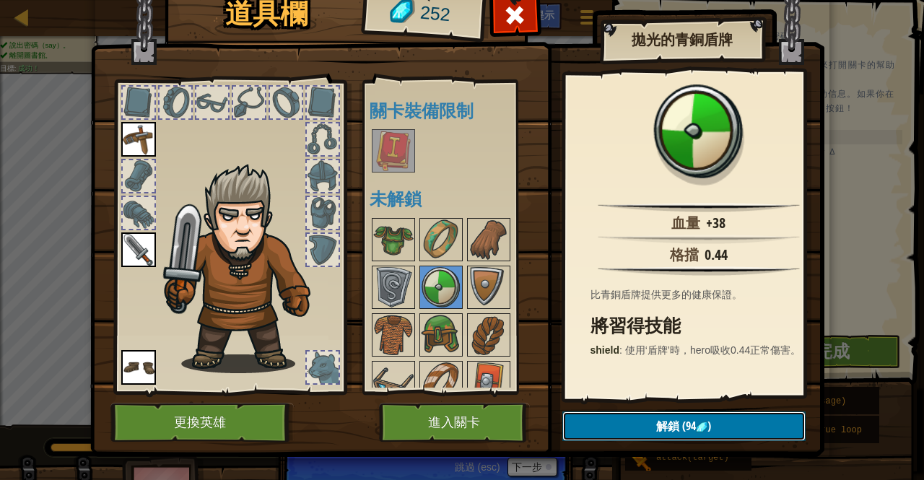
click at [601, 419] on button "解鎖 (94 )" at bounding box center [683, 426] width 243 height 30
click at [605, 422] on button "確認" at bounding box center [683, 426] width 243 height 30
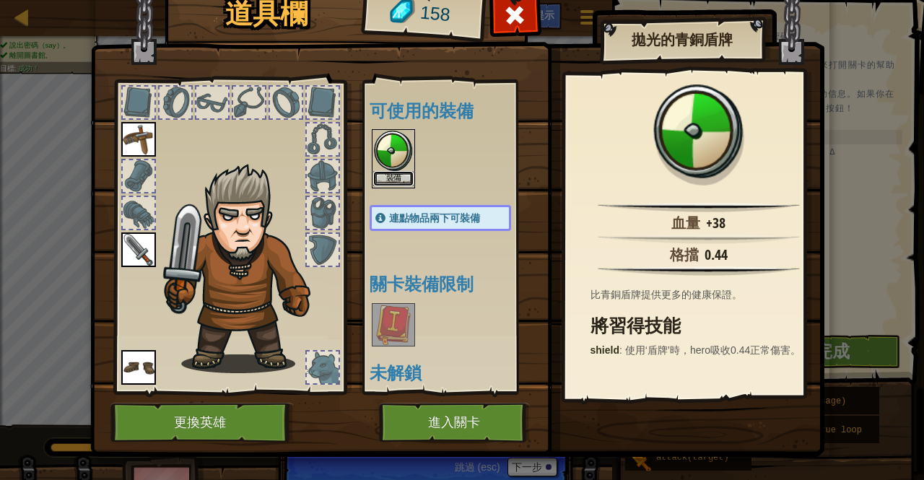
click at [388, 173] on button "裝備" at bounding box center [393, 178] width 40 height 15
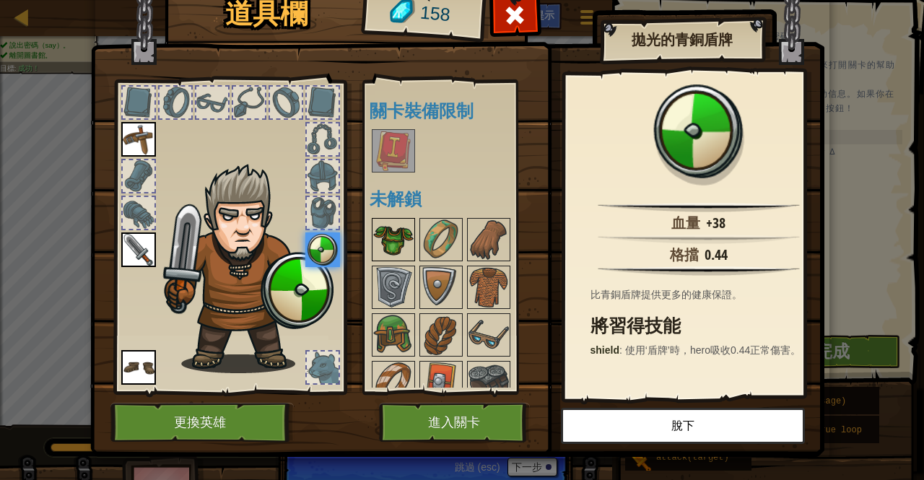
click at [390, 235] on img at bounding box center [393, 239] width 40 height 40
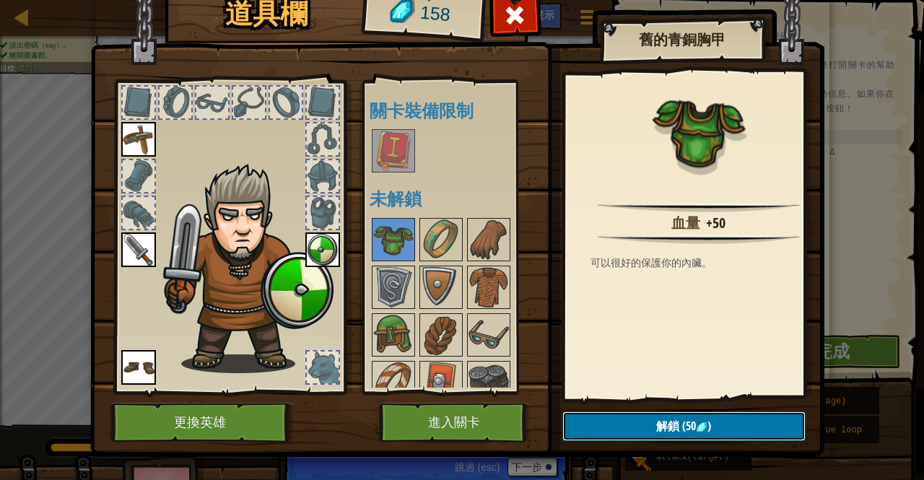
click at [644, 421] on button "解鎖 (50 )" at bounding box center [683, 426] width 243 height 30
click at [660, 414] on button "確認" at bounding box center [683, 426] width 243 height 30
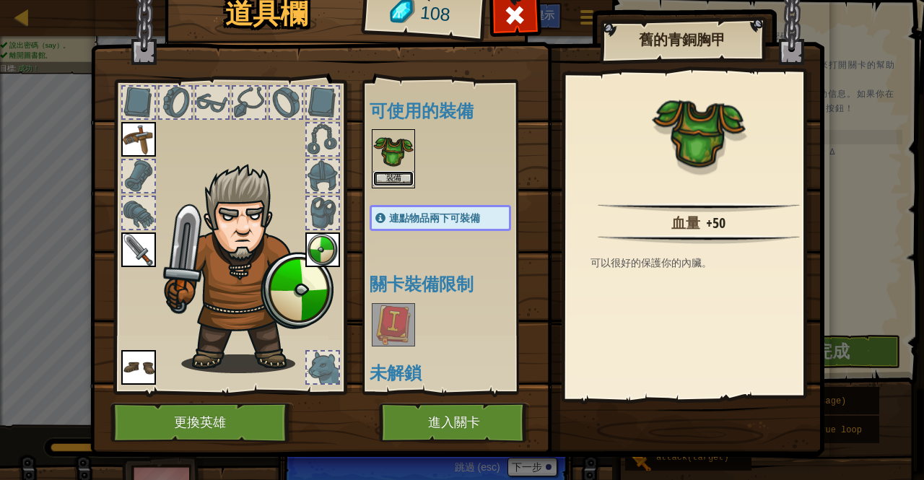
click at [384, 175] on button "裝備" at bounding box center [393, 178] width 40 height 15
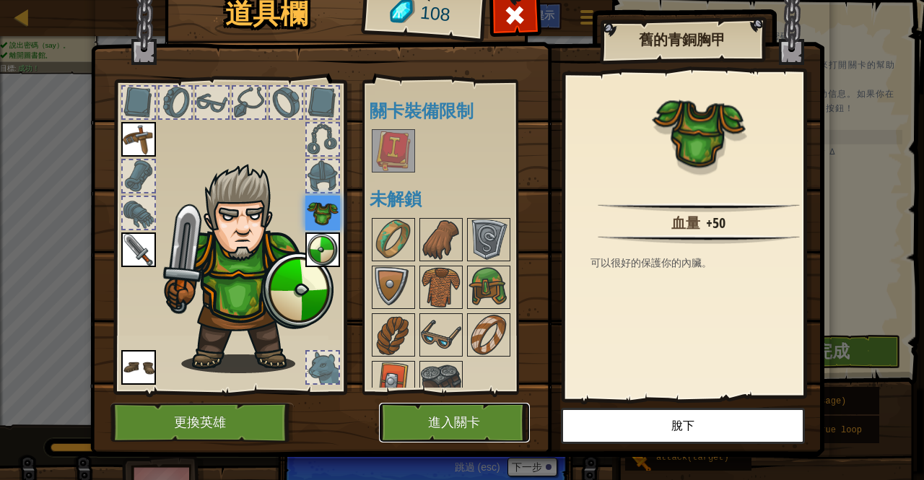
click at [437, 406] on button "進入關卡" at bounding box center [454, 423] width 151 height 40
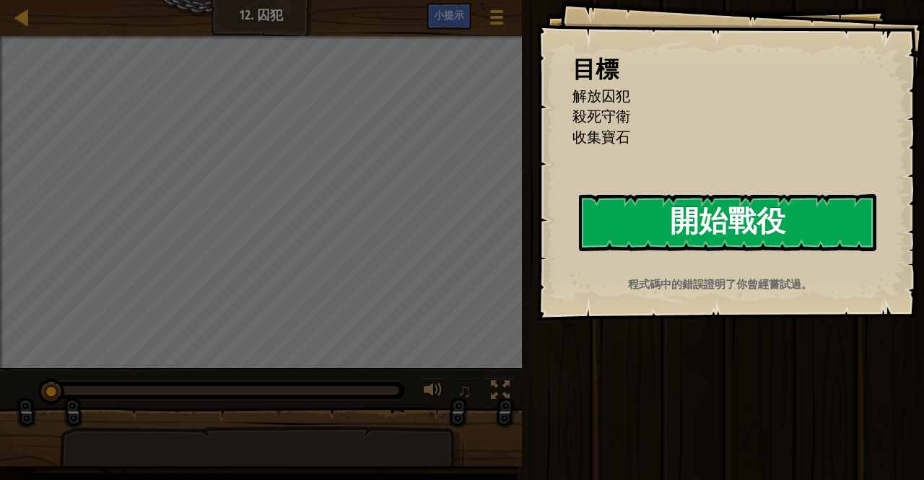
click at [679, 216] on button "開始戰役" at bounding box center [727, 222] width 297 height 57
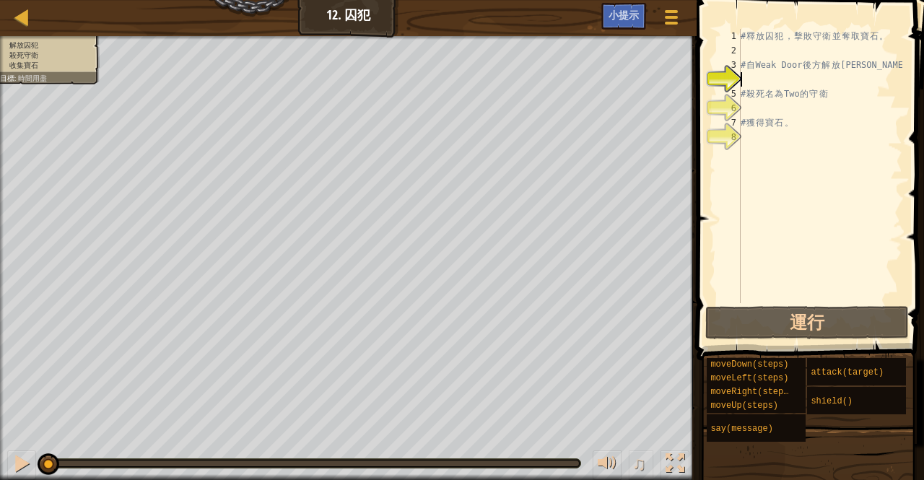
type textarea "h"
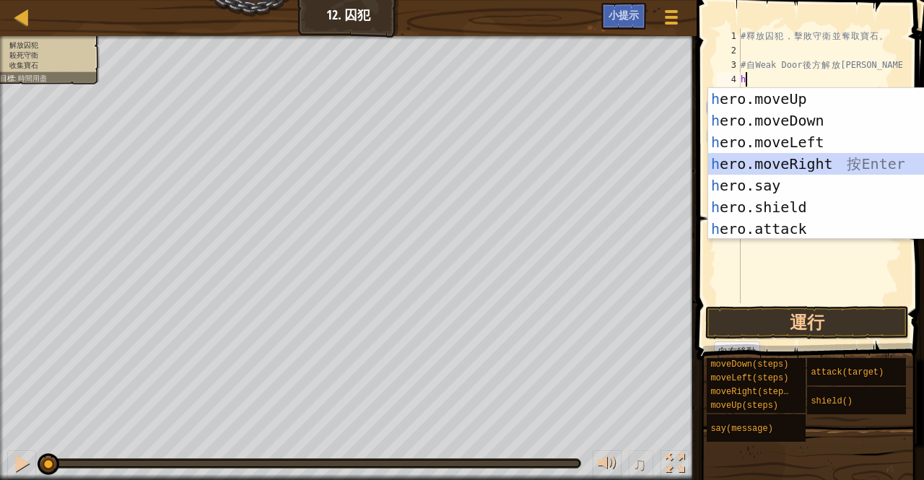
click at [810, 160] on div "h ero.moveUp 按 Enter h ero.moveDown 按 Enter h ero.moveLeft 按 Enter h ero.moveRi…" at bounding box center [845, 185] width 274 height 195
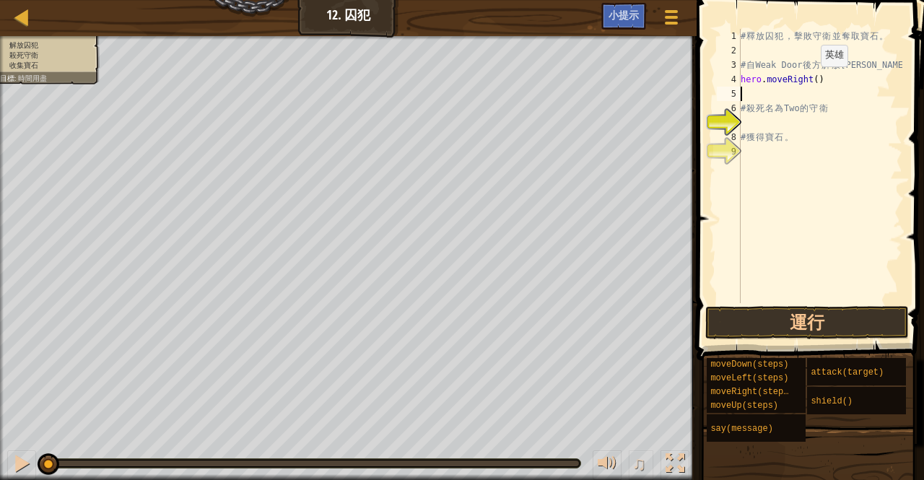
click at [809, 80] on div "# 釋 放 囚 犯 ， 擊 敗 守 衛 並 奪 取 寶 石 。 # 自 Weak Door 後 方 解 放 Patrick hero . moveRight …" at bounding box center [820, 180] width 165 height 303
click at [813, 79] on div "# 釋 放 囚 犯 ， 擊 敗 守 衛 並 奪 取 寶 石 。 # 自 Weak Door 後 方 解 放 Patrick hero . moveRight …" at bounding box center [820, 180] width 165 height 303
type textarea "hero.moveRight(2)"
click at [800, 315] on button "運行" at bounding box center [807, 322] width 204 height 33
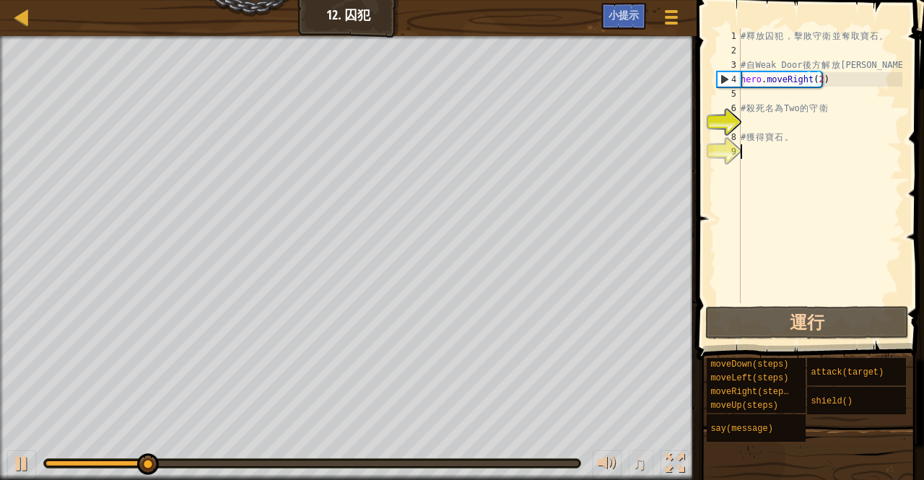
click at [787, 183] on div "# 釋 放 囚 犯 ， 擊 敗 守 衛 並 奪 取 寶 石 。 # 自 Weak Door 後 方 解 放 Patrick hero . moveRight …" at bounding box center [820, 180] width 165 height 303
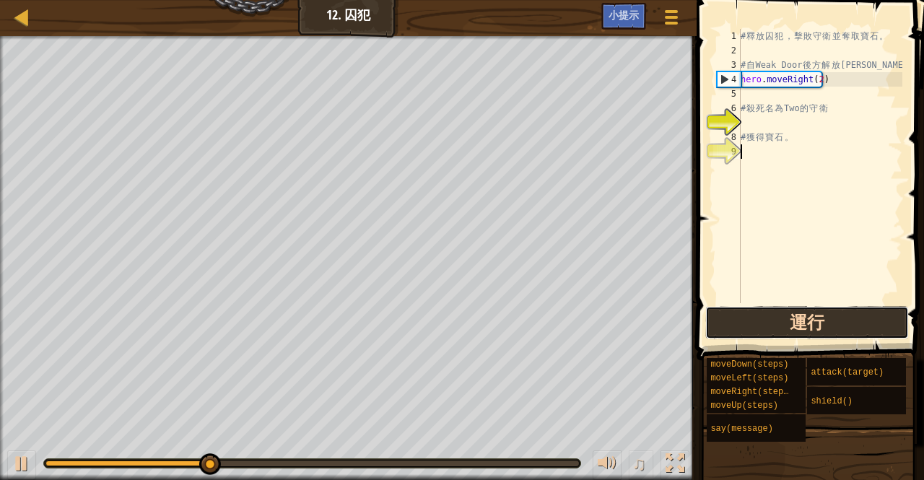
click at [790, 318] on button "運行" at bounding box center [807, 322] width 204 height 33
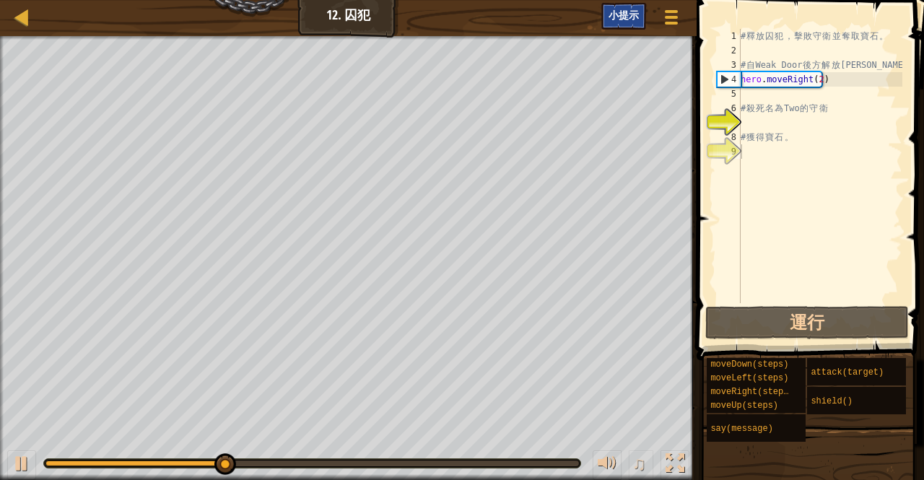
click at [625, 12] on span "小提示" at bounding box center [623, 15] width 30 height 14
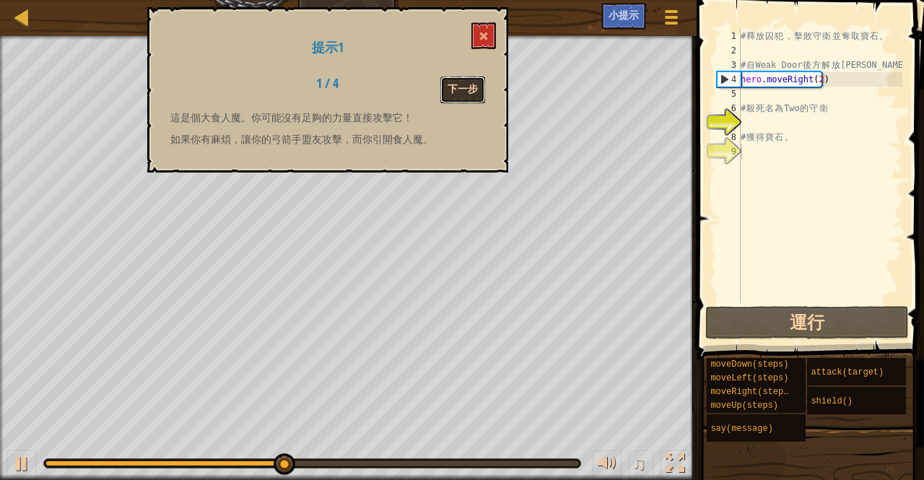
click at [470, 80] on button "下一步" at bounding box center [462, 90] width 45 height 27
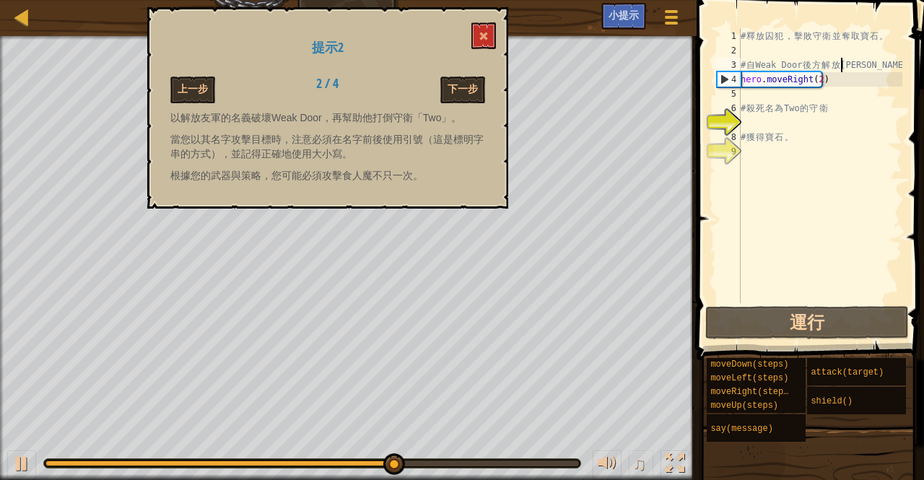
click at [840, 66] on div "# 釋 放 囚 犯 ， 擊 敗 守 衛 並 奪 取 寶 石 。 # 自 Weak Door 後 方 解 放 Patrick hero . moveRight …" at bounding box center [820, 180] width 165 height 303
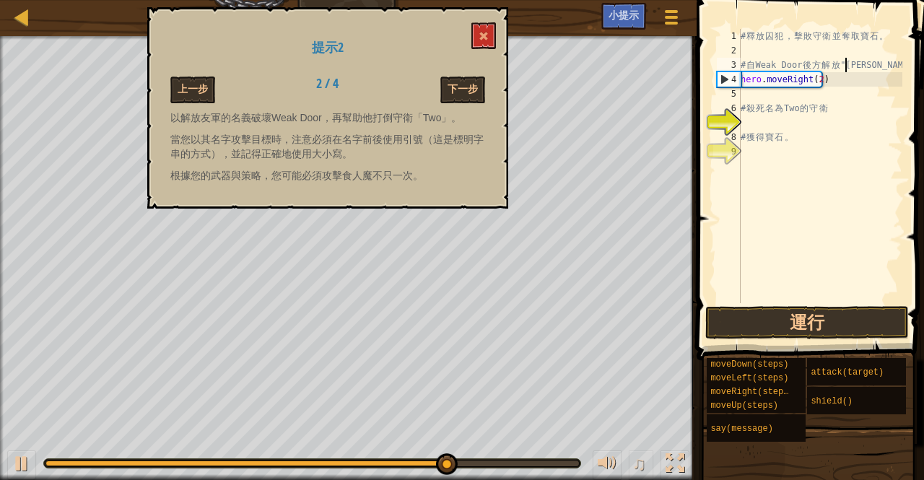
scroll to position [6, 8]
click at [882, 69] on div "# 釋 放 囚 犯 ， 擊 敗 守 衛 並 奪 取 寶 石 。 # 自 Weak Door 後 方 解 放 "Patrick hero . moveRight…" at bounding box center [820, 180] width 165 height 303
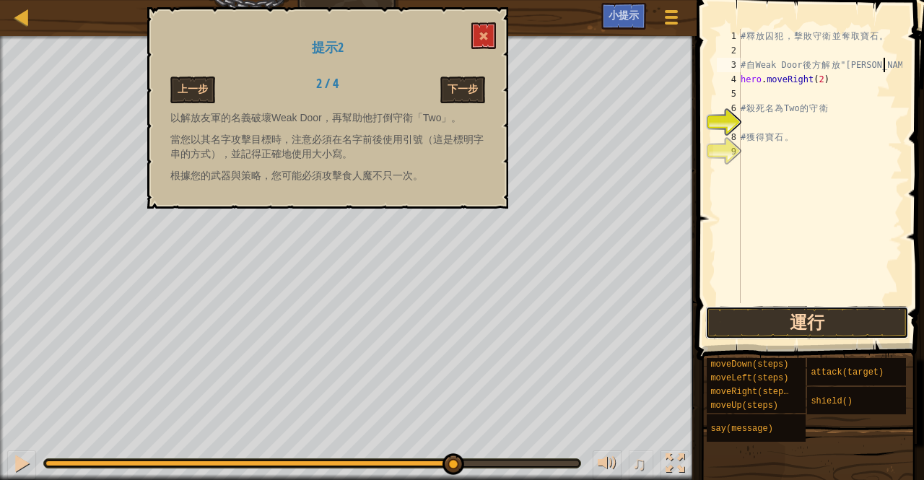
click at [754, 311] on button "運行" at bounding box center [807, 322] width 204 height 33
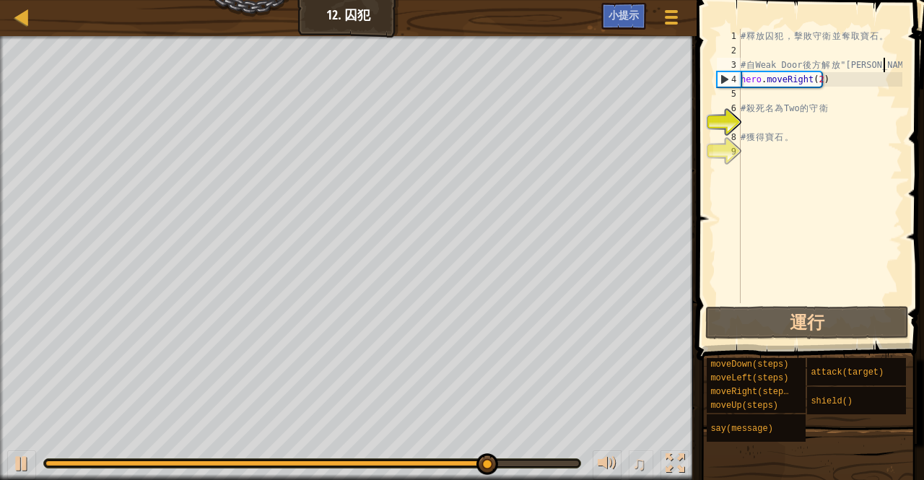
click at [838, 64] on div "# 釋 放 囚 犯 ， 擊 敗 守 衛 並 奪 取 寶 石 。 # 自 Weak Door 後 方 解 放 "Patrick" hero . moveRigh…" at bounding box center [820, 180] width 165 height 303
click at [839, 62] on div "# 釋 放 囚 犯 ， 擊 敗 守 衛 並 奪 取 寶 石 。 # 自 Weak Door 後 方 解 放 "Patrick" hero . moveRigh…" at bounding box center [820, 180] width 165 height 303
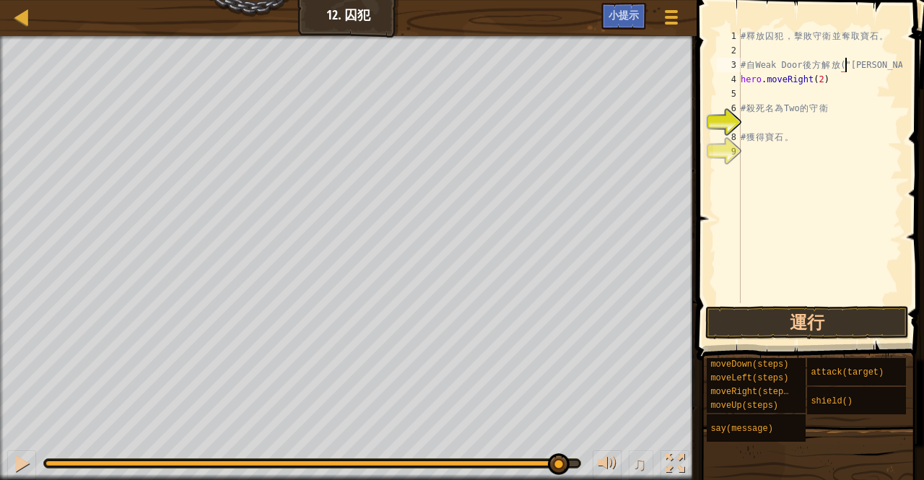
click at [890, 71] on div "# 釋 放 囚 犯 ， 擊 敗 守 衛 並 奪 取 寶 石 。 # 自 Weak Door 後 方 解 放 ("Patrick" hero . moveRig…" at bounding box center [820, 180] width 165 height 303
type textarea "# 自Weak Door後方解放("Patrick")"
click at [774, 324] on button "運行" at bounding box center [807, 322] width 204 height 33
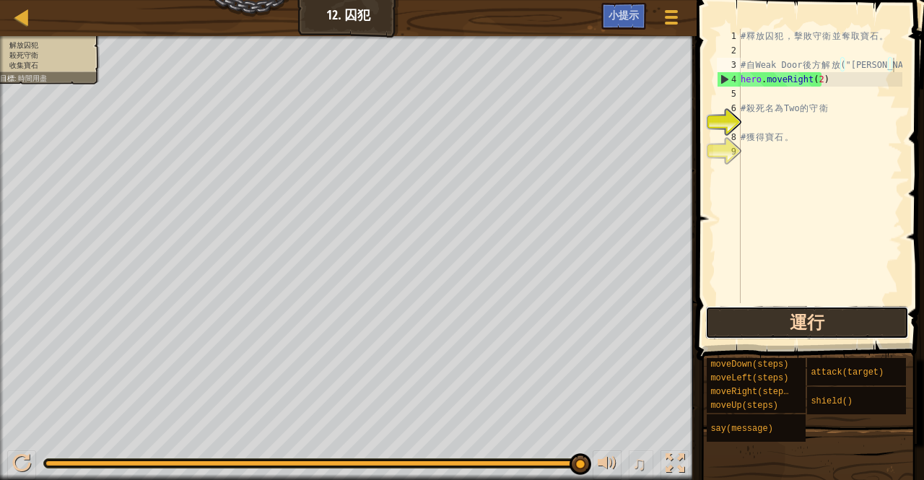
click at [737, 317] on button "運行" at bounding box center [807, 322] width 204 height 33
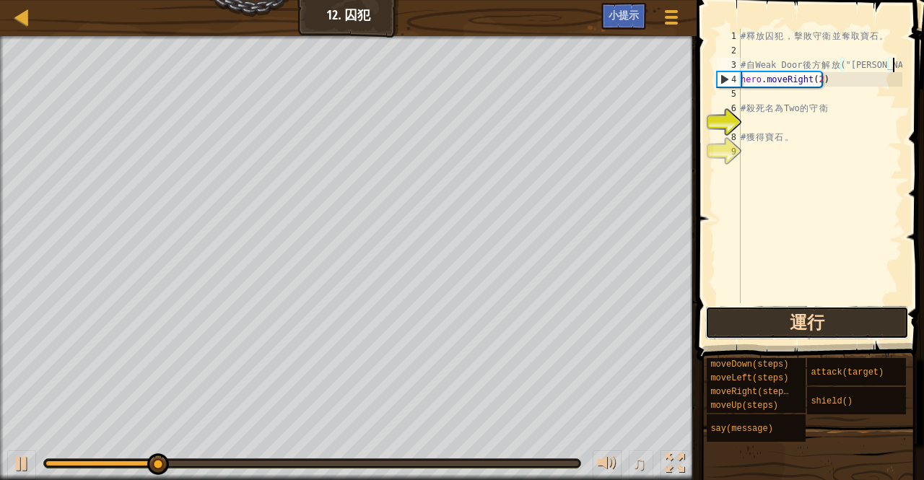
click at [733, 324] on button "運行" at bounding box center [807, 322] width 204 height 33
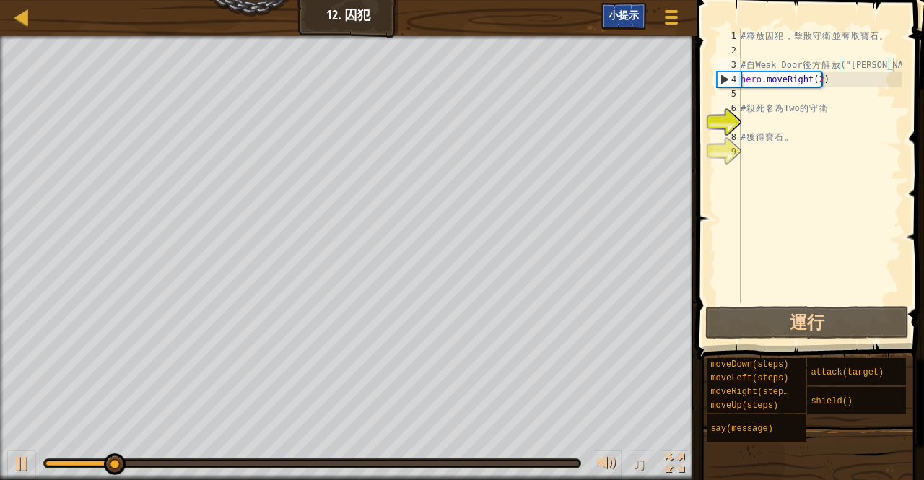
click at [611, 12] on span "小提示" at bounding box center [623, 15] width 30 height 14
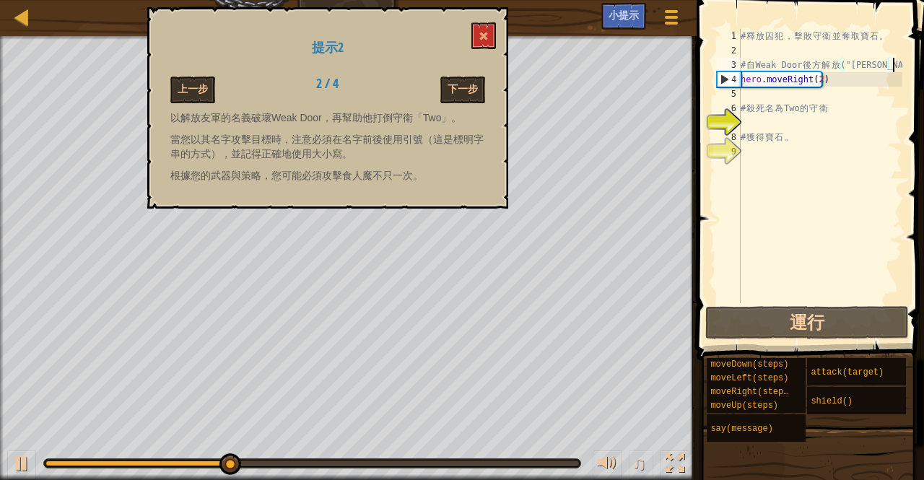
click at [758, 96] on div "# 釋 放 囚 犯 ， 擊 敗 守 衛 並 奪 取 寶 石 。 # 自 Weak Door 後 方 解 放 ("Patrick") hero . moveRi…" at bounding box center [820, 180] width 165 height 303
click at [751, 107] on div "# 釋 放 囚 犯 ， 擊 敗 守 衛 並 奪 取 寶 石 。 # 自 Weak Door 後 方 解 放 ("Patrick") hero . moveRi…" at bounding box center [820, 180] width 165 height 303
type textarea "# 殺死名為Two的守衛"
click at [752, 97] on div "# 釋 放 囚 犯 ， 擊 敗 守 衛 並 奪 取 寶 石 。 # 自 Weak Door 後 方 解 放 ("Patrick") hero . moveRi…" at bounding box center [820, 180] width 165 height 303
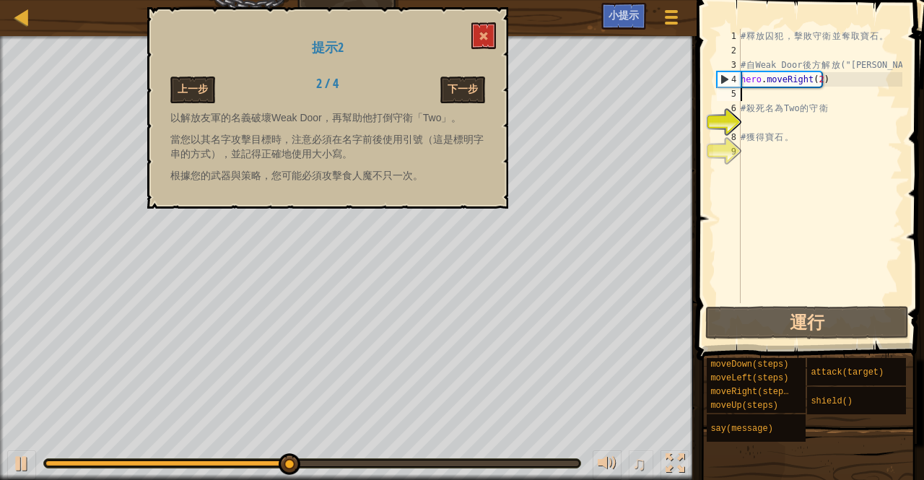
type textarea "h"
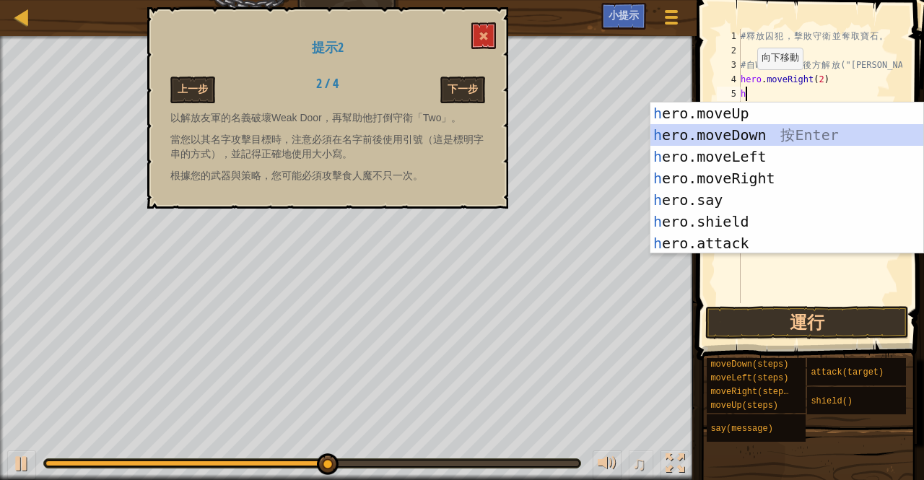
click at [721, 138] on div "h ero.moveUp 按 Enter h ero.moveDown 按 Enter h ero.moveLeft 按 Enter h ero.moveRi…" at bounding box center [787, 199] width 274 height 195
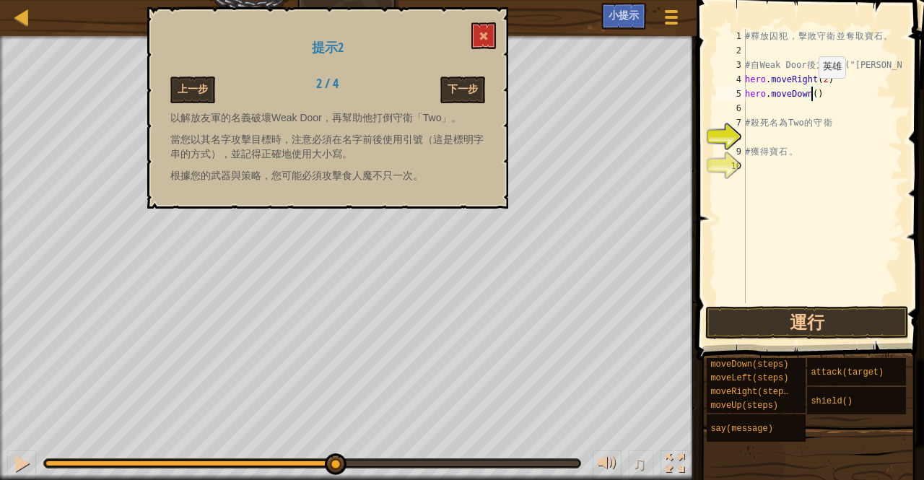
click at [811, 92] on div "# 釋 放 囚 犯 ， 擊 敗 守 衛 並 奪 取 寶 石 。 # 自 Weak Door 後 方 解 放 ("Patrick") hero . moveRi…" at bounding box center [822, 180] width 160 height 303
type textarea "hero.moveDown(3)"
click at [748, 110] on div "# 釋 放 囚 犯 ， 擊 敗 守 衛 並 奪 取 寶 石 。 # 自 Weak Door 後 方 解 放 ("Patrick") hero . moveRi…" at bounding box center [822, 180] width 160 height 303
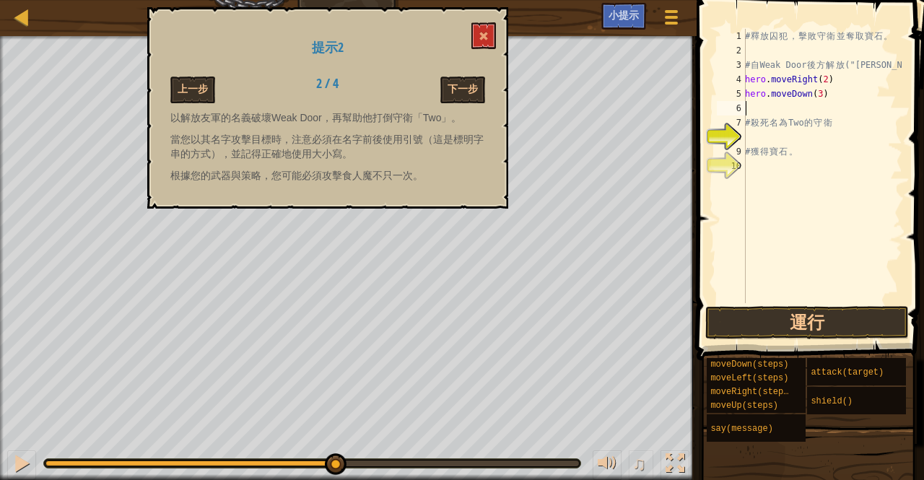
type textarea "h"
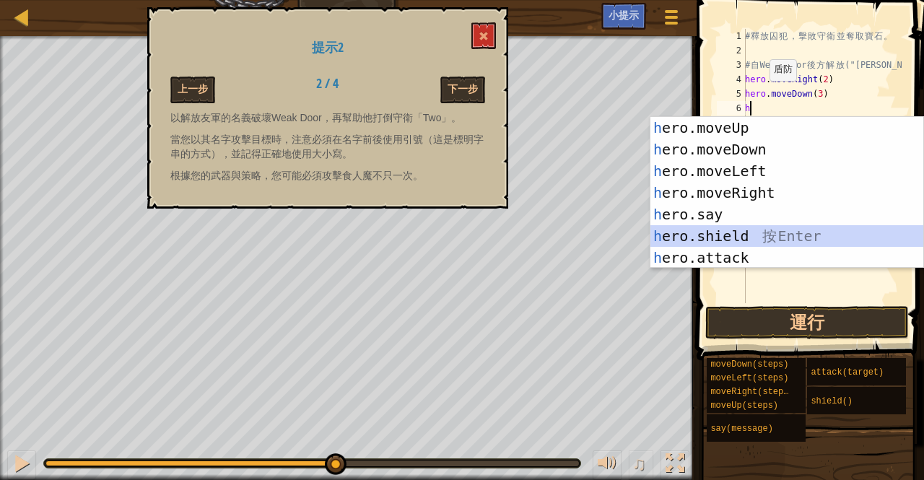
click at [732, 232] on div "h ero.moveUp 按 Enter h ero.moveDown 按 Enter h ero.moveLeft 按 Enter h ero.moveRi…" at bounding box center [787, 214] width 274 height 195
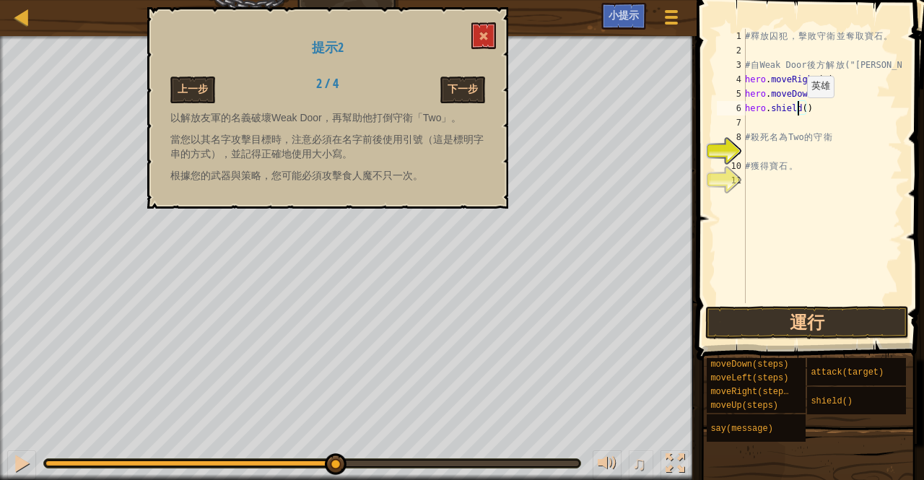
click at [799, 112] on div "# 釋 放 囚 犯 ， 擊 敗 守 衛 並 奪 取 寶 石 。 # 自 Weak Door 後 方 解 放 ("Patrick") hero . moveRi…" at bounding box center [822, 180] width 160 height 303
click at [801, 110] on div "# 釋 放 囚 犯 ， 擊 敗 守 衛 並 奪 取 寶 石 。 # 自 Weak Door 後 方 解 放 ("Patrick") hero . moveRi…" at bounding box center [822, 180] width 160 height 303
click at [798, 108] on div "# 釋 放 囚 犯 ， 擊 敗 守 衛 並 奪 取 寶 石 。 # 自 Weak Door 後 方 解 放 ("Patrick") hero . moveRi…" at bounding box center [822, 180] width 160 height 303
click at [803, 106] on div "# 釋 放 囚 犯 ， 擊 敗 守 衛 並 奪 取 寶 石 。 # 自 Weak Door 後 方 解 放 ("Patrick") hero . moveRi…" at bounding box center [822, 180] width 160 height 303
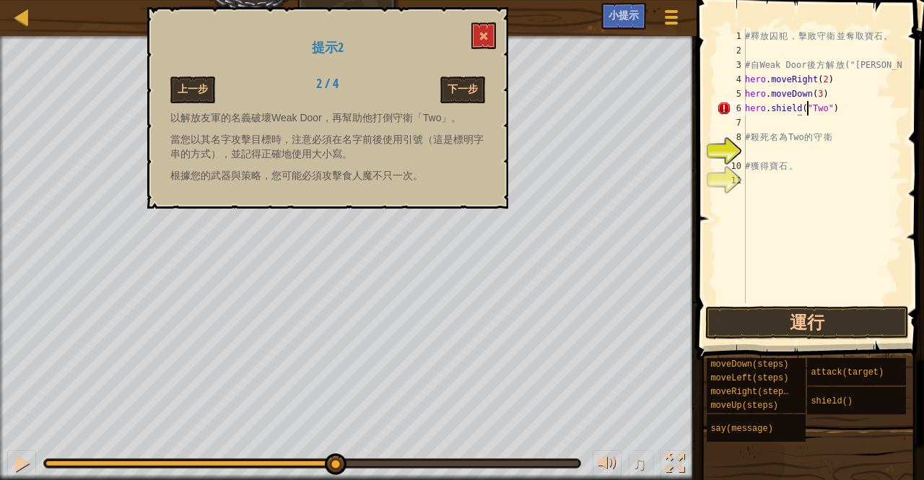
scroll to position [6, 5]
type textarea "hero.shield("Two")"
click at [798, 326] on button "運行" at bounding box center [807, 322] width 204 height 33
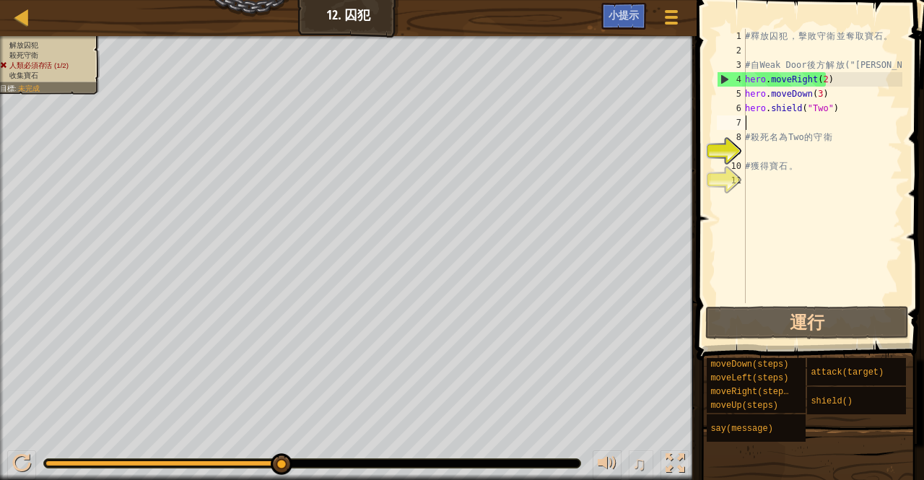
click at [765, 121] on div "# 釋 放 囚 犯 ， 擊 敗 守 衛 並 奪 取 寶 石 。 # 自 Weak Door 後 方 解 放 ("Patrick") hero . moveRi…" at bounding box center [822, 180] width 160 height 303
type textarea "h"
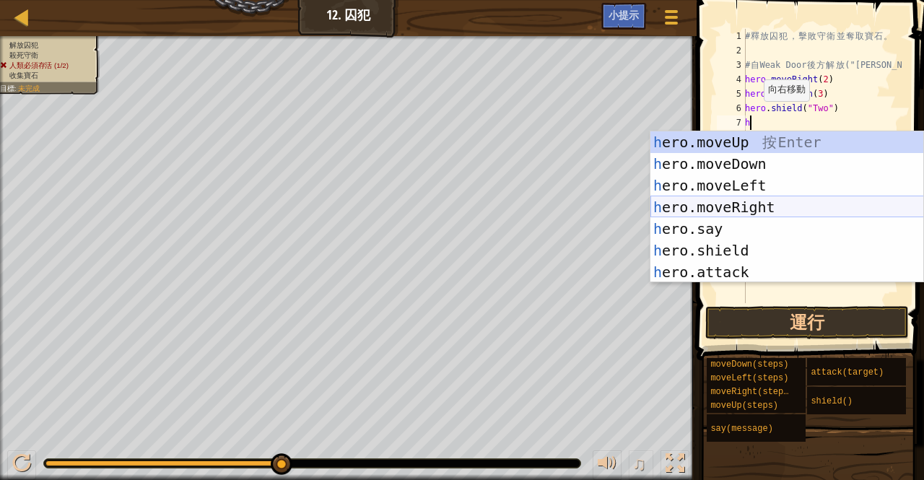
click at [697, 204] on div "h ero.moveUp 按 Enter h ero.moveDown 按 Enter h ero.moveLeft 按 Enter h ero.moveRi…" at bounding box center [787, 228] width 274 height 195
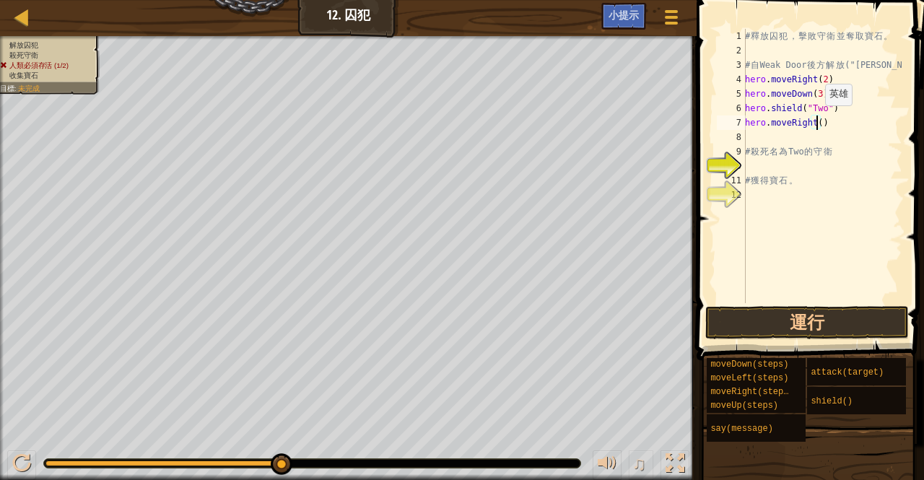
click at [817, 120] on div "# 釋 放 囚 犯 ， 擊 敗 守 衛 並 奪 取 寶 石 。 # 自 Weak Door 後 方 解 放 ("Patrick") hero . moveRi…" at bounding box center [822, 180] width 160 height 303
type textarea "hero.moveRight(2)"
click at [814, 313] on button "運行" at bounding box center [807, 322] width 204 height 33
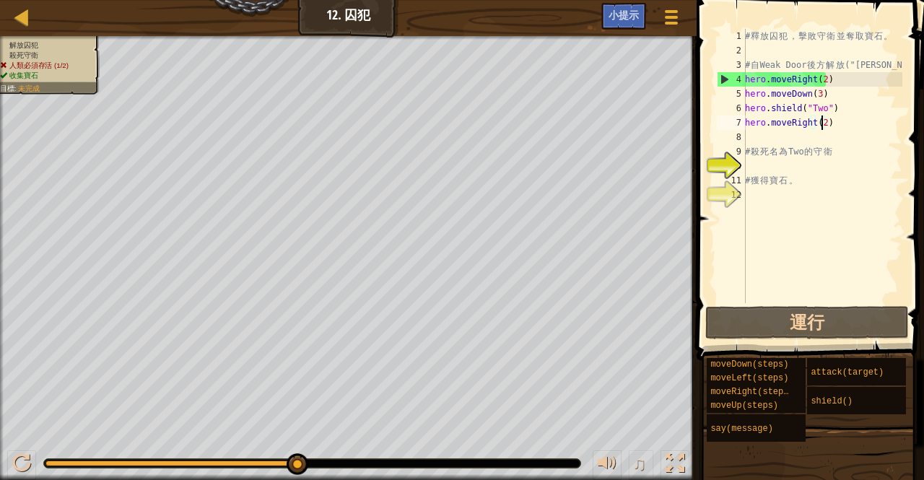
click at [752, 51] on div "# 釋 放 囚 犯 ， 擊 敗 守 衛 並 奪 取 寶 石 。 # 自 Weak Door 後 方 解 放 ("Patrick") hero . moveRi…" at bounding box center [822, 180] width 160 height 303
type textarea "h"
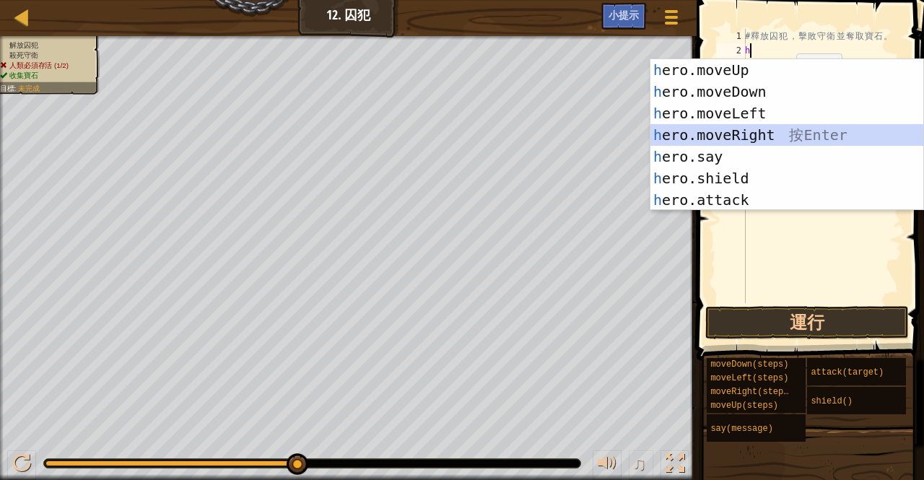
click at [751, 134] on div "h ero.moveUp 按 Enter h ero.moveDown 按 Enter h ero.moveLeft 按 Enter h ero.moveRi…" at bounding box center [787, 156] width 274 height 195
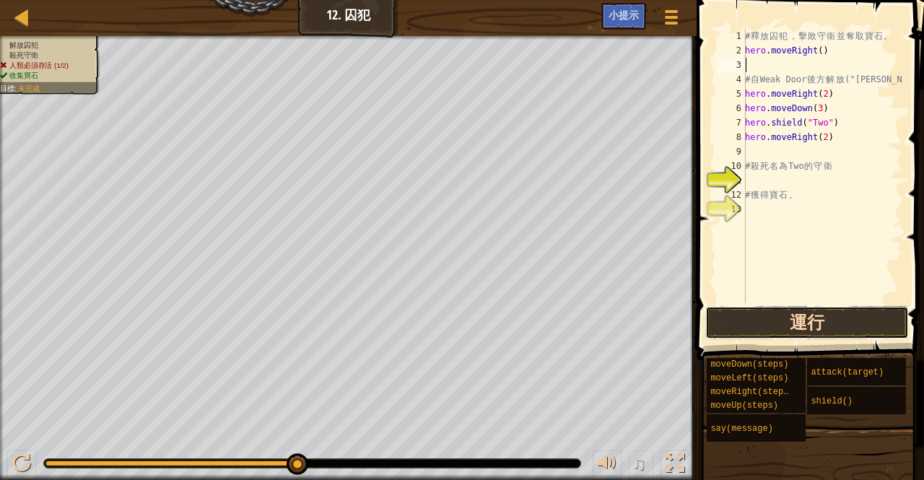
click at [801, 322] on button "運行" at bounding box center [807, 322] width 204 height 33
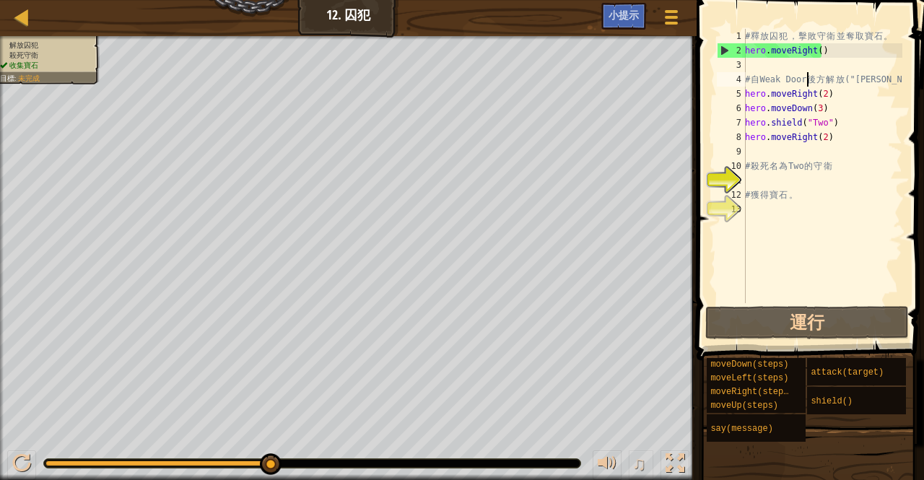
click at [813, 77] on div "# 釋 放 囚 犯 ， 擊 敗 守 衛 並 奪 取 寶 石 。 hero . moveRight ( ) # 自 Weak Door 後 方 解 放 ("Pa…" at bounding box center [822, 180] width 160 height 303
type textarea "# 自Weak Door後方解放("Patrick")"
click at [814, 76] on div "# 釋 放 囚 犯 ， 擊 敗 守 衛 並 奪 取 寶 石 。 hero . moveRight ( ) # 自 Weak Door 後 方 解 放 ("Pa…" at bounding box center [822, 180] width 160 height 303
click at [817, 77] on div "# 釋 放 囚 犯 ， 擊 敗 守 衛 並 奪 取 寶 石 。 hero . moveRight ( ) # 自 Weak Door 後 方 解 放 ("Pa…" at bounding box center [822, 166] width 160 height 274
click at [800, 324] on button "運行" at bounding box center [807, 322] width 204 height 33
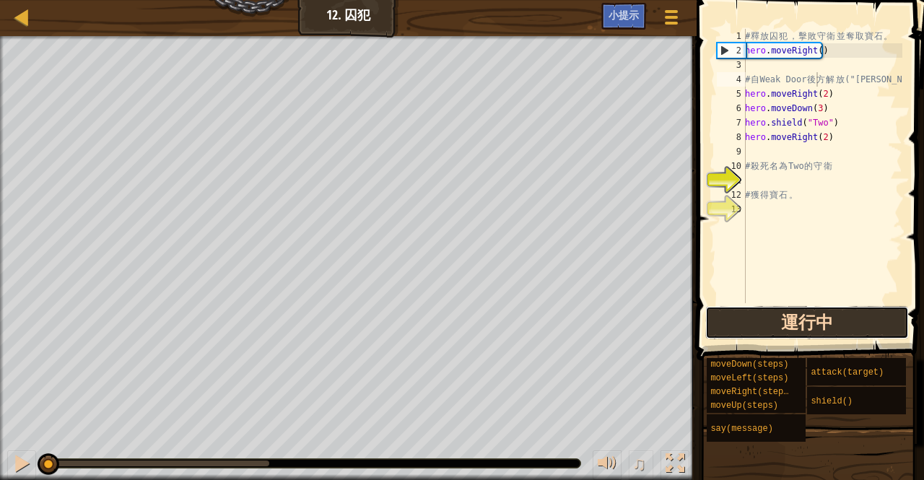
click at [800, 324] on button "運行中" at bounding box center [807, 322] width 204 height 33
click at [800, 324] on button "運行" at bounding box center [807, 322] width 204 height 33
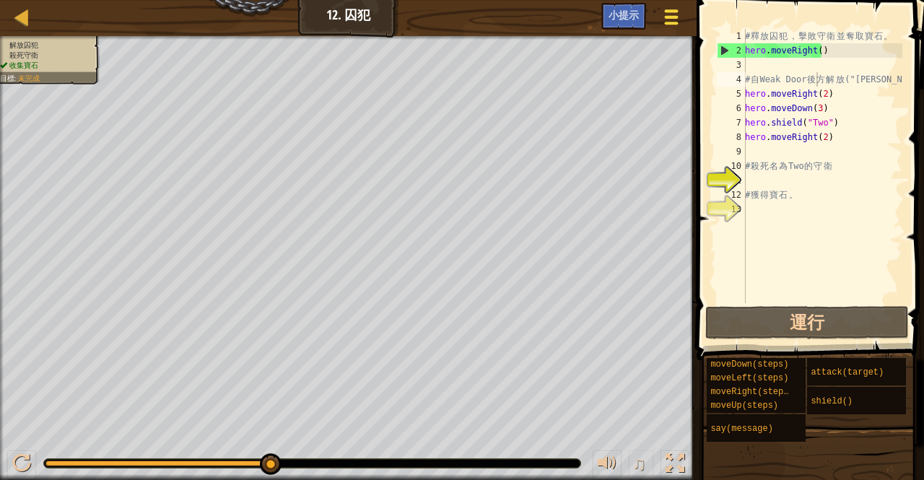
click at [663, 15] on div at bounding box center [670, 16] width 19 height 21
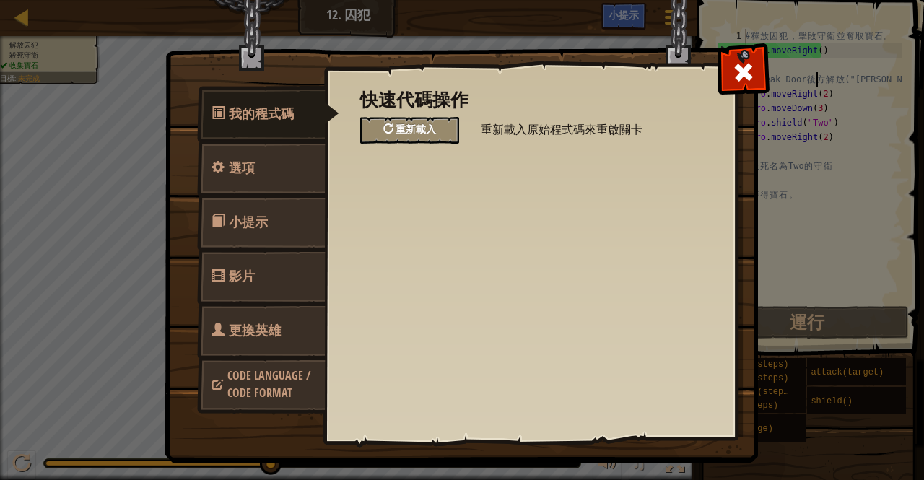
click at [413, 127] on span "重新載入" at bounding box center [416, 129] width 40 height 14
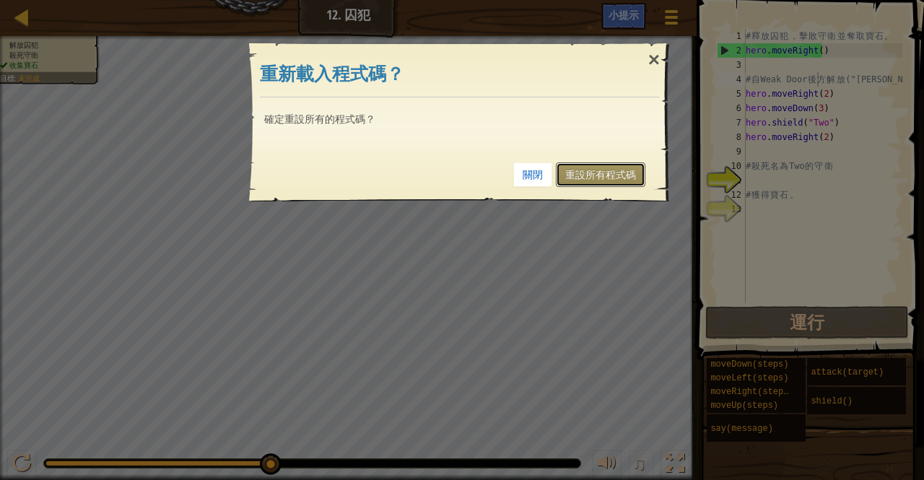
click at [593, 164] on link "重設所有程式碼" at bounding box center [600, 174] width 89 height 25
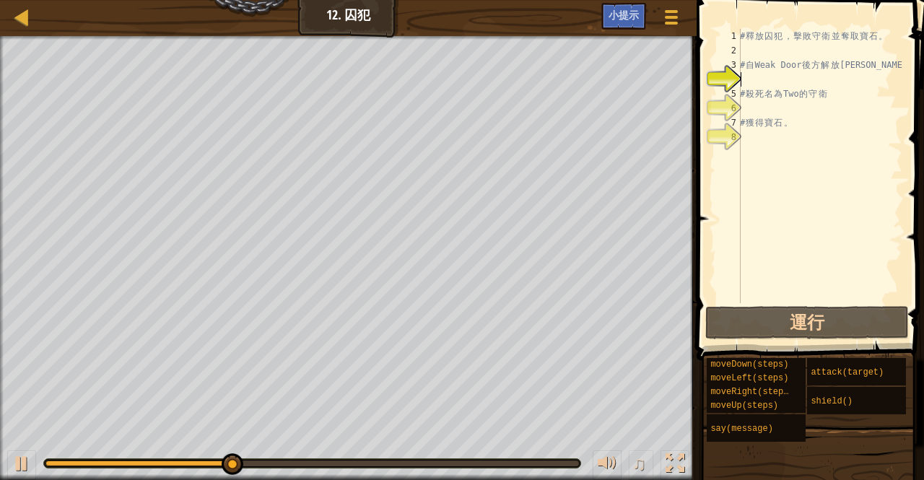
click at [752, 51] on div "# 釋 放 囚 犯 ， 擊 敗 守 衛 並 奪 取 寶 石 。 # 自 Weak Door 後 方 解 放 Patrick # 殺 死 名 為 Two 的 守…" at bounding box center [819, 180] width 165 height 303
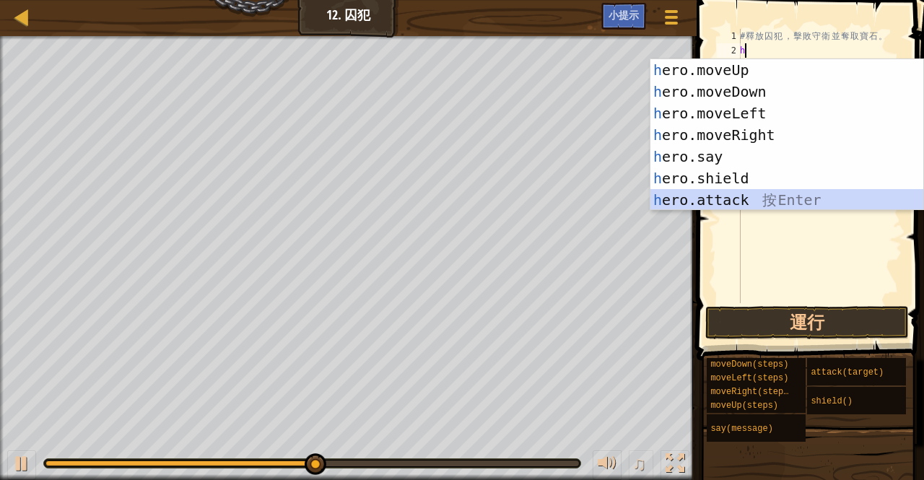
click at [727, 192] on div "h ero.moveUp 按 Enter h ero.moveDown 按 Enter h ero.moveLeft 按 Enter h ero.moveRi…" at bounding box center [787, 156] width 274 height 195
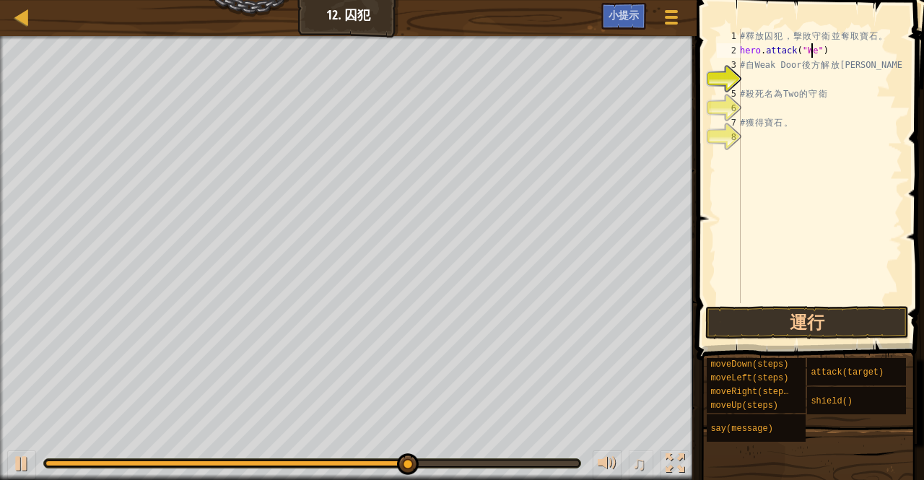
scroll to position [6, 6]
type textarea "hero.attack("Weak Door")"
click at [753, 79] on div "# 釋 放 囚 犯 ， 擊 敗 守 衛 並 奪 取 寶 石 。 hero . attack ( "Weak Door" ) # 自 Weak Door 後 方…" at bounding box center [819, 180] width 165 height 303
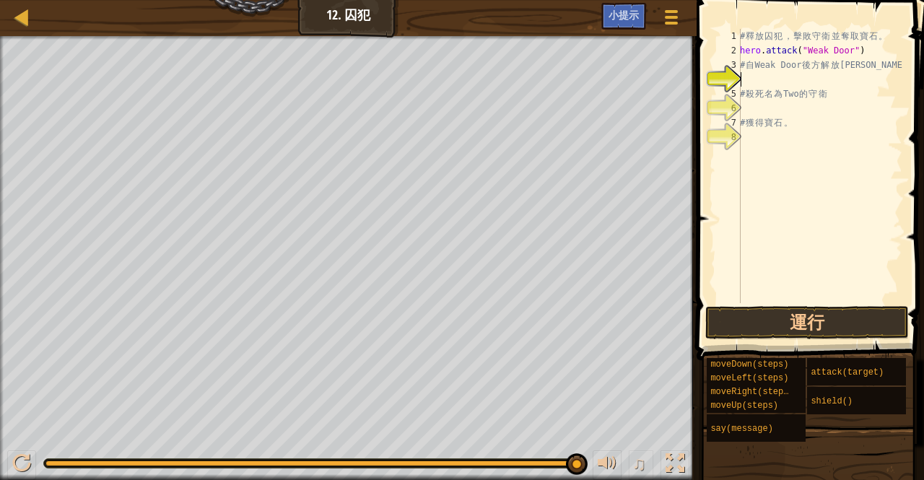
type textarea "h"
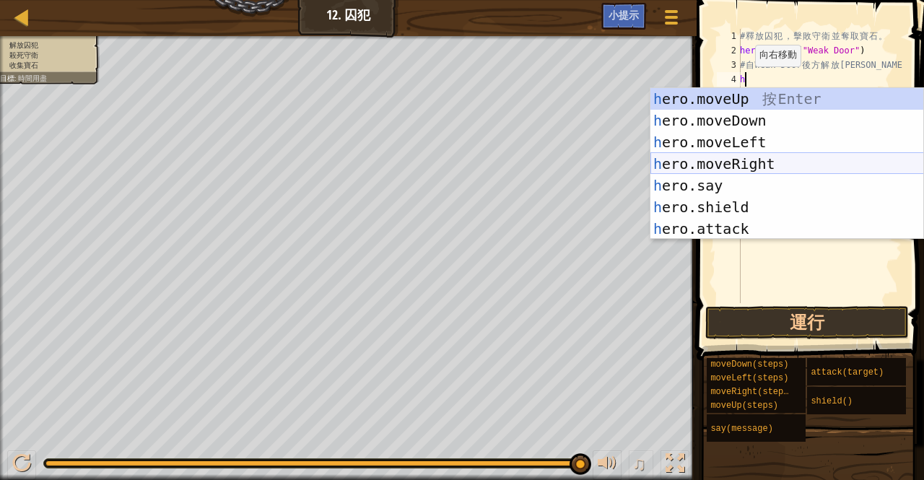
click at [708, 158] on div "h ero.moveUp 按 Enter h ero.moveDown 按 Enter h ero.moveLeft 按 Enter h ero.moveRi…" at bounding box center [787, 185] width 274 height 195
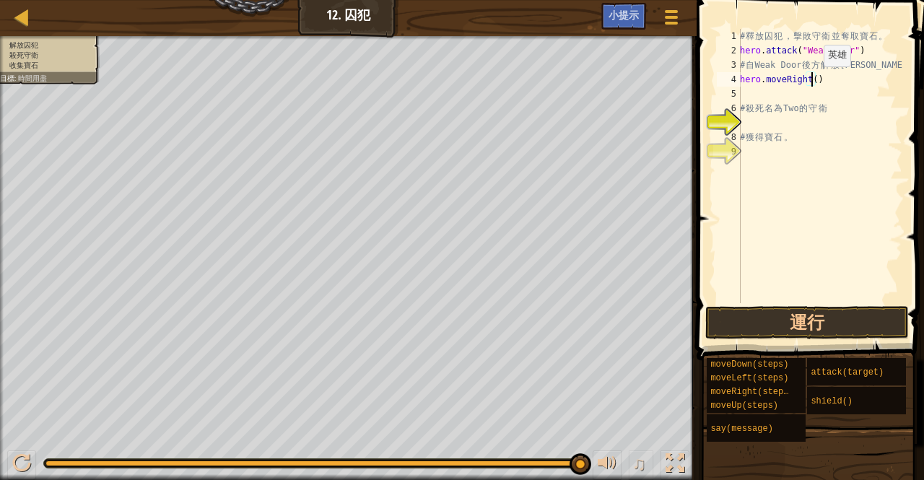
click at [811, 81] on div "# 釋 放 囚 犯 ， 擊 敗 守 衛 並 奪 取 寶 石 。 hero . attack ( "Weak Door" ) # 自 Weak Door 後 方…" at bounding box center [819, 180] width 165 height 303
type textarea "hero.moveRight(3)"
click at [748, 97] on div "# 釋 放 囚 犯 ， 擊 敗 守 衛 並 奪 取 寶 石 。 hero . attack ( "Weak Door" ) # 自 Weak Door 後 方…" at bounding box center [819, 180] width 165 height 303
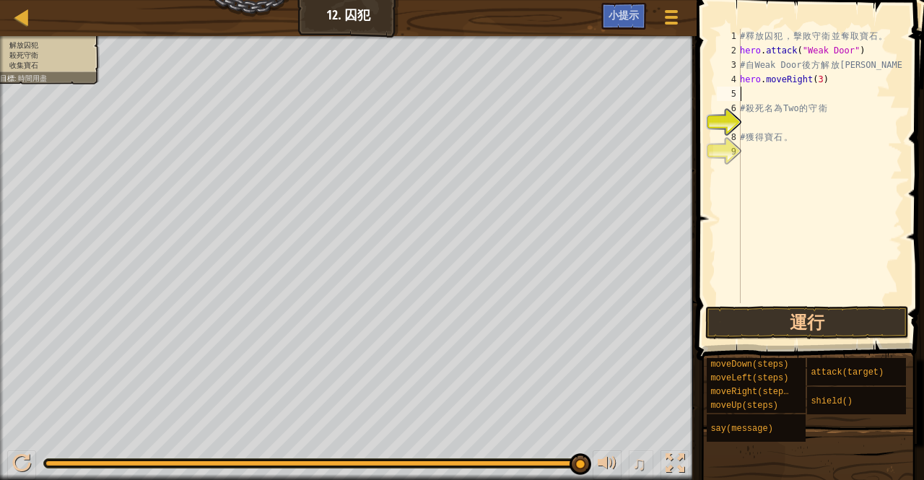
type textarea "h"
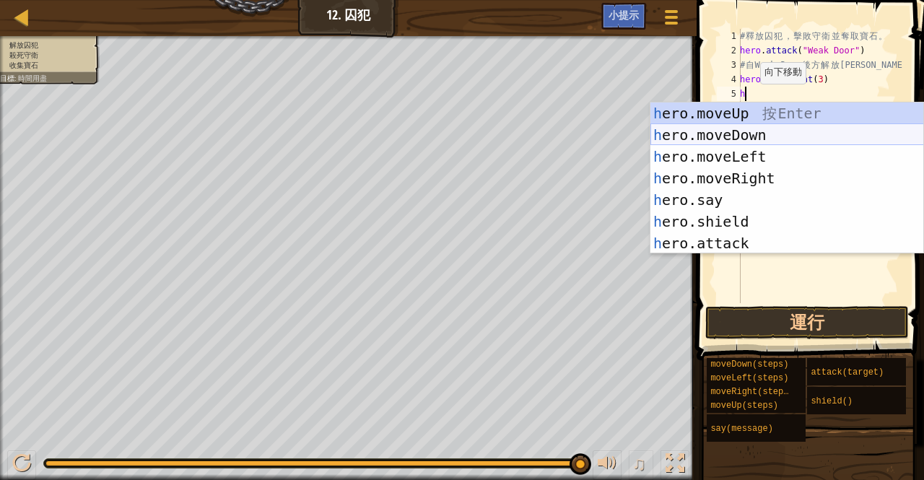
click at [704, 135] on div "h ero.moveUp 按 Enter h ero.moveDown 按 Enter h ero.moveLeft 按 Enter h ero.moveRi…" at bounding box center [787, 199] width 274 height 195
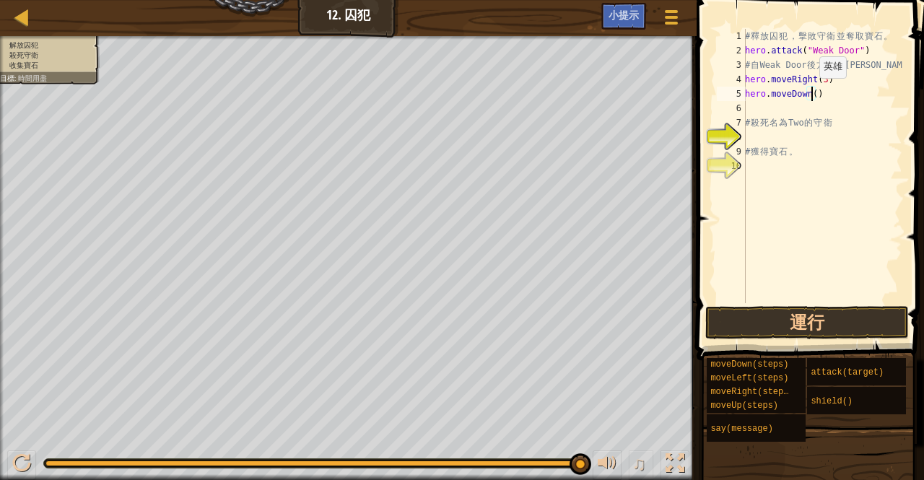
click at [811, 92] on div "# 釋 放 囚 犯 ， 擊 敗 守 衛 並 奪 取 寶 石 。 hero . attack ( "Weak Door" ) # 自 Weak Door 後 方…" at bounding box center [822, 180] width 160 height 303
type textarea "hero.moveDown(3)"
click at [759, 112] on div "# 釋 放 囚 犯 ， 擊 敗 守 衛 並 奪 取 寶 石 。 hero . attack ( "Weak Door" ) # 自 Weak Door 後 方…" at bounding box center [822, 180] width 160 height 303
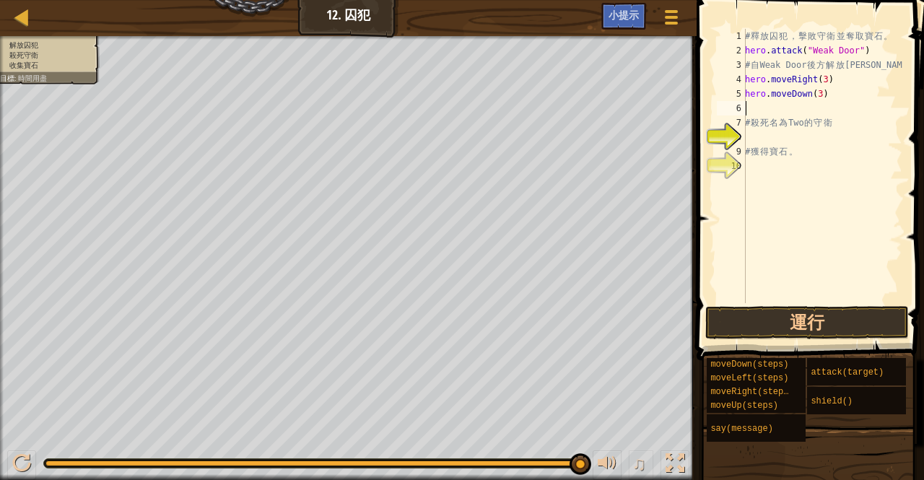
type textarea "h"
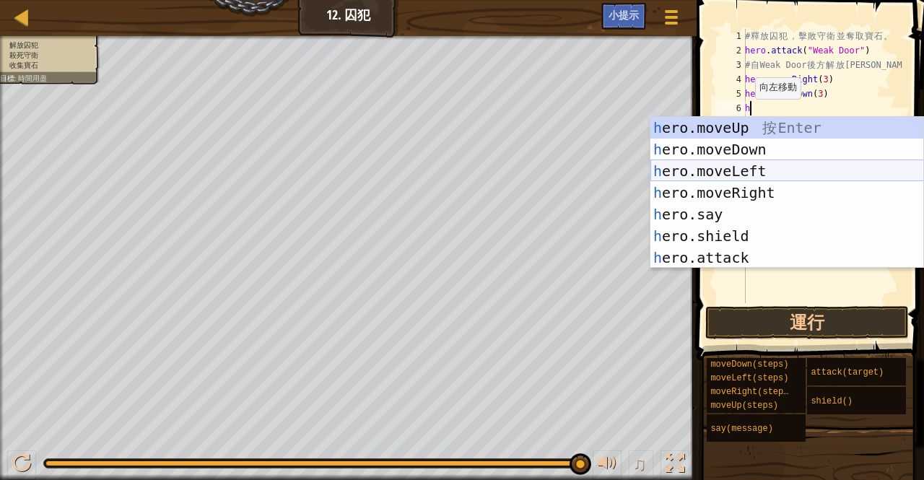
click at [699, 166] on div "h ero.moveUp 按 Enter h ero.moveDown 按 Enter h ero.moveLeft 按 Enter h ero.moveRi…" at bounding box center [787, 214] width 274 height 195
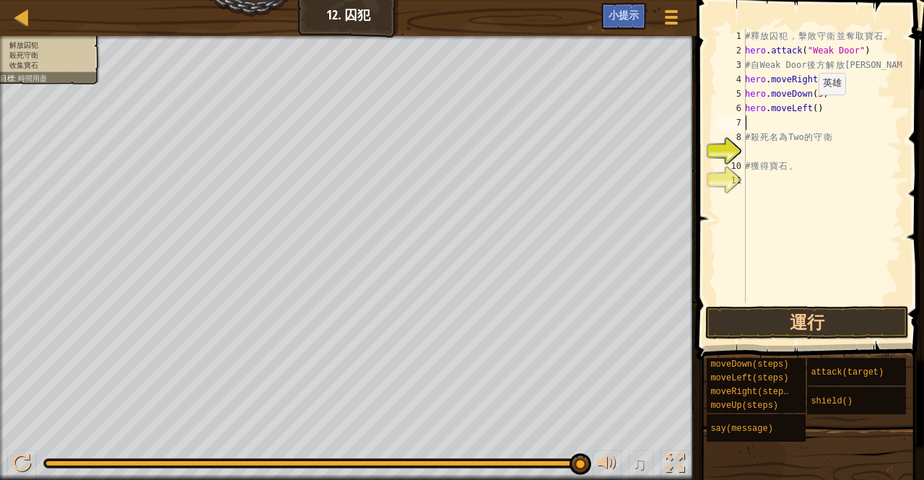
click at [811, 109] on div "# 釋 放 囚 犯 ， 擊 敗 守 衛 並 奪 取 寶 石 。 hero . attack ( "Weak Door" ) # 自 Weak Door 後 方…" at bounding box center [822, 180] width 160 height 303
type textarea "hero.moveLeft(2)"
click at [763, 123] on div "# 釋 放 囚 犯 ， 擊 敗 守 衛 並 奪 取 寶 石 。 hero . attack ( "Weak Door" ) # 自 Weak Door 後 方…" at bounding box center [822, 180] width 160 height 303
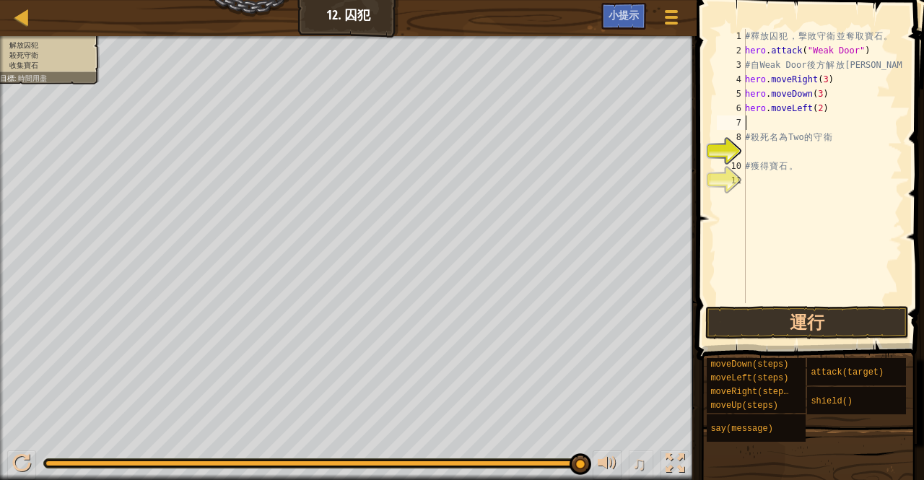
type textarea "h"
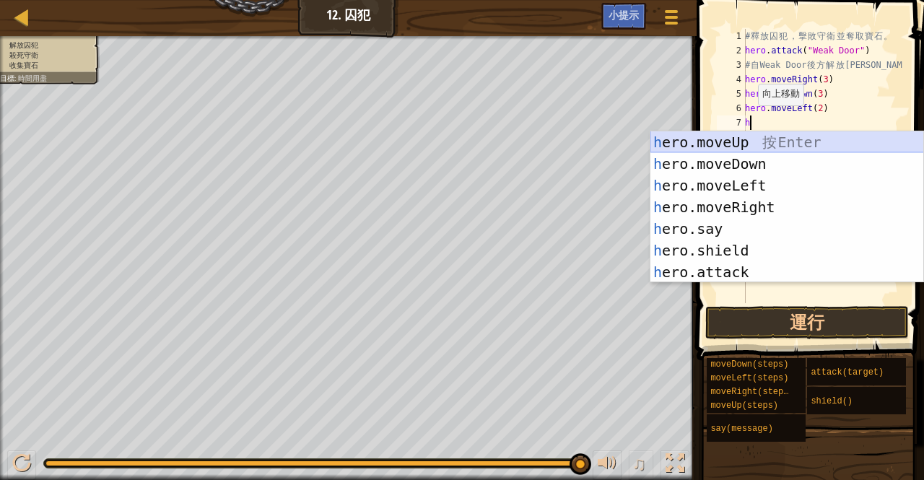
click at [753, 136] on div "h ero.moveUp 按 Enter h ero.moveDown 按 Enter h ero.moveLeft 按 Enter h ero.moveRi…" at bounding box center [787, 228] width 274 height 195
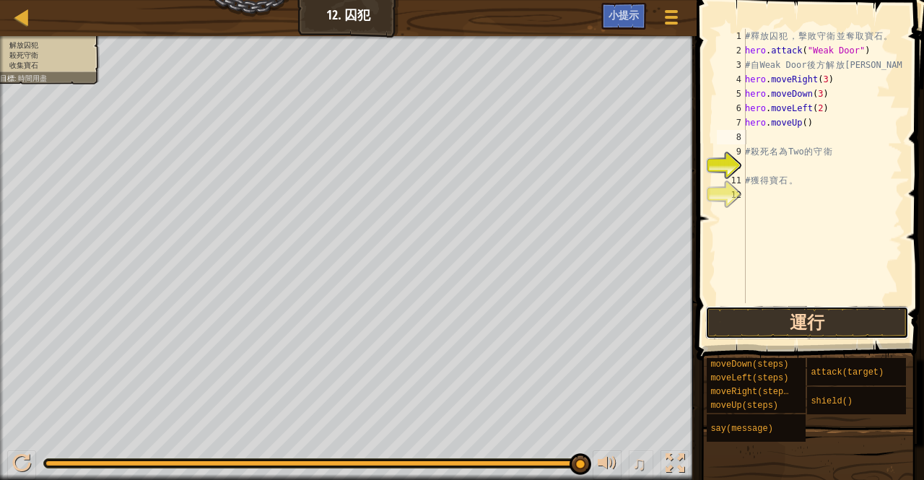
click at [761, 313] on button "運行" at bounding box center [807, 322] width 204 height 33
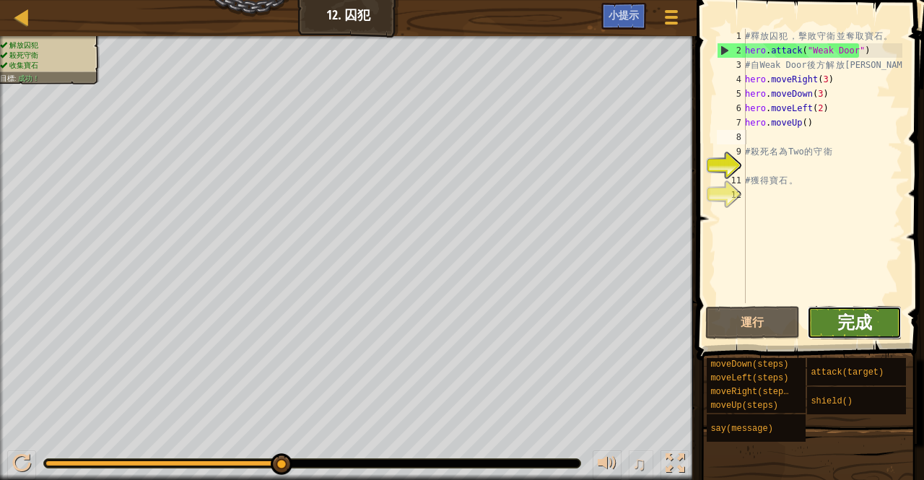
click at [838, 320] on span "完成" at bounding box center [854, 321] width 35 height 23
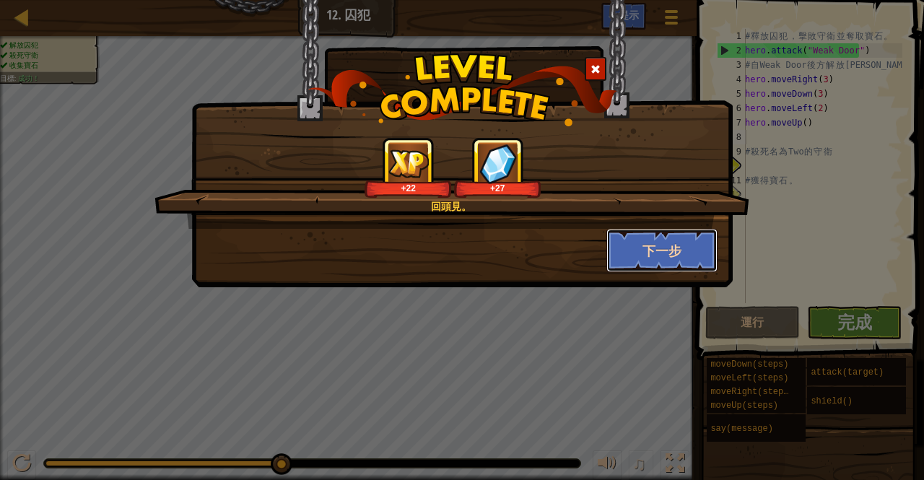
click at [641, 245] on button "下一步" at bounding box center [662, 250] width 112 height 43
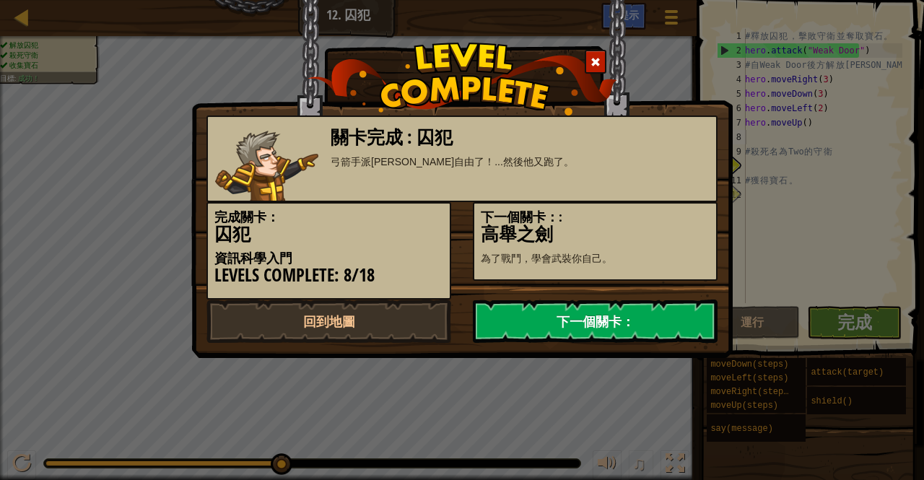
click at [573, 309] on link "下一個關卡：" at bounding box center [595, 321] width 245 height 43
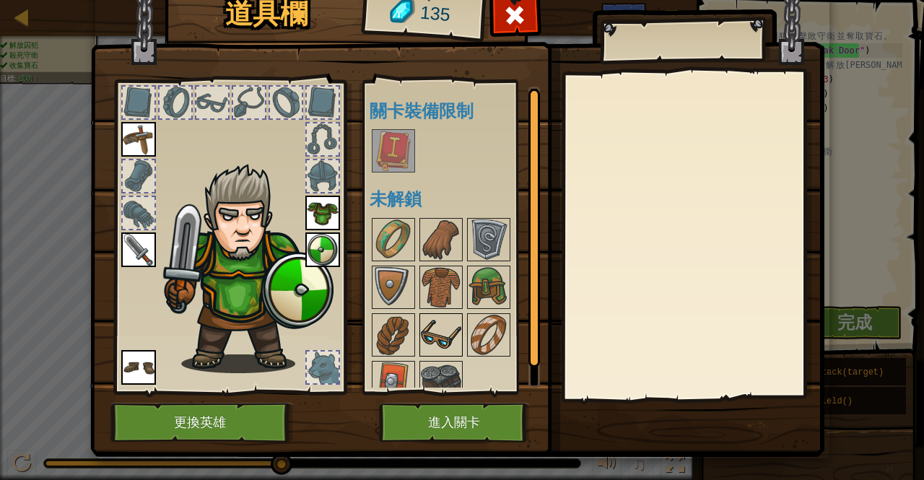
click at [424, 338] on img at bounding box center [441, 335] width 40 height 40
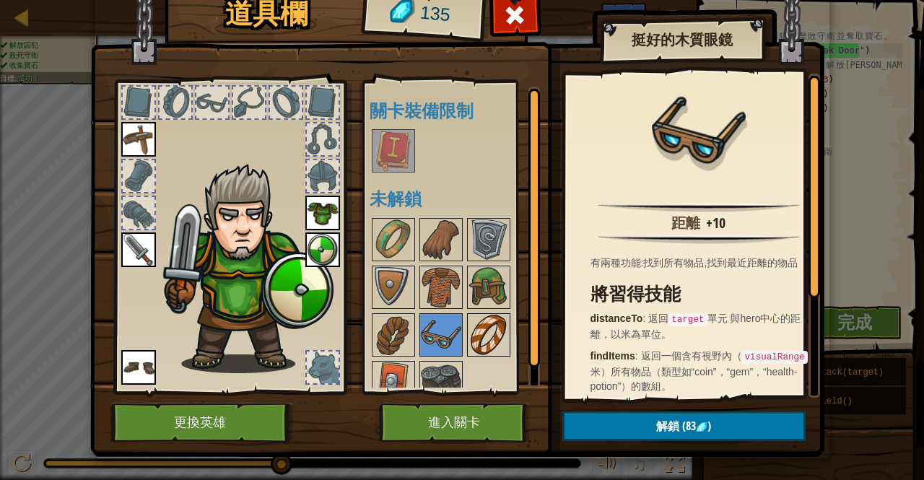
click at [492, 331] on img at bounding box center [488, 335] width 40 height 40
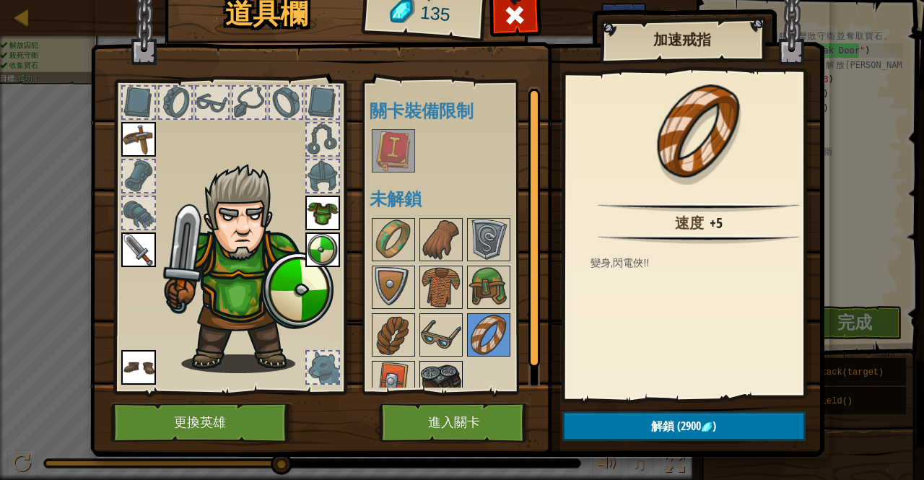
click at [423, 368] on img at bounding box center [441, 382] width 40 height 40
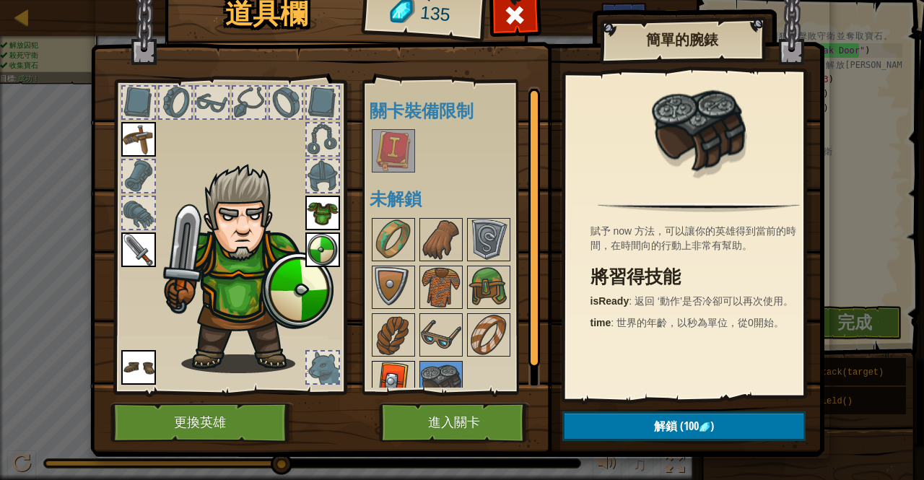
click at [393, 365] on img at bounding box center [393, 382] width 40 height 40
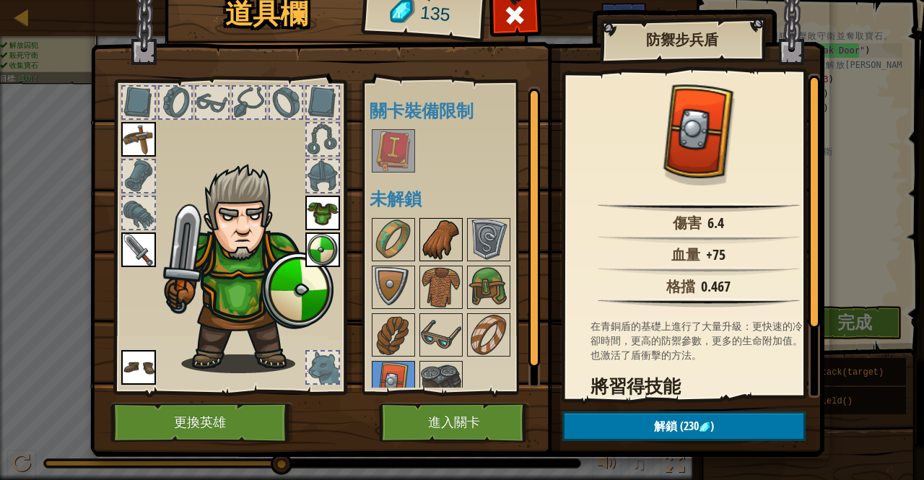
click at [436, 240] on img at bounding box center [441, 239] width 40 height 40
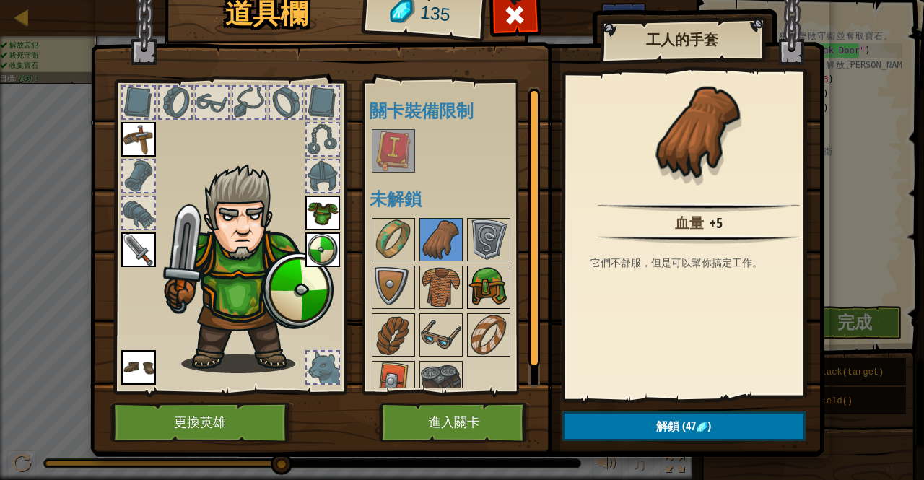
click at [488, 284] on img at bounding box center [488, 287] width 40 height 40
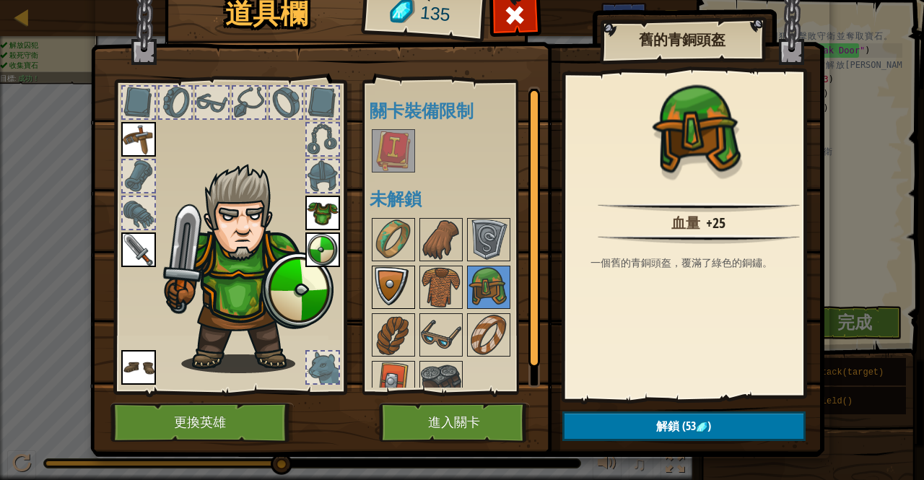
click at [377, 274] on img at bounding box center [393, 287] width 40 height 40
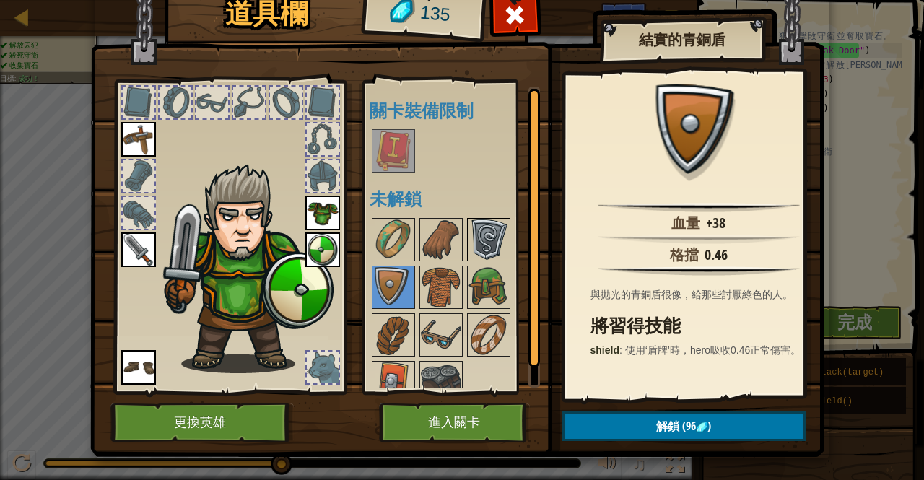
click at [490, 218] on div at bounding box center [488, 239] width 43 height 43
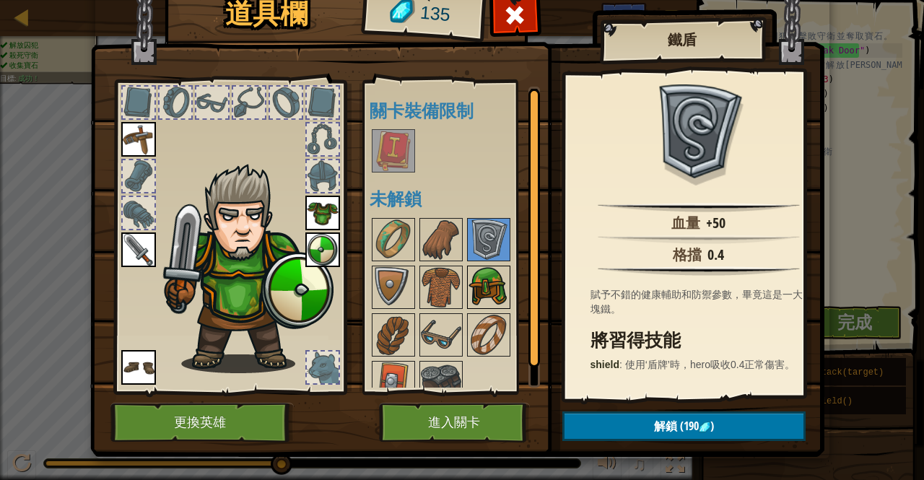
click at [472, 281] on img at bounding box center [488, 287] width 40 height 40
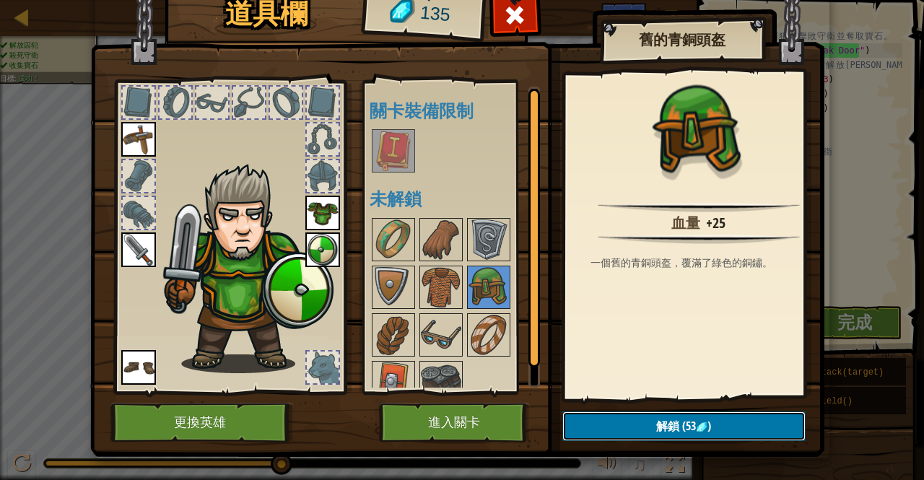
click at [619, 416] on button "解鎖 (53 )" at bounding box center [683, 426] width 243 height 30
click at [619, 416] on button "確認" at bounding box center [683, 426] width 243 height 30
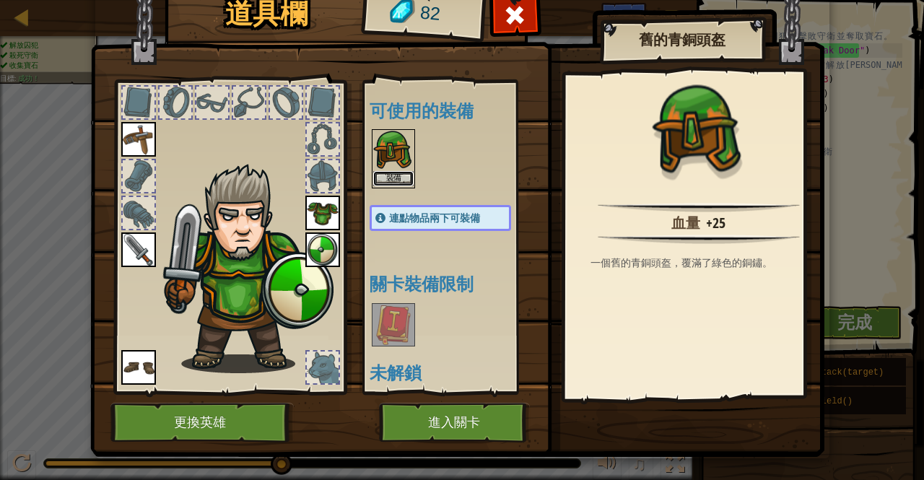
click at [388, 176] on button "裝備" at bounding box center [393, 178] width 40 height 15
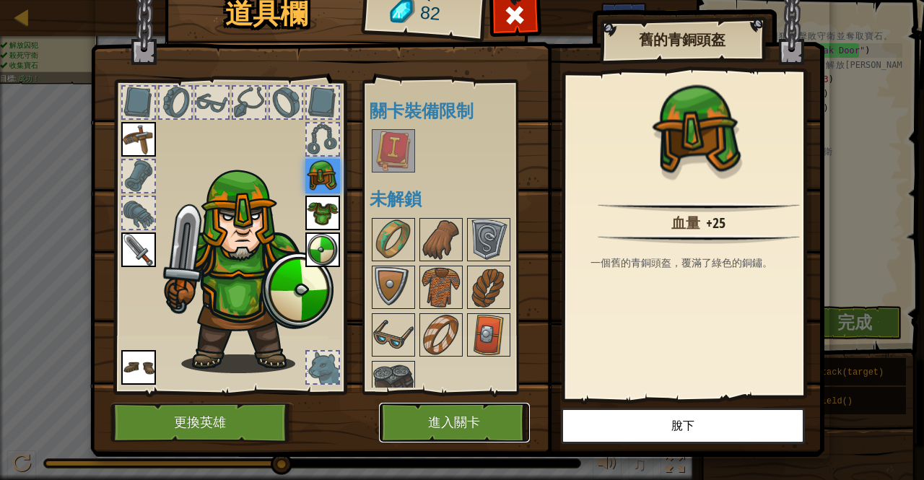
click at [471, 417] on button "進入關卡" at bounding box center [454, 423] width 151 height 40
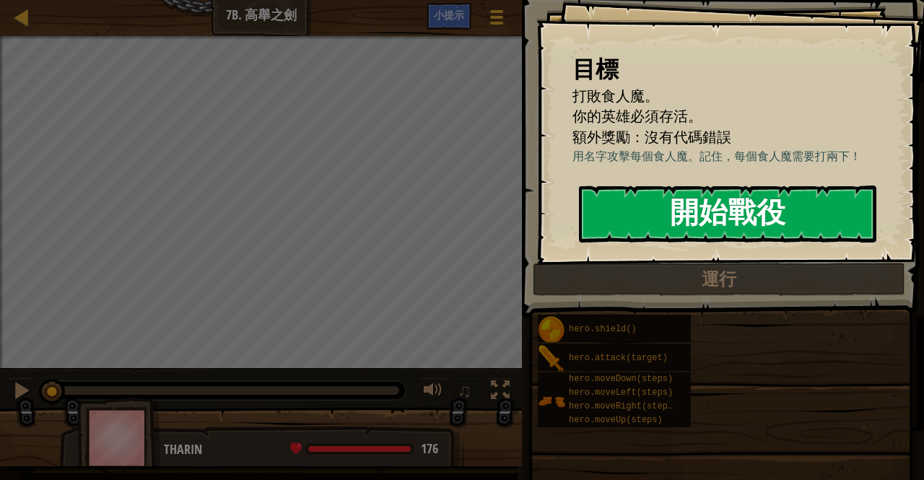
click at [629, 199] on button "開始戰役" at bounding box center [727, 213] width 297 height 57
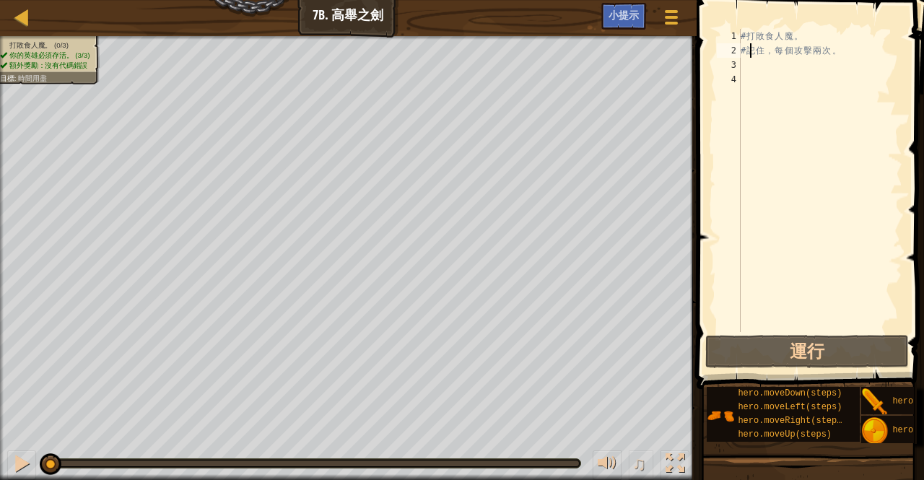
click at [754, 57] on div "# 打 敗 食 人 魔 。 # 記 住 ， 每 個 攻 擊 兩 次 。" at bounding box center [820, 195] width 165 height 332
type textarea "# 記住，每個攻擊兩次。"
click at [752, 61] on div "# 打 敗 食 人 魔 。 # 記 住 ， 每 個 攻 擊 兩 次 。" at bounding box center [820, 195] width 165 height 332
type textarea "h"
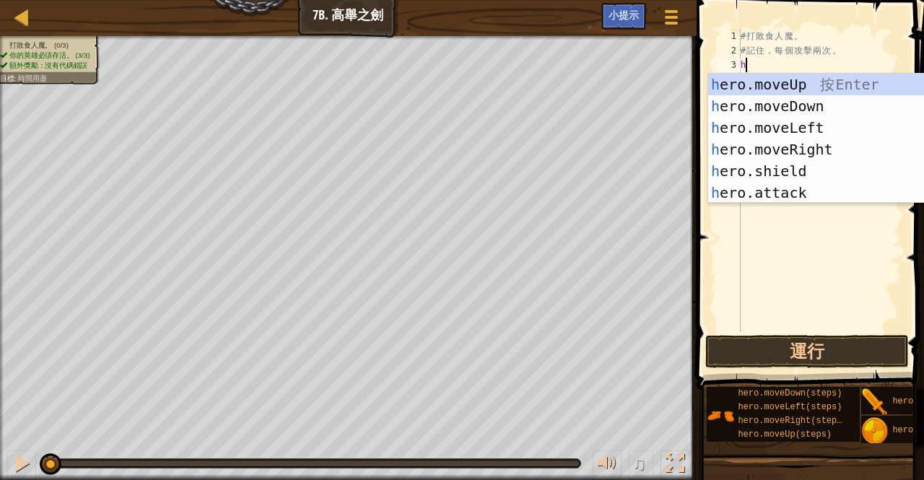
scroll to position [6, 0]
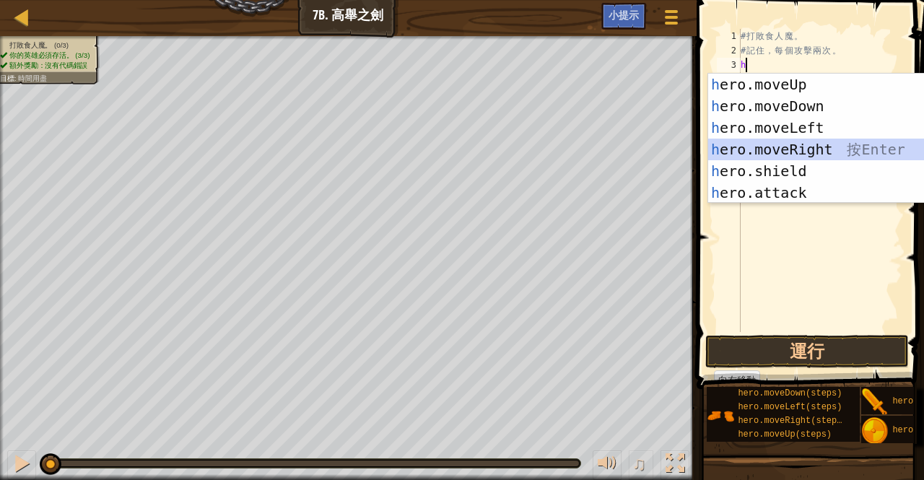
click at [794, 146] on div "h ero.moveUp 按 Enter h ero.moveDown 按 Enter h ero.moveLeft 按 Enter h ero.moveRi…" at bounding box center [845, 160] width 274 height 173
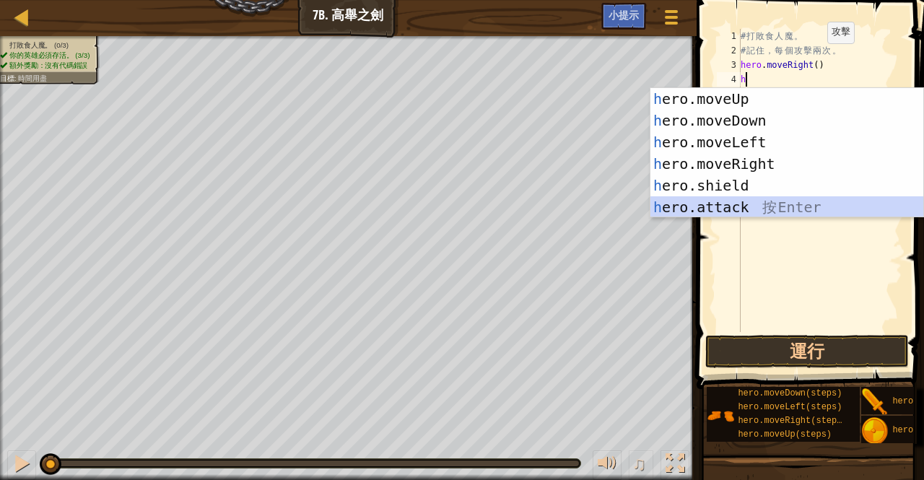
click at [745, 199] on div "h ero.moveUp 按 Enter h ero.moveDown 按 Enter h ero.moveLeft 按 Enter h ero.moveRi…" at bounding box center [787, 174] width 274 height 173
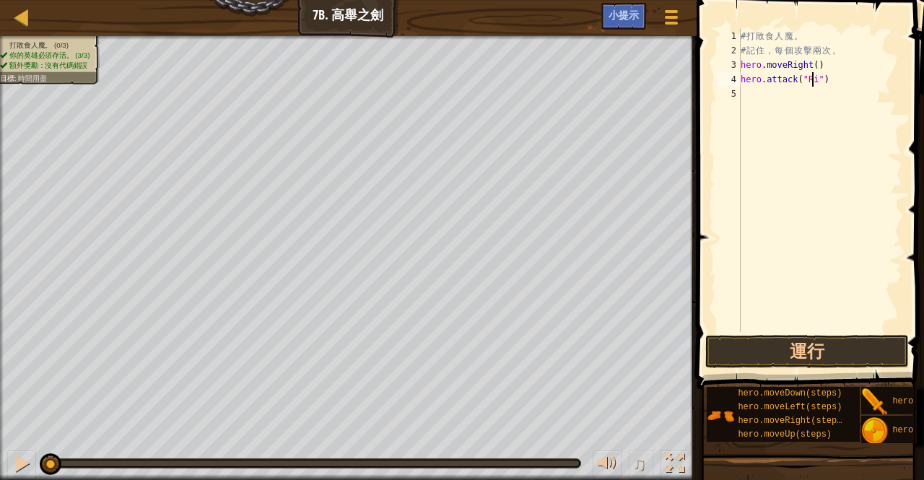
scroll to position [6, 6]
type textarea "hero.attack("Rig")"
click at [759, 97] on div "# 打 敗 食 人 魔 。 # 記 住 ， 每 個 攻 擊 兩 次 。 hero . moveRight ( ) hero . attack ( "Rig" )" at bounding box center [820, 195] width 165 height 332
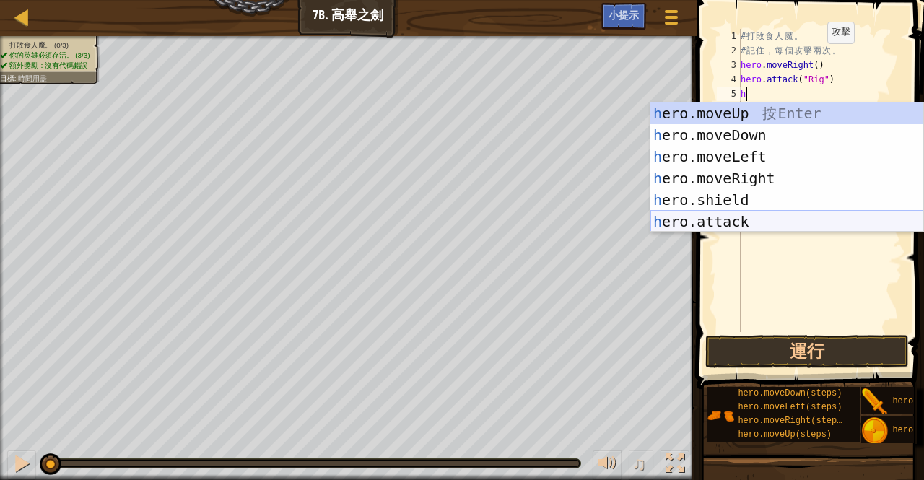
click at [730, 219] on div "h ero.moveUp 按 Enter h ero.moveDown 按 Enter h ero.moveLeft 按 Enter h ero.moveRi…" at bounding box center [787, 188] width 274 height 173
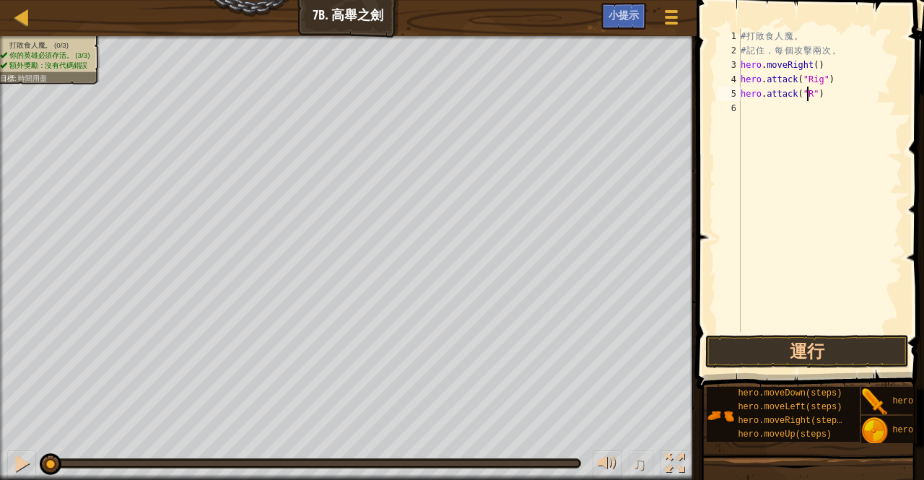
scroll to position [6, 6]
type textarea "hero.attack("Rig")"
click at [746, 108] on div "# 打 敗 食 人 魔 。 # 記 住 ， 每 個 攻 擊 兩 次 。 hero . moveRight ( ) hero . attack ( "Rig" …" at bounding box center [820, 195] width 165 height 332
type textarea "h"
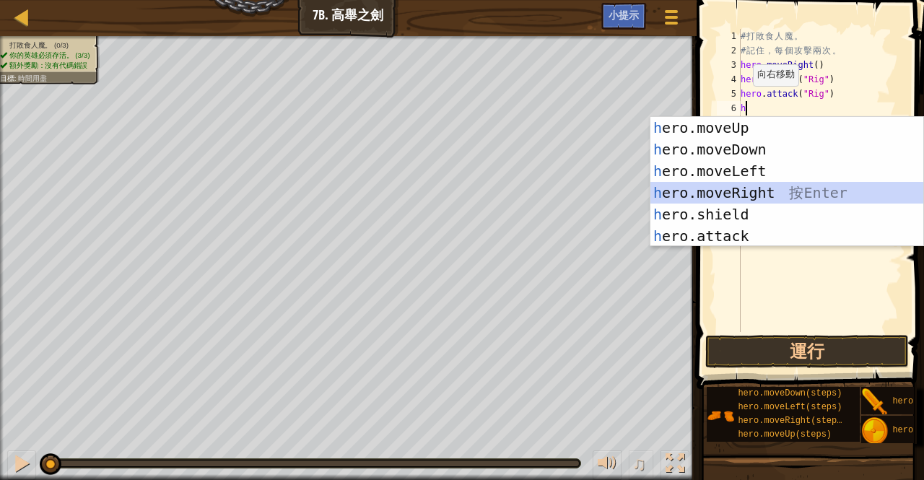
click at [738, 188] on div "h ero.moveUp 按 Enter h ero.moveDown 按 Enter h ero.moveLeft 按 Enter h ero.moveRi…" at bounding box center [787, 203] width 274 height 173
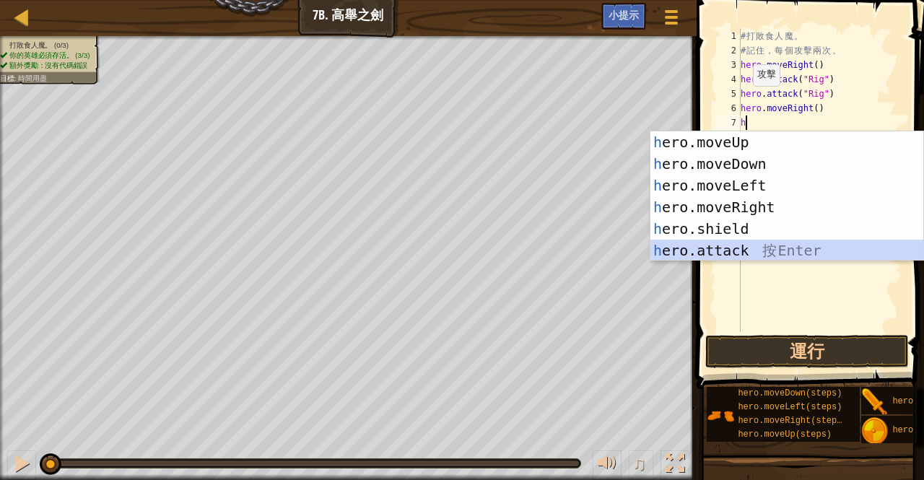
click at [775, 249] on div "h ero.moveUp 按 Enter h ero.moveDown 按 Enter h ero.moveLeft 按 Enter h ero.moveRi…" at bounding box center [787, 217] width 274 height 173
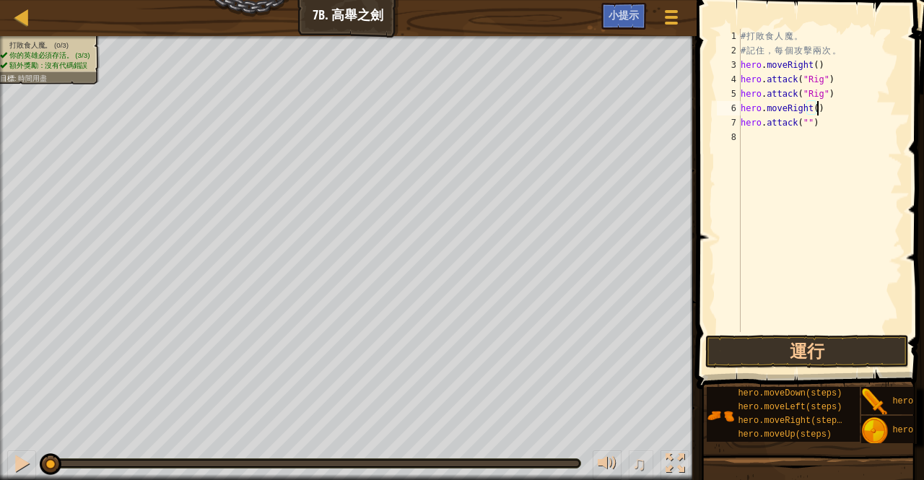
click at [840, 109] on div "# 打 敗 食 人 魔 。 # 記 住 ， 每 個 攻 擊 兩 次 。 hero . moveRight ( ) hero . attack ( "Rig" …" at bounding box center [820, 195] width 165 height 332
click at [801, 123] on div "# 打 敗 食 人 魔 。 # 記 住 ， 每 個 攻 擊 兩 次 。 hero . moveRight ( ) hero . attack ( "Rig" …" at bounding box center [820, 195] width 165 height 332
type textarea "hero.attack("Gurt")"
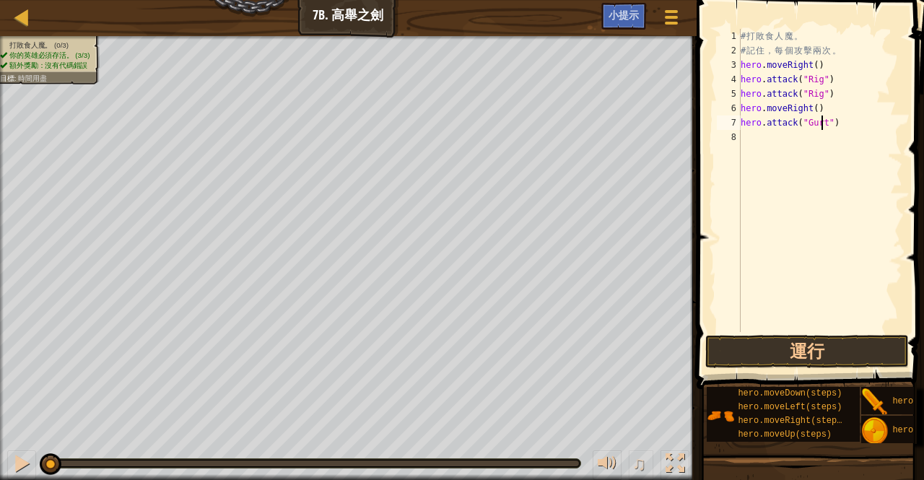
click at [774, 139] on div "# 打 敗 食 人 魔 。 # 記 住 ， 每 個 攻 擊 兩 次 。 hero . moveRight ( ) hero . attack ( "Rig" …" at bounding box center [820, 195] width 165 height 332
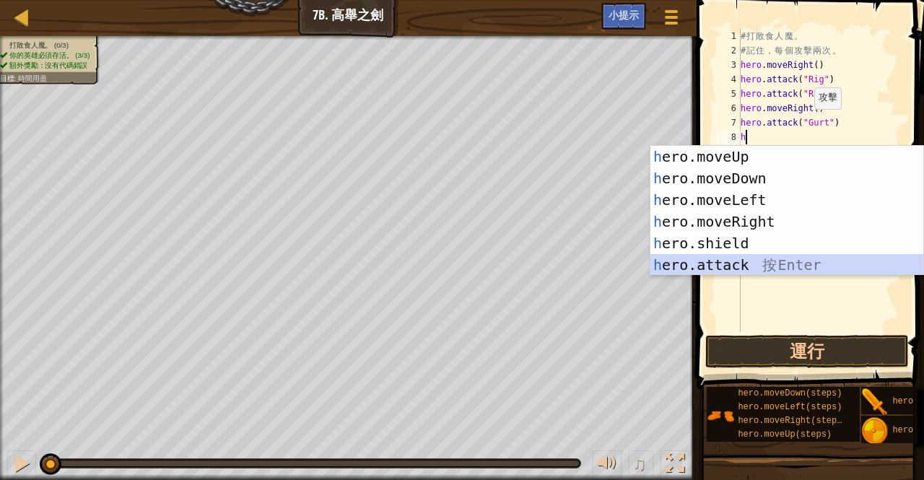
click at [748, 268] on div "h ero.moveUp 按 Enter h ero.moveDown 按 Enter h ero.moveLeft 按 Enter h ero.moveRi…" at bounding box center [787, 232] width 274 height 173
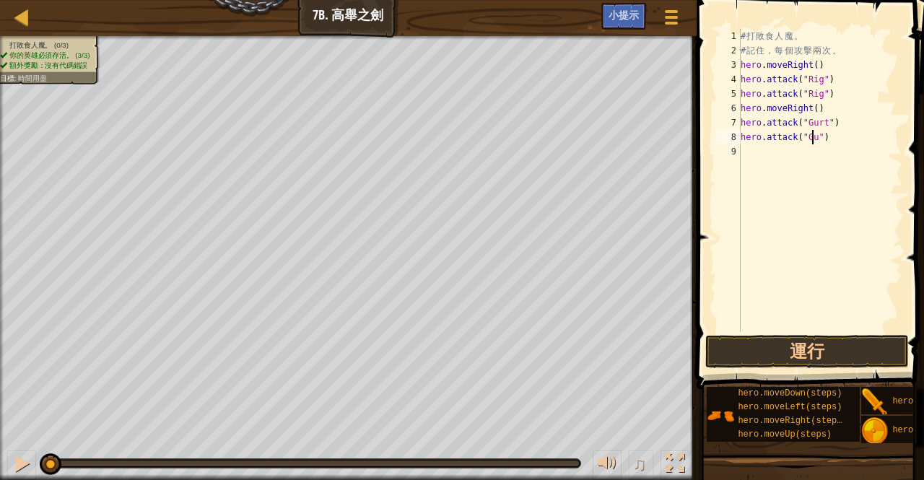
scroll to position [6, 6]
type textarea "hero.attack("Gurt")"
click at [775, 154] on div "# 打 敗 食 人 魔 。 # 記 住 ， 每 個 攻 擊 兩 次 。 hero . moveRight ( ) hero . attack ( "Rig" …" at bounding box center [820, 195] width 165 height 332
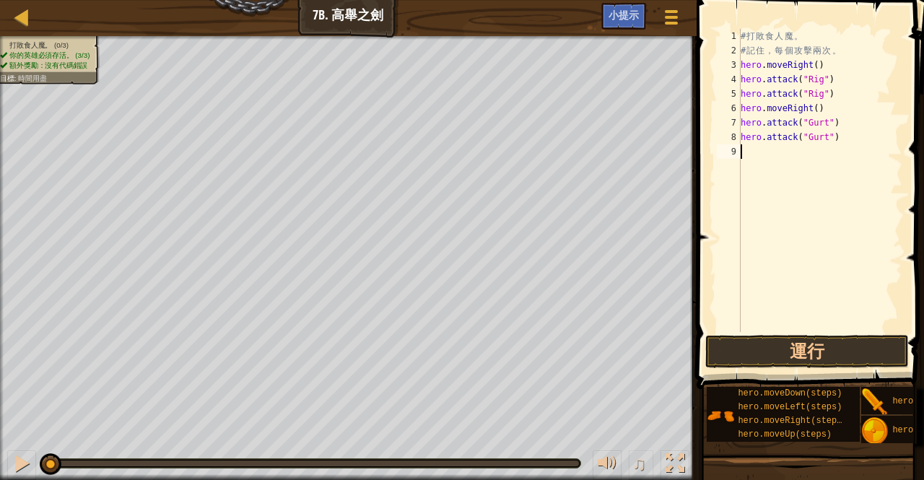
type textarea "h"
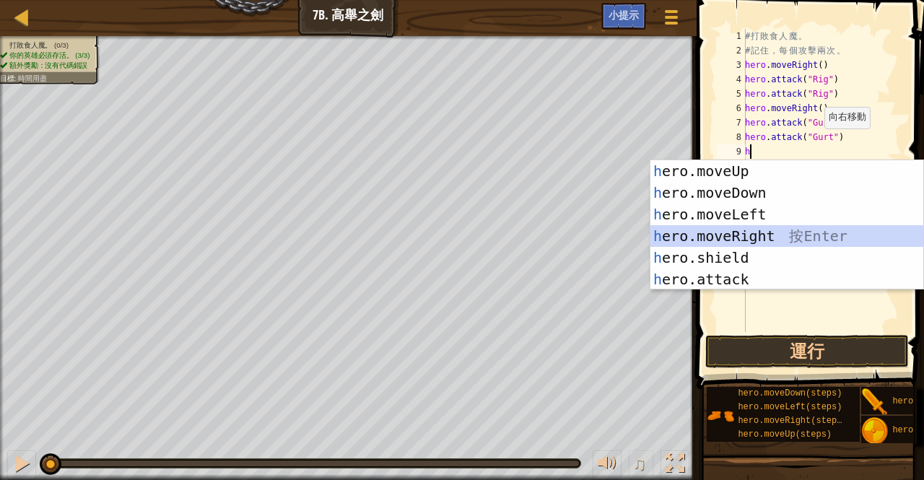
click at [736, 241] on div "h ero.moveUp 按 Enter h ero.moveDown 按 Enter h ero.moveLeft 按 Enter h ero.moveRi…" at bounding box center [787, 246] width 274 height 173
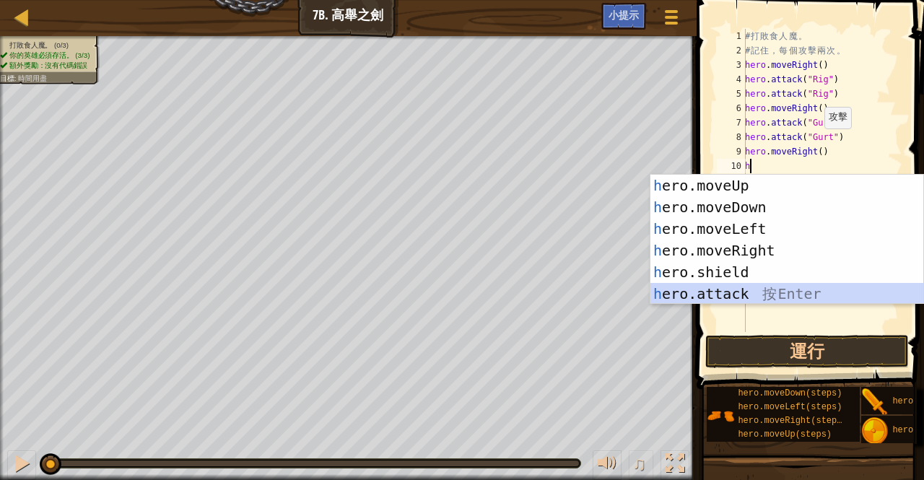
click at [738, 285] on div "h ero.moveUp 按 Enter h ero.moveDown 按 Enter h ero.moveLeft 按 Enter h ero.moveRi…" at bounding box center [787, 261] width 274 height 173
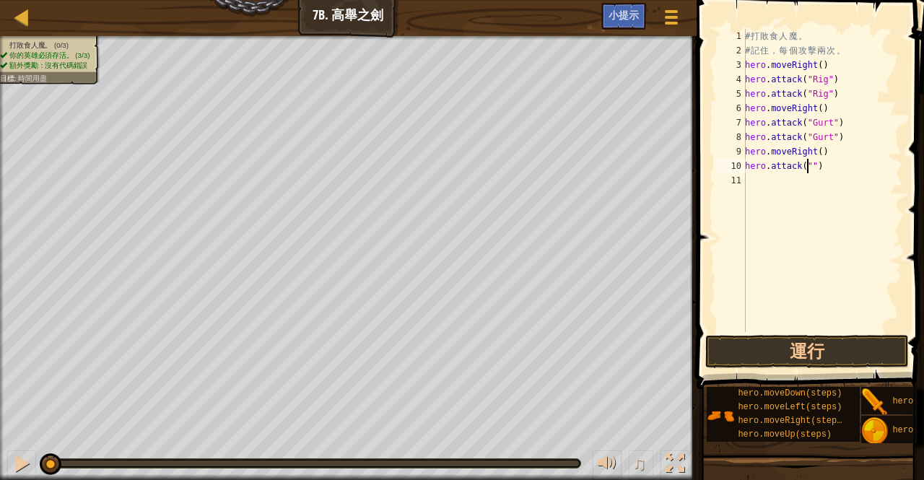
scroll to position [6, 6]
type textarea "hero.attack("Ack")"
click at [782, 183] on div "# 打 敗 食 人 魔 。 # 記 住 ， 每 個 攻 擊 兩 次 。 hero . moveRight ( ) hero . attack ( "Rig" …" at bounding box center [822, 195] width 160 height 332
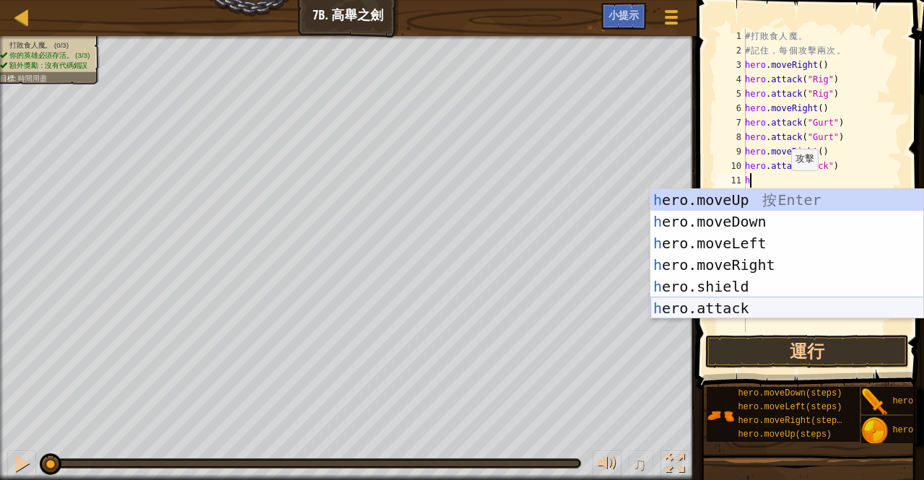
click at [735, 308] on div "h ero.moveUp 按 Enter h ero.moveDown 按 Enter h ero.moveLeft 按 Enter h ero.moveRi…" at bounding box center [787, 275] width 274 height 173
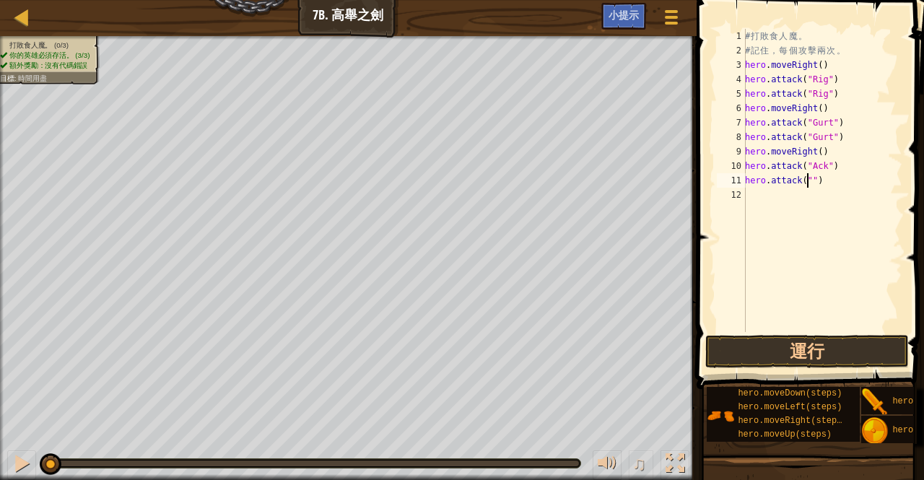
scroll to position [6, 6]
type textarea "hero.attack("Ack")"
click at [780, 198] on div "# 打 敗 食 人 魔 。 # 記 住 ， 每 個 攻 擊 兩 次 。 hero . moveRight ( ) hero . attack ( "Rig" …" at bounding box center [822, 195] width 160 height 332
type textarea "h"
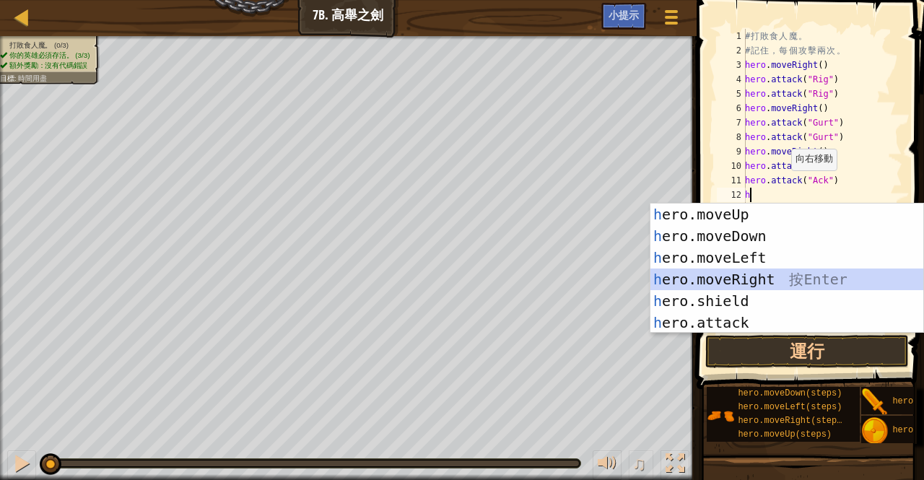
click at [771, 279] on div "h ero.moveUp 按 Enter h ero.moveDown 按 Enter h ero.moveLeft 按 Enter h ero.moveRi…" at bounding box center [787, 290] width 274 height 173
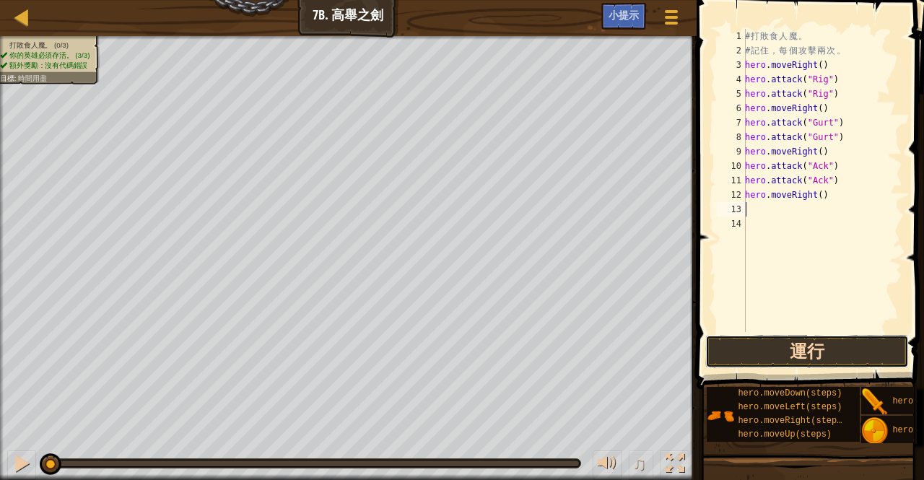
click at [742, 344] on button "運行" at bounding box center [807, 351] width 204 height 33
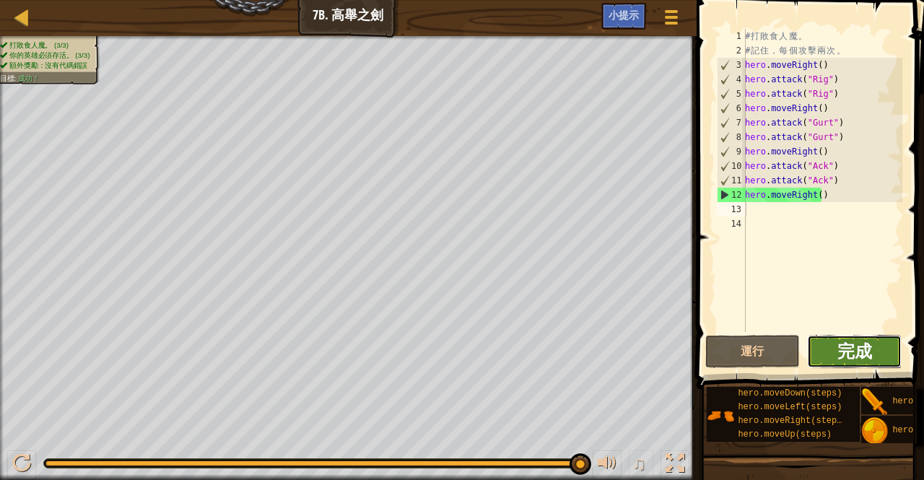
click at [866, 347] on span "完成" at bounding box center [854, 350] width 35 height 23
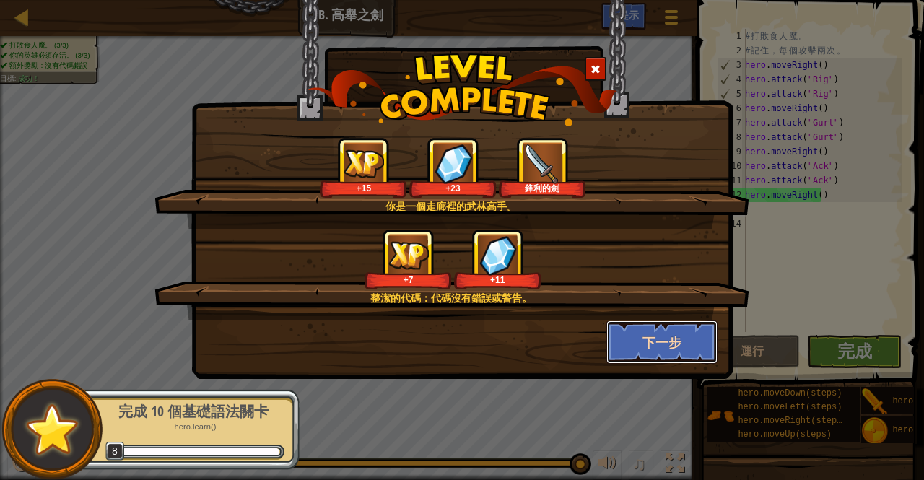
click at [652, 350] on button "下一步" at bounding box center [662, 341] width 112 height 43
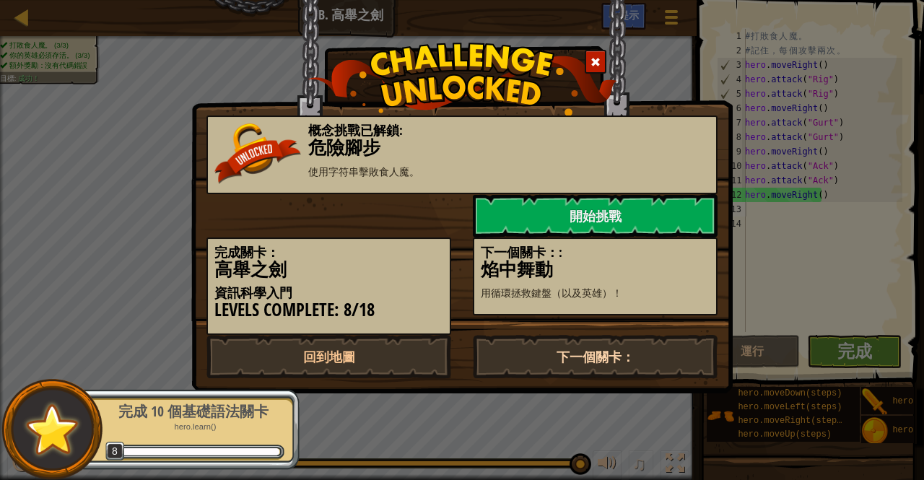
click at [530, 350] on link "下一個關卡：" at bounding box center [595, 356] width 245 height 43
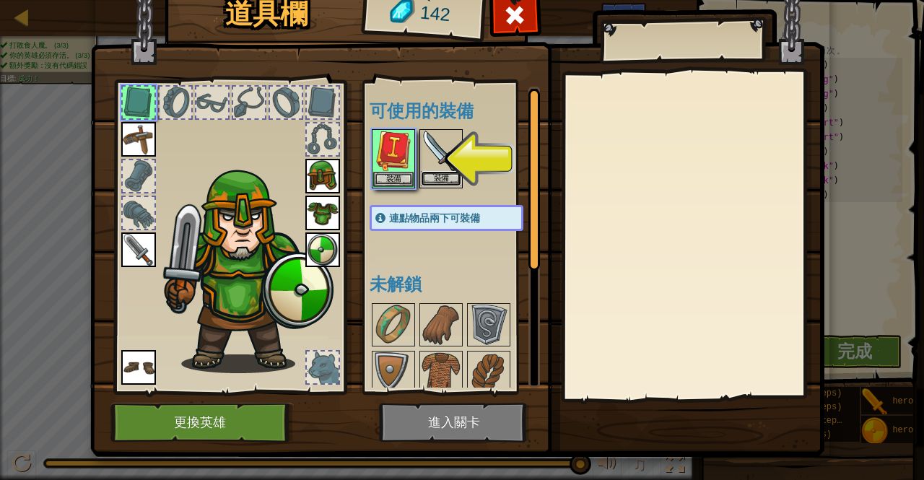
click at [439, 175] on button "裝備" at bounding box center [441, 178] width 40 height 15
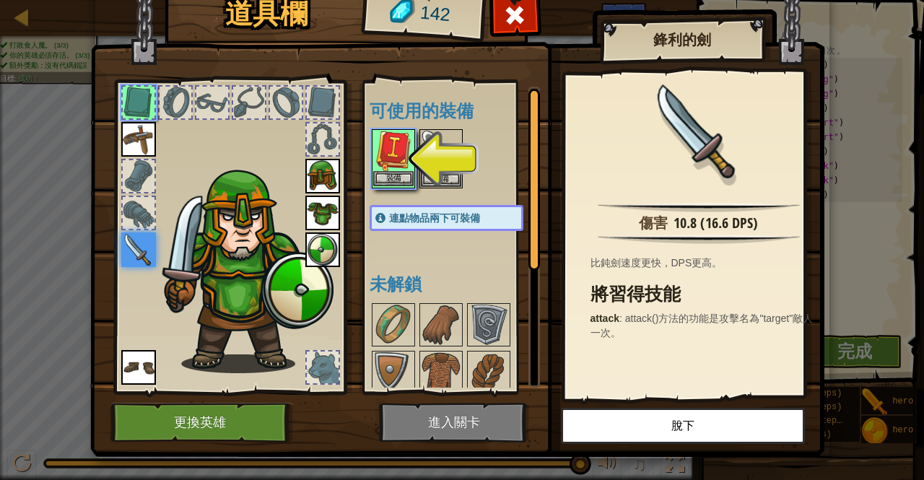
click at [387, 169] on img at bounding box center [393, 151] width 40 height 40
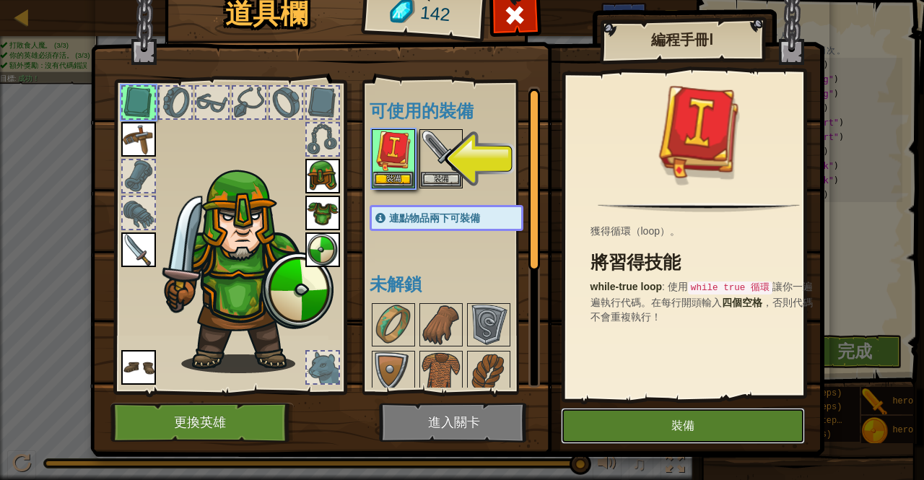
click at [606, 432] on button "裝備" at bounding box center [683, 426] width 244 height 36
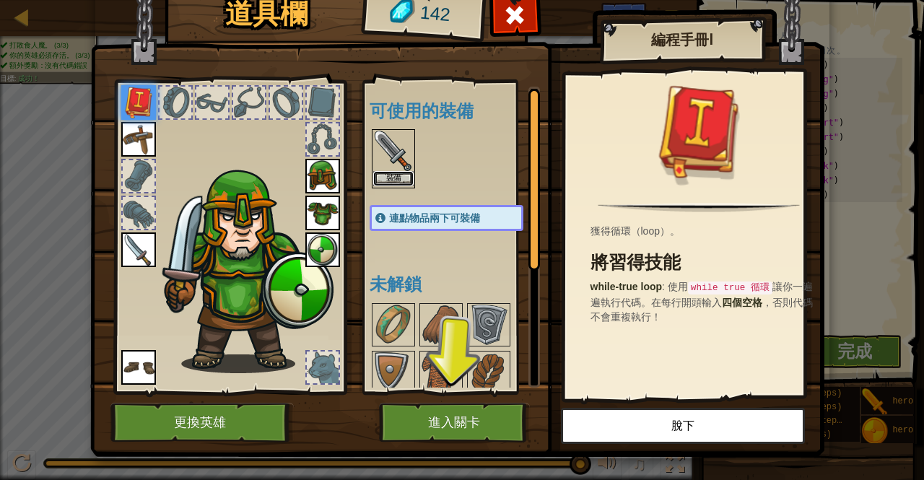
click at [390, 171] on button "裝備" at bounding box center [393, 178] width 40 height 15
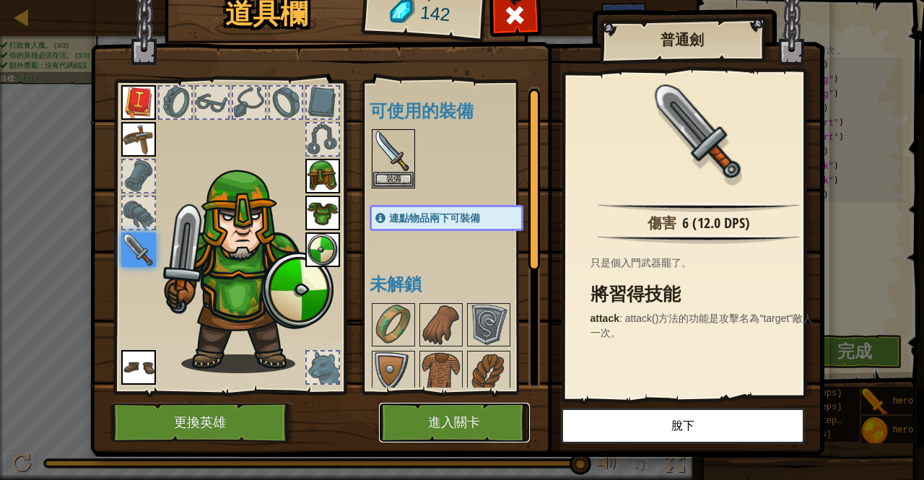
click at [460, 424] on button "進入關卡" at bounding box center [454, 423] width 151 height 40
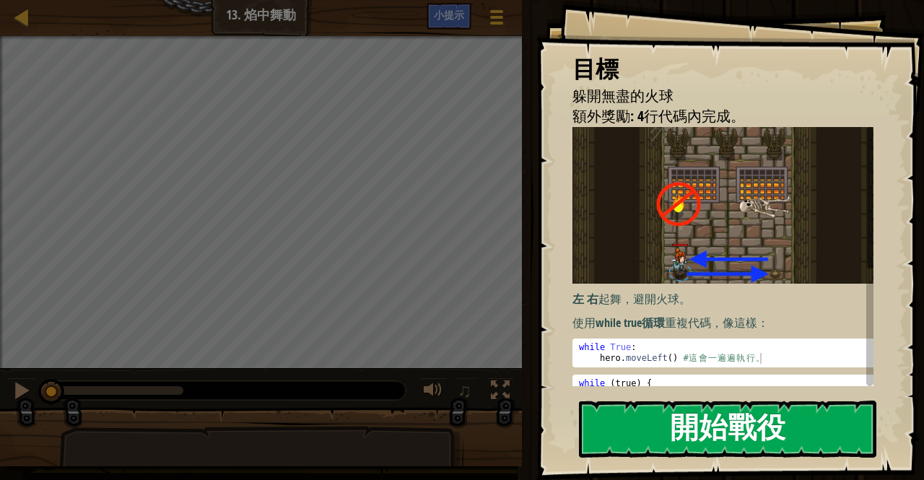
click at [645, 435] on button "開始戰役" at bounding box center [727, 429] width 297 height 57
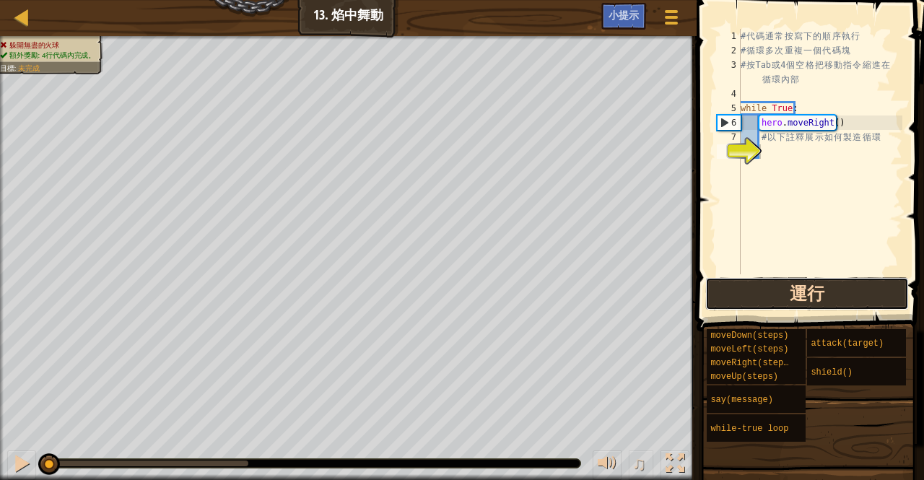
click at [800, 300] on button "運行" at bounding box center [807, 293] width 204 height 33
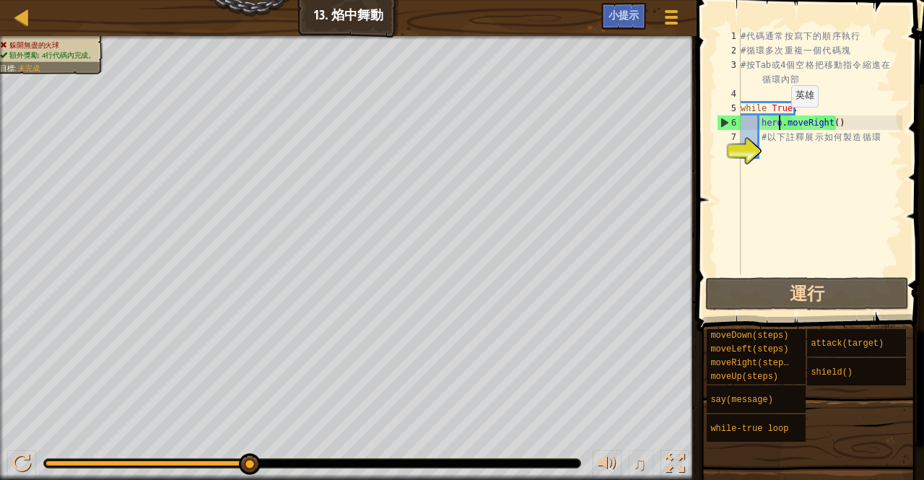
click at [778, 121] on div "# 代 碼 通 常 按 寫 下 的 順 序 執 行 # 循 環 多 次 重 複 一 個 代 碼 塊 # 按 Tab 或 4 個 空 格 把 移 動 指 令 縮…" at bounding box center [820, 166] width 165 height 274
type textarea "hero.moveRight()"
click at [631, 9] on div "小提示" at bounding box center [623, 16] width 45 height 27
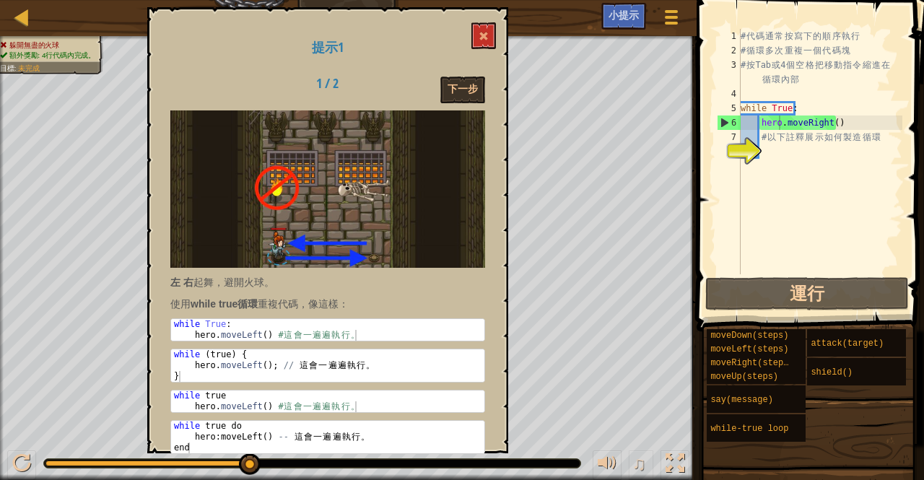
drag, startPoint x: 324, startPoint y: 311, endPoint x: 305, endPoint y: 261, distance: 53.5
click at [305, 261] on div "左 右 起舞，避開火球。 使用 while true循環 重複代碼，像這樣： 1 2 while True : hero . moveLeft ( ) # 這…" at bounding box center [327, 283] width 315 height 346
type textarea "hero.moveLeft() # 這會一遍遍執行。"
drag, startPoint x: 192, startPoint y: 327, endPoint x: 373, endPoint y: 326, distance: 181.2
click at [373, 326] on div "while True : hero . moveLeft ( ) # 這 會 一 遍 遍 執 行 。" at bounding box center [327, 340] width 313 height 43
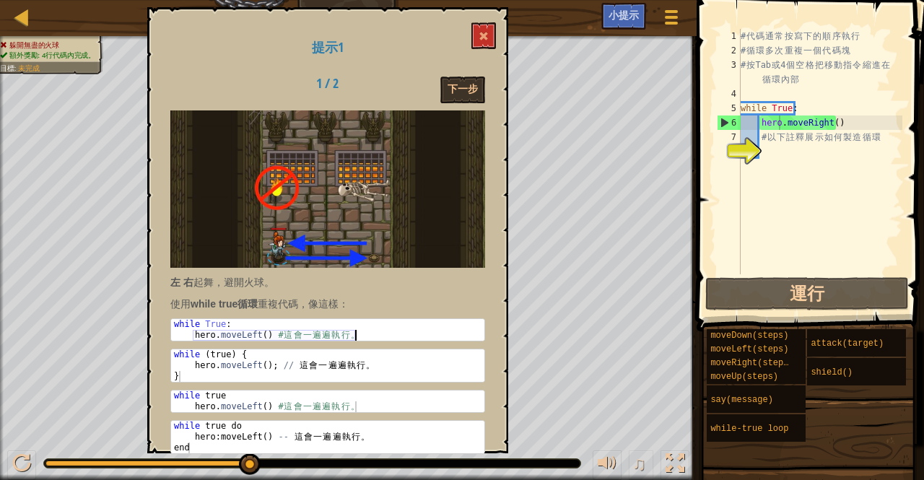
type textarea "while (true) {"
drag, startPoint x: 375, startPoint y: 350, endPoint x: 333, endPoint y: 276, distance: 84.7
click at [333, 276] on p "左 右 起舞，避開火球。" at bounding box center [327, 282] width 315 height 14
click at [775, 140] on div "# 代 碼 通 常 按 寫 下 的 順 序 執 行 # 循 環 多 次 重 複 一 個 代 碼 塊 # 按 Tab 或 4 個 空 格 把 移 動 指 令 縮…" at bounding box center [820, 166] width 165 height 274
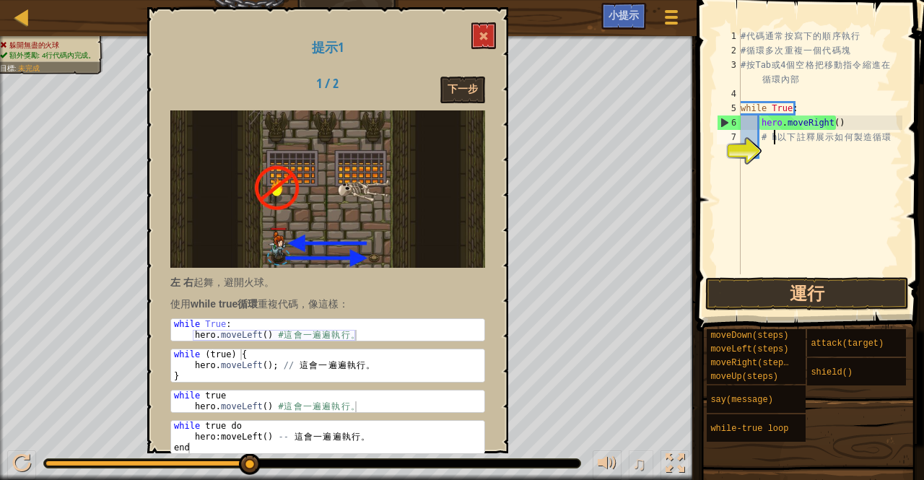
scroll to position [6, 3]
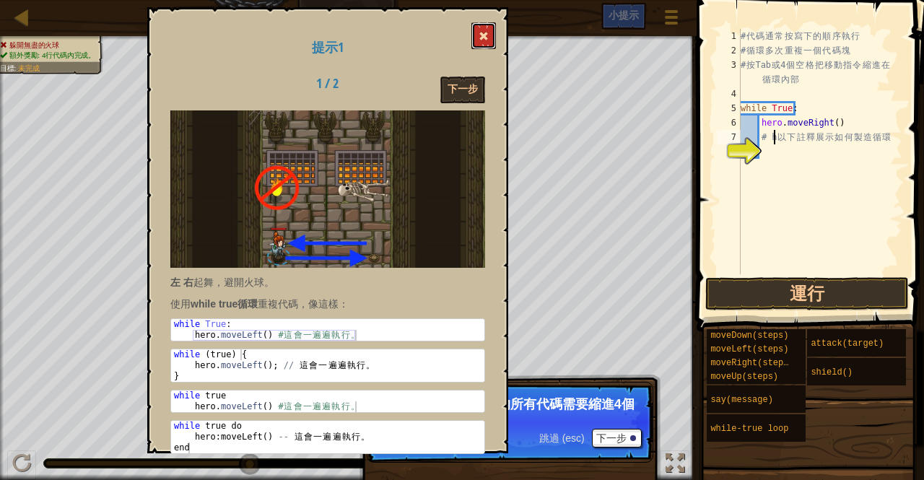
click at [481, 31] on span at bounding box center [484, 36] width 10 height 10
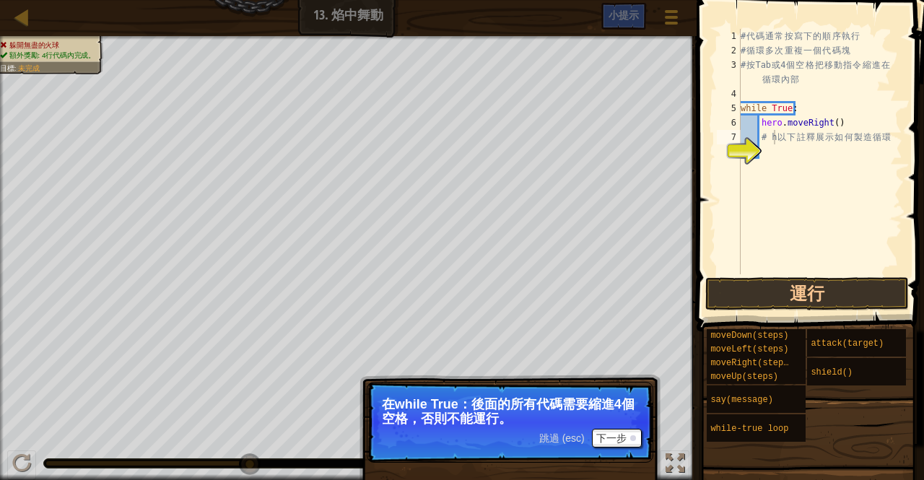
click at [553, 437] on span "跳過 (esc)" at bounding box center [561, 438] width 45 height 12
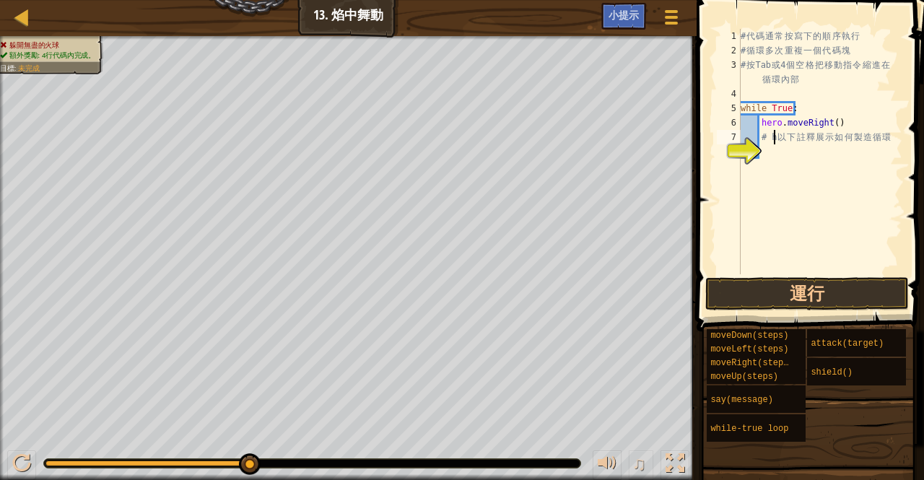
click at [779, 136] on div "# 代 碼 通 常 按 寫 下 的 順 序 執 行 # 循 環 多 次 重 複 一 個 代 碼 塊 # 按 Tab 或 4 個 空 格 把 移 動 指 令 縮…" at bounding box center [820, 166] width 165 height 274
type textarea "# 以下註釋展示如何製造循環"
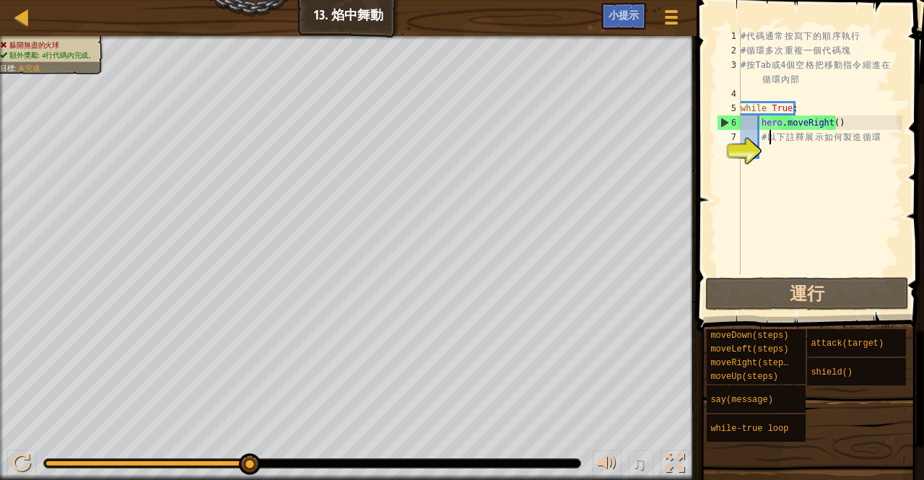
click at [807, 205] on div "# 代 碼 通 常 按 寫 下 的 順 序 執 行 # 循 環 多 次 重 複 一 個 代 碼 塊 # 按 Tab 或 4 個 空 格 把 移 動 指 令 縮…" at bounding box center [820, 166] width 165 height 274
type textarea "h"
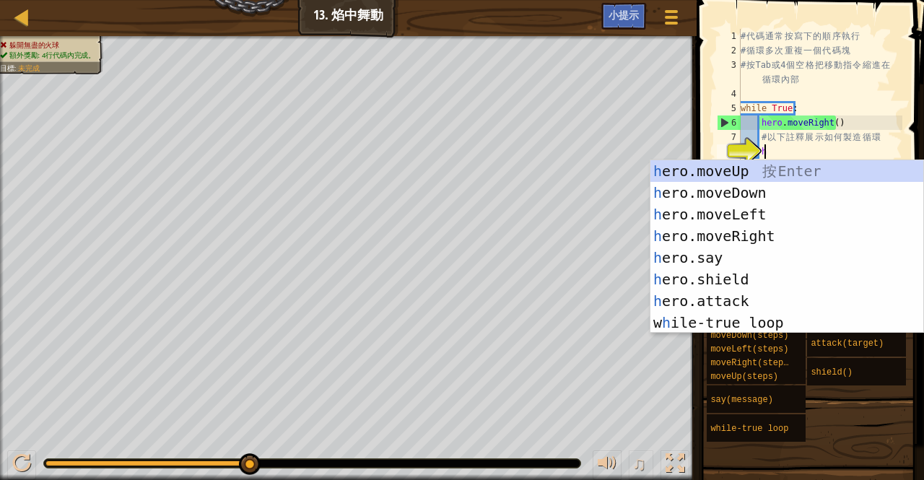
scroll to position [6, 1]
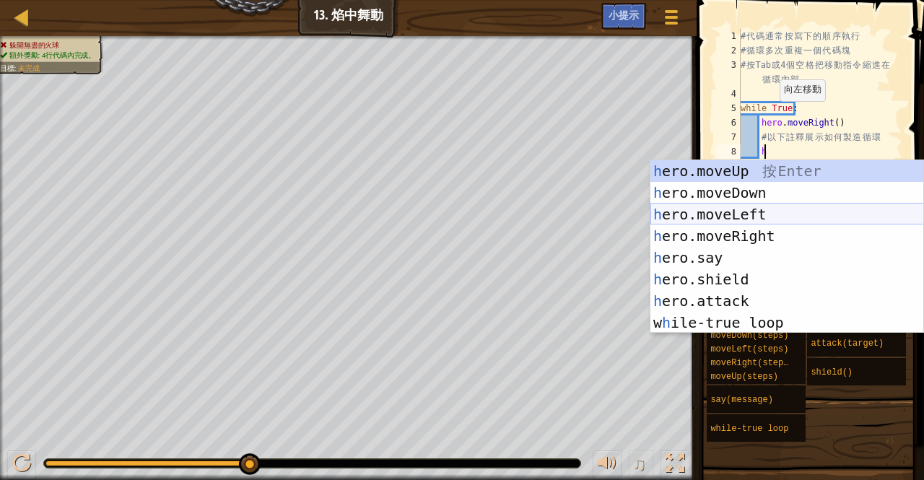
click at [746, 218] on div "h ero.moveUp 按 Enter h ero.moveDown 按 Enter h ero.moveLeft 按 Enter h ero.moveRi…" at bounding box center [787, 268] width 274 height 217
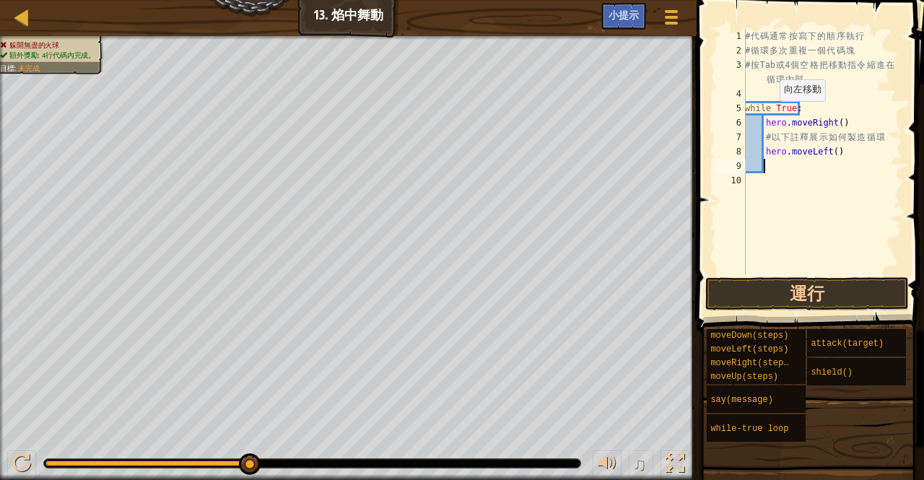
scroll to position [6, 1]
click at [829, 152] on div "# 代 碼 通 常 按 寫 下 的 順 序 執 行 # 循 環 多 次 重 複 一 個 代 碼 塊 # 按 Tab 或 4 個 空 格 把 移 動 指 令 縮…" at bounding box center [822, 166] width 160 height 274
type textarea "hero.moveLeft(3)"
click at [810, 294] on button "運行" at bounding box center [807, 293] width 204 height 33
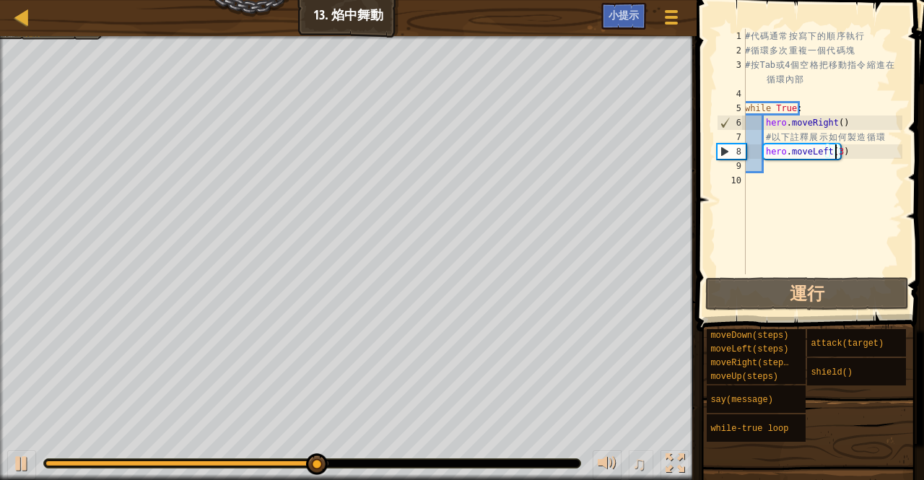
click at [752, 184] on div "# 代 碼 通 常 按 寫 下 的 順 序 執 行 # 循 環 多 次 重 複 一 個 代 碼 塊 # 按 Tab 或 4 個 空 格 把 移 動 指 令 縮…" at bounding box center [822, 166] width 160 height 274
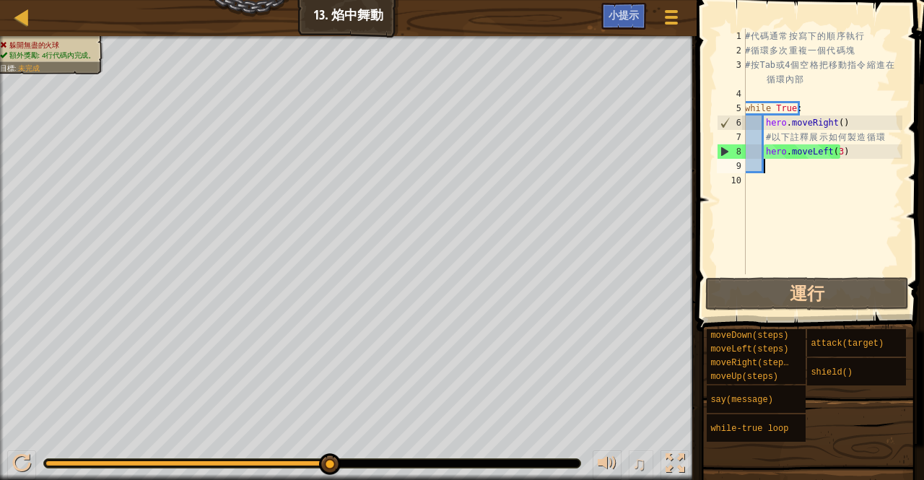
click at [764, 170] on div "# 代 碼 通 常 按 寫 下 的 順 序 執 行 # 循 環 多 次 重 複 一 個 代 碼 塊 # 按 Tab 或 4 個 空 格 把 移 動 指 令 縮…" at bounding box center [822, 166] width 160 height 274
type textarea "h"
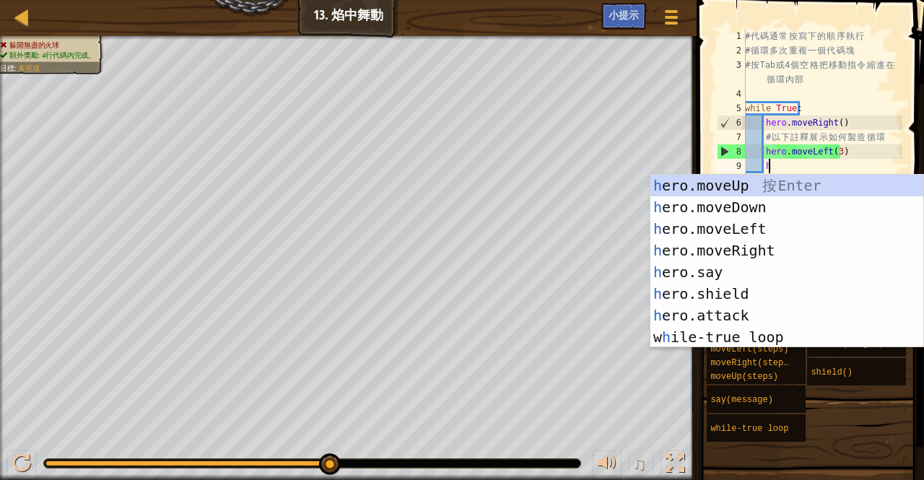
scroll to position [6, 1]
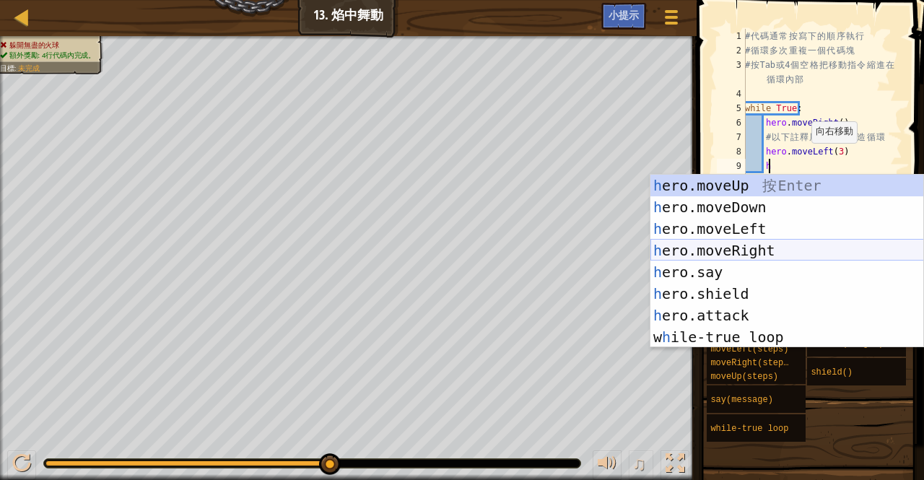
click at [741, 242] on div "h ero.moveUp 按 Enter h ero.moveDown 按 Enter h ero.moveLeft 按 Enter h ero.moveRi…" at bounding box center [787, 283] width 274 height 217
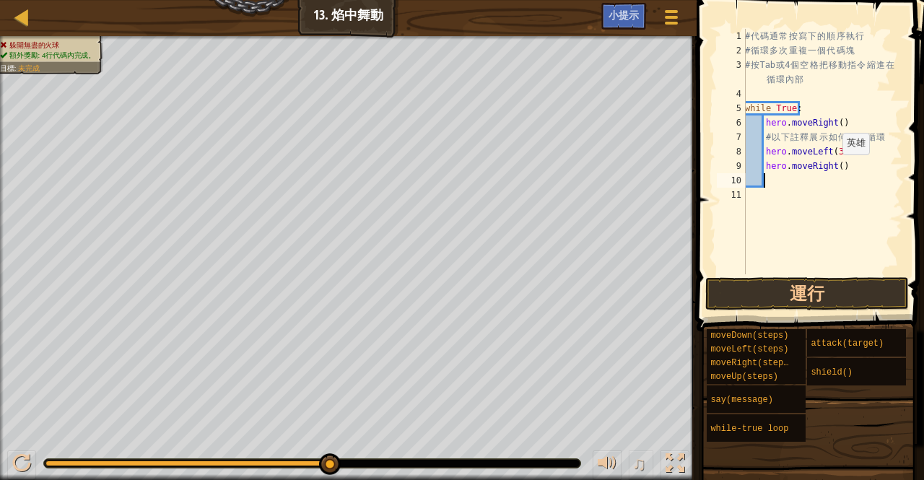
click at [834, 169] on div "# 代 碼 通 常 按 寫 下 的 順 序 執 行 # 循 環 多 次 重 複 一 個 代 碼 塊 # 按 Tab 或 4 個 空 格 把 移 動 指 令 縮…" at bounding box center [822, 166] width 160 height 274
click at [824, 286] on button "運行" at bounding box center [807, 293] width 204 height 33
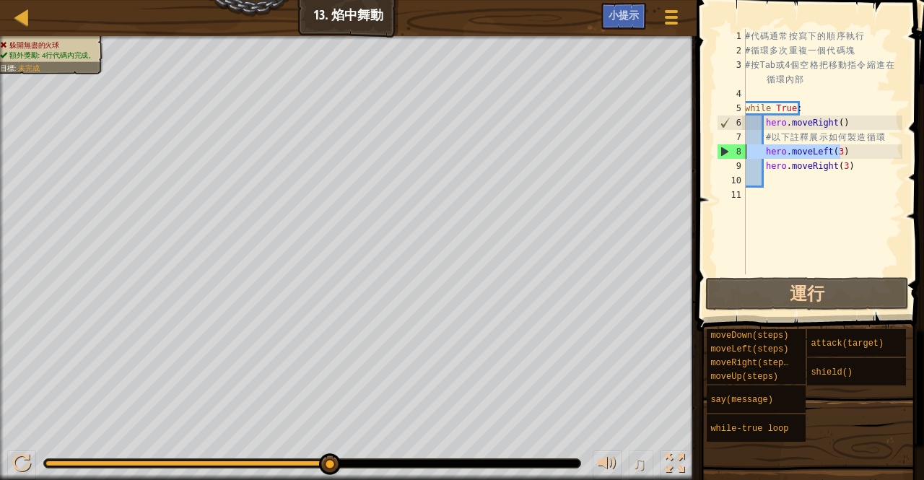
drag, startPoint x: 853, startPoint y: 158, endPoint x: 697, endPoint y: 147, distance: 156.3
click at [697, 147] on div "hero.moveRight(3) 1 2 3 4 5 6 7 8 9 10 11 # 代 碼 通 常 按 寫 下 的 順 序 執 行 # 循 環 多 次 重…" at bounding box center [808, 194] width 232 height 374
type textarea "hero.moveLeft(3)"
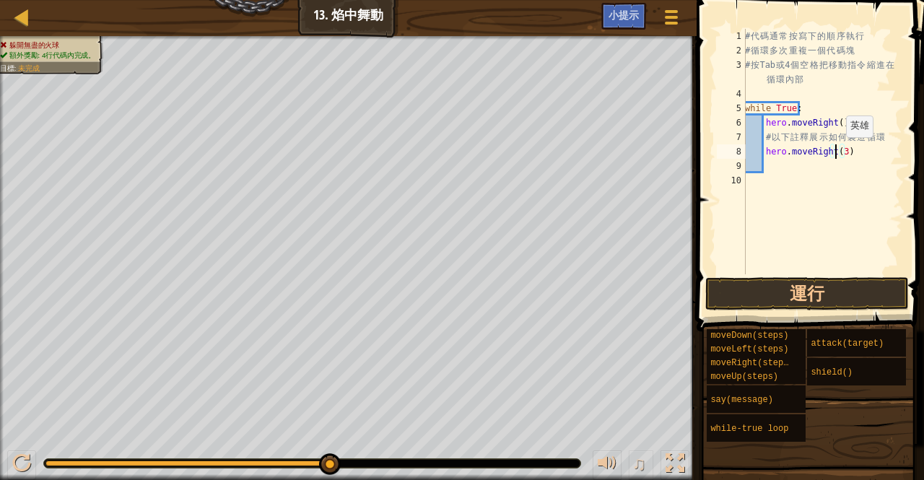
click at [837, 152] on div "# 代 碼 通 常 按 寫 下 的 順 序 執 行 # 循 環 多 次 重 複 一 個 代 碼 塊 # 按 Tab 或 4 個 空 格 把 移 動 指 令 縮…" at bounding box center [822, 166] width 160 height 274
drag, startPoint x: 810, startPoint y: 113, endPoint x: 731, endPoint y: 109, distance: 78.8
click at [731, 109] on div "hero.moveRight() 1 2 3 4 5 6 7 8 9 10 # 代 碼 通 常 按 寫 下 的 順 序 執 行 # 循 環 多 次 重 複 一…" at bounding box center [808, 151] width 188 height 245
click at [829, 152] on div "# 代 碼 通 常 按 寫 下 的 順 序 執 行 # 循 環 多 次 重 複 一 個 代 碼 塊 # 按 Tab 或 4 個 空 格 把 移 動 指 令 縮…" at bounding box center [822, 166] width 160 height 274
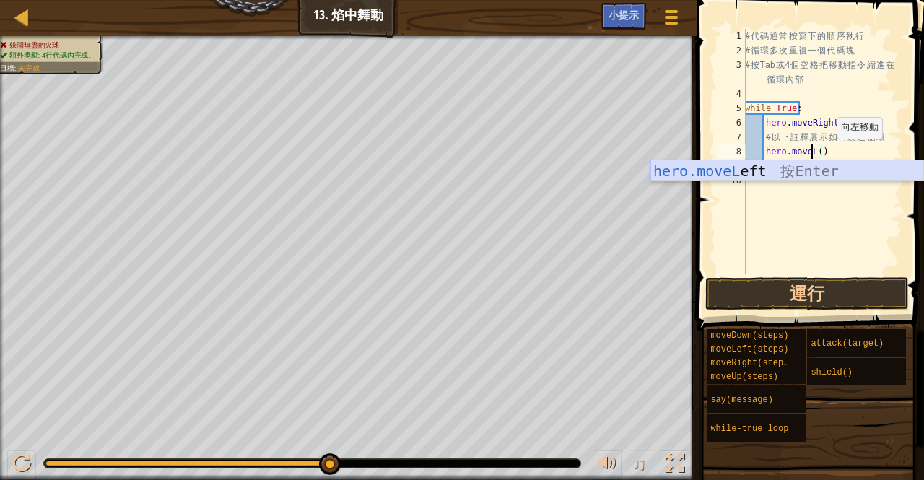
click at [863, 180] on div "hero.moveL eft 按 Enter" at bounding box center [787, 192] width 274 height 65
type textarea "hero.moveLeft"
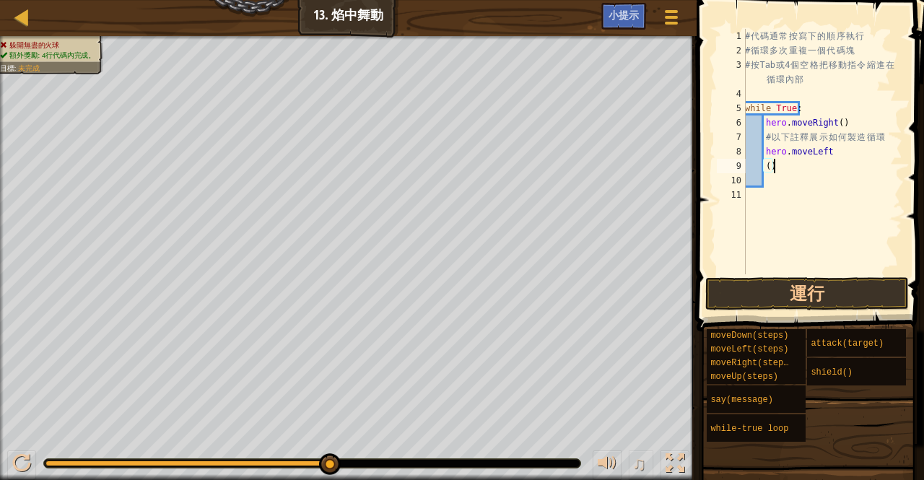
type textarea "("
click at [868, 294] on button "運行" at bounding box center [807, 293] width 204 height 33
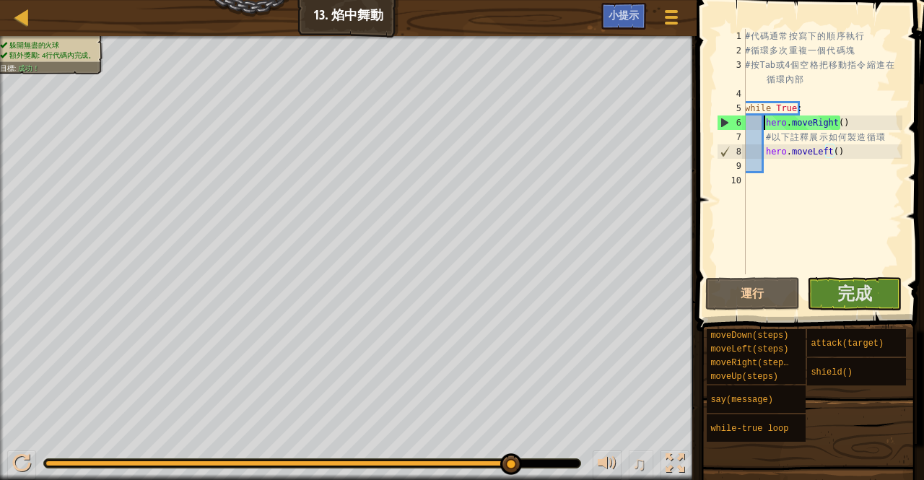
click at [764, 123] on div "# 代 碼 通 常 按 寫 下 的 順 序 執 行 # 循 環 多 次 重 複 一 個 代 碼 塊 # 按 Tab 或 4 個 空 格 把 移 動 指 令 縮…" at bounding box center [822, 166] width 160 height 274
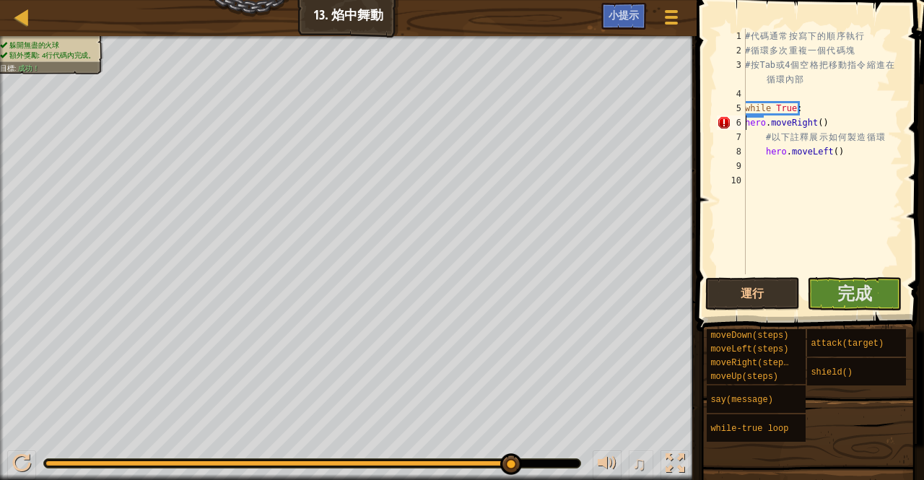
type textarea "hero.moveRight()"
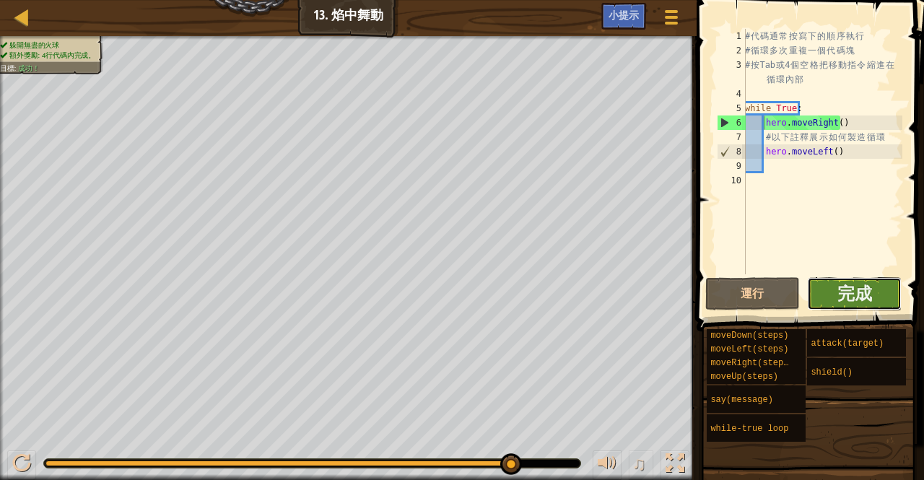
click at [871, 295] on button "完成" at bounding box center [854, 293] width 95 height 33
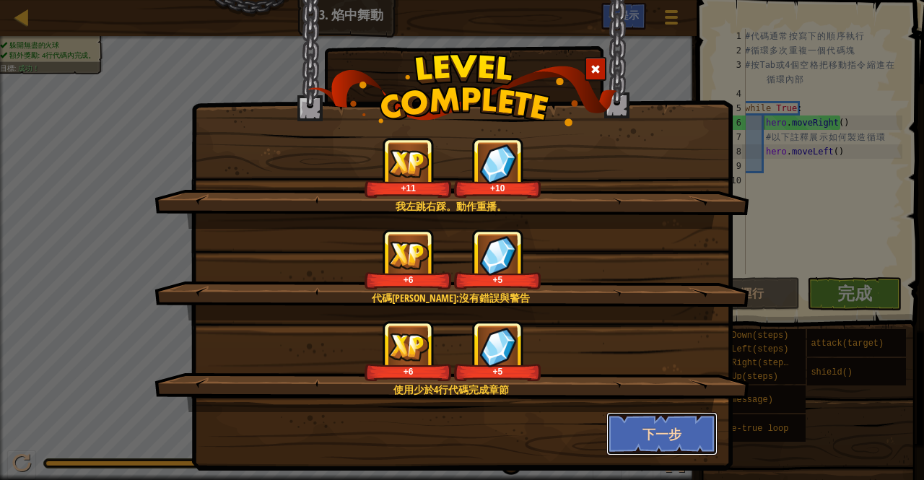
click at [660, 429] on button "下一步" at bounding box center [662, 433] width 112 height 43
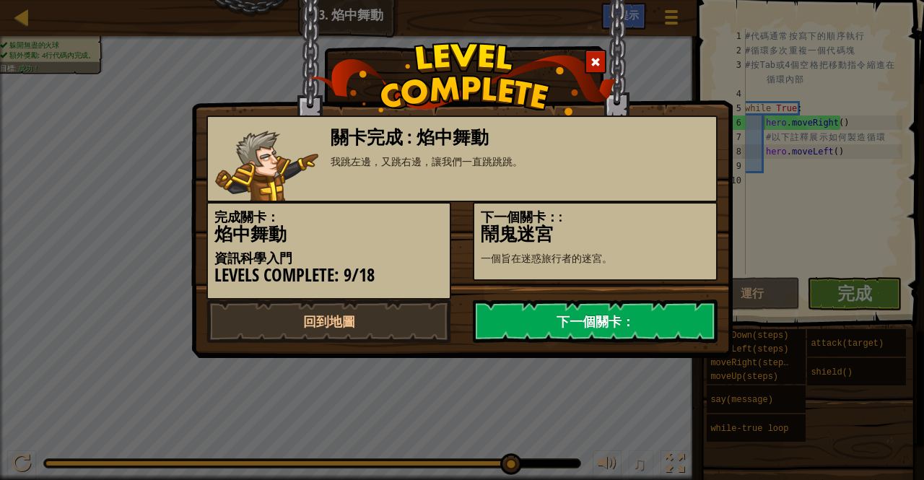
click at [562, 314] on link "下一個關卡：" at bounding box center [595, 321] width 245 height 43
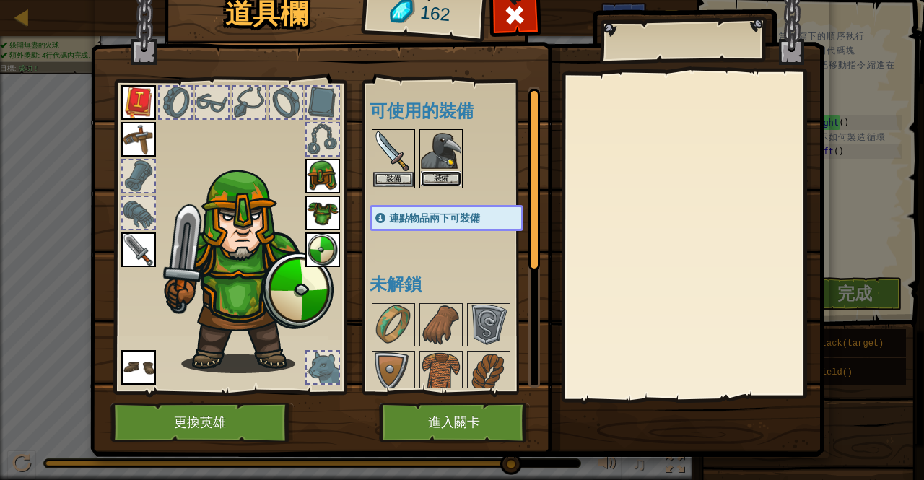
click at [443, 175] on button "裝備" at bounding box center [441, 178] width 40 height 15
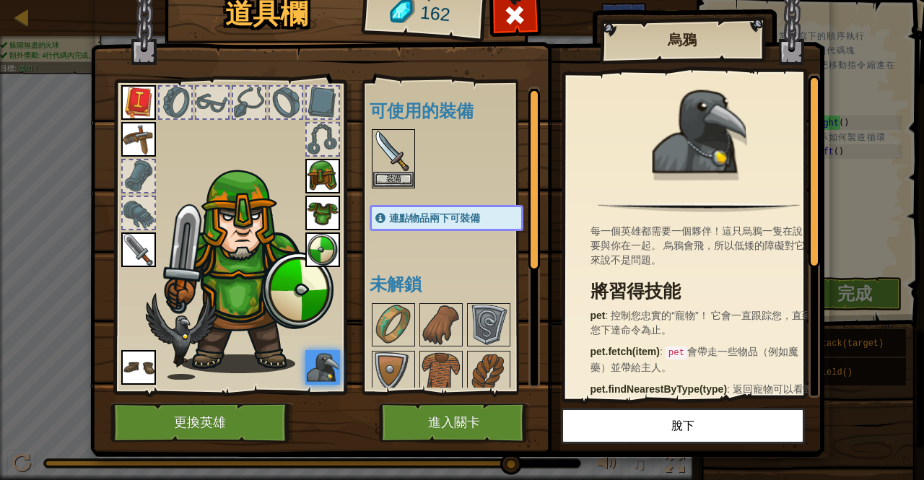
drag, startPoint x: 606, startPoint y: 219, endPoint x: 649, endPoint y: 248, distance: 52.5
click at [649, 248] on div "每一個英雄都需要一個夥伴！這只烏鴉一隻在說要與你在一起。 烏鴉會飛，所以低矮的障礙對它來說不是問題。 將習得技能 pet : 控制您忠實的“寵物”！ 它會一直…" at bounding box center [698, 236] width 267 height 324
click at [375, 174] on button "裝備" at bounding box center [393, 178] width 40 height 15
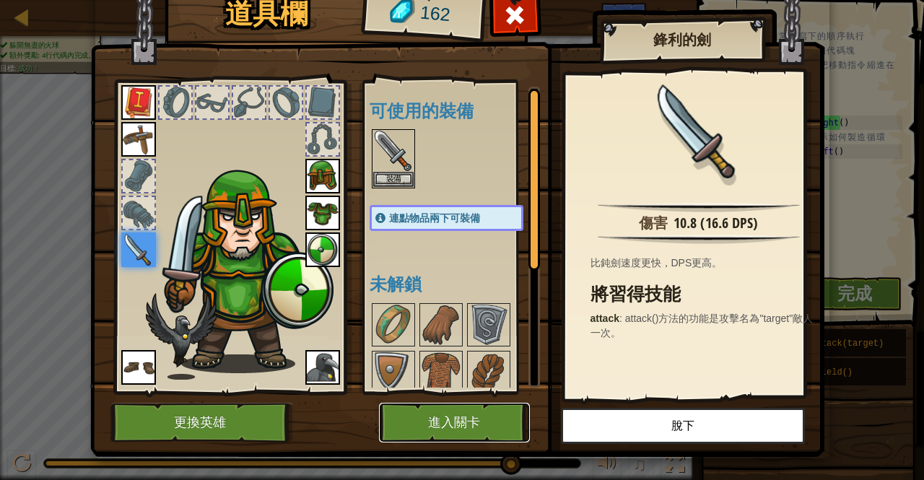
click at [426, 412] on button "進入關卡" at bounding box center [454, 423] width 151 height 40
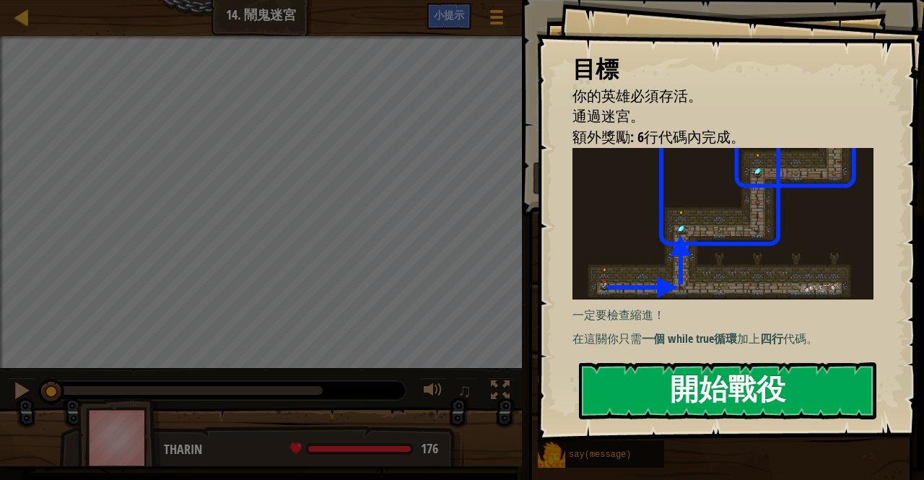
click at [680, 385] on button "開始戰役" at bounding box center [727, 390] width 297 height 57
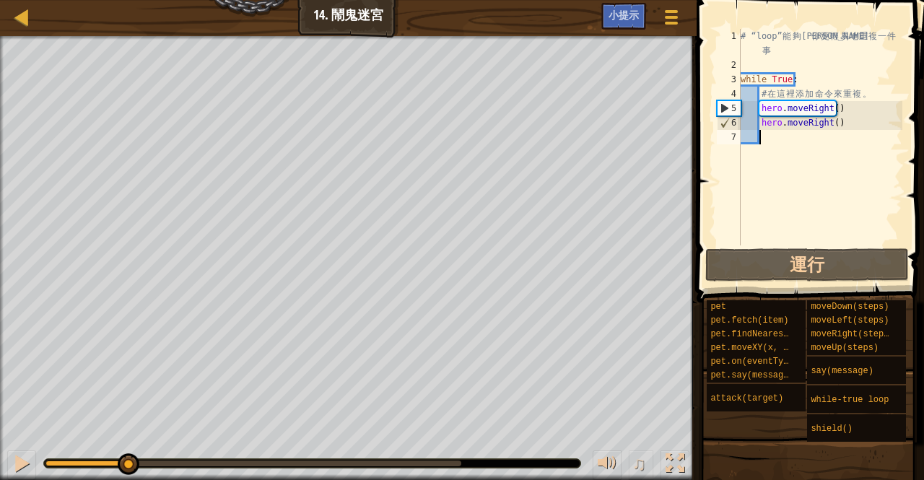
drag, startPoint x: 446, startPoint y: 453, endPoint x: 115, endPoint y: 474, distance: 332.0
click at [115, 476] on div "♫" at bounding box center [348, 459] width 697 height 43
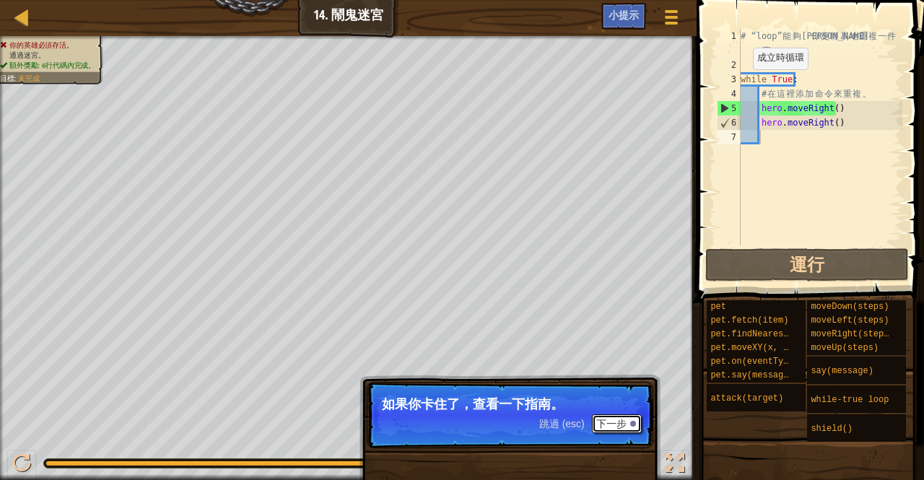
click at [625, 418] on button "下一步" at bounding box center [617, 423] width 50 height 19
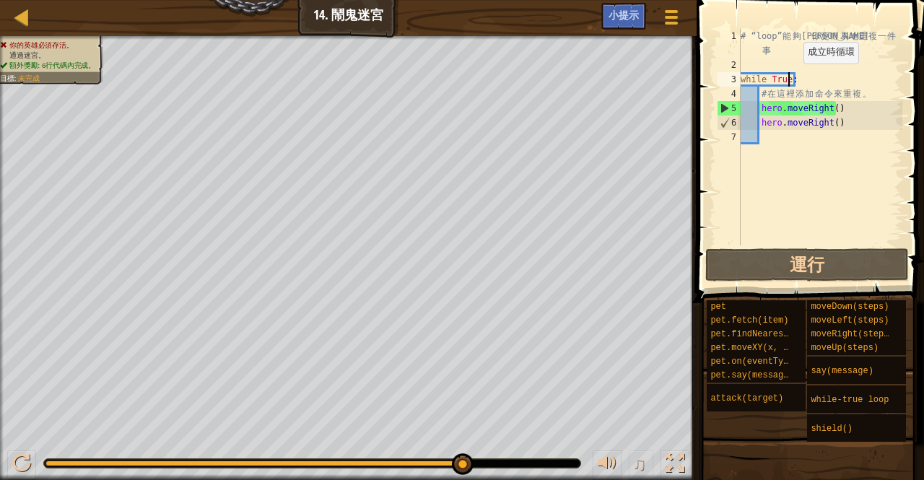
click at [790, 78] on div "# “loop” 能 夠 讓 你 更 輕 易 地 重 複 一 件 事 while True : # 在 這 裡 添 加 命 令 來 重 複 。 hero . …" at bounding box center [820, 159] width 165 height 260
click at [791, 76] on div "# “loop” 能 夠 讓 你 更 輕 易 地 重 複 一 件 事 while True : # 在 這 裡 添 加 命 令 來 重 複 。 hero . …" at bounding box center [820, 159] width 165 height 260
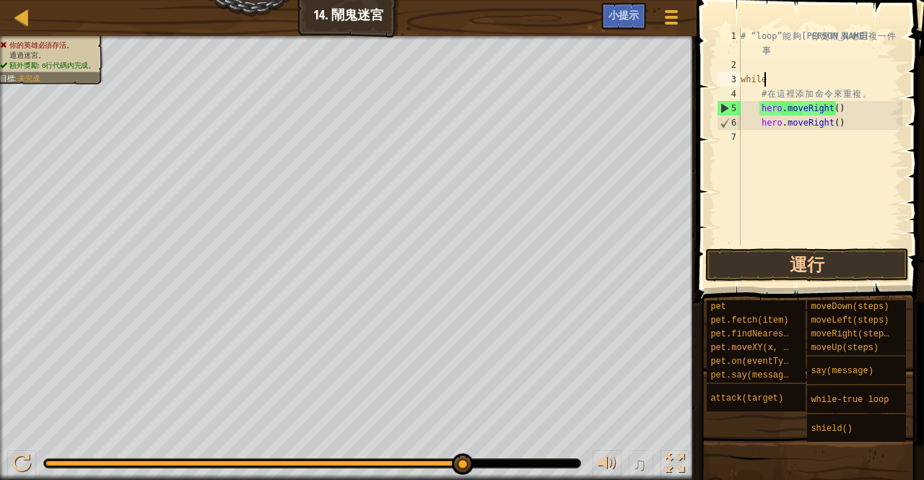
type textarea "w"
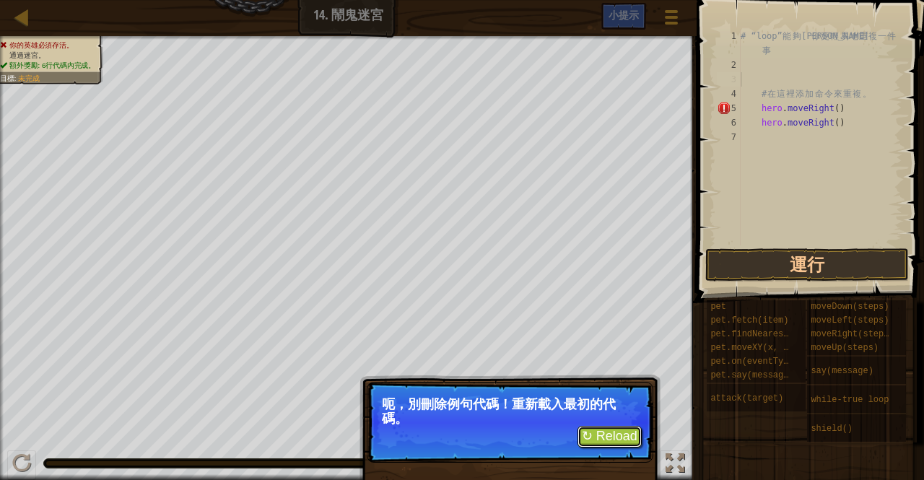
click at [616, 435] on button "↻ Reload" at bounding box center [609, 437] width 64 height 22
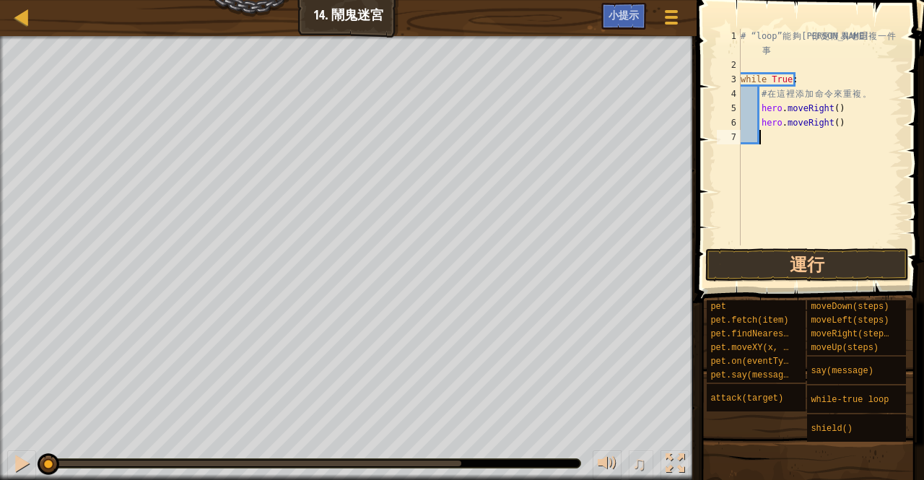
scroll to position [6, 0]
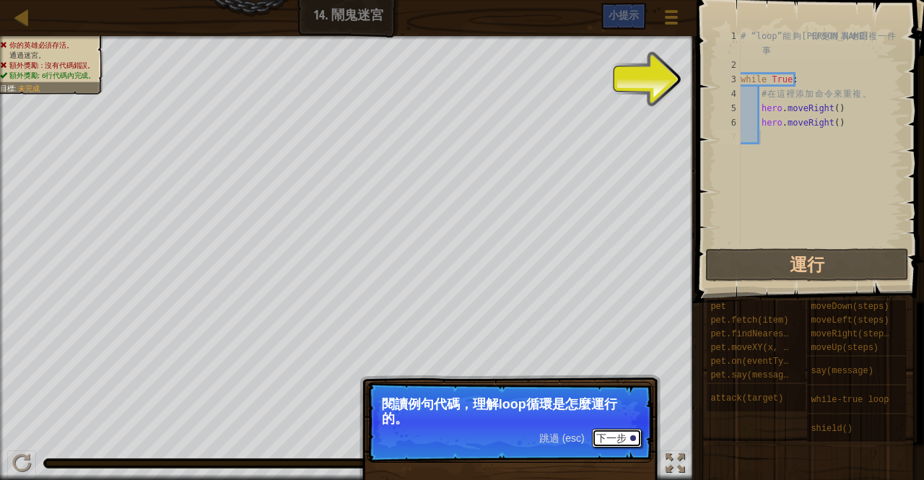
click at [616, 433] on button "下一步" at bounding box center [617, 438] width 50 height 19
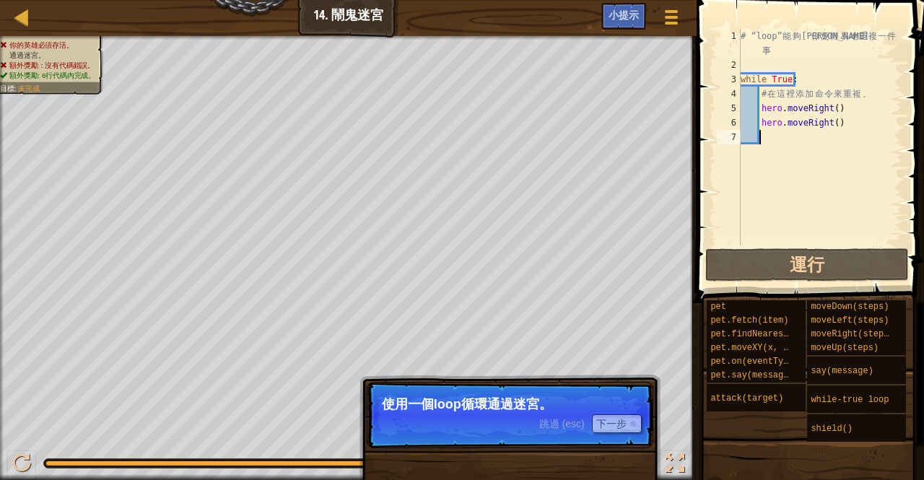
click at [599, 440] on p "跳過 (esc) 下一步 使用一個loop循環通過迷宮。" at bounding box center [510, 415] width 287 height 66
click at [616, 420] on button "下一步" at bounding box center [617, 423] width 50 height 19
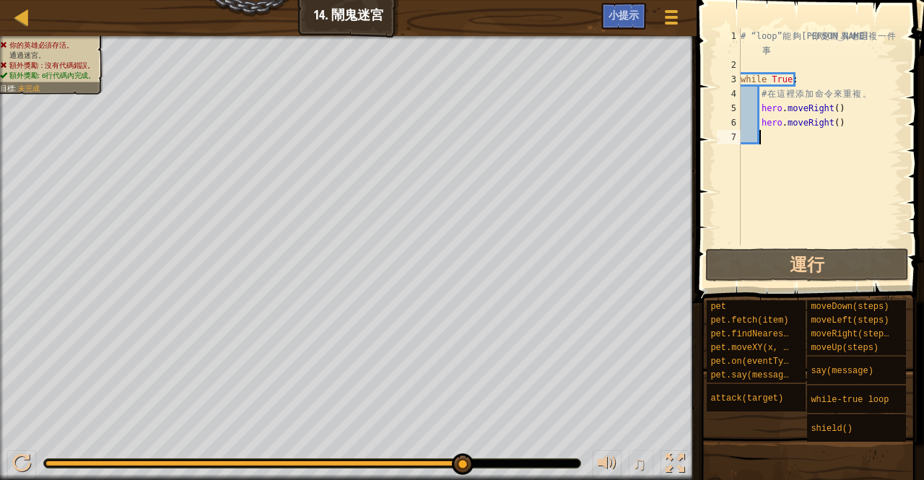
type textarea "h"
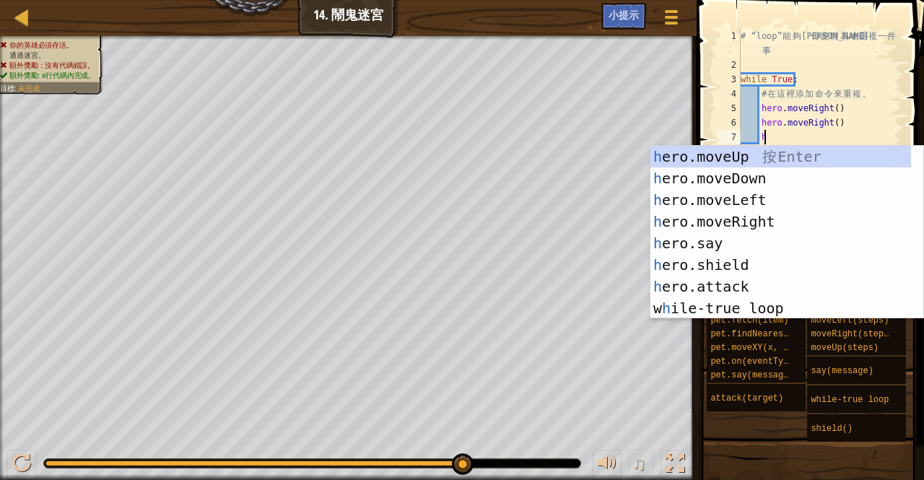
scroll to position [6, 1]
click at [724, 152] on div "h ero.moveUp 按 Enter h ero.moveDown 按 Enter h ero.moveLeft 按 Enter h ero.moveRi…" at bounding box center [780, 254] width 261 height 217
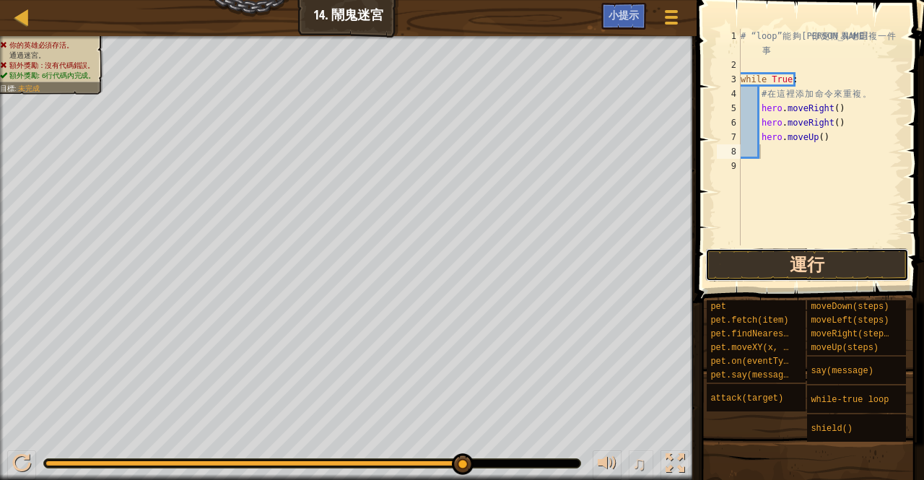
click at [808, 264] on button "運行" at bounding box center [807, 264] width 204 height 33
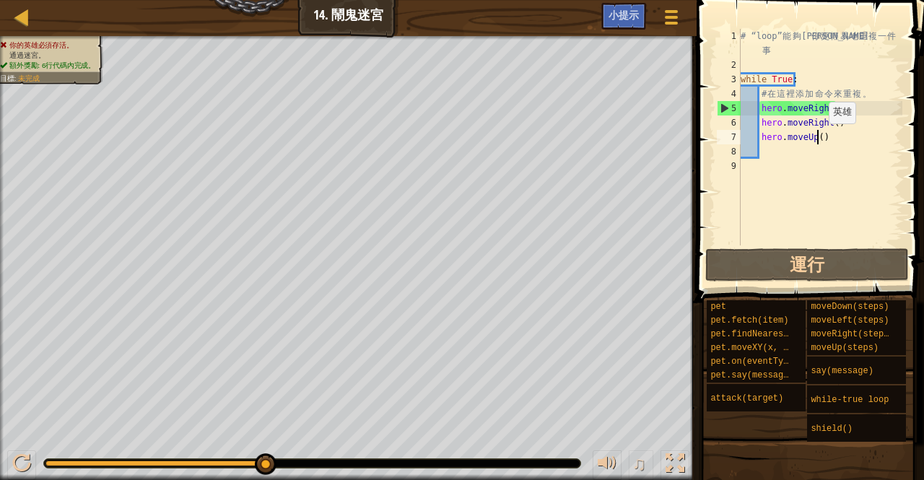
click at [816, 138] on div "# “loop” 能 夠 讓 你 更 輕 易 地 重 複 一 件 事 while True : # 在 這 裡 添 加 命 令 來 重 複 。 hero . …" at bounding box center [820, 159] width 165 height 260
type textarea "hero.moveUp(2)"
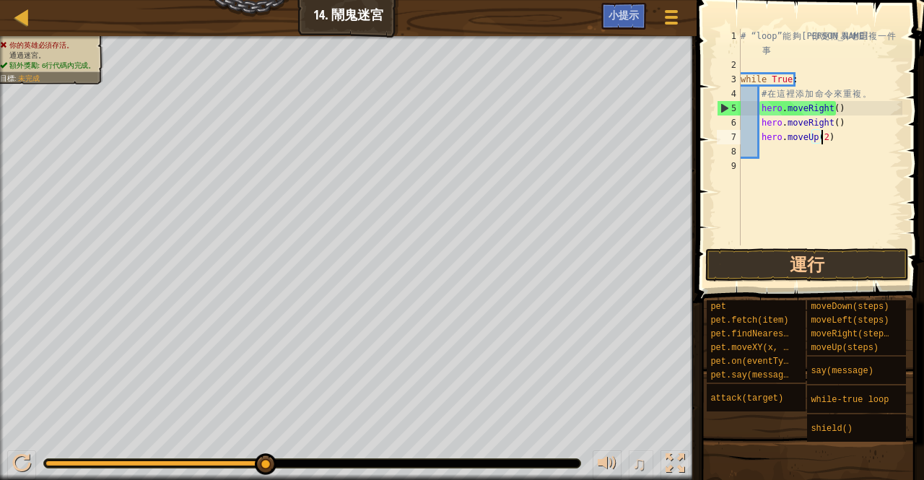
scroll to position [6, 6]
click at [762, 155] on div "# “loop” 能 夠 讓 你 更 輕 易 地 重 複 一 件 事 while True : # 在 這 裡 添 加 命 令 來 重 複 。 hero . …" at bounding box center [820, 159] width 165 height 260
type textarea "h"
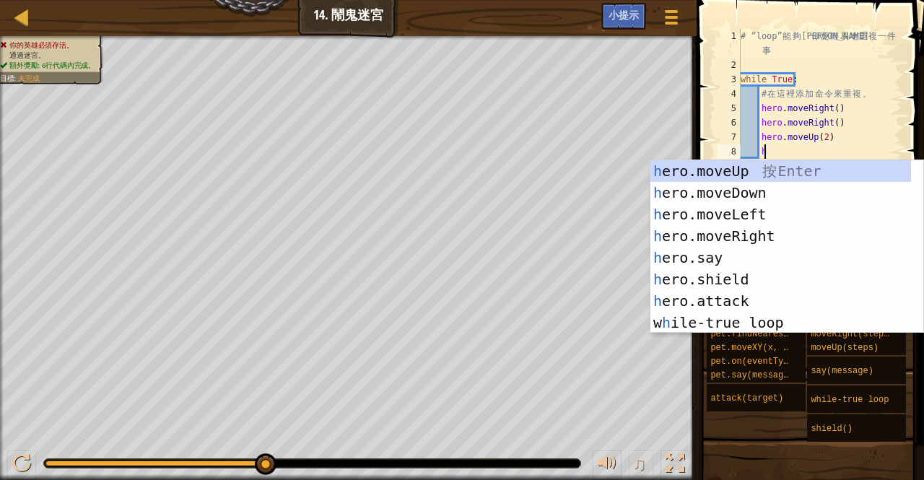
scroll to position [6, 1]
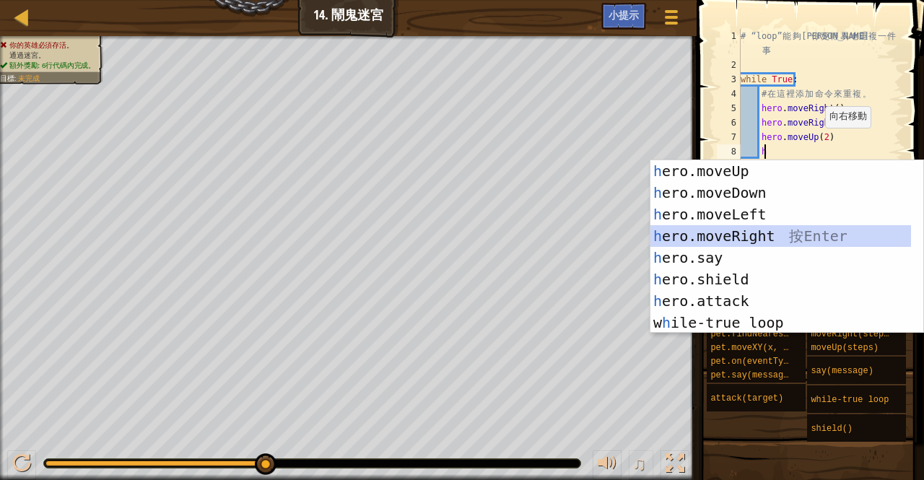
click at [733, 239] on div "h ero.moveUp 按 Enter h ero.moveDown 按 Enter h ero.moveLeft 按 Enter h ero.moveRi…" at bounding box center [780, 268] width 261 height 217
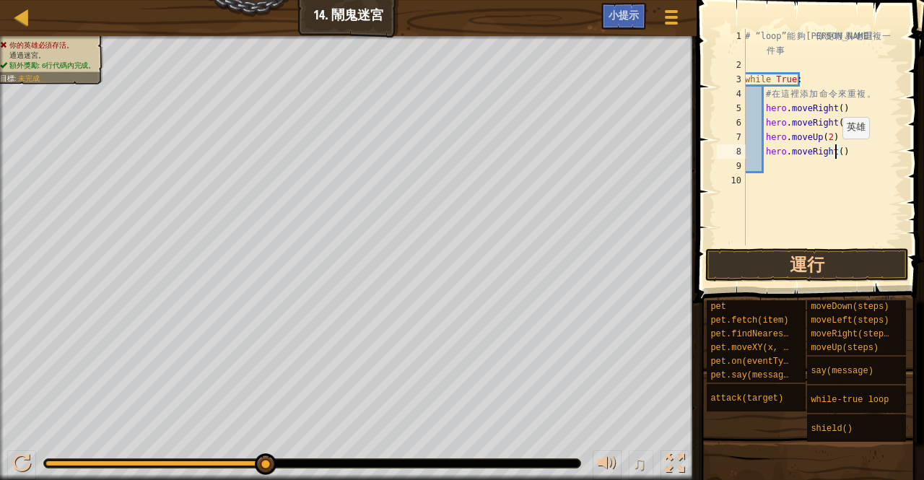
click at [834, 153] on div "# “loop” 能 夠 讓 你 更 輕 易 地 重 複 一 件 事 while True : # 在 這 裡 添 加 命 令 來 重 複 。 hero . …" at bounding box center [822, 159] width 160 height 260
type textarea "hero.moveRight(2)"
click at [770, 165] on div "# “loop” 能 夠 讓 你 更 輕 易 地 重 複 一 件 事 while True : # 在 這 裡 添 加 命 令 來 重 複 。 hero . …" at bounding box center [822, 159] width 160 height 260
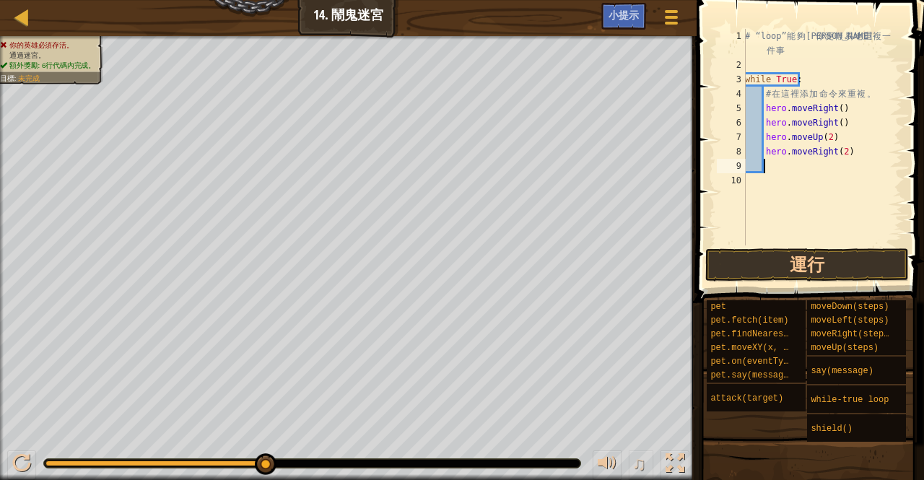
type textarea "h"
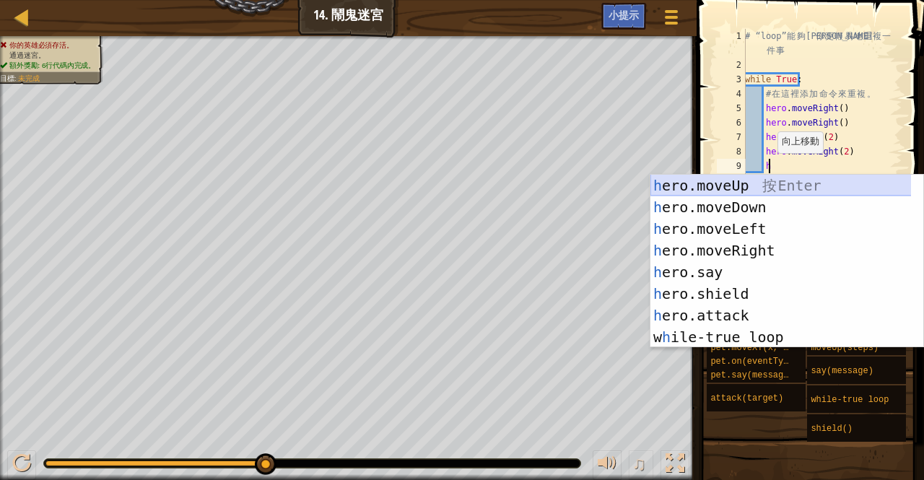
click at [739, 185] on div "h ero.moveUp 按 Enter h ero.moveDown 按 Enter h ero.moveLeft 按 Enter h ero.moveRi…" at bounding box center [780, 283] width 261 height 217
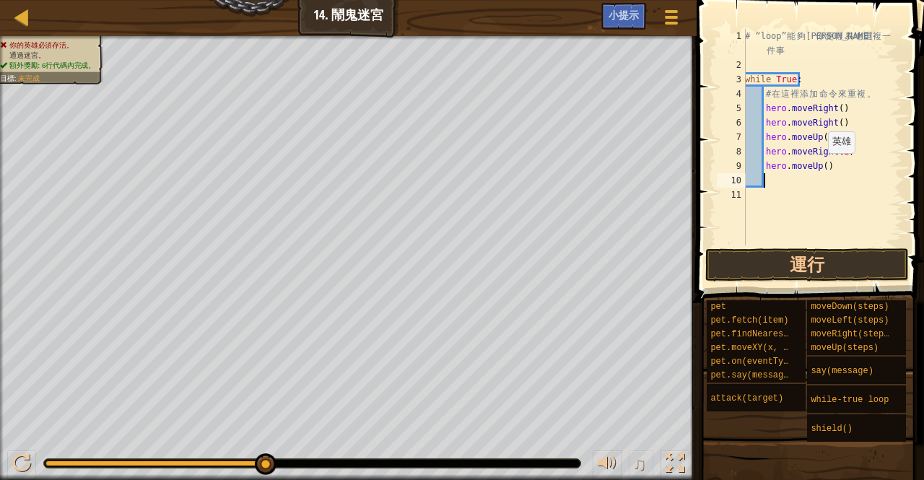
click at [820, 167] on div "# “loop” 能 夠 讓 你 更 輕 易 地 重 複 一 件 事 while True : # 在 這 裡 添 加 命 令 來 重 複 。 hero . …" at bounding box center [822, 159] width 160 height 260
type textarea "hero.moveUp(2)"
click at [778, 185] on div "# “loop” 能 夠 讓 你 更 輕 易 地 重 複 一 件 事 while True : # 在 這 裡 添 加 命 令 來 重 複 。 hero . …" at bounding box center [822, 159] width 160 height 260
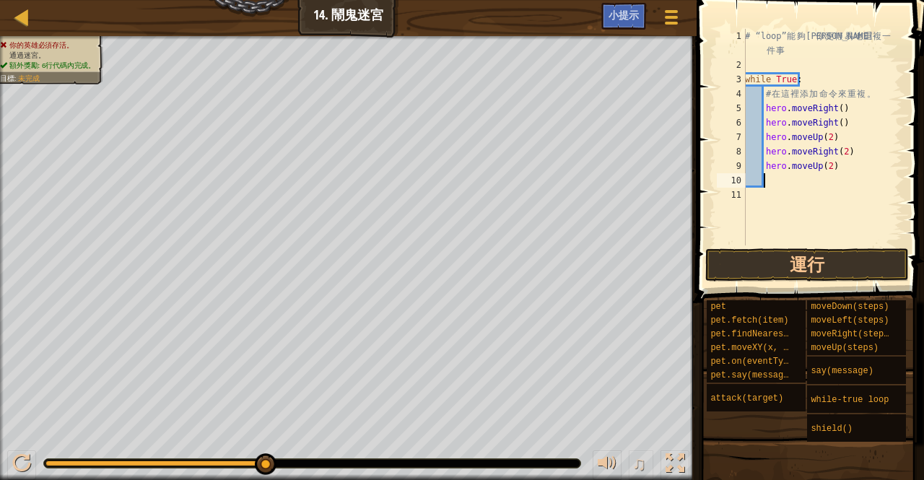
type textarea "h"
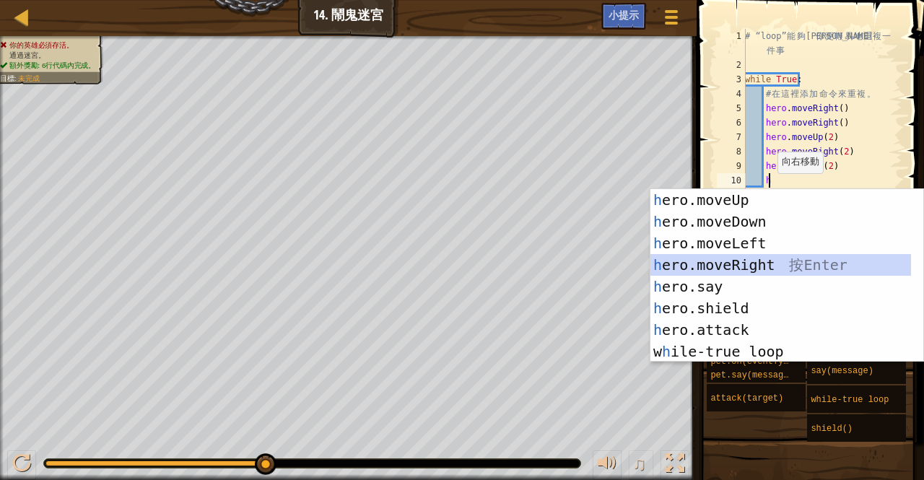
click at [741, 259] on div "h ero.moveUp 按 Enter h ero.moveDown 按 Enter h ero.moveLeft 按 Enter h ero.moveRi…" at bounding box center [780, 297] width 261 height 217
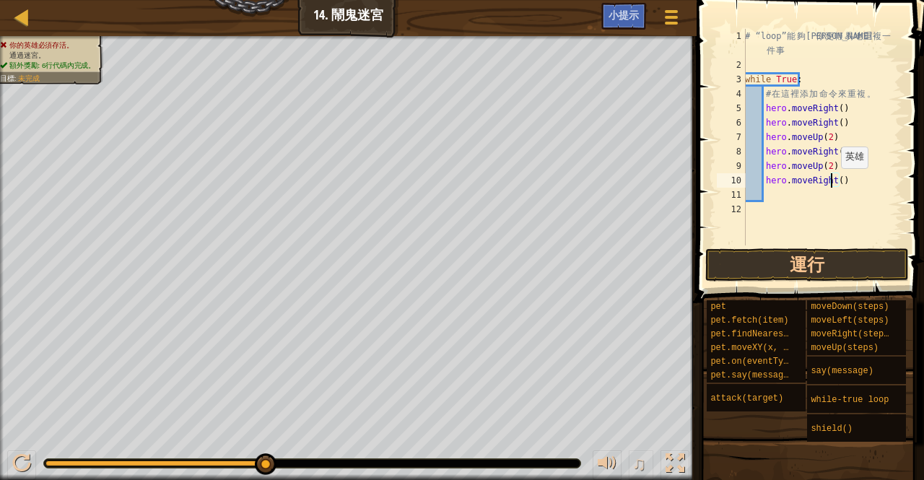
click at [833, 183] on div "# “loop” 能 夠 讓 你 更 輕 易 地 重 複 一 件 事 while True : # 在 這 裡 添 加 命 令 來 重 複 。 hero . …" at bounding box center [822, 159] width 160 height 260
click at [834, 185] on div "# “loop” 能 夠 讓 你 更 輕 易 地 重 複 一 件 事 while True : # 在 這 裡 添 加 命 令 來 重 複 。 hero . …" at bounding box center [822, 159] width 160 height 260
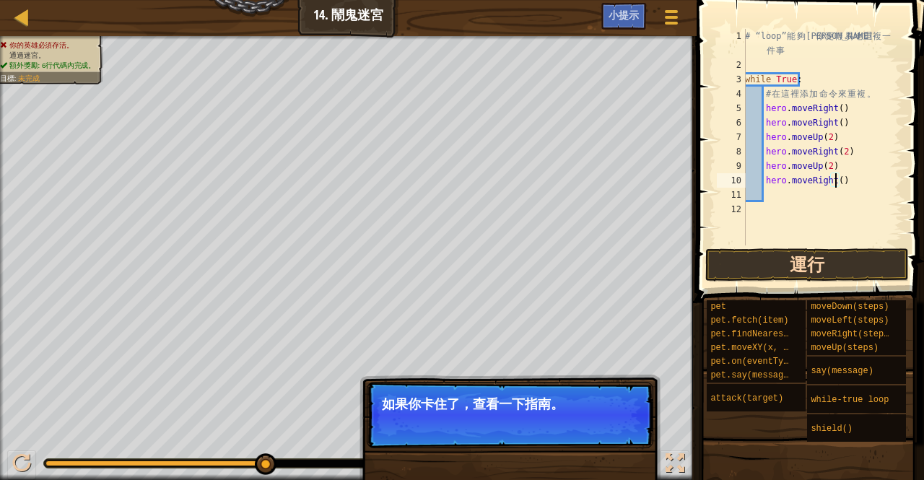
type textarea "hero.moveRight(3)"
click at [769, 197] on div "# “loop” 能 夠 讓 你 更 輕 易 地 重 複 一 件 事 while True : # 在 這 裡 添 加 命 令 來 重 複 。 hero . …" at bounding box center [822, 159] width 160 height 260
type textarea "h"
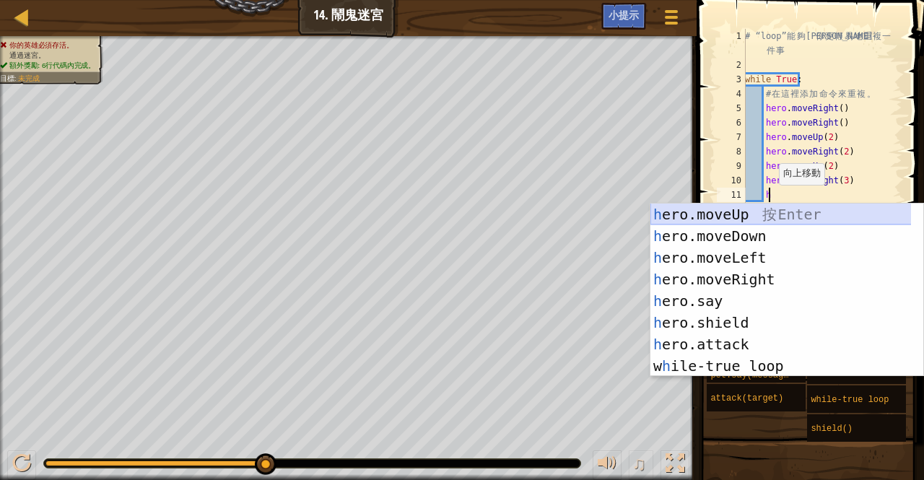
click at [736, 206] on div "h ero.moveUp 按 Enter h ero.moveDown 按 Enter h ero.moveLeft 按 Enter h ero.moveRi…" at bounding box center [780, 312] width 261 height 217
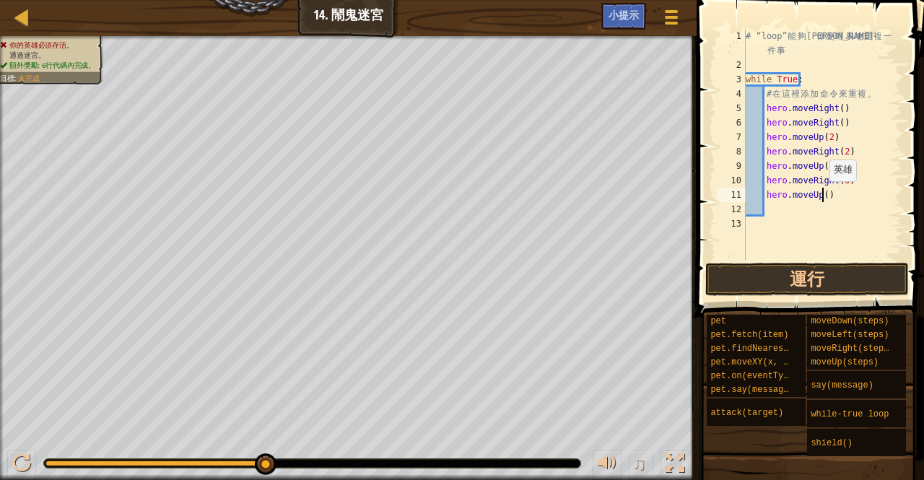
click at [821, 196] on div "# “loop” 能 夠 讓 你 更 輕 易 地 重 複 一 件 事 while True : # 在 這 裡 添 加 命 令 來 重 複 。 hero . …" at bounding box center [823, 166] width 160 height 274
type textarea "hero.moveUp(2)"
click at [831, 268] on button "運行" at bounding box center [807, 279] width 204 height 33
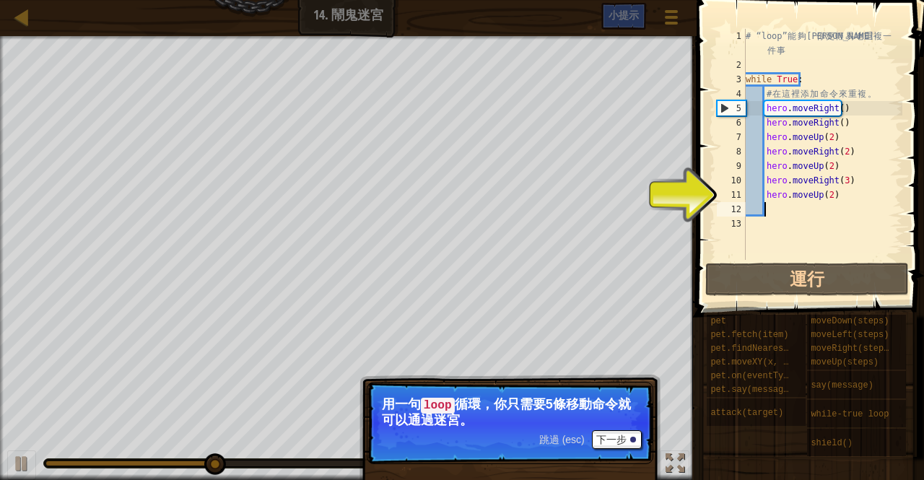
click at [808, 215] on div "# “loop” 能 夠 讓 你 更 輕 易 地 重 複 一 件 事 while True : # 在 這 裡 添 加 命 令 來 重 複 。 hero . …" at bounding box center [823, 166] width 160 height 274
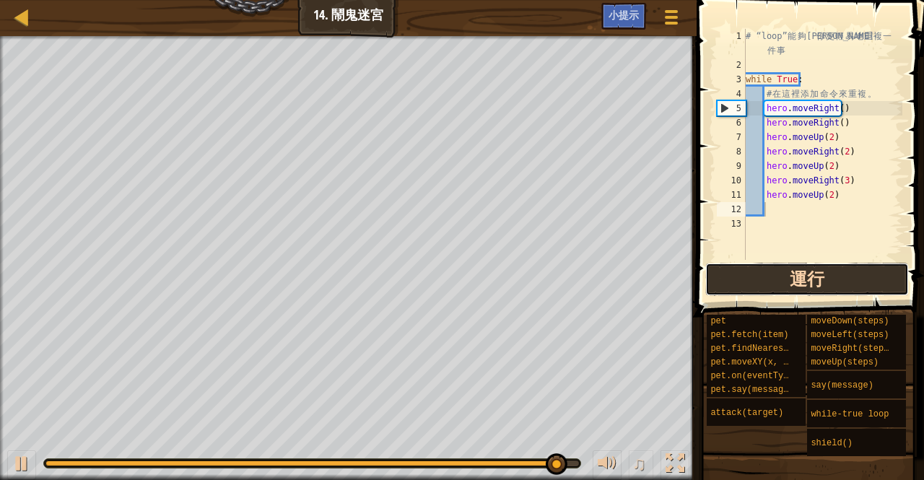
click at [778, 271] on button "運行" at bounding box center [807, 279] width 204 height 33
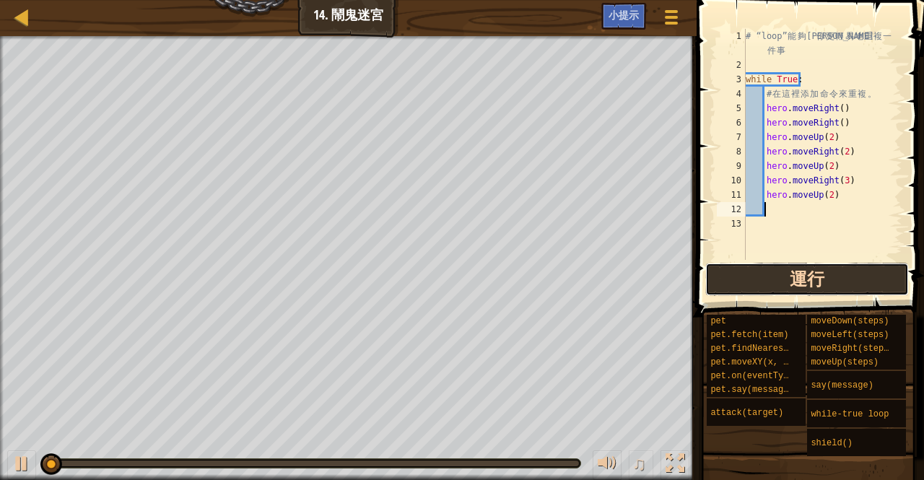
click at [778, 271] on button "運行" at bounding box center [807, 279] width 204 height 33
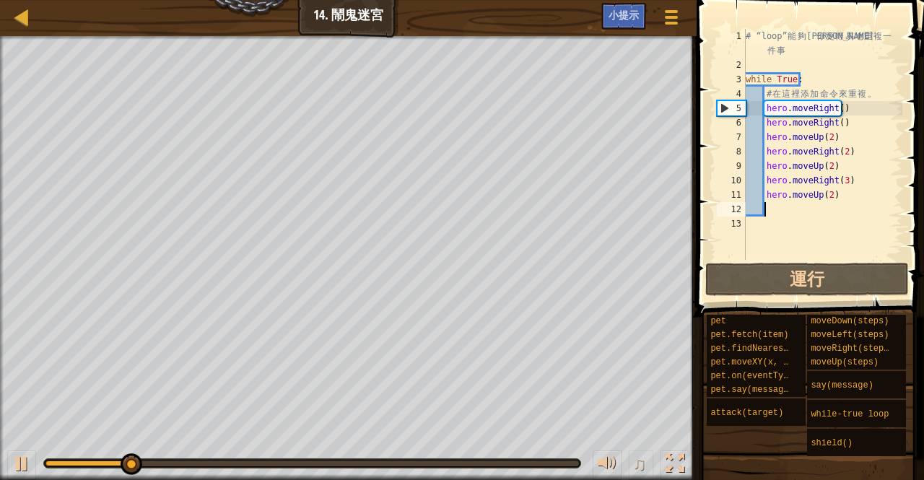
click at [721, 105] on div "5" at bounding box center [731, 108] width 28 height 14
click at [722, 103] on div "5" at bounding box center [731, 108] width 28 height 14
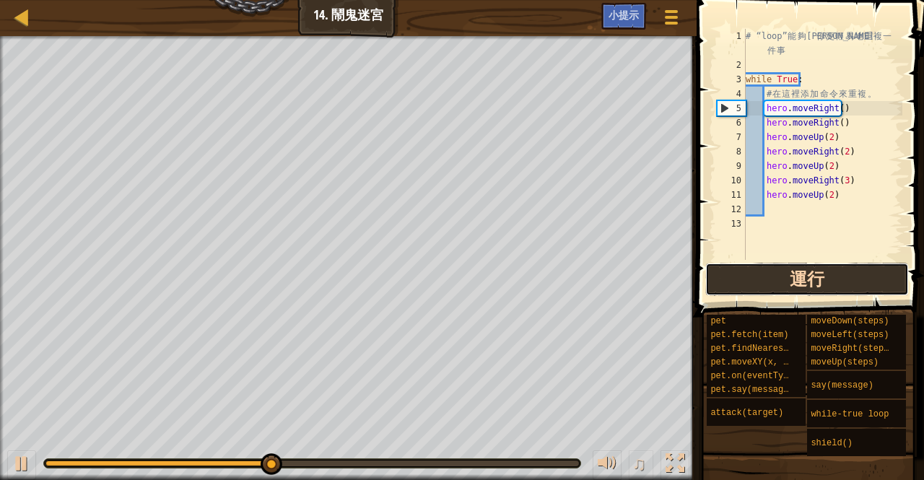
click at [744, 282] on button "運行" at bounding box center [807, 279] width 204 height 33
click at [742, 282] on button "運行" at bounding box center [807, 279] width 204 height 33
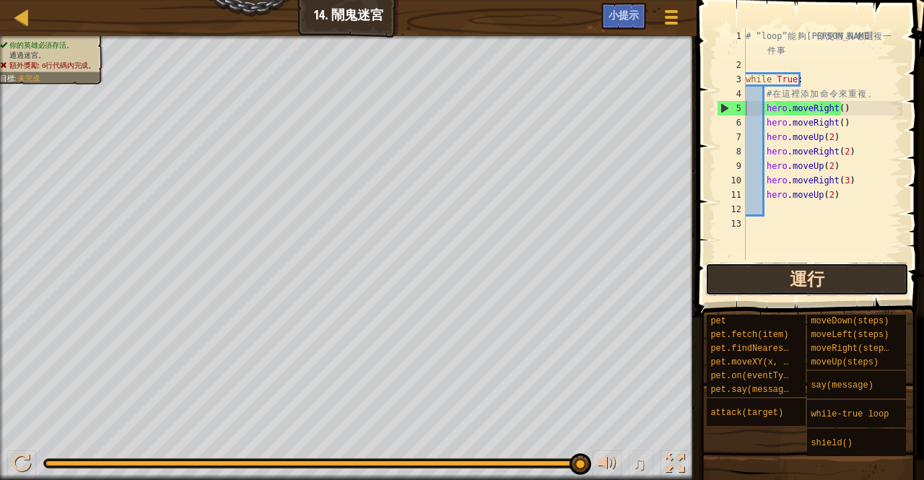
click at [769, 273] on button "運行" at bounding box center [807, 279] width 204 height 33
click at [723, 270] on button "運行" at bounding box center [807, 279] width 204 height 33
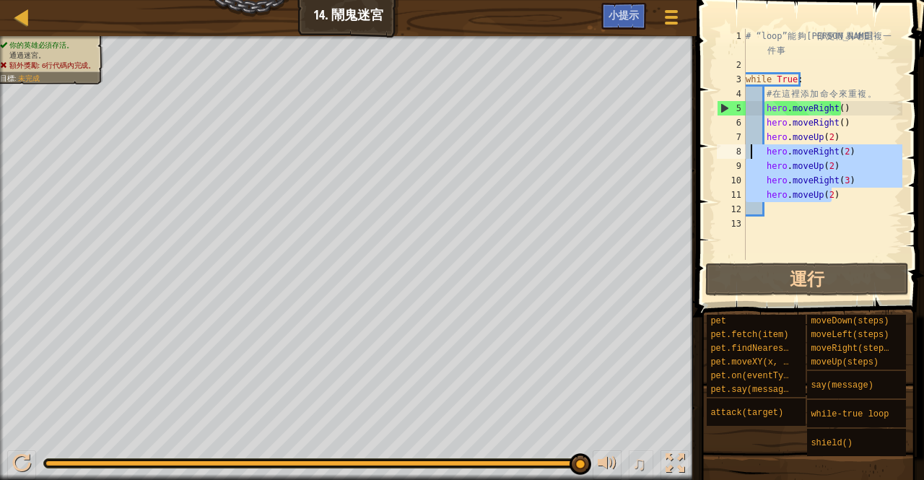
drag, startPoint x: 855, startPoint y: 196, endPoint x: 748, endPoint y: 154, distance: 114.1
click at [748, 154] on div "# “loop” 能 夠 讓 你 更 輕 易 地 重 複 一 件 事 while True : # 在 這 裡 添 加 命 令 來 重 複 。 hero . …" at bounding box center [823, 166] width 160 height 274
type textarea "hero.moveRight(2) hero.moveUp(2)"
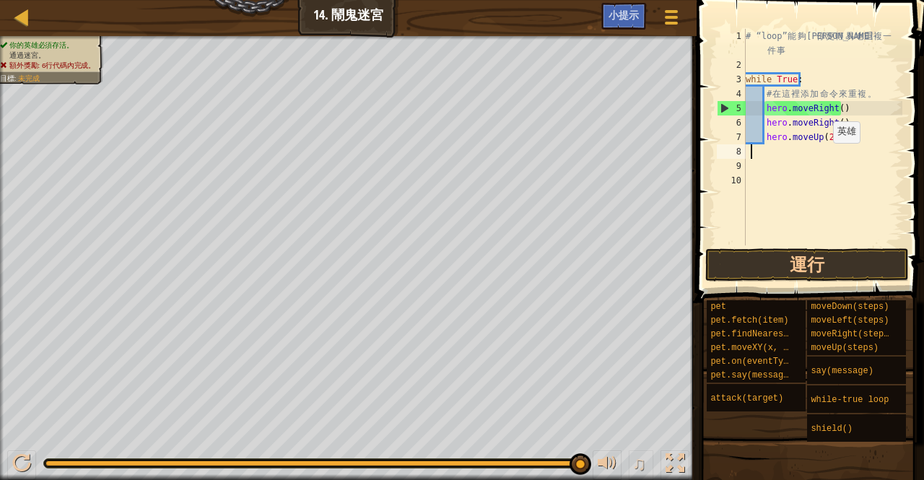
scroll to position [6, 0]
click at [836, 123] on div "# “loop” 能 夠 讓 你 更 輕 易 地 重 複 一 件 事 while True : # 在 這 裡 添 加 命 令 來 重 複 。 hero . …" at bounding box center [823, 159] width 160 height 260
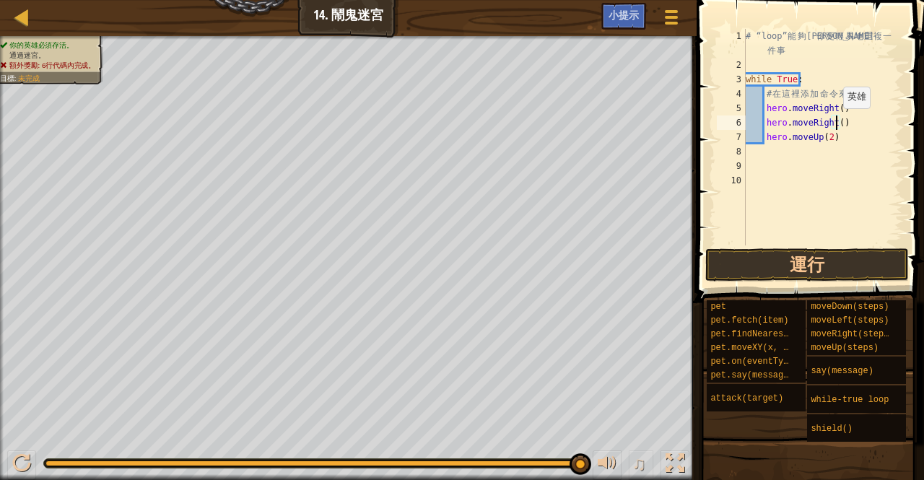
scroll to position [6, 7]
click at [843, 110] on div "# “loop” 能 夠 讓 你 更 輕 易 地 重 複 一 件 事 while True : # 在 這 裡 添 加 命 令 來 重 複 。 hero . …" at bounding box center [823, 159] width 160 height 260
type textarea "h"
click at [818, 262] on button "運行" at bounding box center [807, 264] width 204 height 33
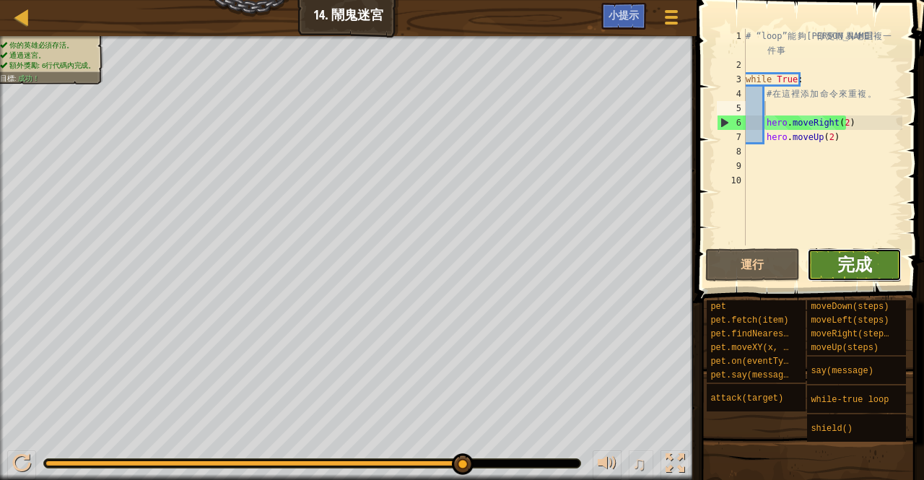
click at [850, 261] on span "完成" at bounding box center [854, 264] width 35 height 23
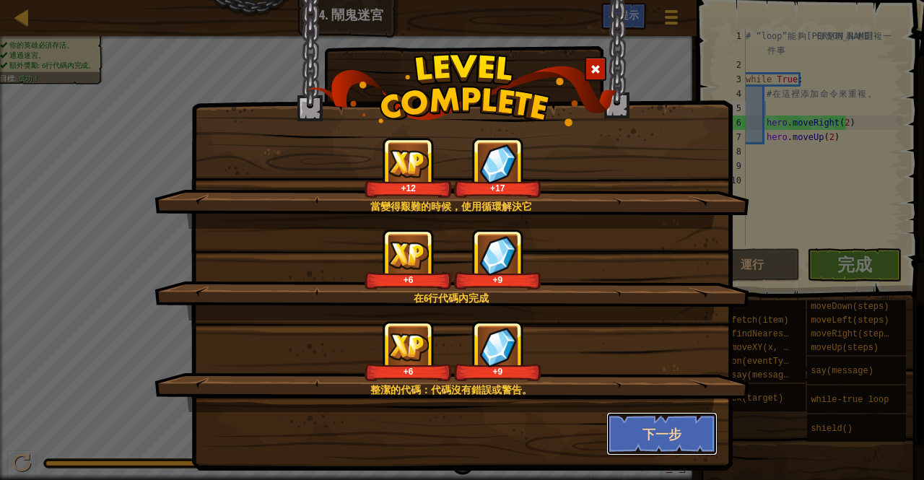
click at [638, 442] on button "下一步" at bounding box center [662, 433] width 112 height 43
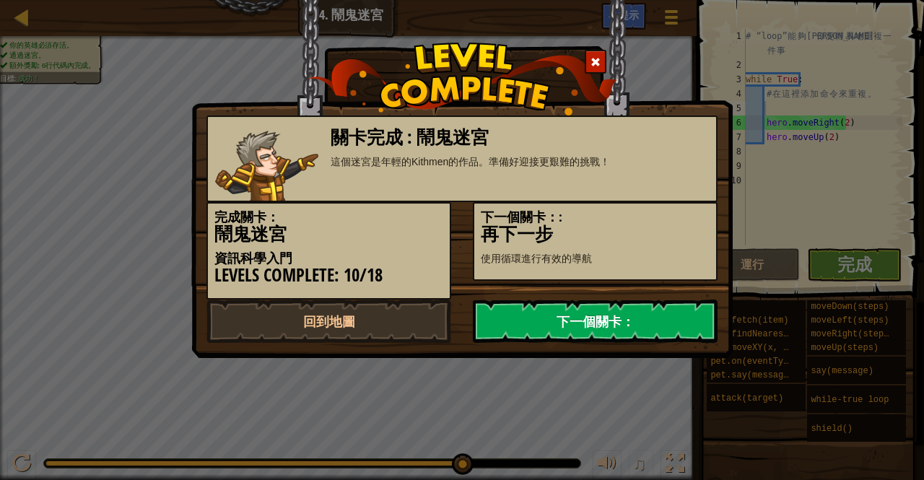
click at [573, 325] on link "下一個關卡：" at bounding box center [595, 321] width 245 height 43
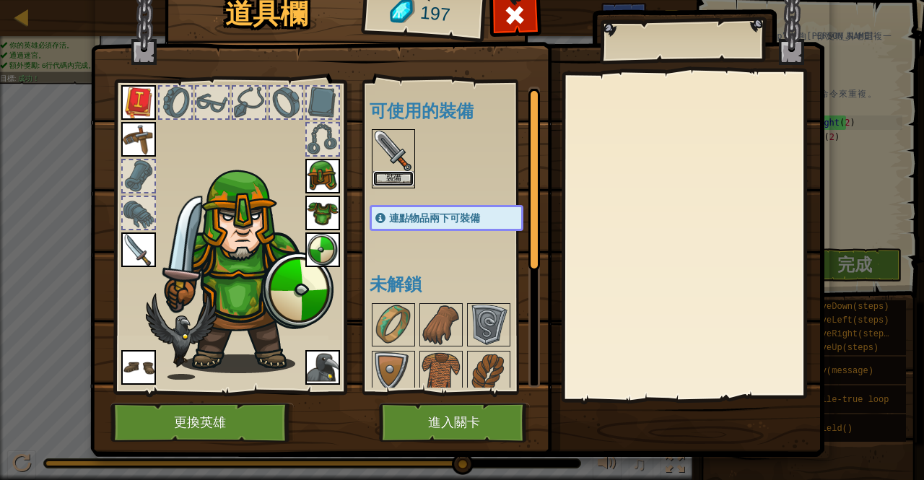
click at [387, 175] on button "裝備" at bounding box center [393, 178] width 40 height 15
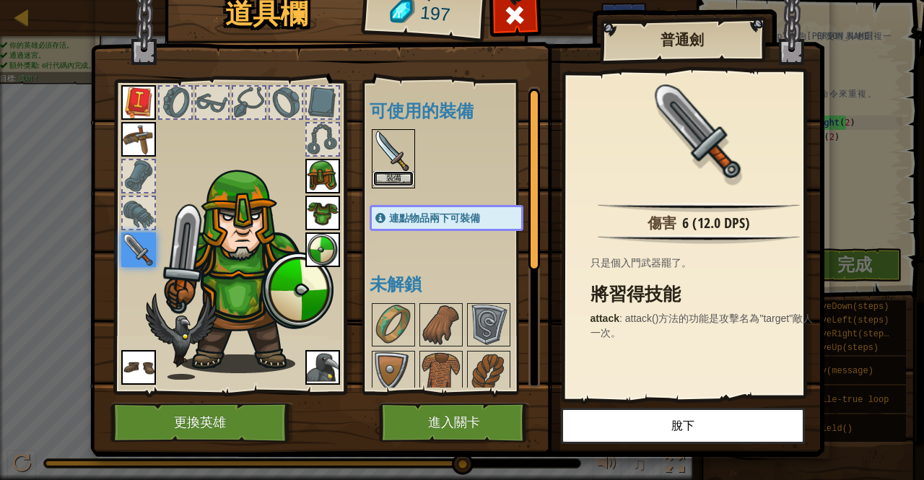
click at [385, 172] on button "裝備" at bounding box center [393, 178] width 40 height 15
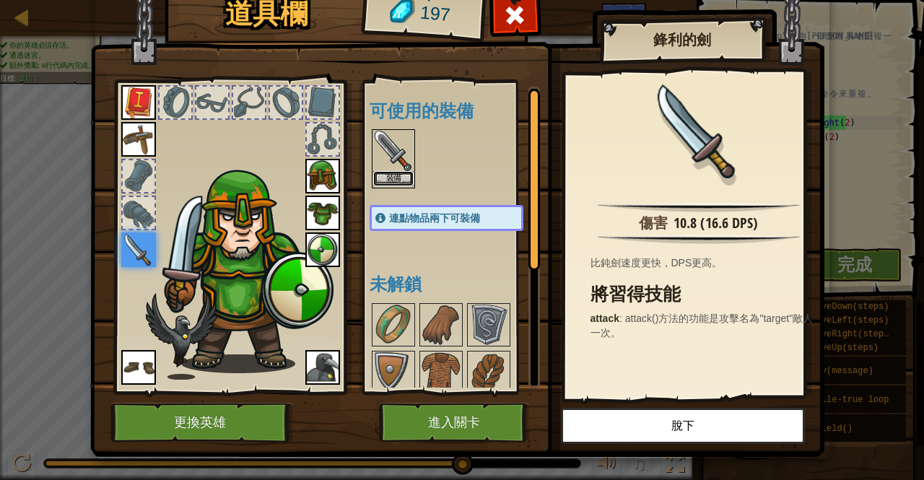
click at [385, 173] on button "裝備" at bounding box center [393, 178] width 40 height 15
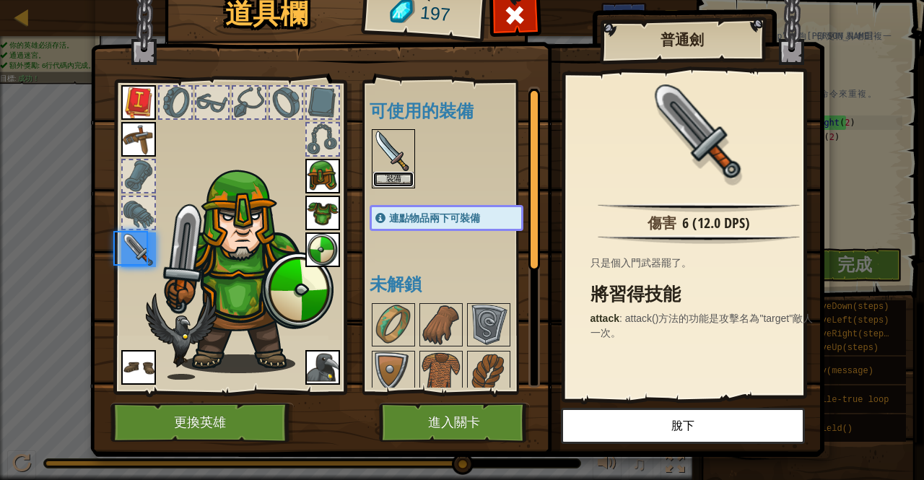
click at [385, 173] on button "裝備" at bounding box center [393, 179] width 40 height 15
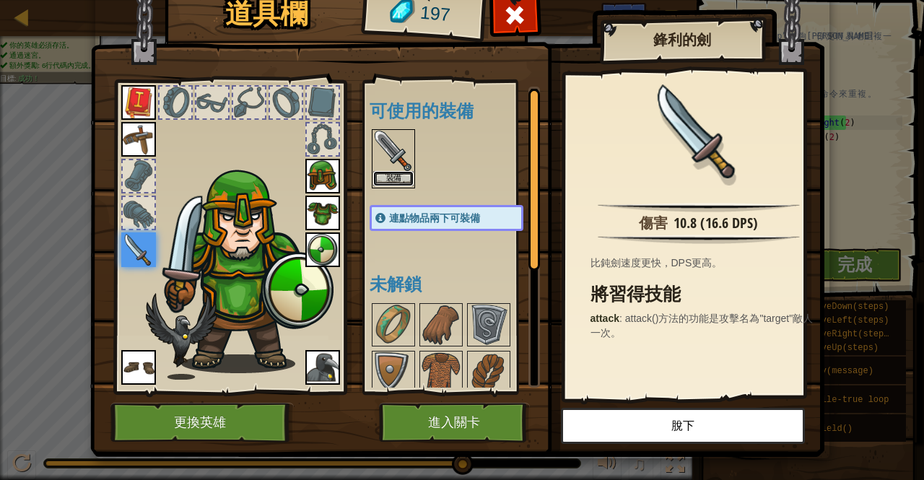
click at [383, 174] on button "裝備" at bounding box center [393, 178] width 40 height 15
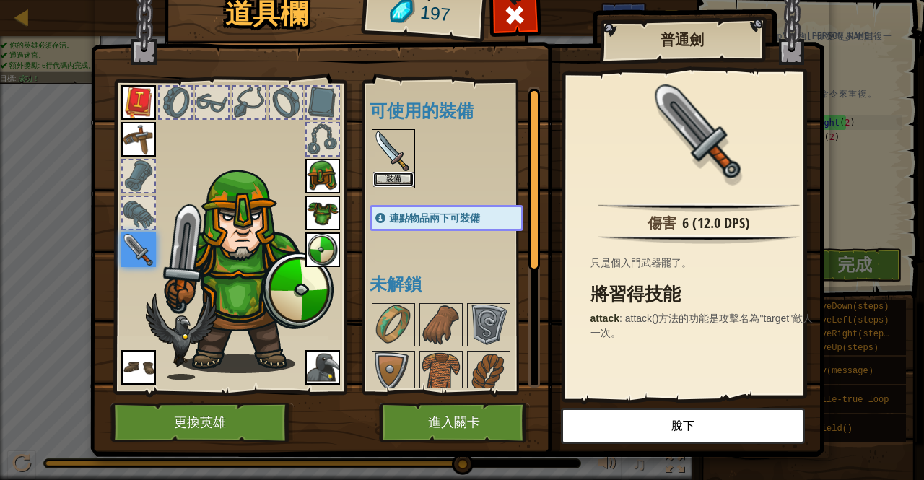
click at [383, 174] on button "裝備" at bounding box center [393, 179] width 40 height 15
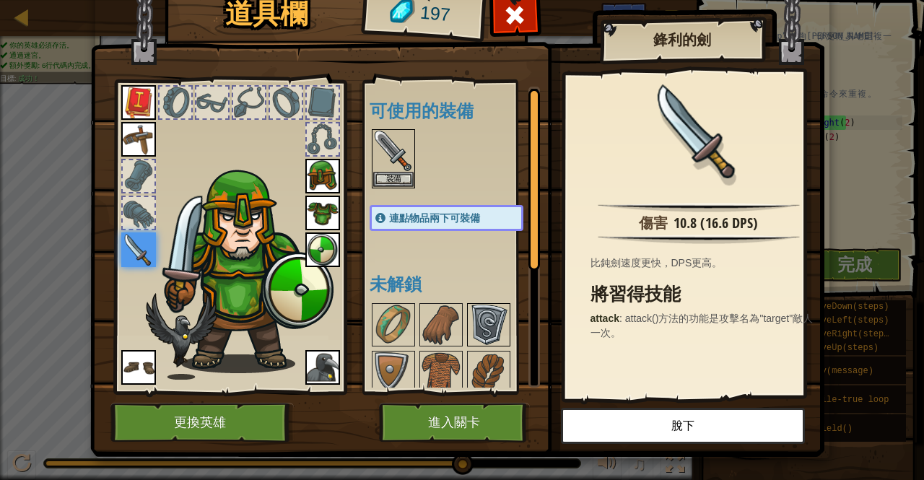
click at [474, 315] on img at bounding box center [488, 325] width 40 height 40
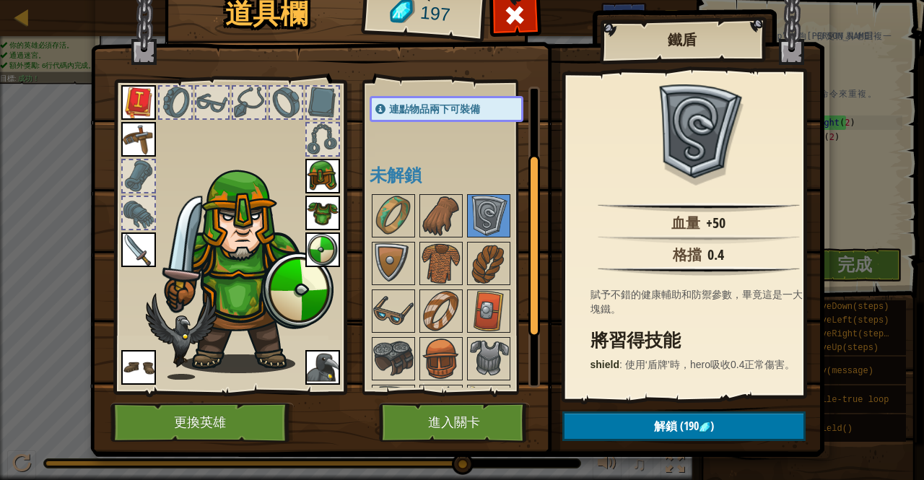
scroll to position [195, 0]
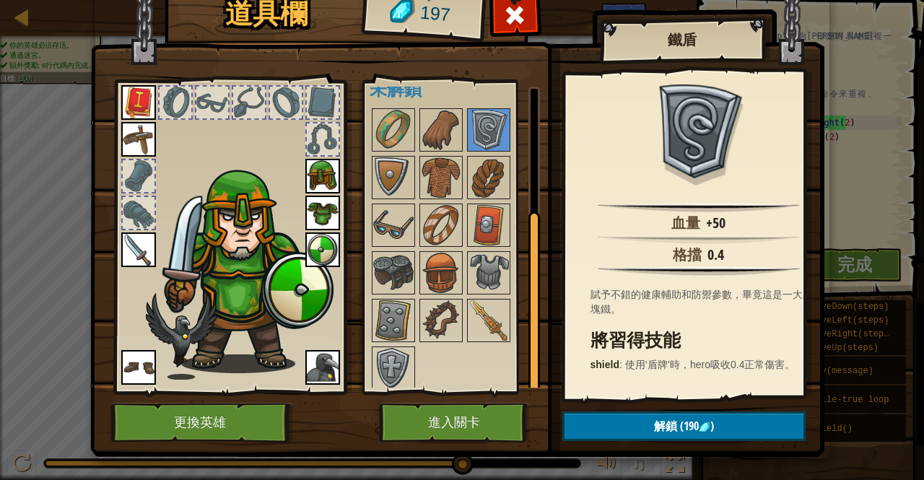
drag, startPoint x: 527, startPoint y: 257, endPoint x: 520, endPoint y: 453, distance: 195.7
click at [520, 453] on div "道具欄 197 可使用的裝備 裝備 裝備 裝備 裝備 裝備 裝備 裝備 裝備 裝備 連點物品兩下可裝備 未解鎖 鐵盾 血量 +50 格擋 0.4 賦予不錯的健…" at bounding box center [462, 220] width 734 height 476
click at [457, 308] on div at bounding box center [461, 249] width 183 height 286
click at [476, 314] on img at bounding box center [488, 320] width 40 height 40
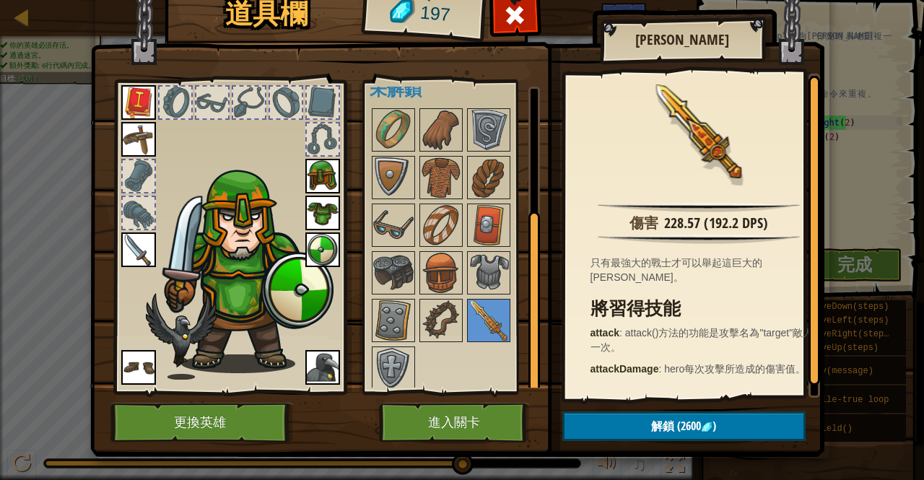
drag, startPoint x: 587, startPoint y: 436, endPoint x: 481, endPoint y: 396, distance: 113.3
click at [481, 396] on img at bounding box center [457, 195] width 734 height 524
click at [652, 419] on span "解鎖" at bounding box center [662, 426] width 23 height 16
click at [445, 321] on img at bounding box center [441, 320] width 40 height 40
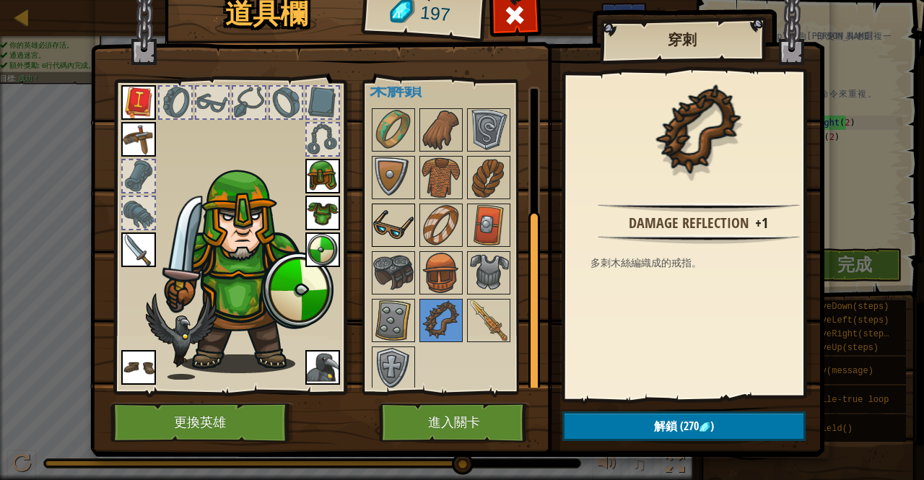
click at [375, 211] on img at bounding box center [393, 225] width 40 height 40
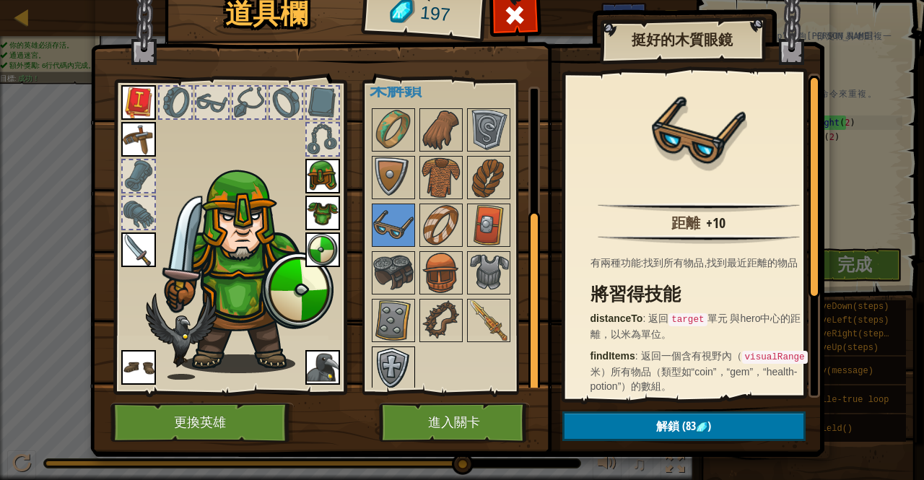
click at [390, 356] on img at bounding box center [393, 368] width 40 height 40
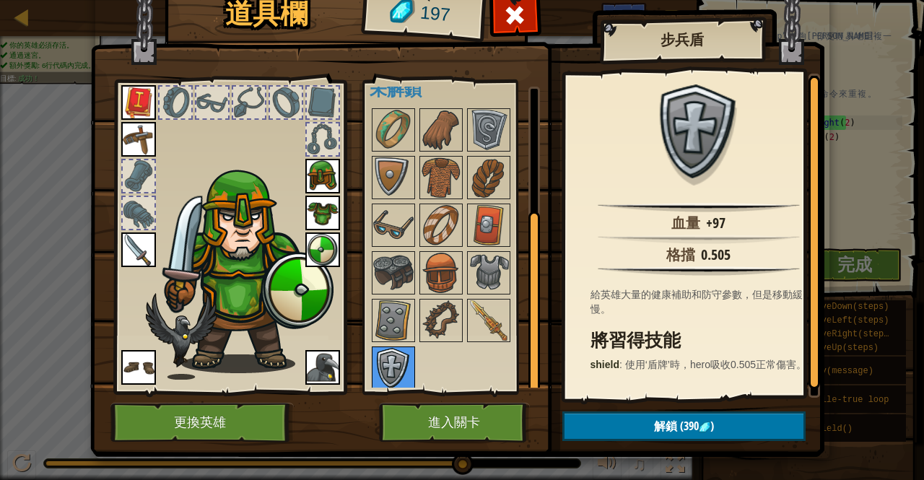
click at [390, 356] on img at bounding box center [393, 368] width 40 height 40
click at [400, 189] on img at bounding box center [393, 177] width 40 height 40
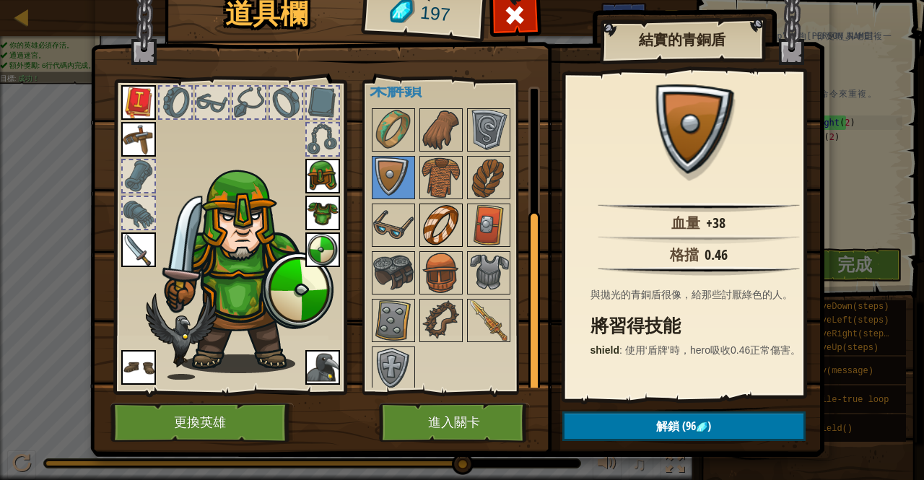
click at [433, 222] on img at bounding box center [441, 225] width 40 height 40
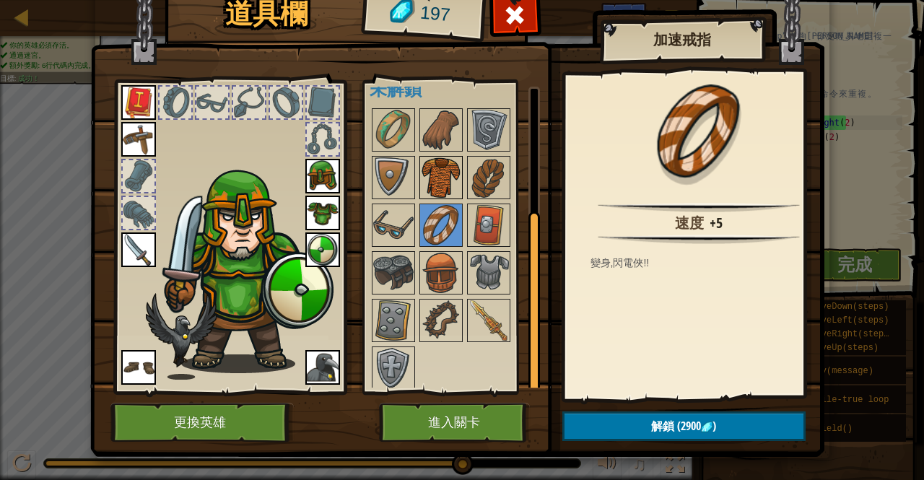
click at [430, 159] on img at bounding box center [441, 177] width 40 height 40
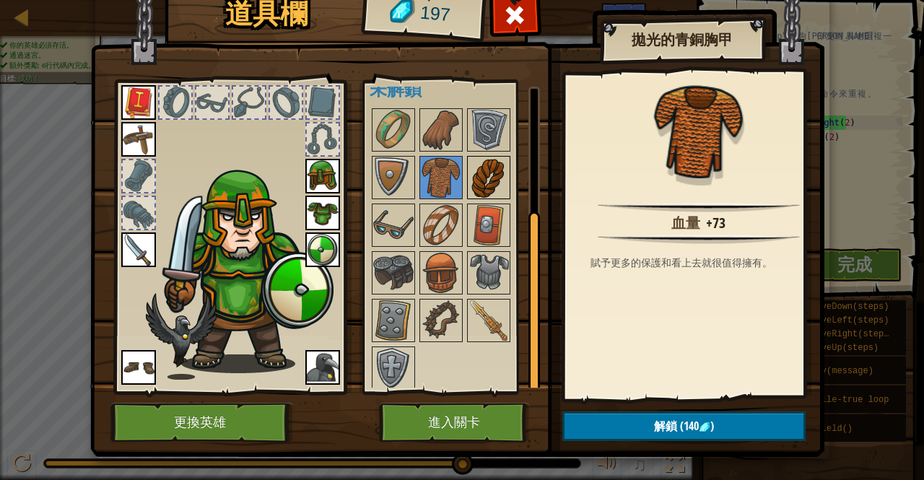
click at [496, 162] on img at bounding box center [488, 177] width 40 height 40
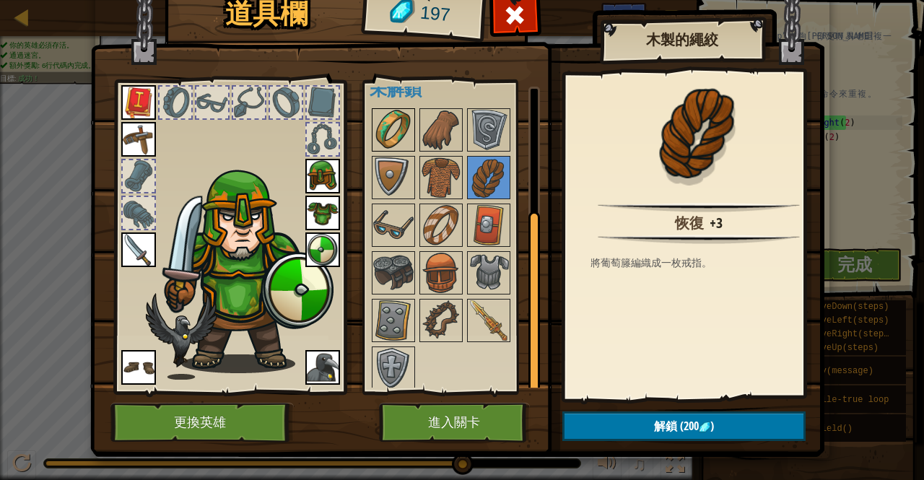
click at [394, 127] on img at bounding box center [393, 130] width 40 height 40
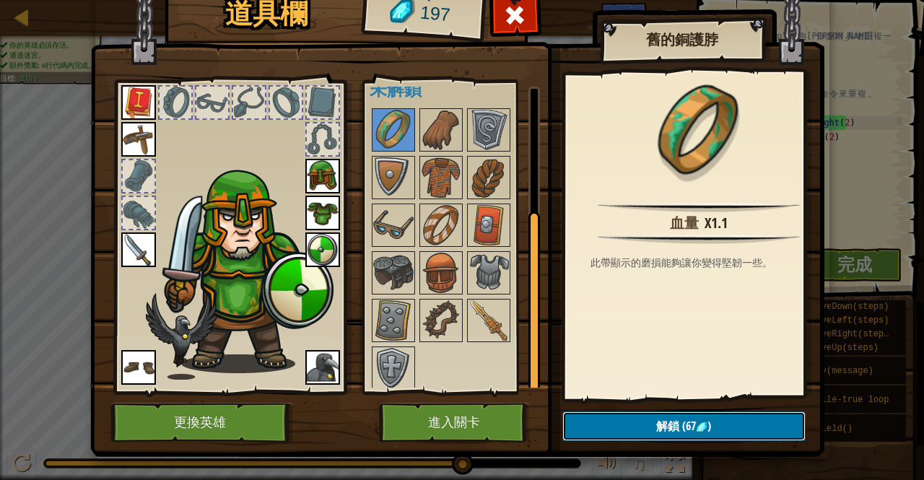
drag, startPoint x: 603, startPoint y: 427, endPoint x: 569, endPoint y: 414, distance: 36.3
click at [569, 414] on button "解鎖 (67 )" at bounding box center [683, 426] width 243 height 30
click at [618, 416] on button "確認" at bounding box center [683, 426] width 243 height 30
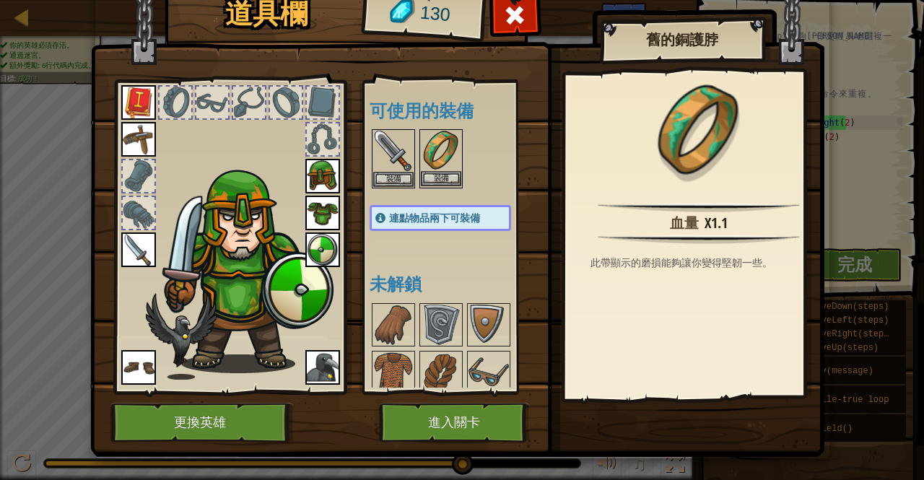
drag, startPoint x: 443, startPoint y: 225, endPoint x: 416, endPoint y: 157, distance: 73.6
click at [416, 157] on div "可使用的裝備 裝備 裝備 裝備 裝備 裝備 裝備 裝備 裝備 裝備 裝備 連點物品兩下可裝備 未解鎖" at bounding box center [455, 237] width 170 height 301
click at [424, 173] on button "裝備" at bounding box center [441, 178] width 40 height 15
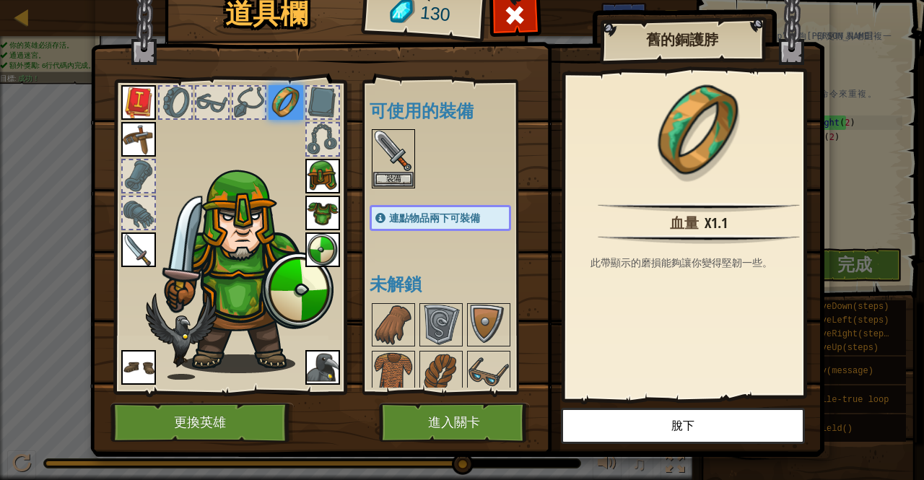
drag, startPoint x: 521, startPoint y: 253, endPoint x: 497, endPoint y: 268, distance: 28.2
drag, startPoint x: 497, startPoint y: 268, endPoint x: 414, endPoint y: 245, distance: 86.0
click at [414, 245] on div "可使用的裝備 裝備 裝備 裝備 裝備 裝備 裝備 裝備 裝備 裝備 裝備 連點物品兩下可裝備 未解鎖" at bounding box center [455, 237] width 170 height 301
click at [387, 319] on img at bounding box center [393, 325] width 40 height 40
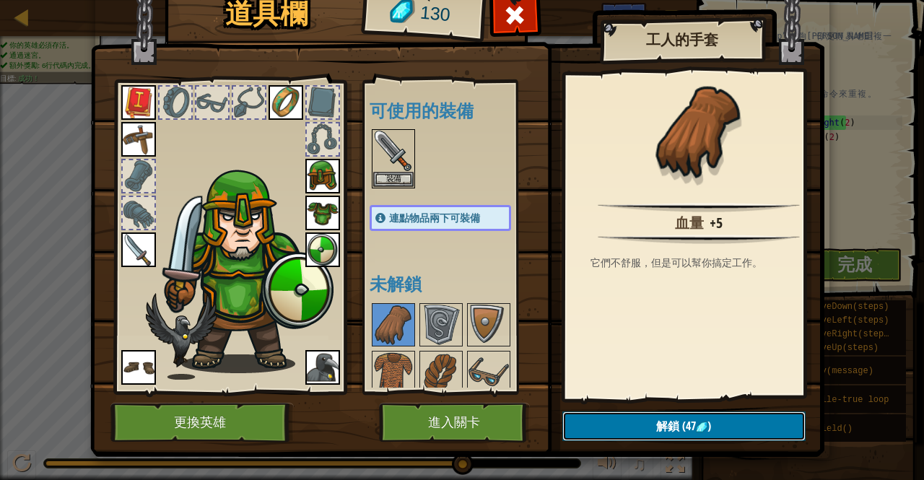
click at [630, 416] on button "解鎖 (47 )" at bounding box center [683, 426] width 243 height 30
click at [570, 428] on button "確認" at bounding box center [683, 426] width 243 height 30
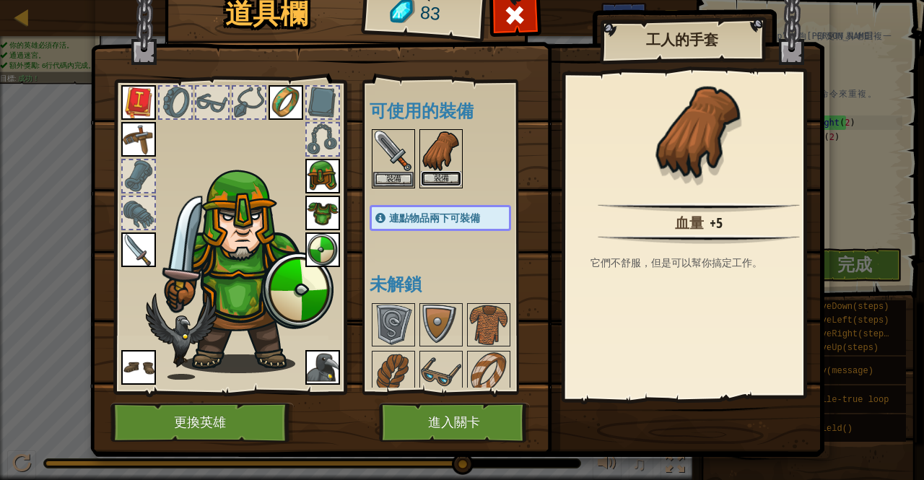
click at [421, 172] on button "裝備" at bounding box center [441, 178] width 40 height 15
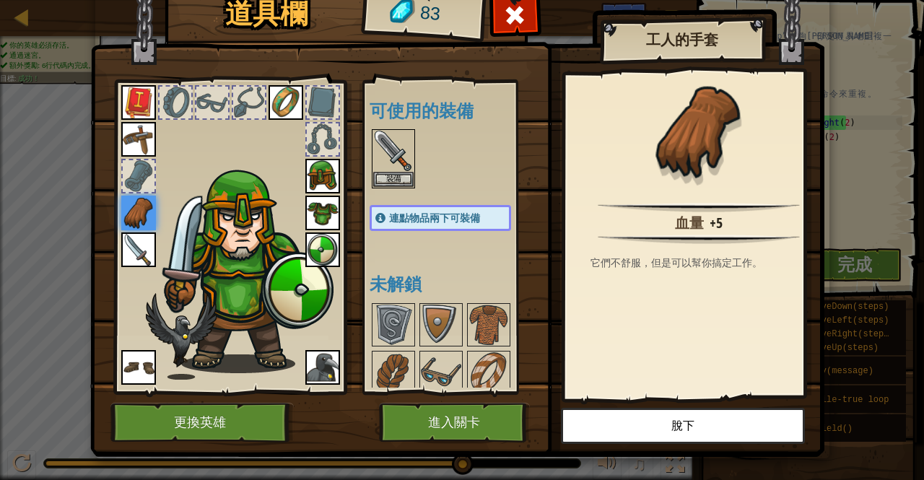
drag, startPoint x: 438, startPoint y: 215, endPoint x: 416, endPoint y: 224, distance: 24.3
click at [416, 224] on div "連點物品兩下可裝備" at bounding box center [440, 218] width 141 height 26
click at [131, 201] on img at bounding box center [138, 213] width 35 height 35
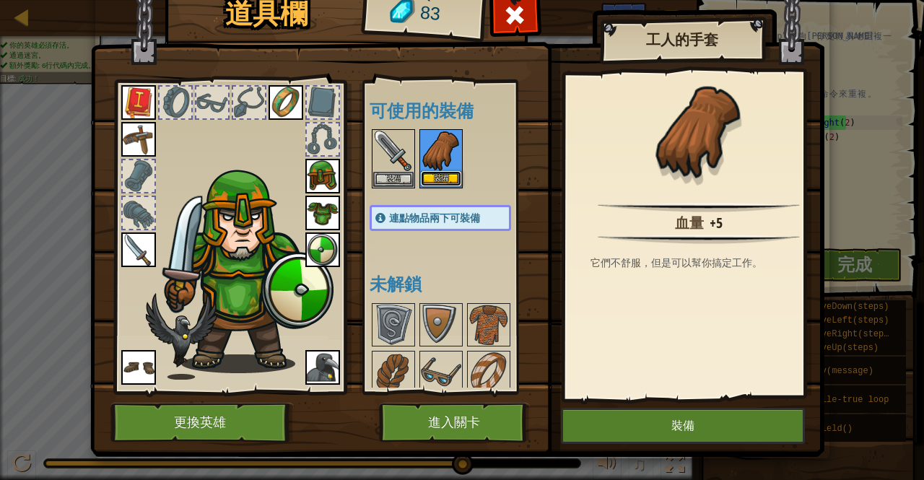
click at [430, 176] on button "裝備" at bounding box center [441, 178] width 40 height 15
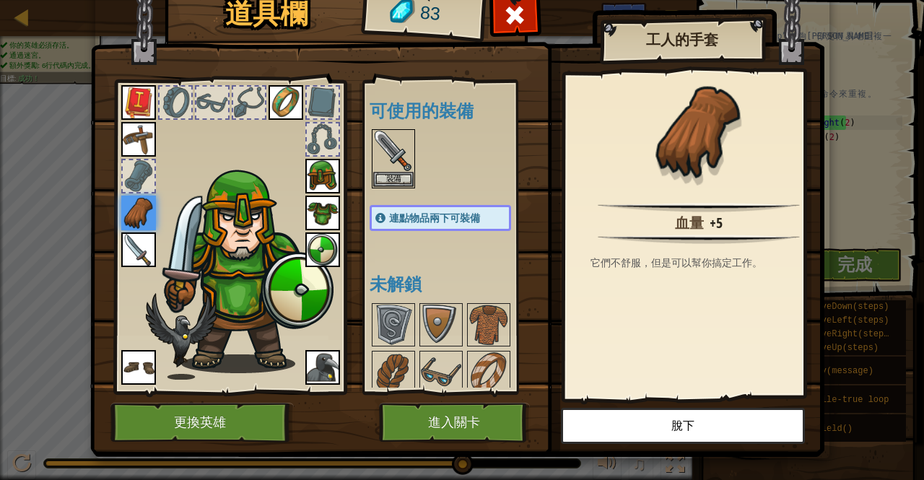
click at [520, 236] on div "可使用的裝備 裝備 裝備 裝備 裝備 裝備 裝備 裝備 裝備 裝備 裝備 裝備 連點物品兩下可裝備 未解鎖" at bounding box center [455, 237] width 170 height 301
click at [442, 424] on button "進入關卡" at bounding box center [454, 423] width 151 height 40
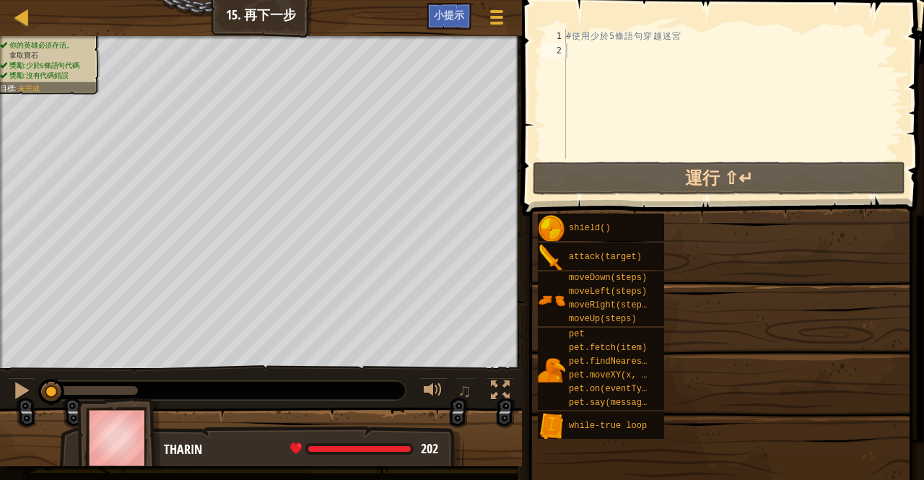
drag, startPoint x: 648, startPoint y: 244, endPoint x: 652, endPoint y: 253, distance: 10.3
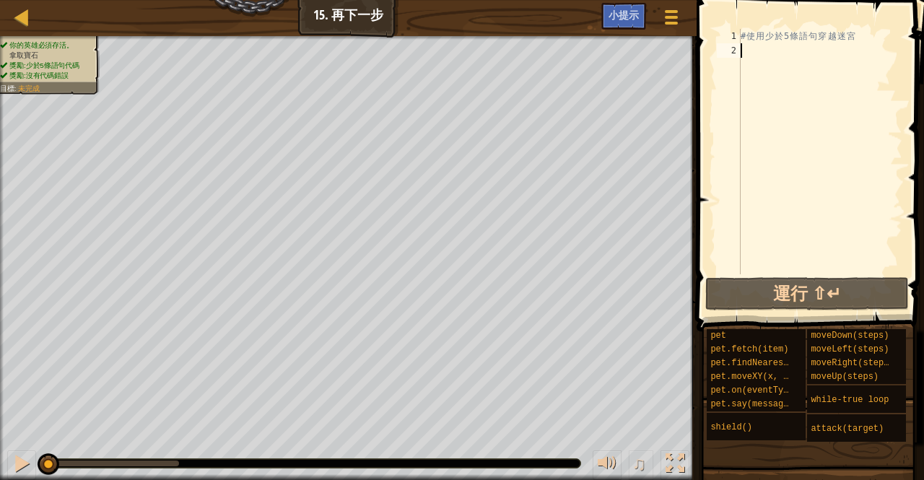
click at [745, 45] on div "# 使 用 少 於 5 條 語 句 穿 越 迷 宮" at bounding box center [820, 166] width 165 height 274
type textarea "h"
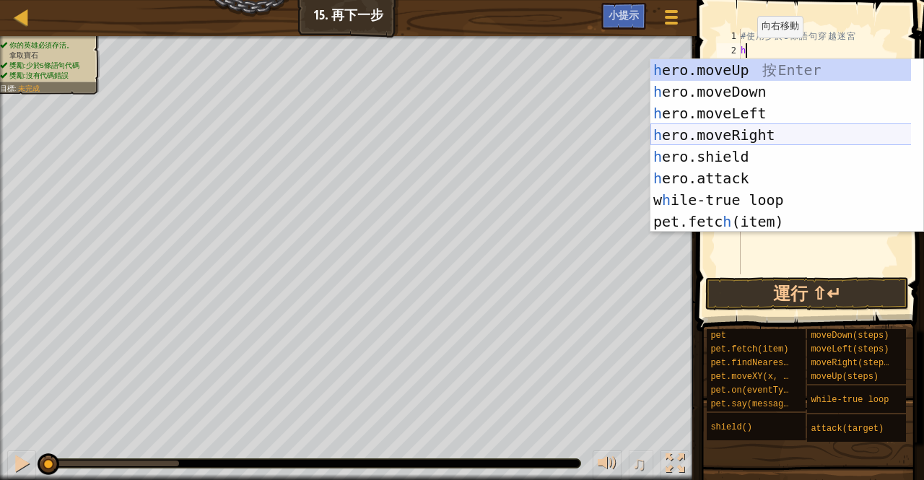
click at [748, 132] on div "h ero.moveUp 按 Enter h ero.moveDown 按 Enter h ero.moveLeft 按 Enter h ero.moveRi…" at bounding box center [780, 167] width 261 height 217
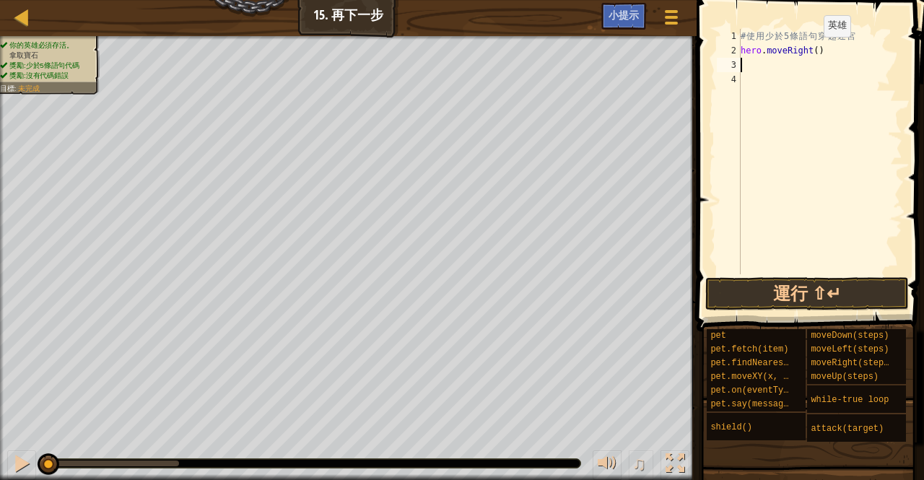
click at [811, 51] on div "# 使 用 少 於 5 條 語 句 穿 越 迷 宮 hero . moveRight ( )" at bounding box center [820, 166] width 165 height 274
type textarea "hero.moveRight(3)"
click at [748, 63] on div "# 使 用 少 於 5 條 語 句 穿 越 迷 宮 hero . moveRight ( 3 )" at bounding box center [820, 166] width 165 height 274
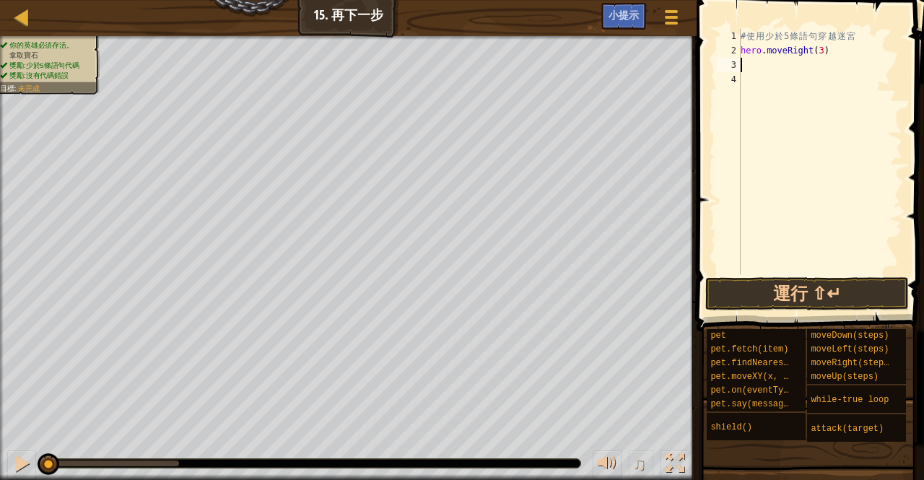
type textarea "h"
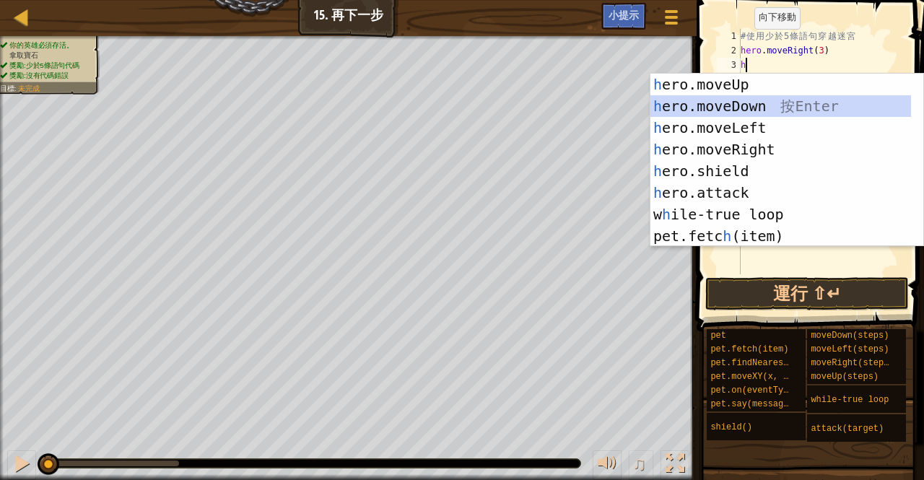
click at [748, 109] on div "h ero.moveUp 按 Enter h ero.moveDown 按 Enter h ero.moveLeft 按 Enter h ero.moveRi…" at bounding box center [780, 182] width 261 height 217
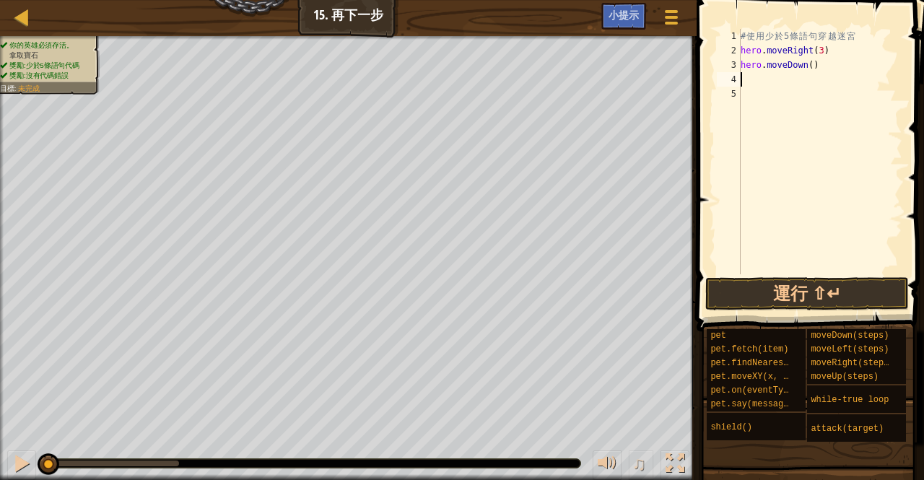
click at [752, 77] on div "# 使 用 少 於 5 條 語 句 穿 越 迷 宮 hero . moveRight ( 3 ) hero . moveDown ( )" at bounding box center [820, 166] width 165 height 274
type textarea "h"
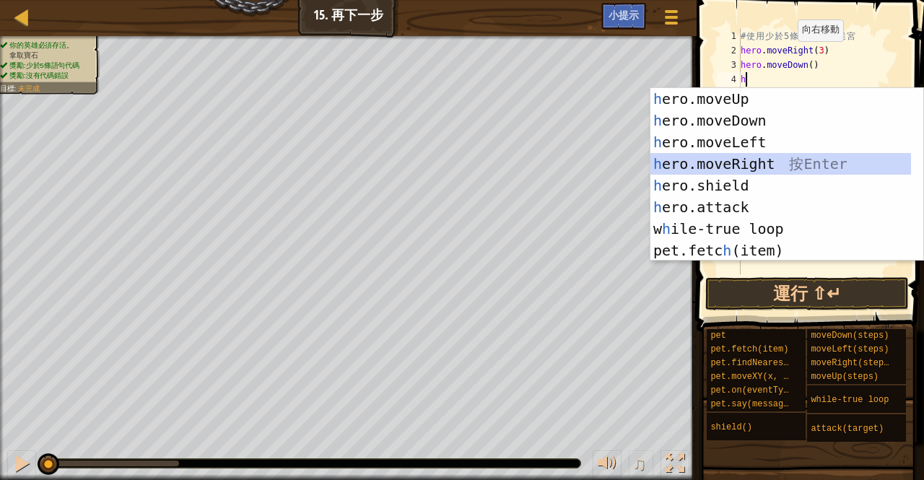
click at [733, 156] on div "h ero.moveUp 按 Enter h ero.moveDown 按 Enter h ero.moveLeft 按 Enter h ero.moveRi…" at bounding box center [780, 196] width 261 height 217
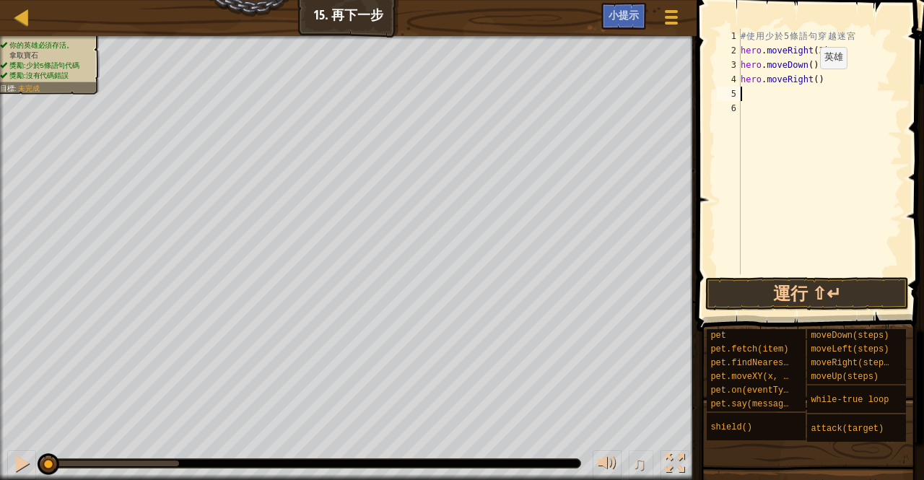
click at [807, 83] on div "# 使 用 少 於 5 條 語 句 穿 越 迷 宮 hero . moveRight ( 3 ) hero . moveDown ( ) hero . mov…" at bounding box center [820, 166] width 165 height 274
click at [811, 84] on div "# 使 用 少 於 5 條 語 句 穿 越 迷 宮 hero . moveRight ( 3 ) hero . moveDown ( ) hero . mov…" at bounding box center [820, 166] width 165 height 274
type textarea "hero.moveRight(3)"
click at [764, 95] on div "# 使 用 少 於 5 條 語 句 穿 越 迷 宮 hero . moveRight ( 3 ) hero . moveDown ( ) hero . mov…" at bounding box center [820, 166] width 165 height 274
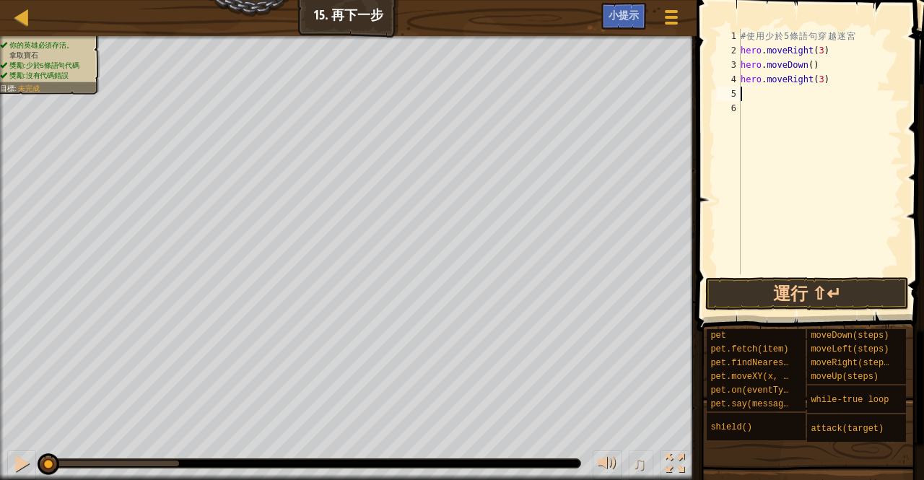
scroll to position [6, 0]
type textarea "h"
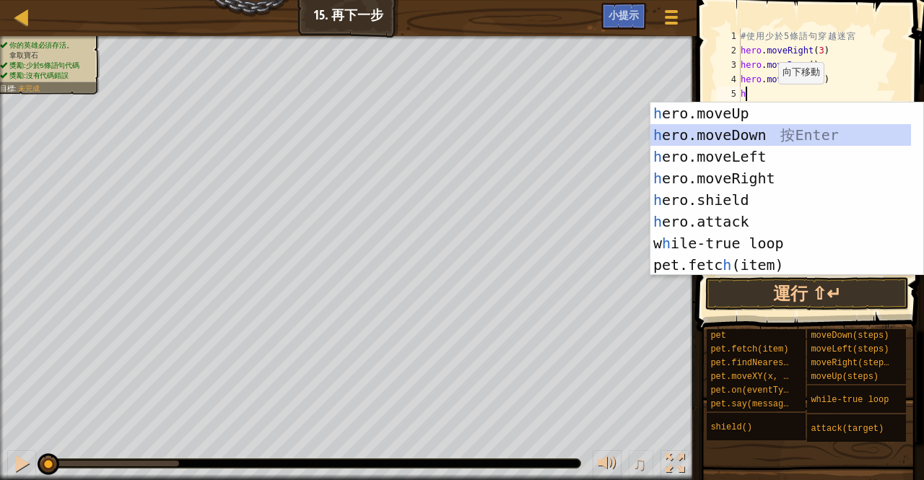
click at [769, 129] on div "h ero.moveUp 按 Enter h ero.moveDown 按 Enter h ero.moveLeft 按 Enter h ero.moveRi…" at bounding box center [780, 210] width 261 height 217
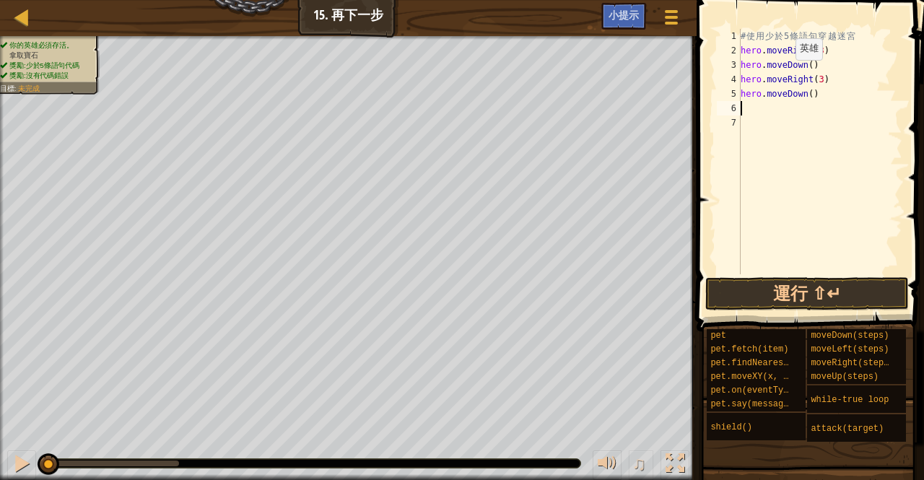
type textarea "h"
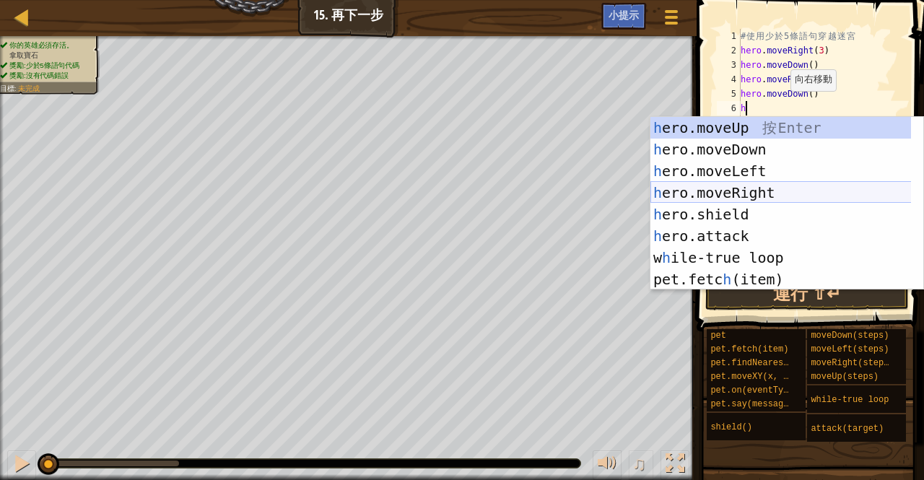
click at [743, 190] on div "h ero.moveUp 按 Enter h ero.moveDown 按 Enter h ero.moveLeft 按 Enter h ero.moveRi…" at bounding box center [780, 225] width 261 height 217
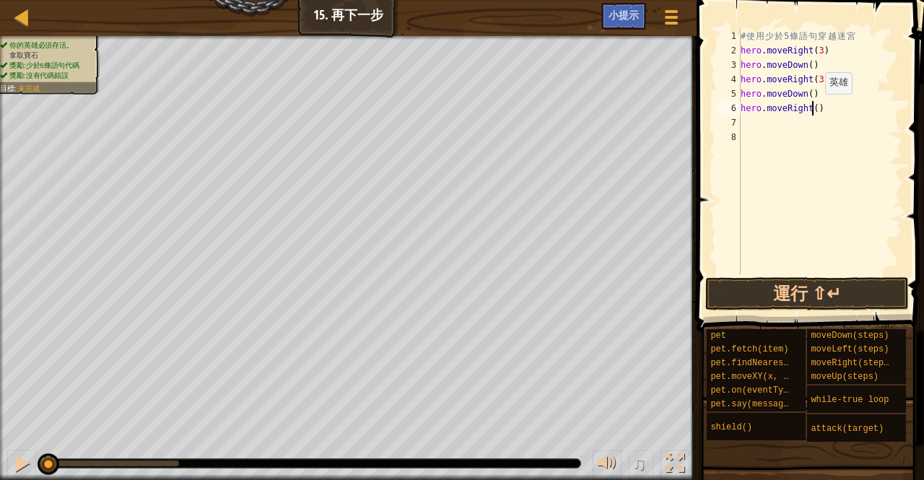
click at [812, 108] on div "# 使 用 少 於 5 條 語 句 穿 越 迷 宮 hero . moveRight ( 3 ) hero . moveDown ( ) hero . mov…" at bounding box center [820, 166] width 165 height 274
click at [810, 292] on button "運行 ⇧↵" at bounding box center [807, 293] width 204 height 33
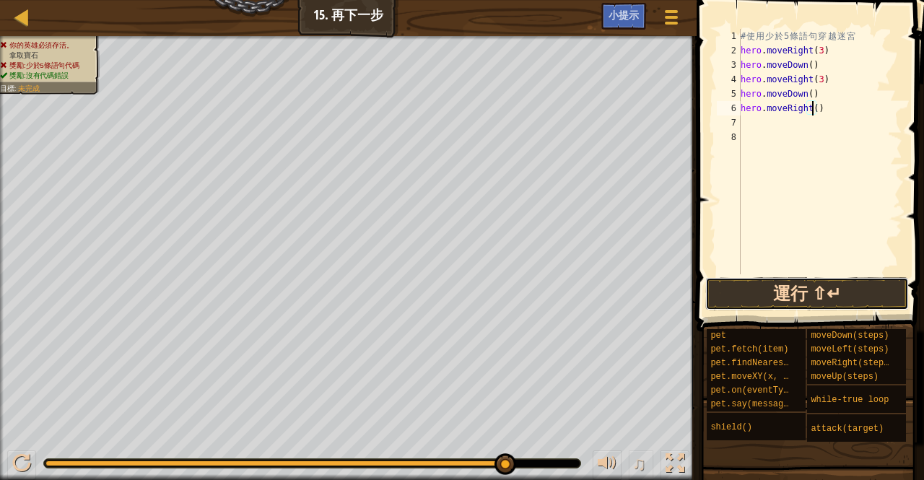
click at [829, 289] on button "運行 ⇧↵" at bounding box center [807, 293] width 204 height 33
type textarea ")"
click at [774, 110] on div "# 使 用 少 於 5 條 語 句 穿 越 迷 宮 hero . moveRight ( 3 ) hero . moveDown ( ) hero . mov…" at bounding box center [820, 166] width 165 height 274
click at [756, 297] on button "運行 ⇧↵" at bounding box center [807, 293] width 204 height 33
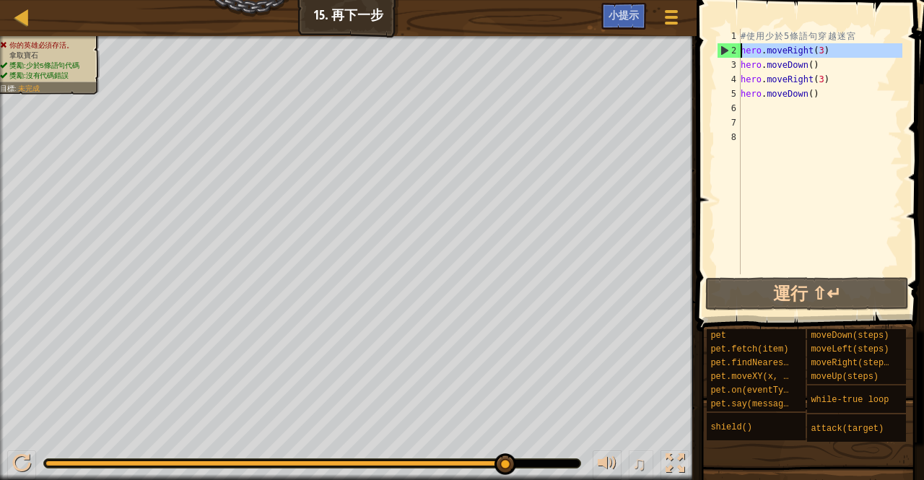
click at [725, 50] on div "2" at bounding box center [728, 50] width 23 height 14
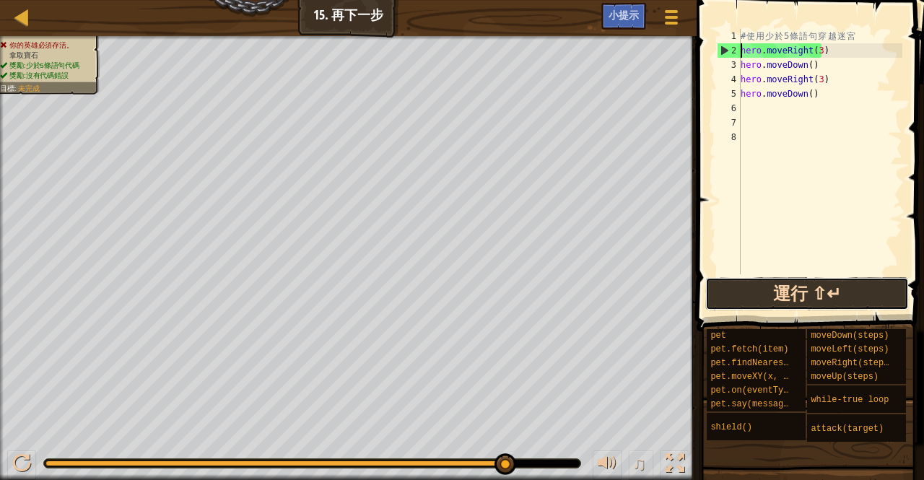
click at [790, 291] on button "運行 ⇧↵" at bounding box center [807, 293] width 204 height 33
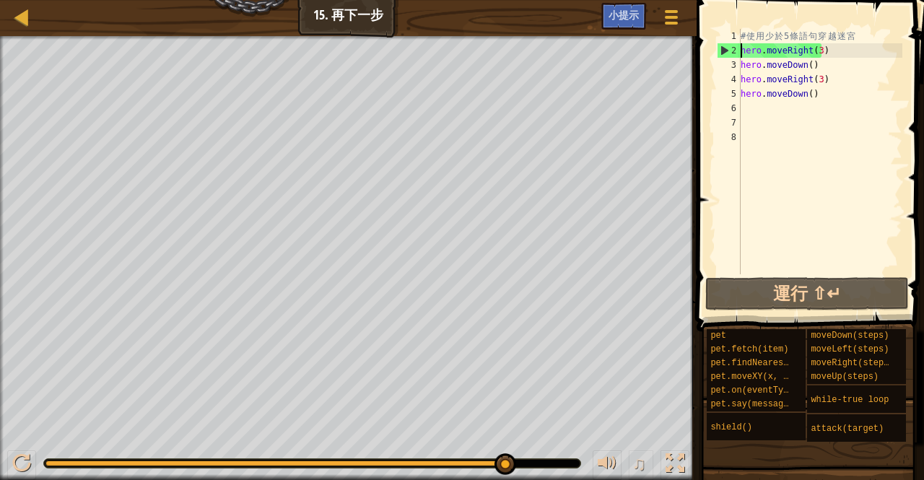
click at [863, 40] on div "# 使 用 少 於 5 條 語 句 穿 越 迷 宮 hero . moveRight ( 3 ) hero . moveDown ( ) hero . mov…" at bounding box center [820, 166] width 165 height 274
type textarea "# 使用少於5條語句穿越迷宮"
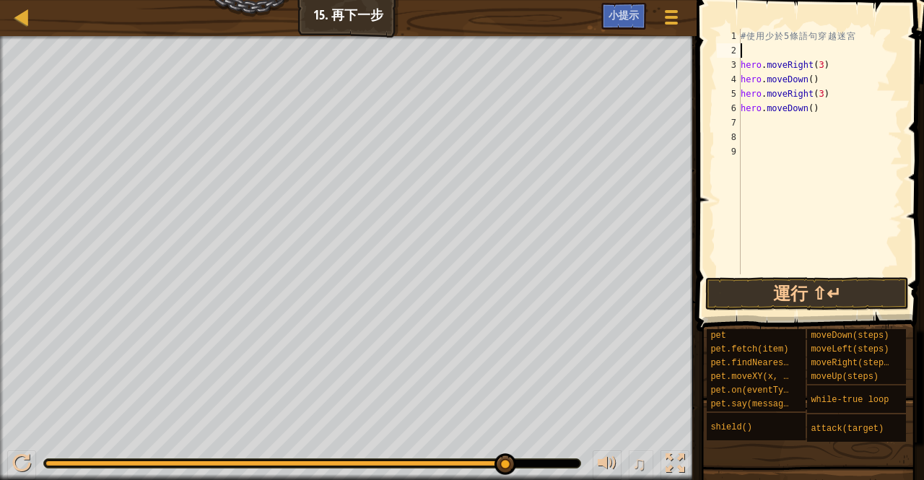
type textarea "w"
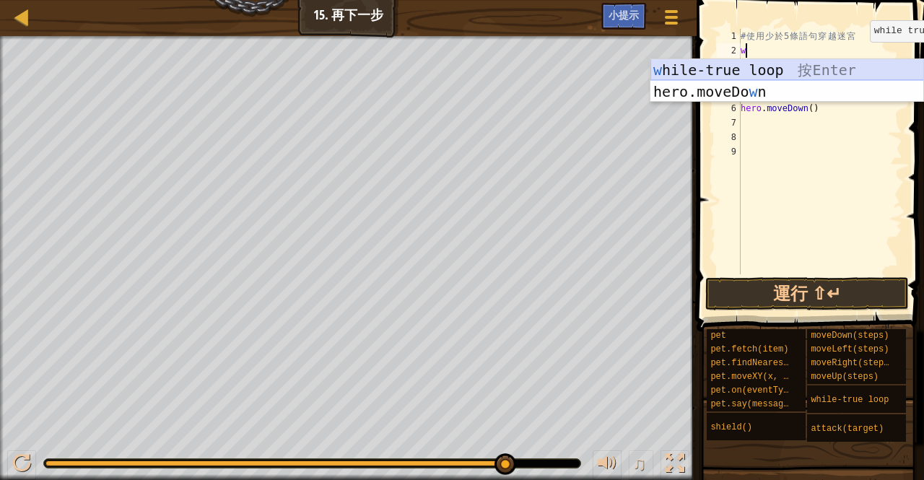
click at [846, 77] on div "w hile-true loop 按 Enter hero.moveDo w n 按 Enter" at bounding box center [787, 102] width 274 height 87
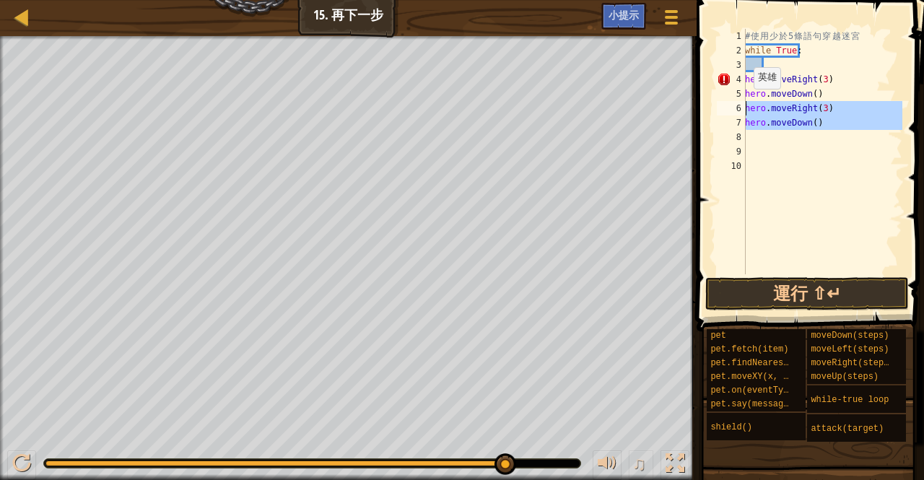
drag, startPoint x: 863, startPoint y: 133, endPoint x: 744, endPoint y: 102, distance: 122.2
click at [744, 102] on div "1 2 3 4 5 6 7 8 9 10 # 使 用 少 於 5 條 語 句 穿 越 迷 宮 while True : hero . moveRight ( …" at bounding box center [808, 151] width 188 height 245
type textarea "\"
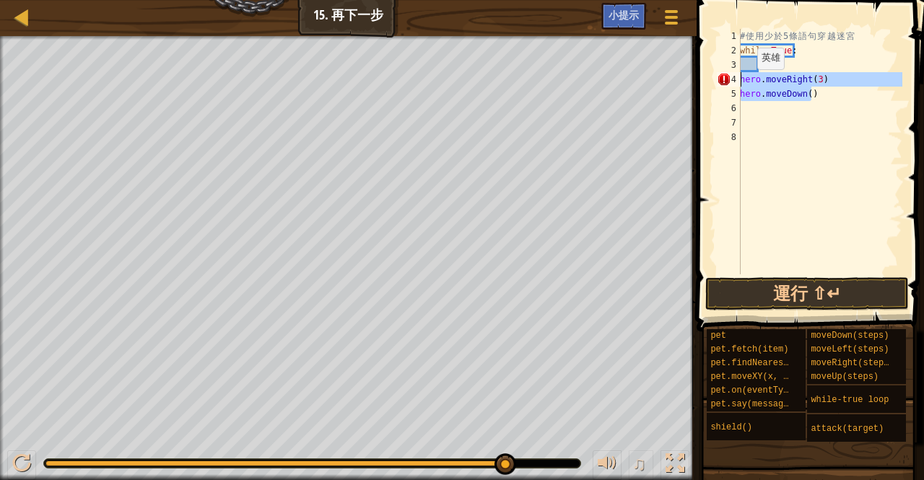
drag, startPoint x: 816, startPoint y: 92, endPoint x: 734, endPoint y: 82, distance: 82.2
click at [734, 82] on div "1 2 3 4 5 6 7 8 # 使 用 少 於 5 條 語 句 穿 越 迷 宮 while True : hero . moveRight ( 3 ) h…" at bounding box center [808, 151] width 188 height 245
click at [795, 90] on div "# 使 用 少 於 5 條 語 句 穿 越 迷 宮 while True : hero . moveRight ( 3 ) hero . moveDown (…" at bounding box center [819, 151] width 165 height 245
type textarea "hero.moveDown()"
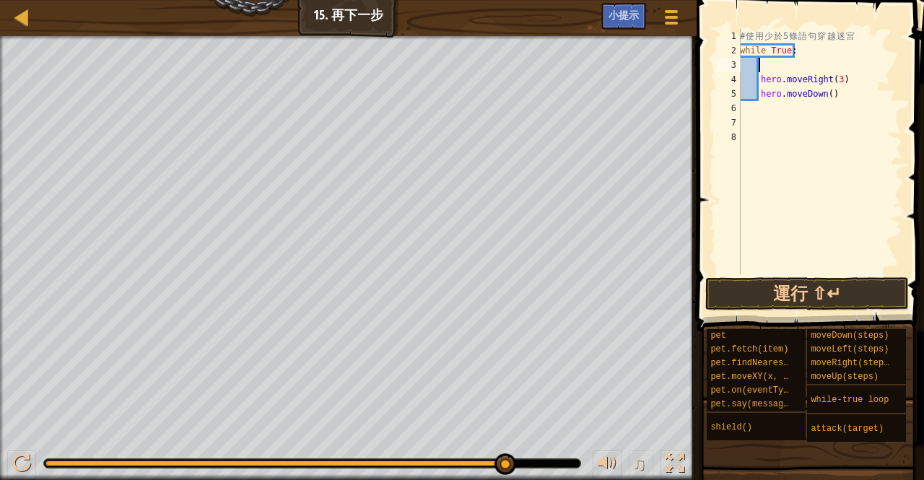
click at [794, 66] on div "# 使 用 少 於 5 條 語 句 穿 越 迷 宮 while True : hero . moveRight ( 3 ) hero . moveDown (…" at bounding box center [819, 166] width 165 height 274
click at [833, 64] on div "# 使 用 少 於 5 條 語 句 穿 越 迷 宮 while True : hero . moveRight ( 3 ) hero . moveDown (…" at bounding box center [819, 166] width 165 height 274
click at [834, 63] on div "# 使 用 少 於 5 條 語 句 穿 越 迷 宮 while True : hero . moveRight ( 3 ) hero . moveDown (…" at bounding box center [819, 166] width 165 height 274
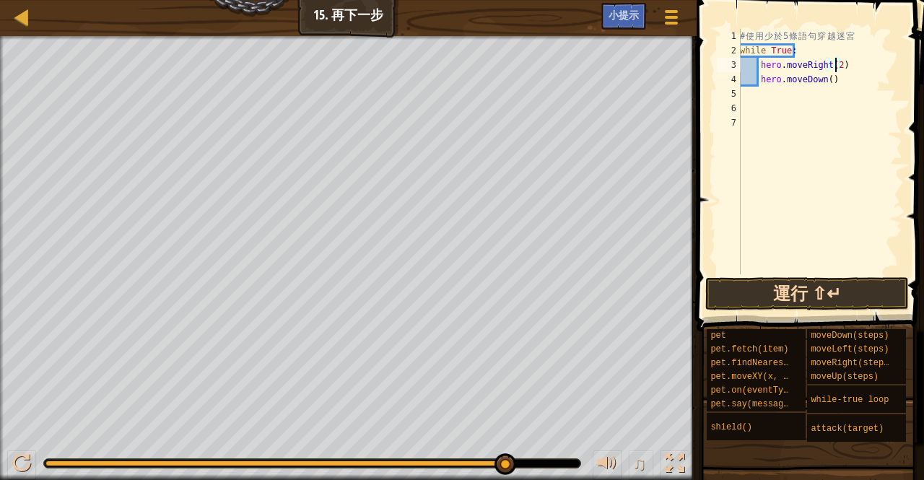
type textarea "hero.moveRight(2)"
click at [817, 284] on button "運行 ⇧↵" at bounding box center [807, 293] width 204 height 33
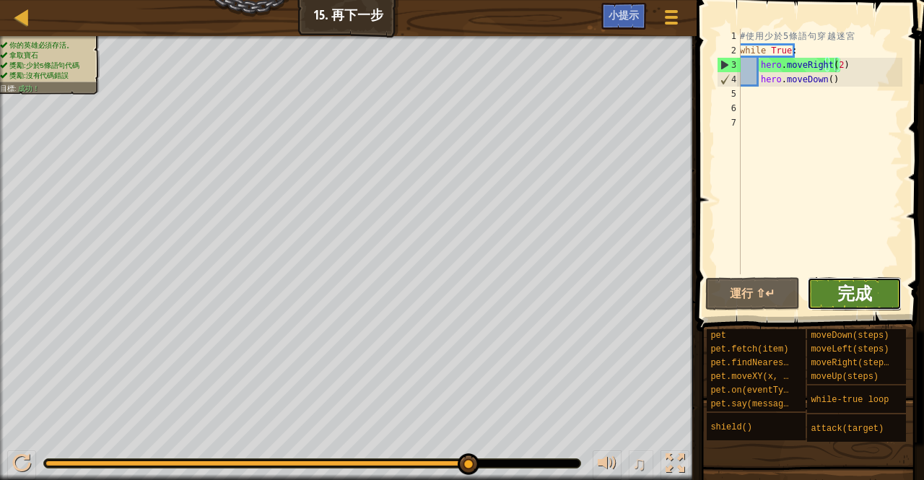
click at [846, 285] on span "完成" at bounding box center [854, 292] width 35 height 23
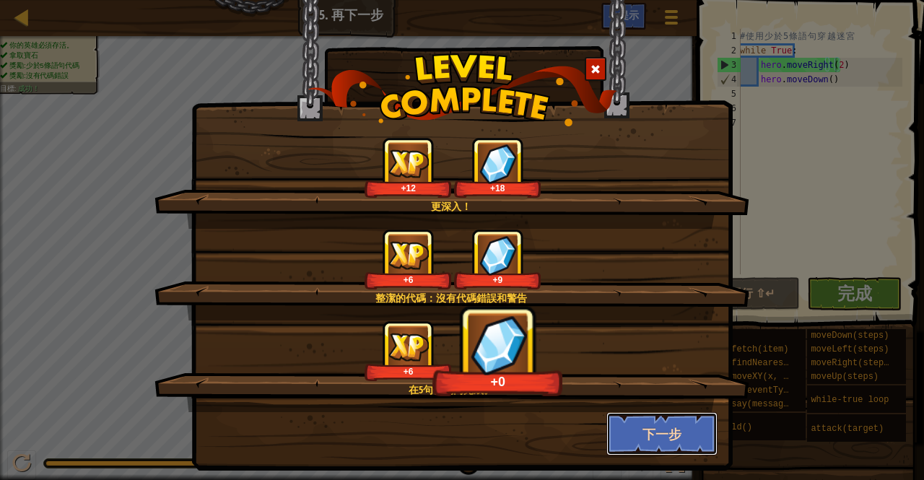
click at [644, 427] on button "下一步" at bounding box center [662, 433] width 112 height 43
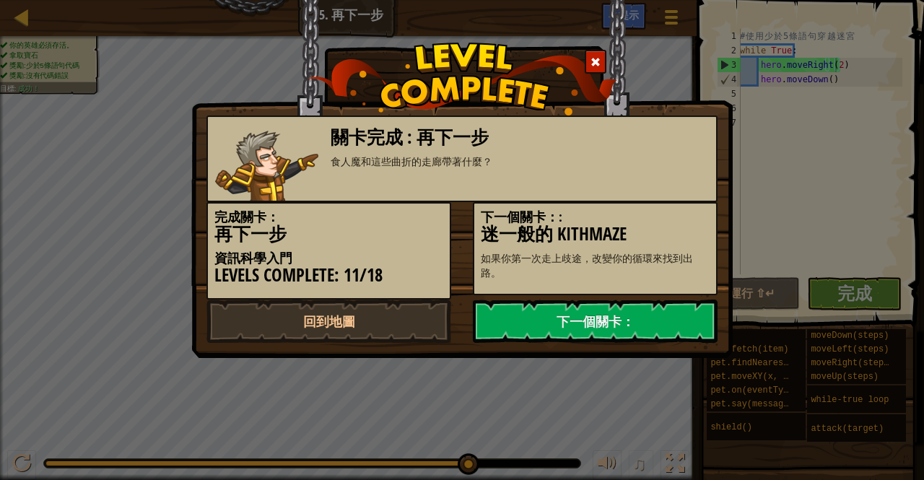
click at [644, 429] on div "關卡完成 : 再下一步 食人魔和這些曲折的走廊帶著什麼？ 完成關卡： 再下一步 資訊科學入門 Levels Complete: 11/18 下一個關卡：: 迷…" at bounding box center [462, 240] width 924 height 480
click at [577, 315] on link "下一個關卡：" at bounding box center [595, 321] width 245 height 43
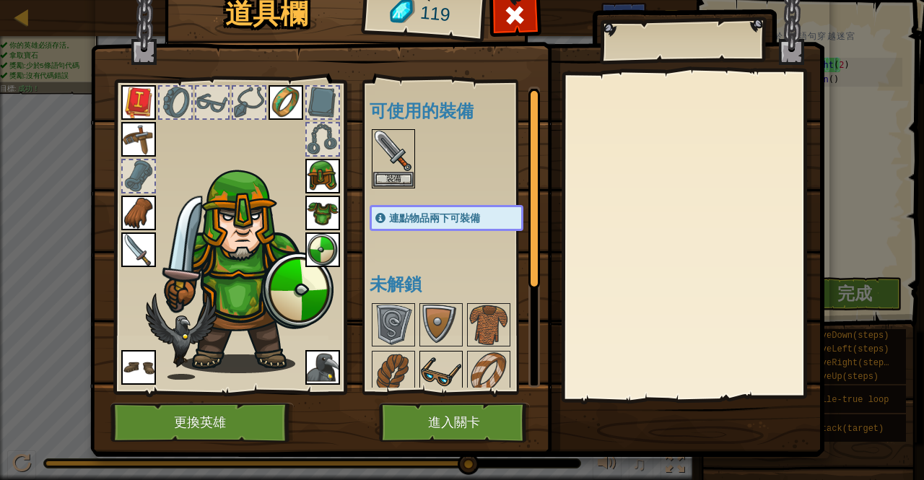
click at [445, 359] on img at bounding box center [441, 372] width 40 height 40
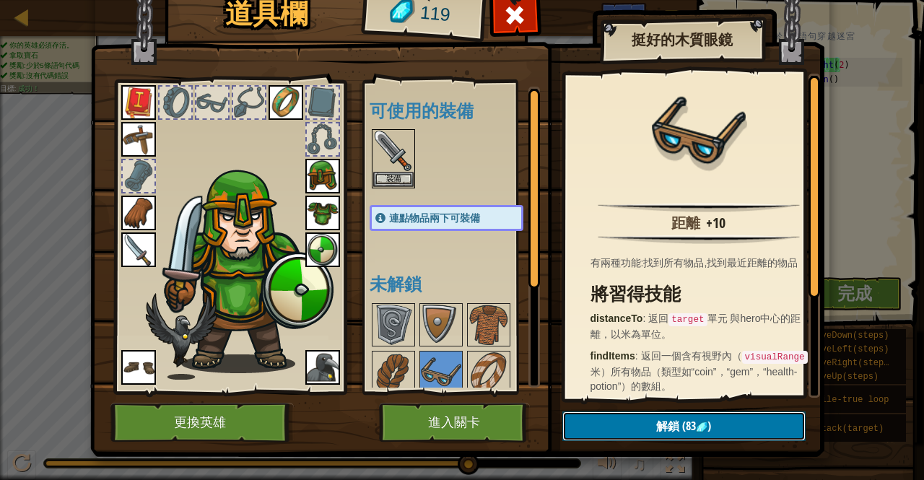
click at [642, 423] on button "解鎖 (83 )" at bounding box center [683, 426] width 243 height 30
click at [573, 417] on button "確認" at bounding box center [683, 426] width 243 height 30
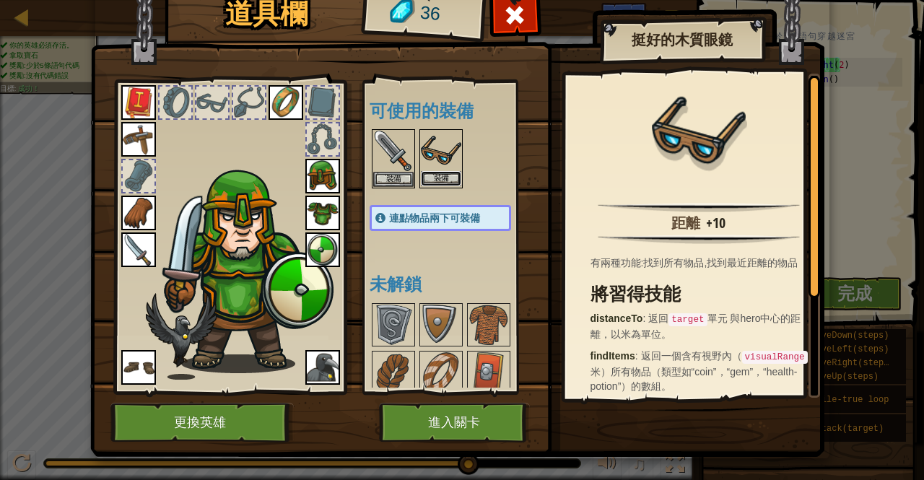
click at [423, 172] on button "裝備" at bounding box center [441, 178] width 40 height 15
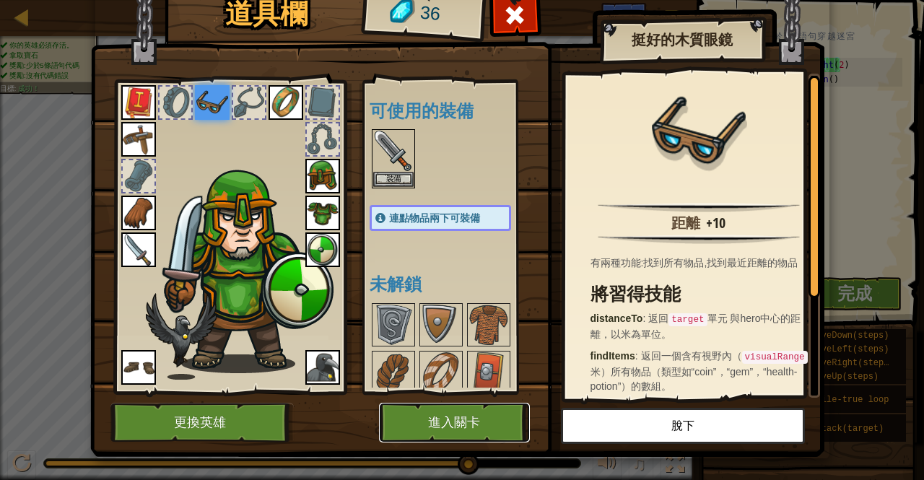
click at [403, 413] on button "進入關卡" at bounding box center [454, 423] width 151 height 40
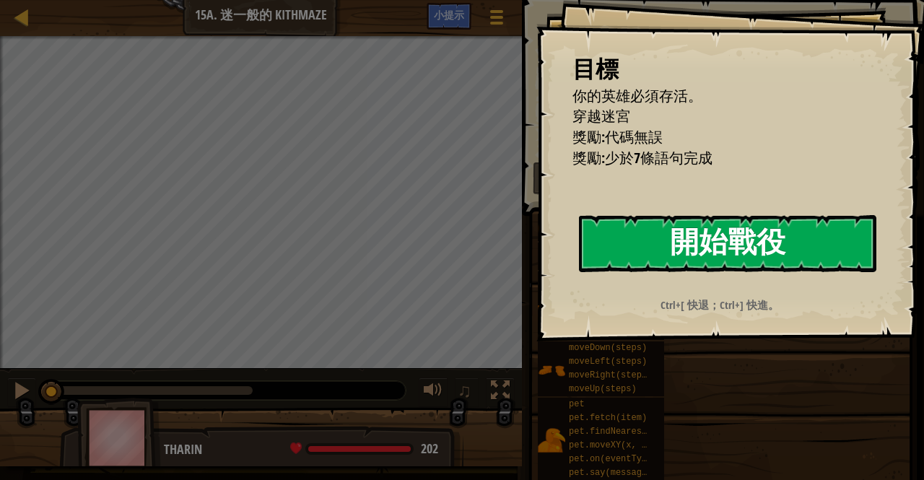
click at [629, 226] on button "開始戰役" at bounding box center [727, 243] width 297 height 57
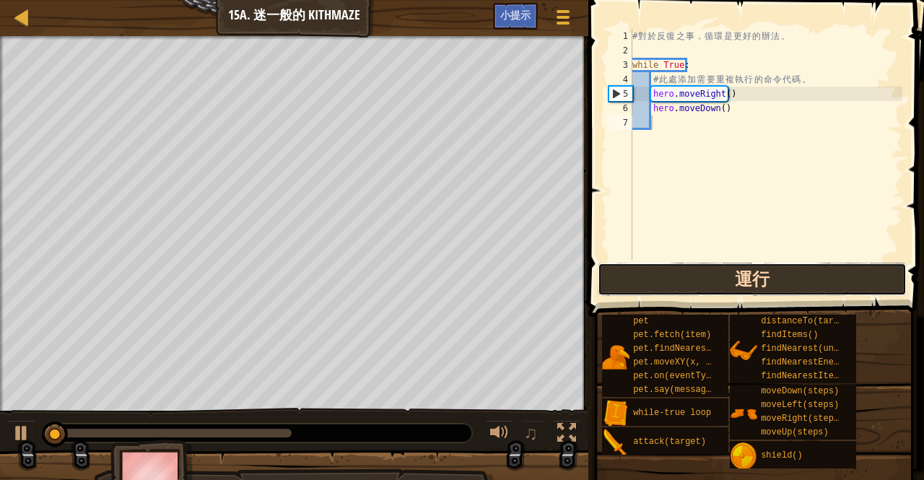
click at [652, 272] on button "運行" at bounding box center [752, 279] width 309 height 33
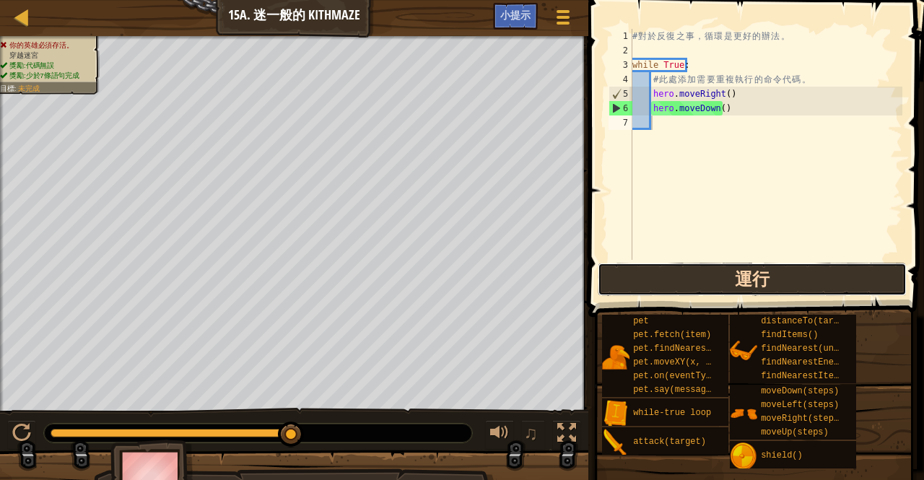
click at [762, 292] on button "運行" at bounding box center [752, 279] width 309 height 33
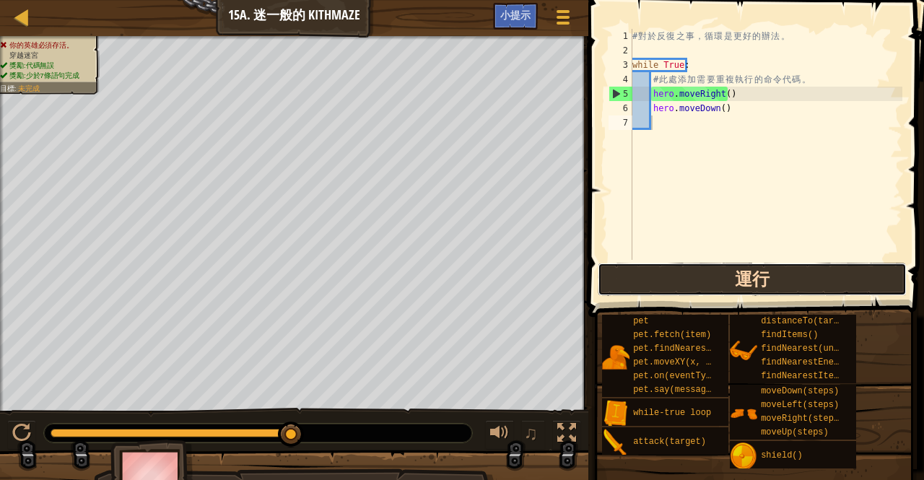
click at [738, 268] on button "運行" at bounding box center [752, 279] width 309 height 33
